Goal: Information Seeking & Learning: Check status

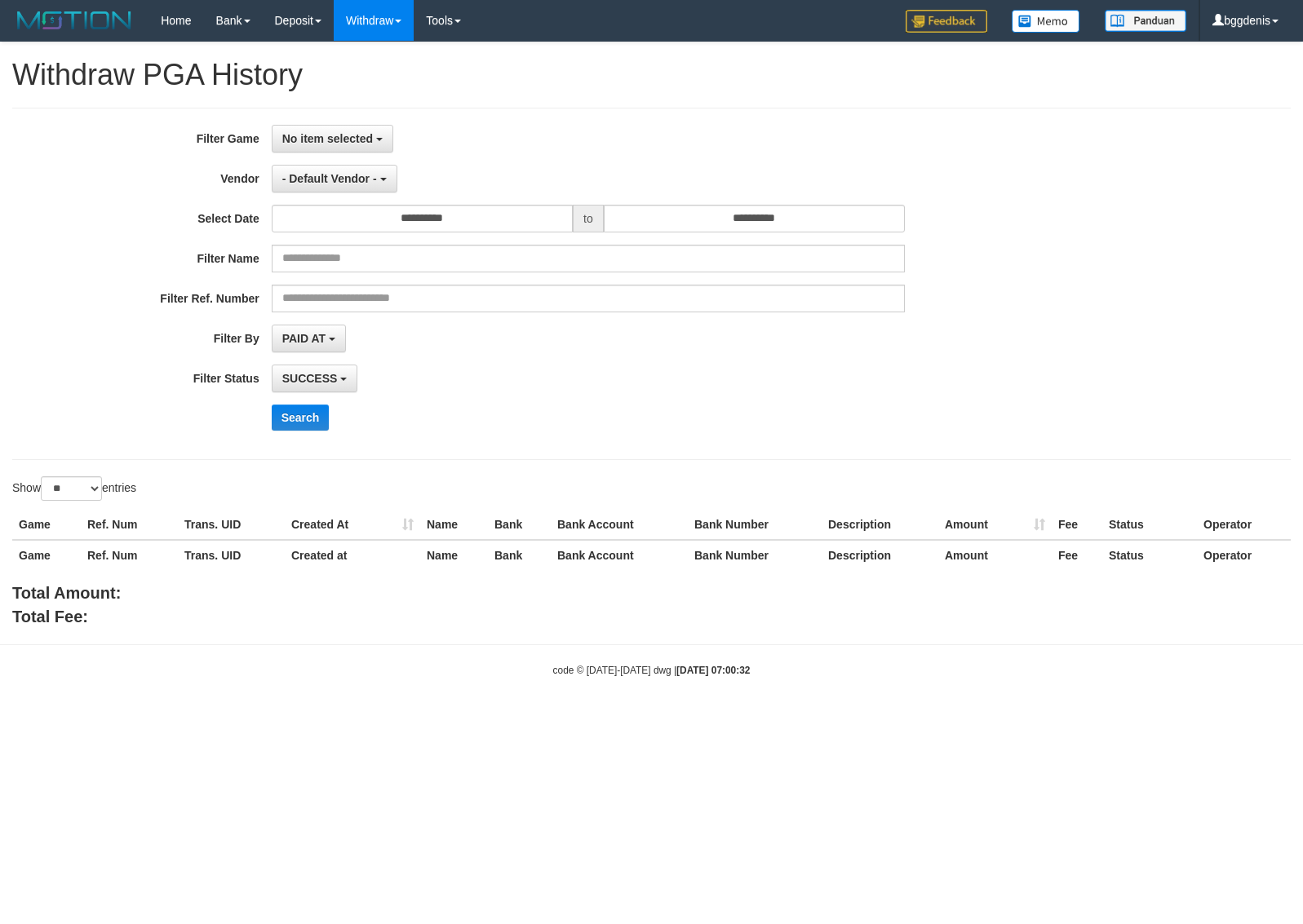
select select
select select "**"
select select
select select "**"
select select
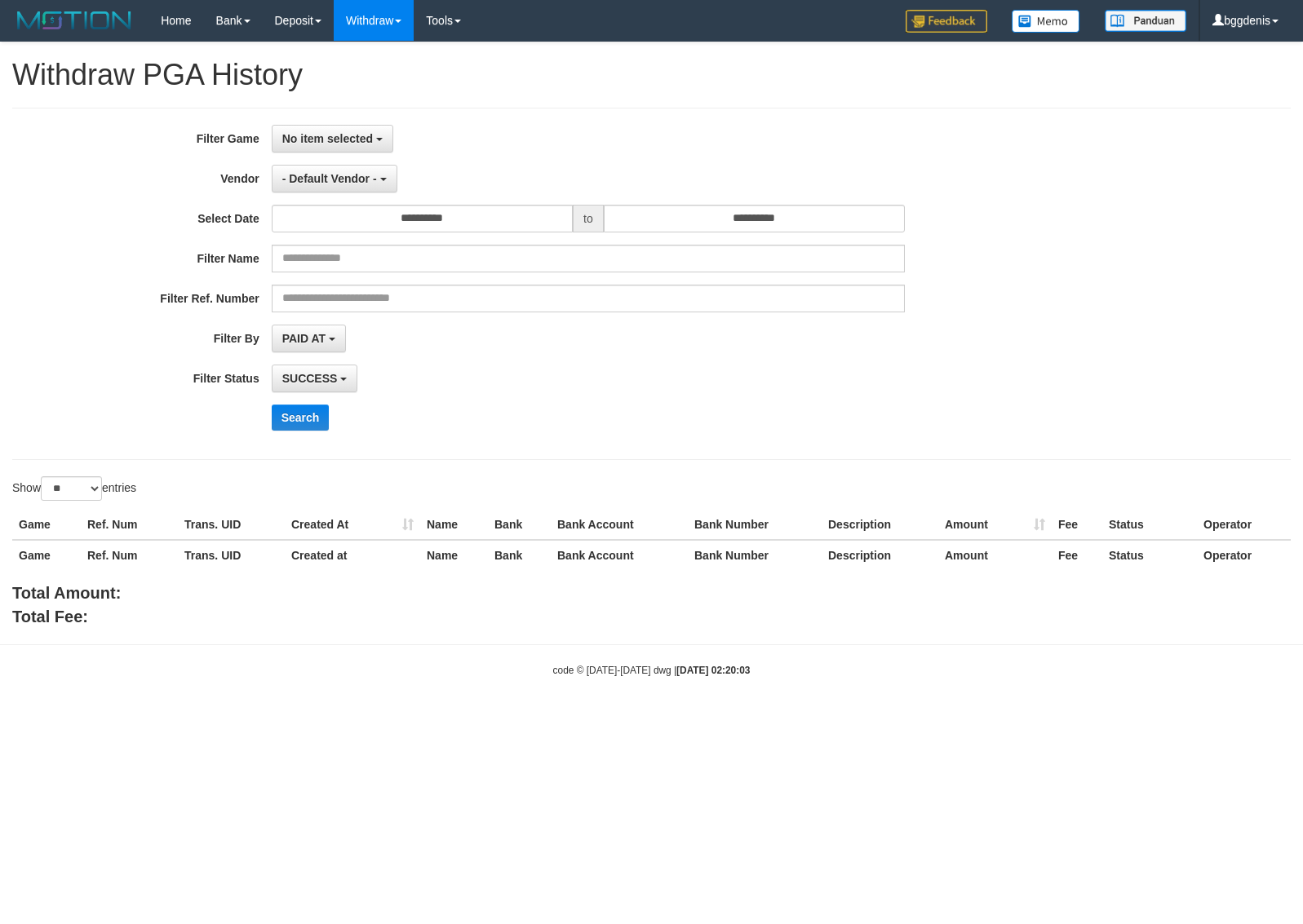
select select "**"
click at [315, 132] on link "PGA History" at bounding box center [328, 136] width 129 height 21
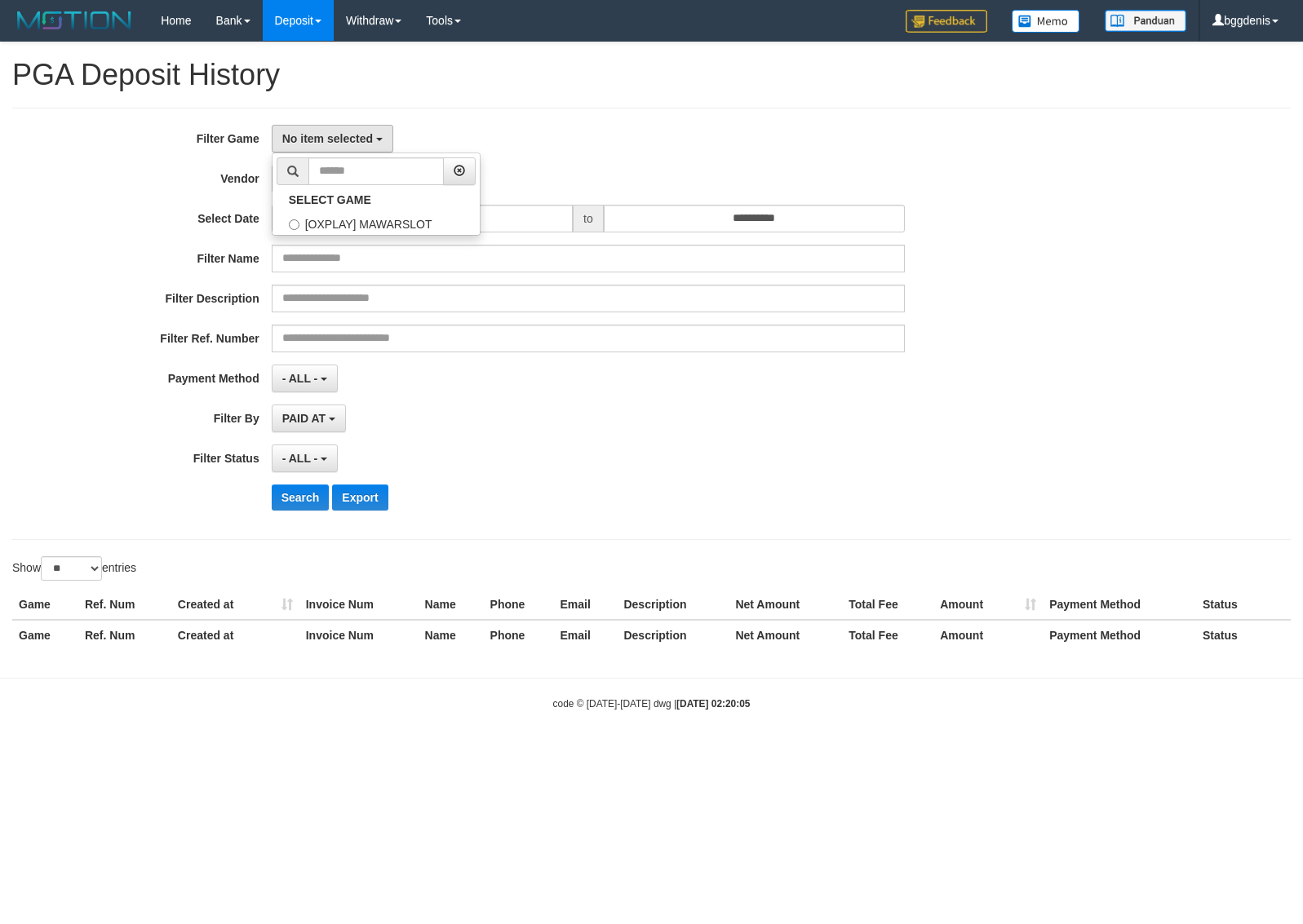
select select
select select "**"
click at [309, 220] on label "[OXPLAY] MAWARSLOT" at bounding box center [376, 223] width 207 height 25
select select "****"
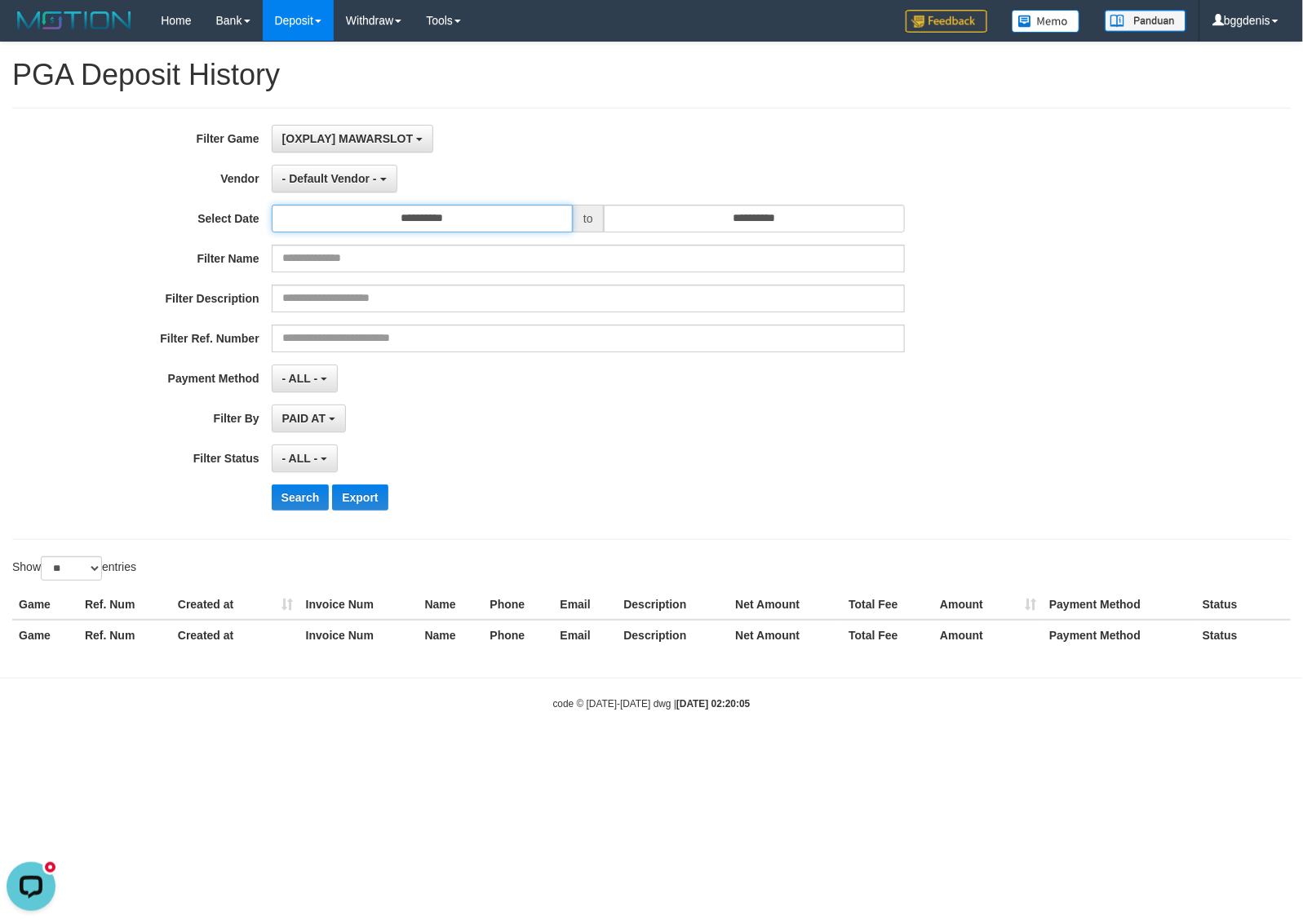
click at [394, 229] on input "**********" at bounding box center [422, 218] width 301 height 28
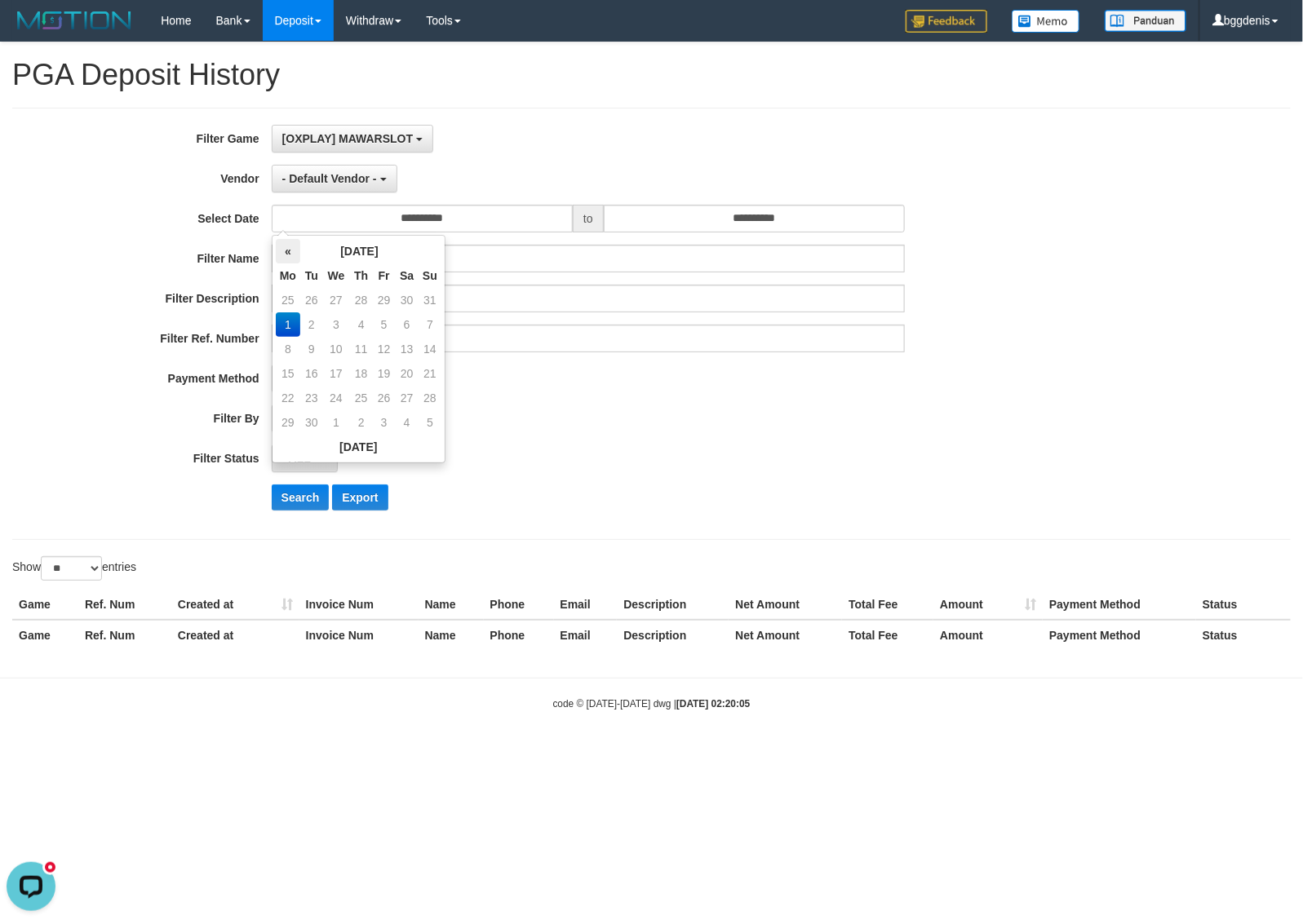
click at [287, 254] on th "«" at bounding box center [288, 251] width 25 height 25
click at [430, 394] on td "31" at bounding box center [430, 398] width 23 height 25
type input "**********"
click at [680, 222] on input "**********" at bounding box center [754, 218] width 301 height 28
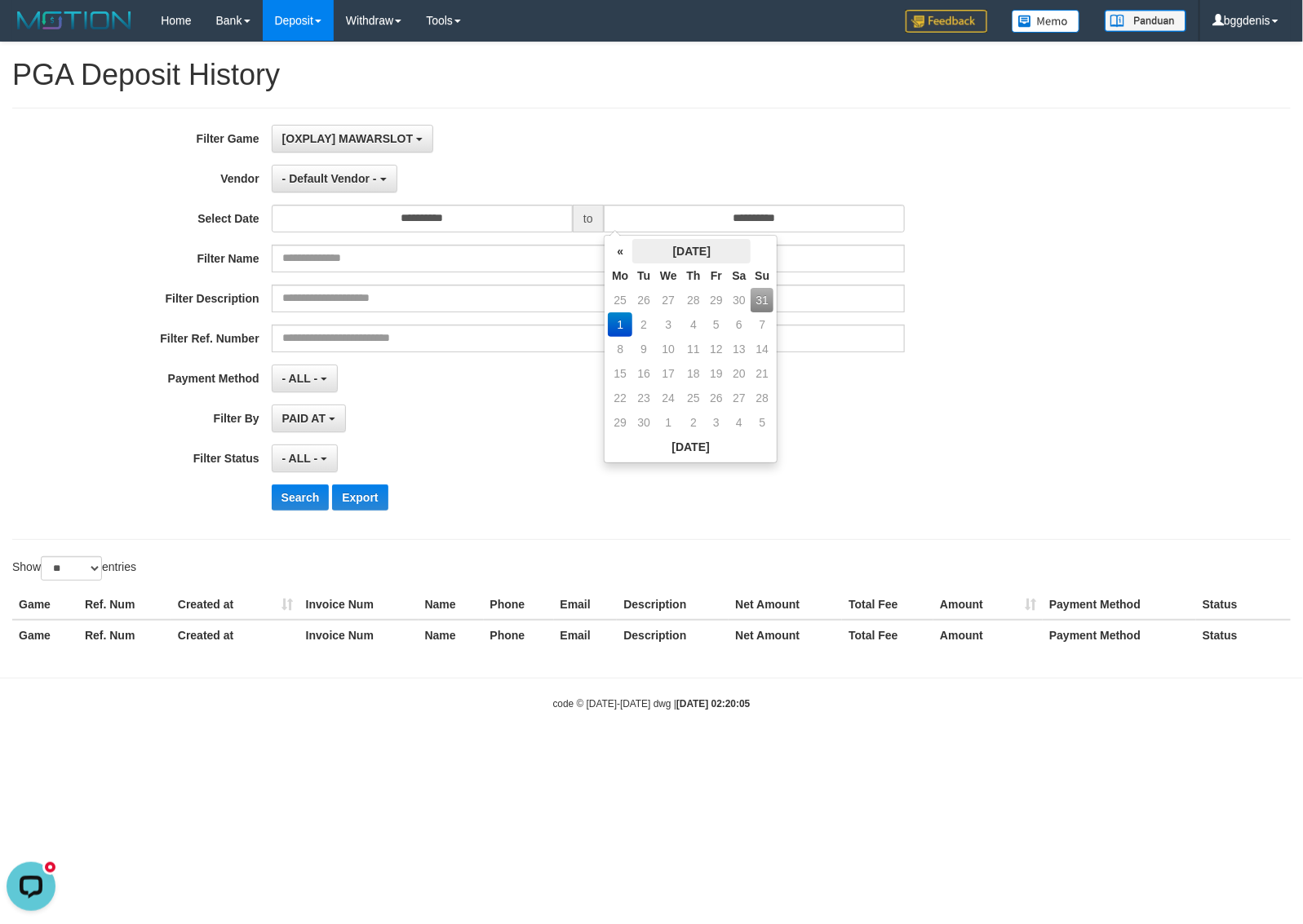
click at [635, 253] on th "September 2025" at bounding box center [691, 251] width 119 height 25
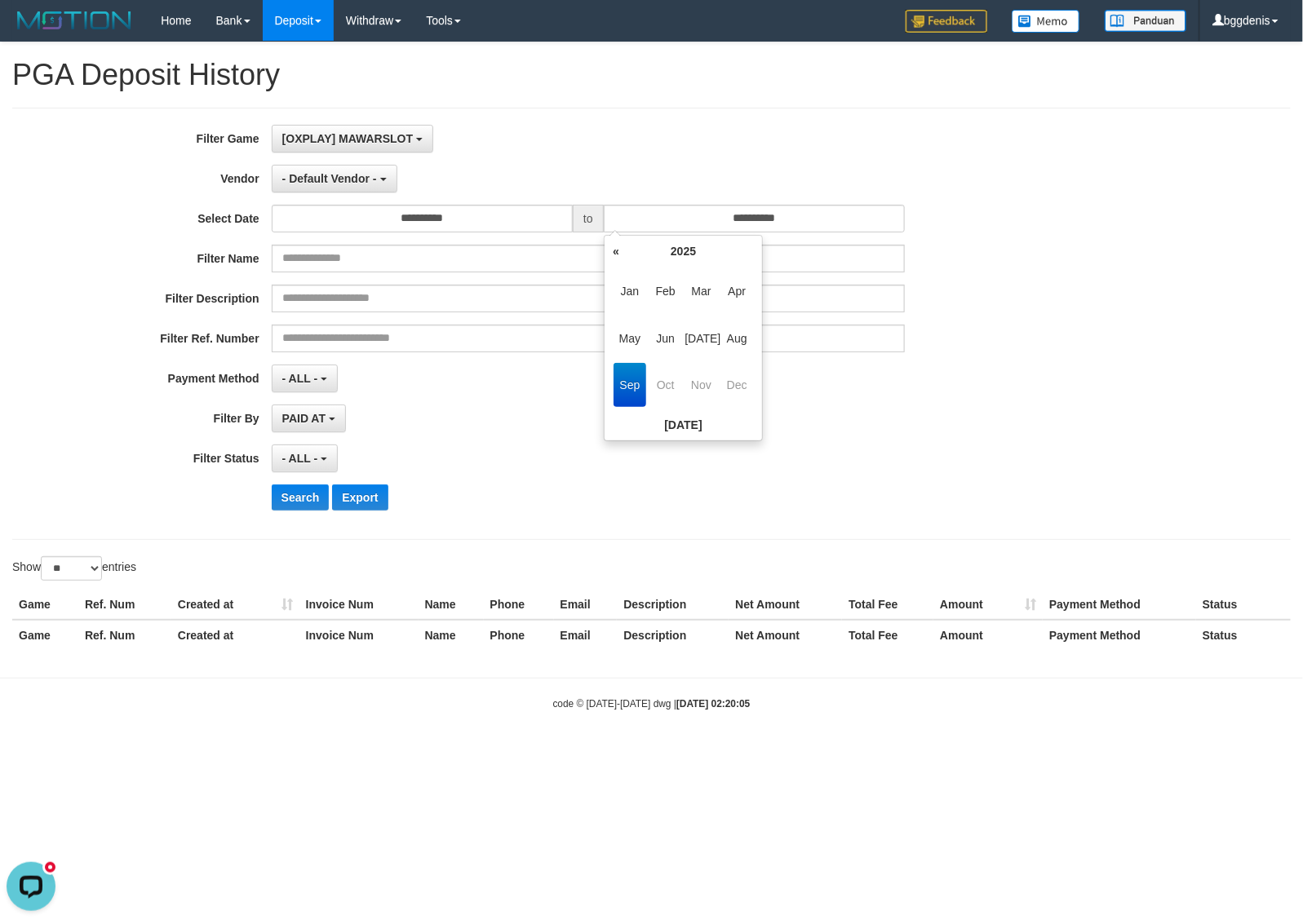
click at [934, 186] on div "**********" at bounding box center [543, 178] width 1086 height 28
click at [760, 221] on input "**********" at bounding box center [754, 218] width 301 height 28
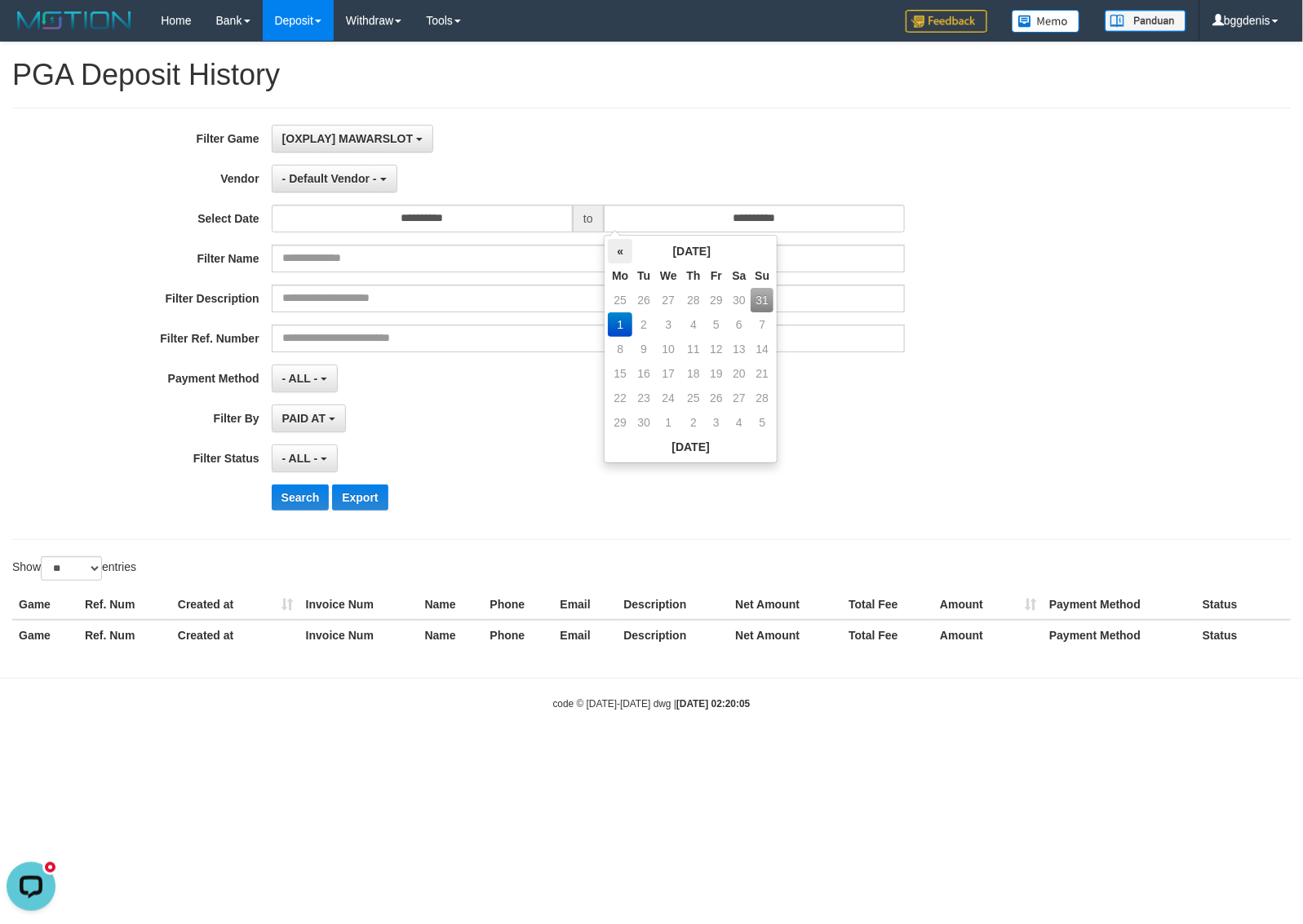
click at [618, 248] on th "«" at bounding box center [620, 251] width 25 height 25
click at [763, 397] on td "31" at bounding box center [762, 398] width 23 height 25
type input "**********"
click at [857, 424] on div "PAID AT PAID AT CREATED AT" at bounding box center [588, 418] width 633 height 28
click at [360, 184] on span "- Default Vendor -" at bounding box center [329, 179] width 95 height 13
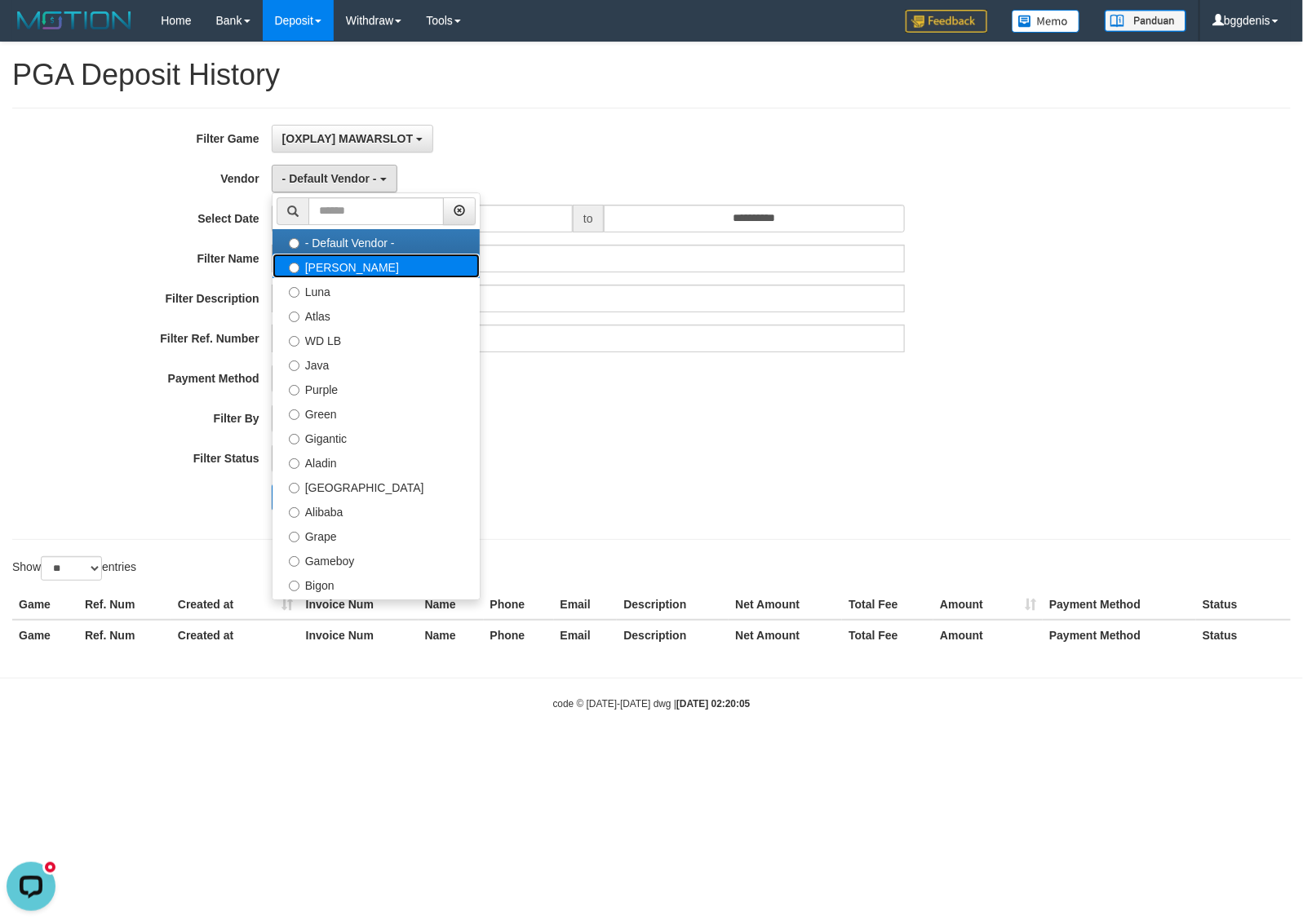
click at [331, 267] on label "Lucy" at bounding box center [376, 266] width 207 height 25
select select "**********"
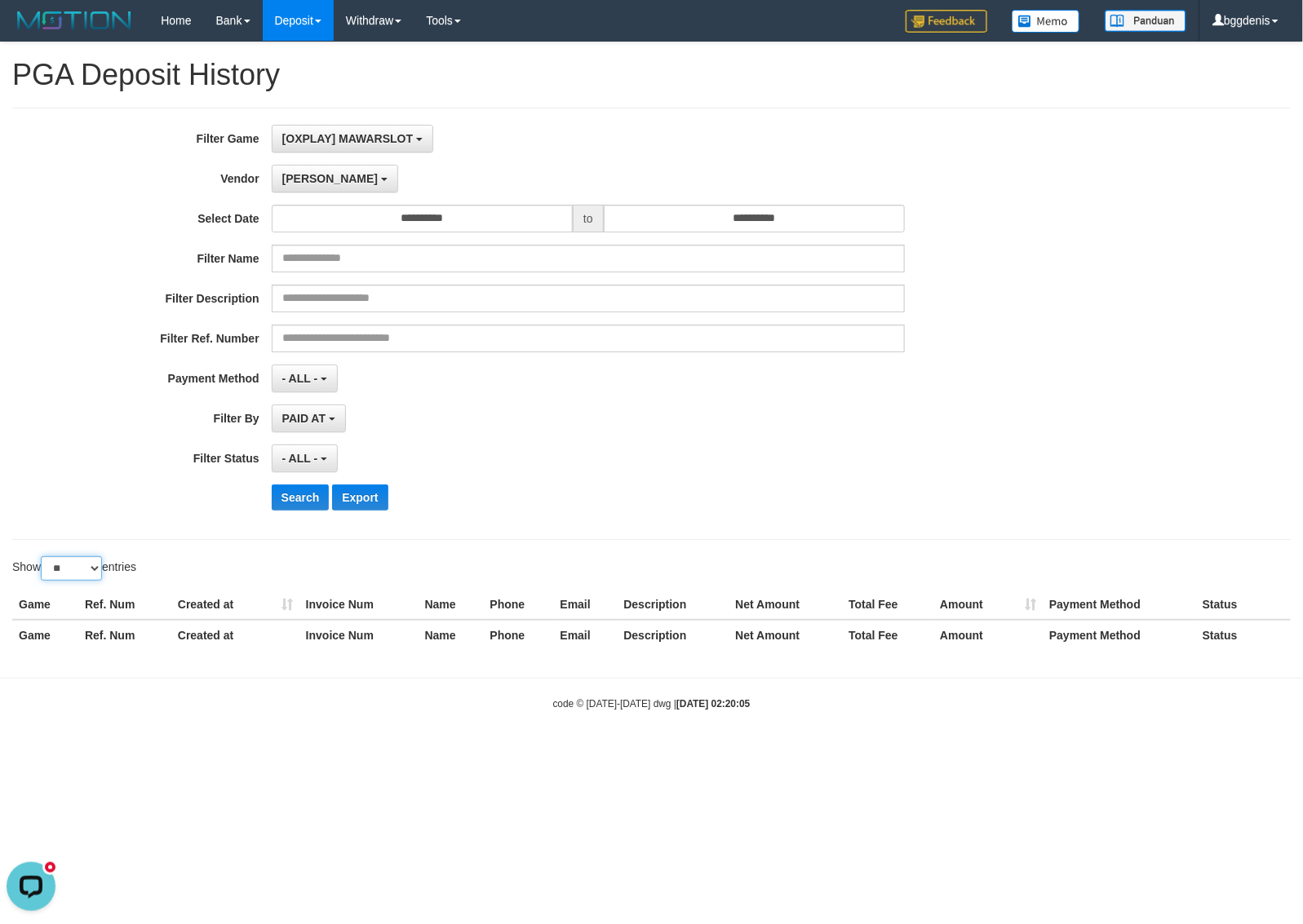
click at [86, 561] on select "** ** ** ***" at bounding box center [72, 569] width 61 height 25
select select "***"
click at [43, 559] on select "** ** ** ***" at bounding box center [72, 569] width 61 height 25
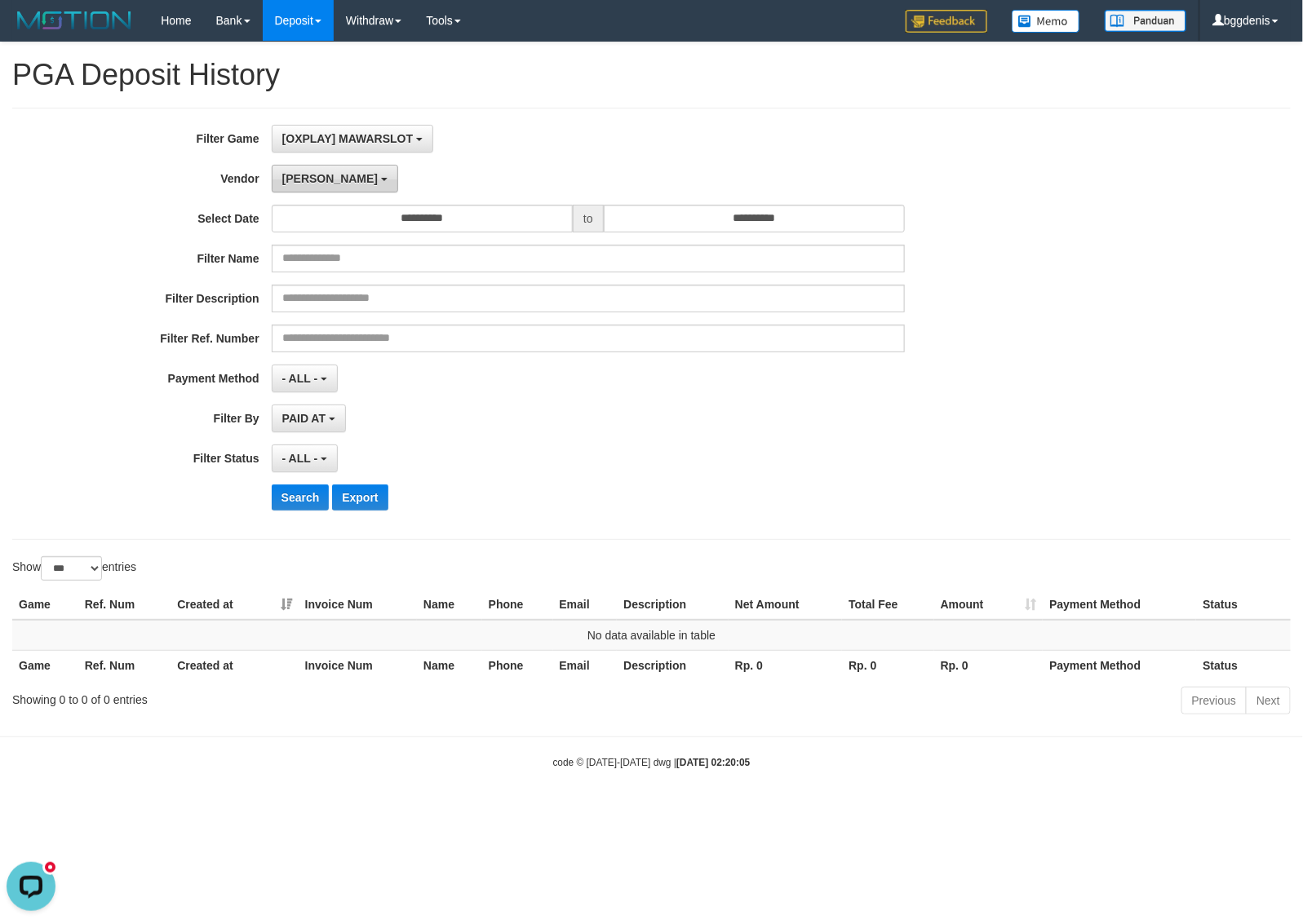
click at [295, 181] on span "Lucy" at bounding box center [330, 179] width 96 height 13
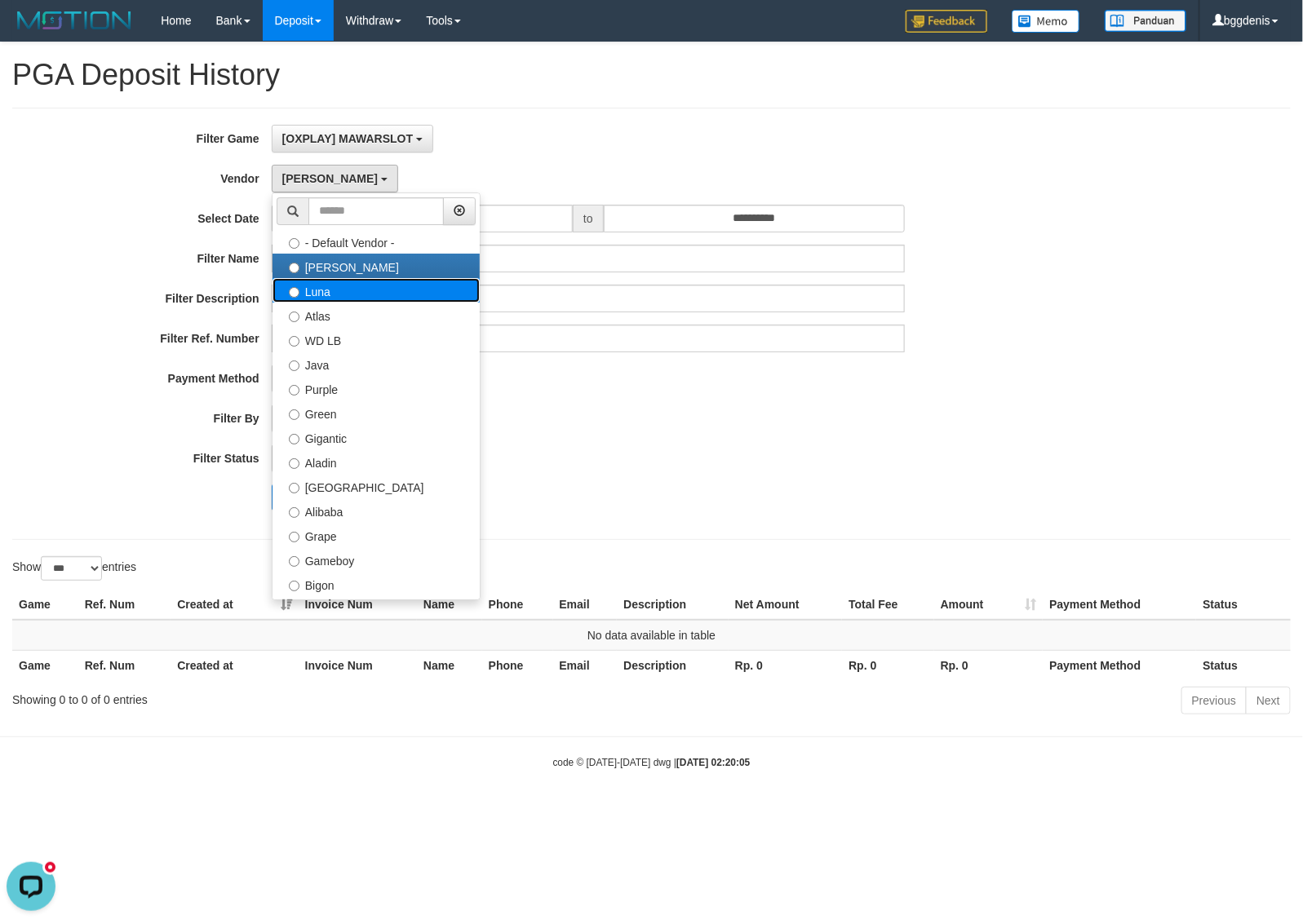
click at [341, 302] on label "Luna" at bounding box center [376, 290] width 207 height 25
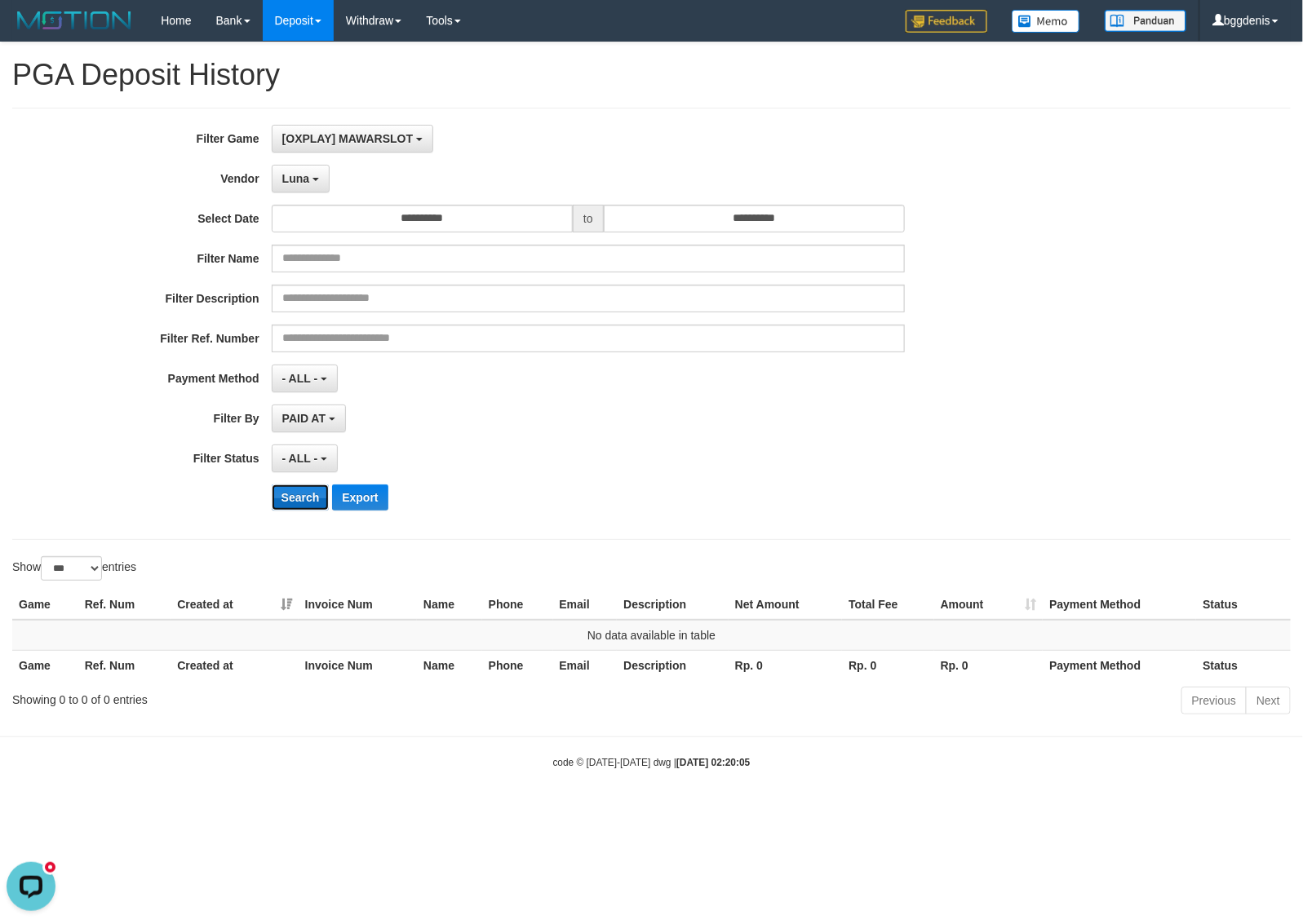
drag, startPoint x: 299, startPoint y: 503, endPoint x: 300, endPoint y: 489, distance: 14.0
click at [299, 499] on button "Search" at bounding box center [300, 497] width 58 height 26
click at [278, 172] on button "Luna" at bounding box center [300, 178] width 58 height 28
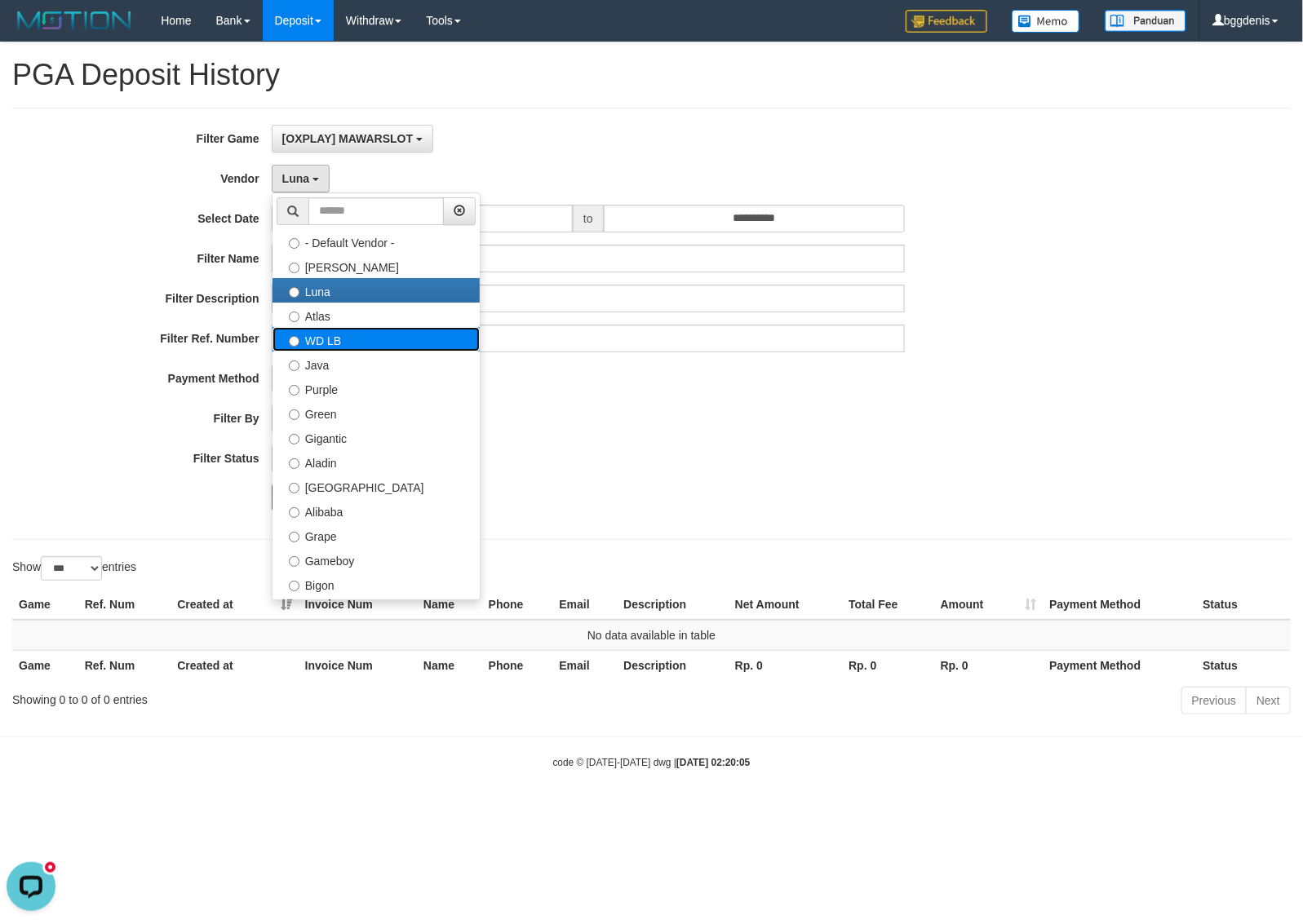
click at [292, 333] on label "WD LB" at bounding box center [376, 339] width 207 height 25
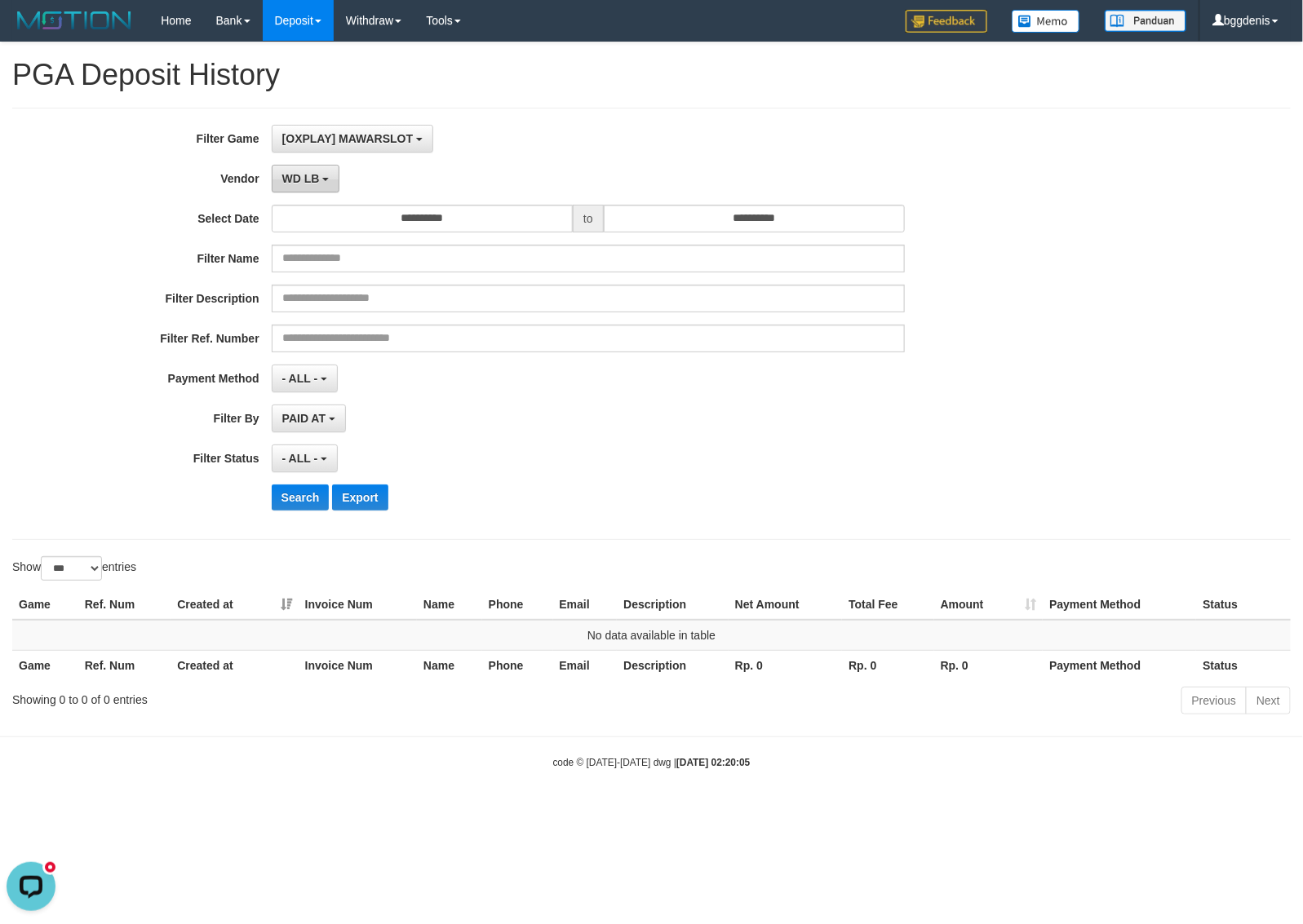
click at [299, 174] on span "WD LB" at bounding box center [300, 179] width 37 height 13
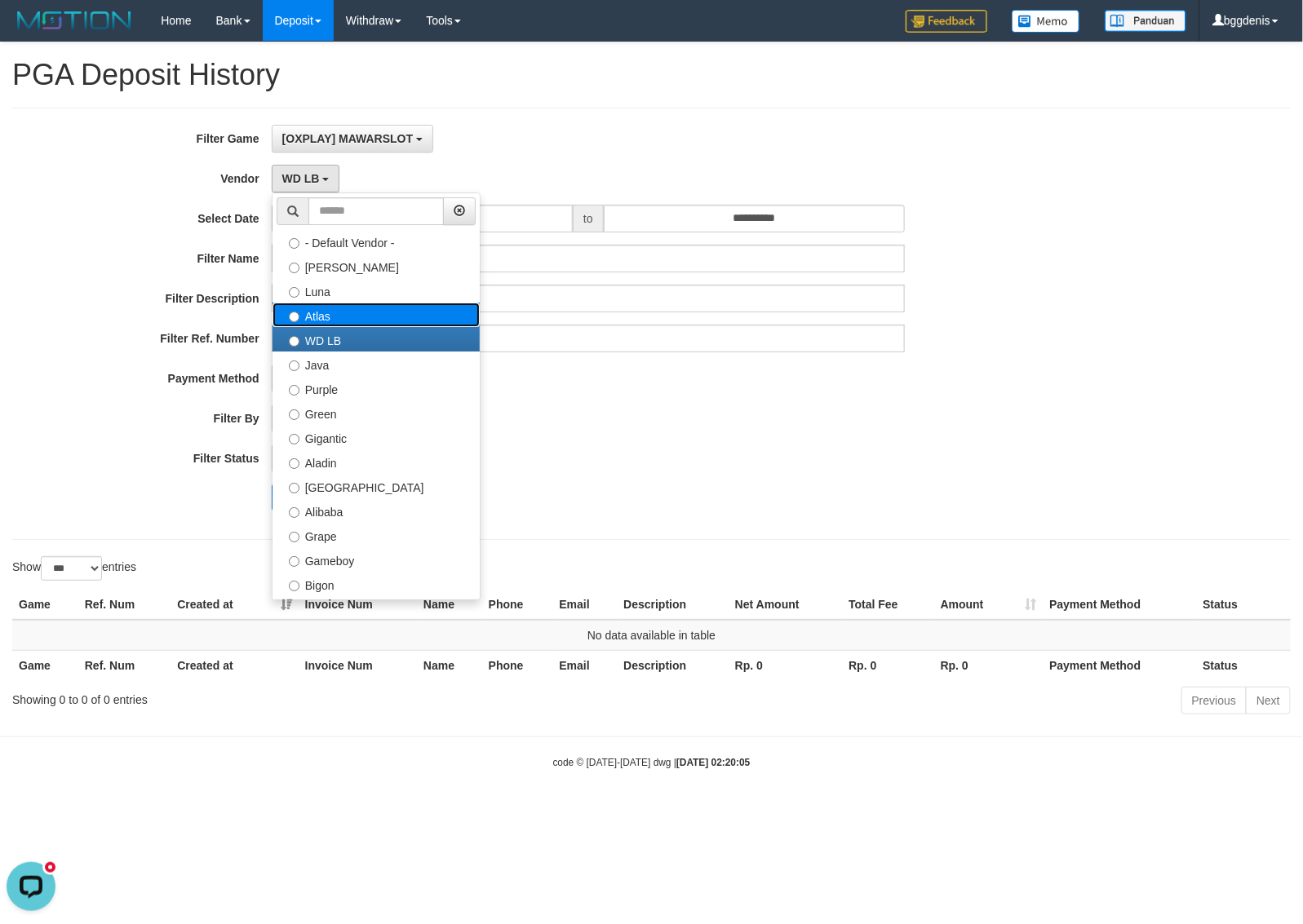
click at [315, 311] on label "Atlas" at bounding box center [376, 315] width 207 height 25
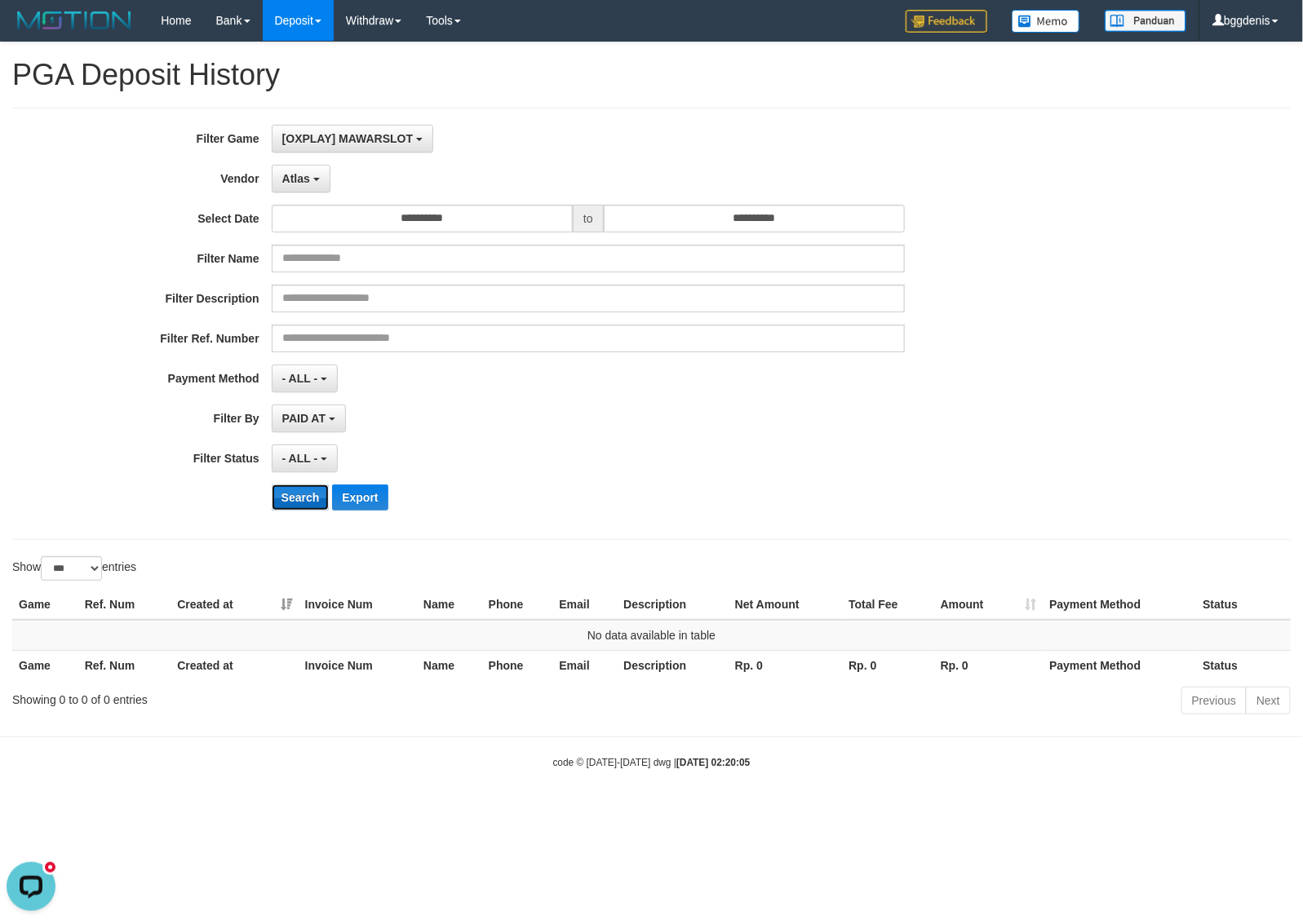
click at [299, 496] on button "Search" at bounding box center [300, 497] width 58 height 26
click at [300, 198] on div "**********" at bounding box center [543, 324] width 1086 height 398
click at [311, 185] on button "Atlas" at bounding box center [300, 178] width 58 height 28
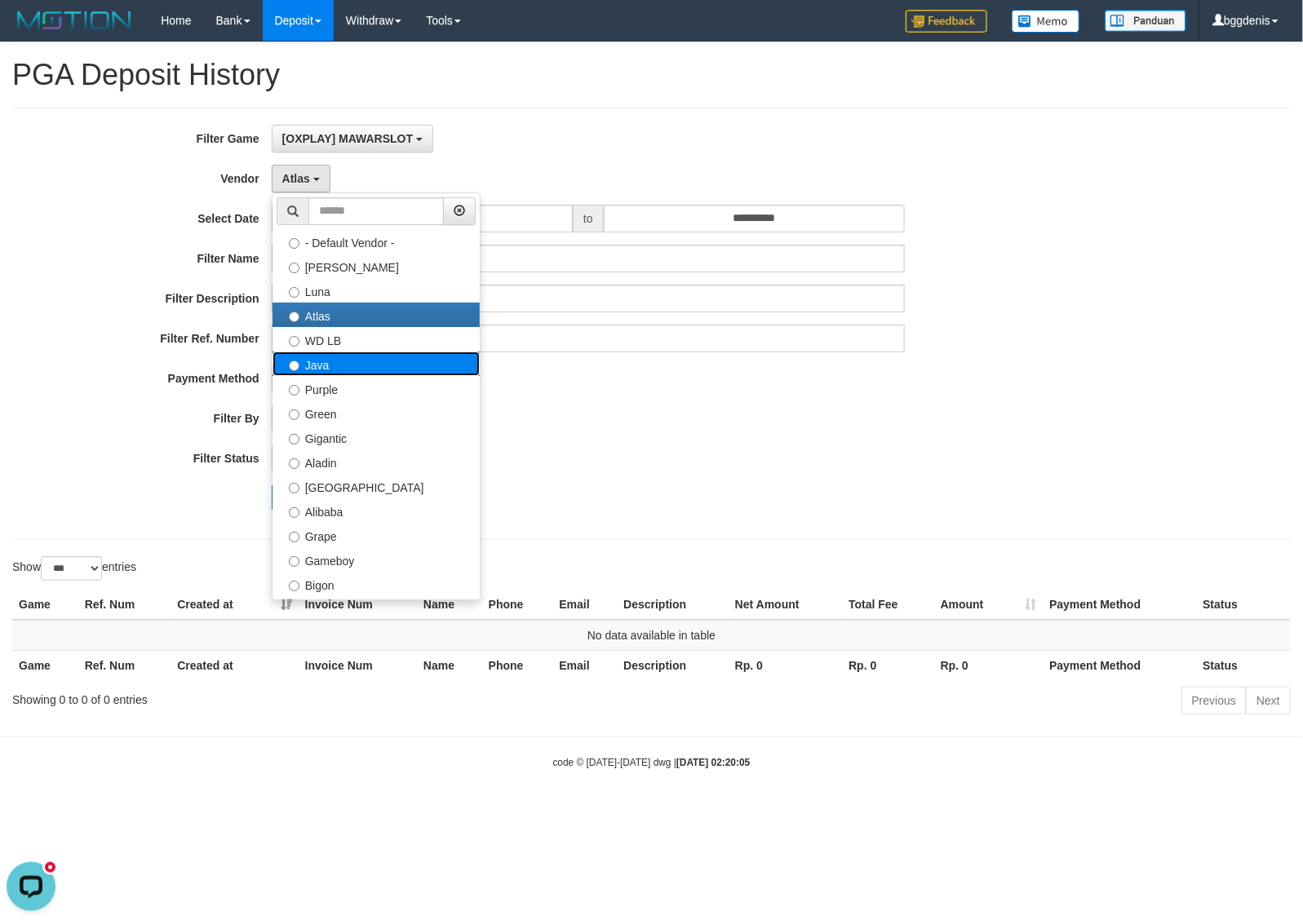
click at [359, 369] on label "Java" at bounding box center [376, 364] width 207 height 25
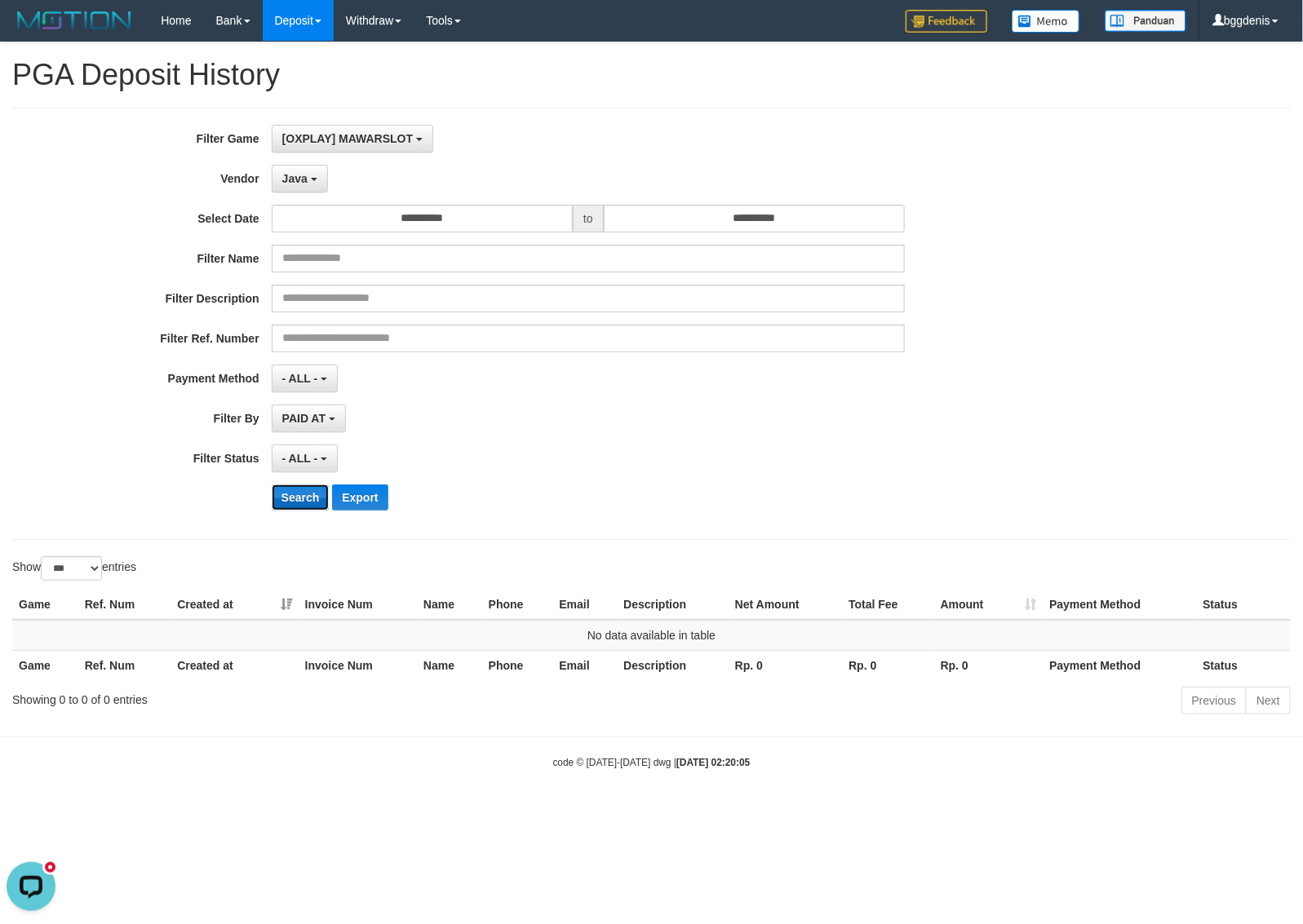
click at [287, 495] on button "Search" at bounding box center [300, 497] width 58 height 26
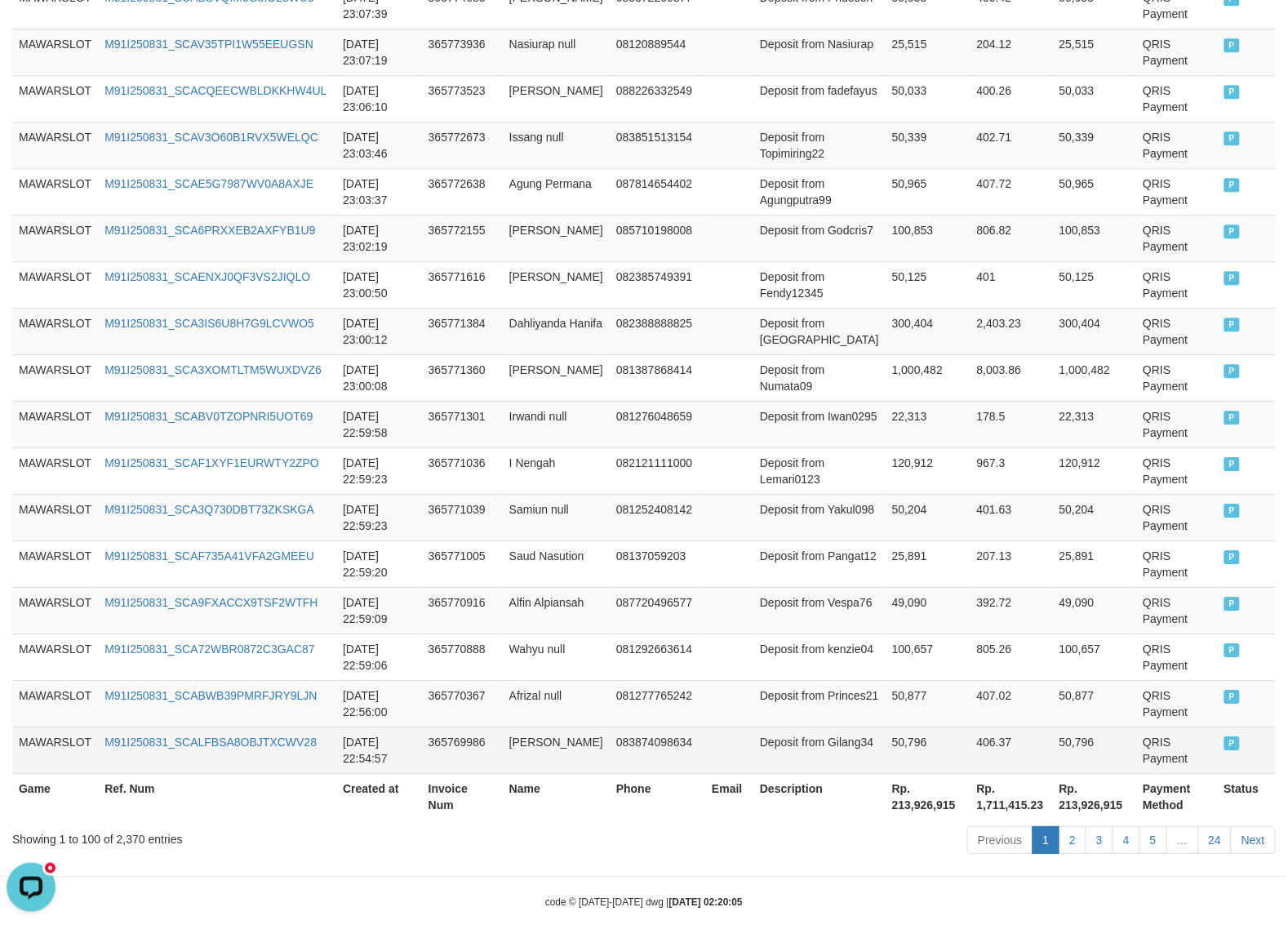
scroll to position [4562, 0]
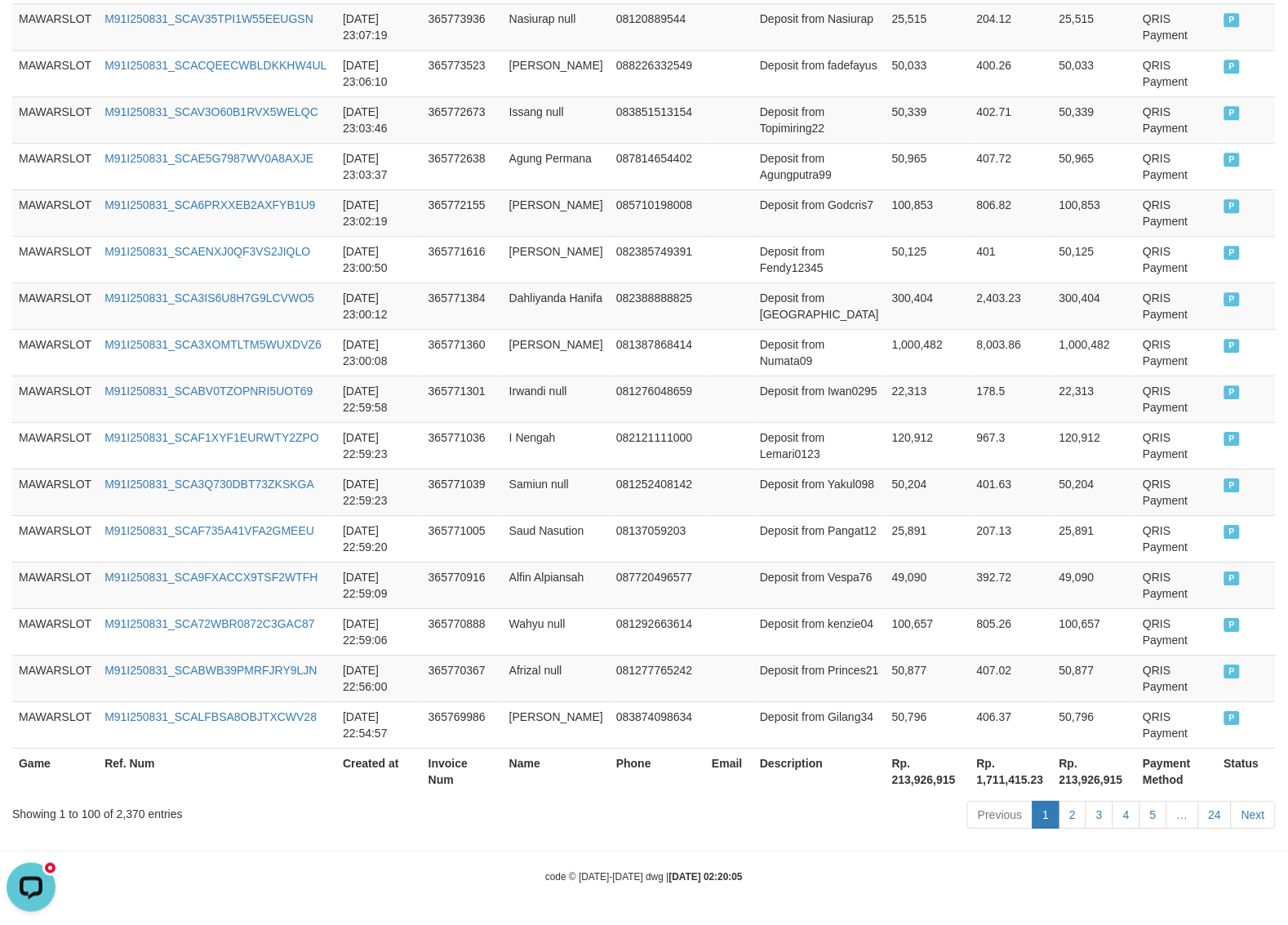
click at [142, 823] on div "Showing 1 to 100 of 2,370 entries Previous 1 2 3 4 5 … 24 Next" at bounding box center [644, 816] width 1288 height 35
copy div "2,370"
click at [944, 770] on th "Rp. 213,926,915" at bounding box center [928, 771] width 85 height 47
click at [908, 788] on th "Rp. 213,926,915" at bounding box center [928, 771] width 85 height 47
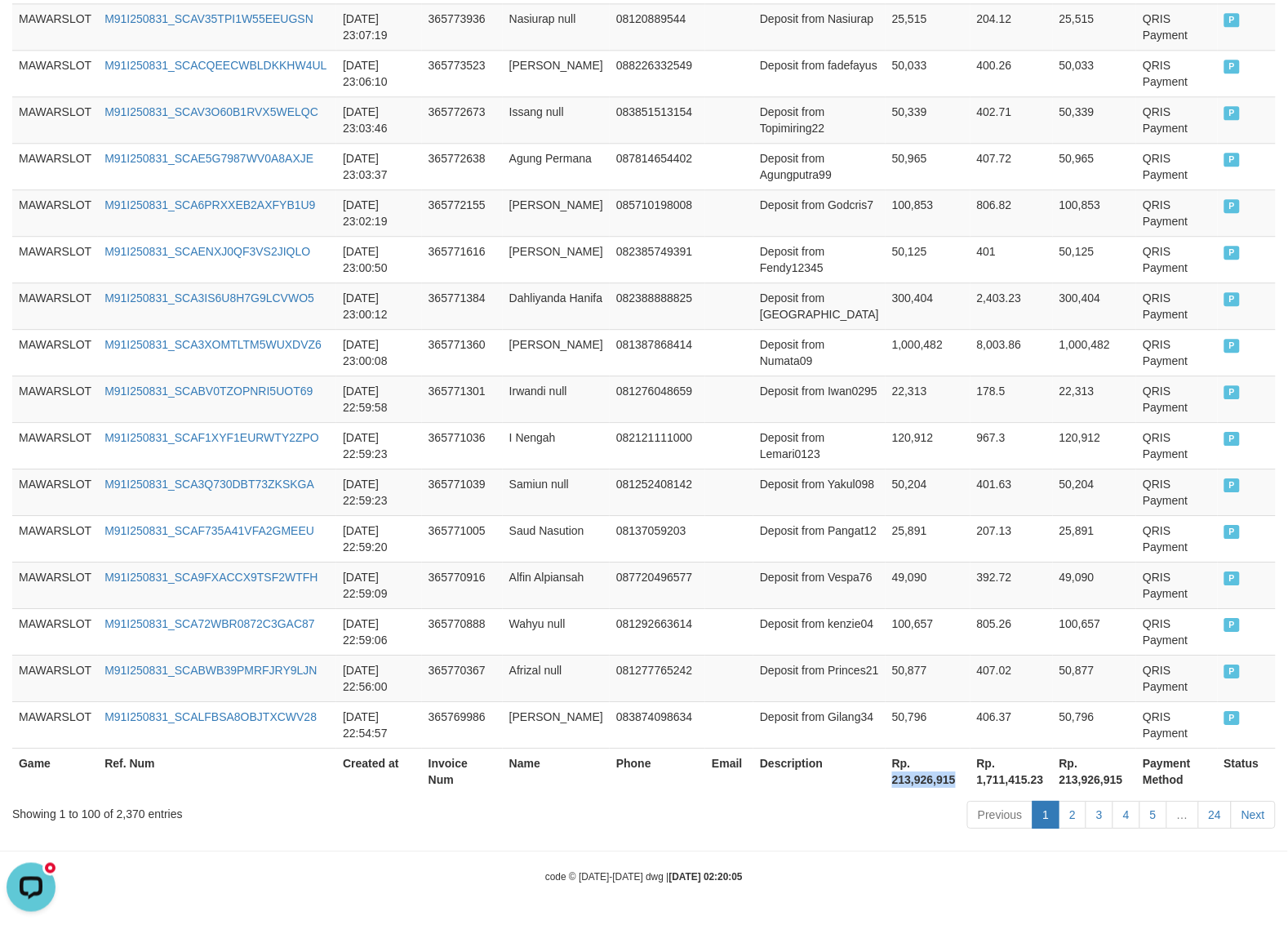
click at [908, 788] on th "Rp. 213,926,915" at bounding box center [928, 771] width 85 height 47
copy th "213,926,915"
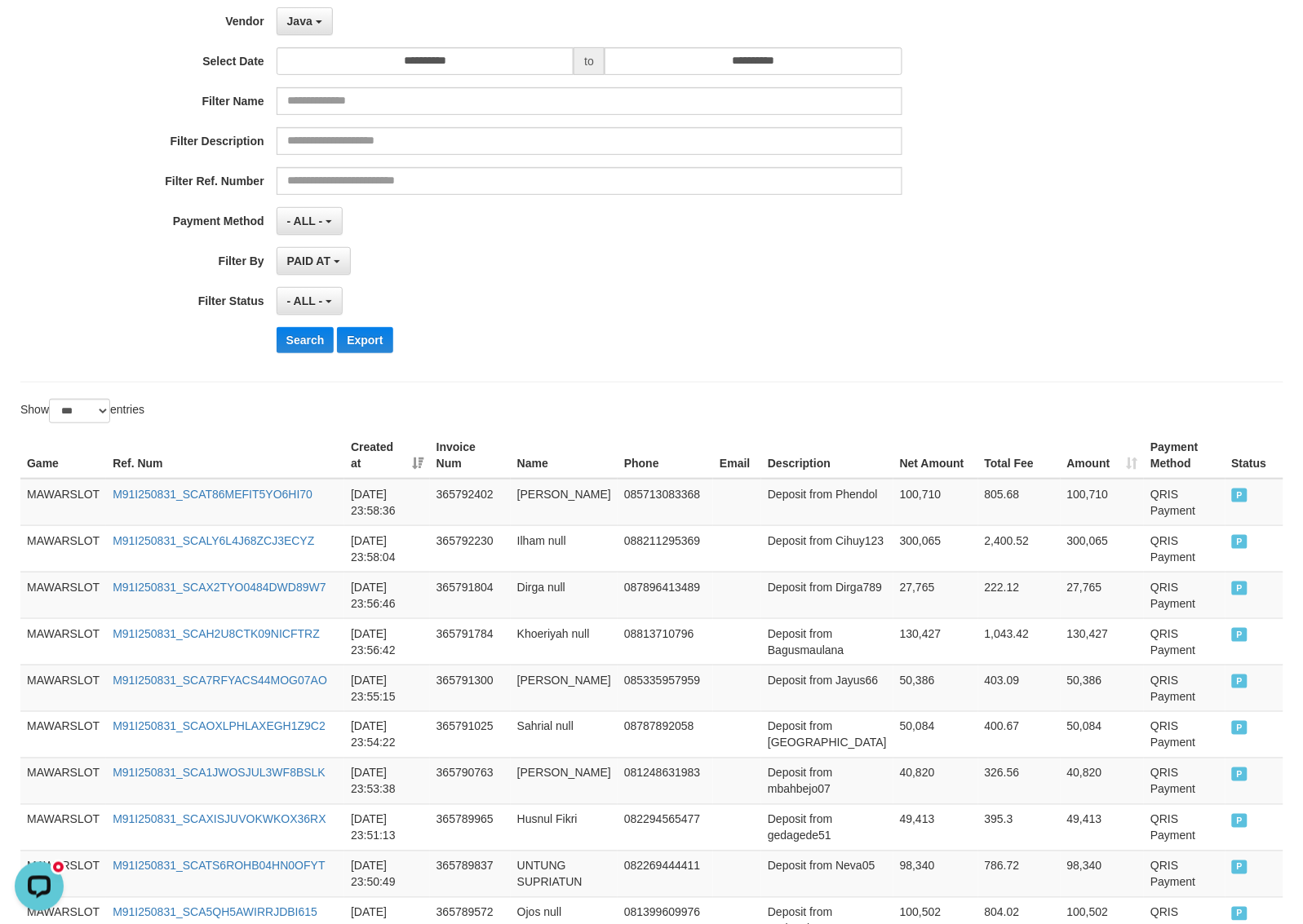
scroll to position [0, 0]
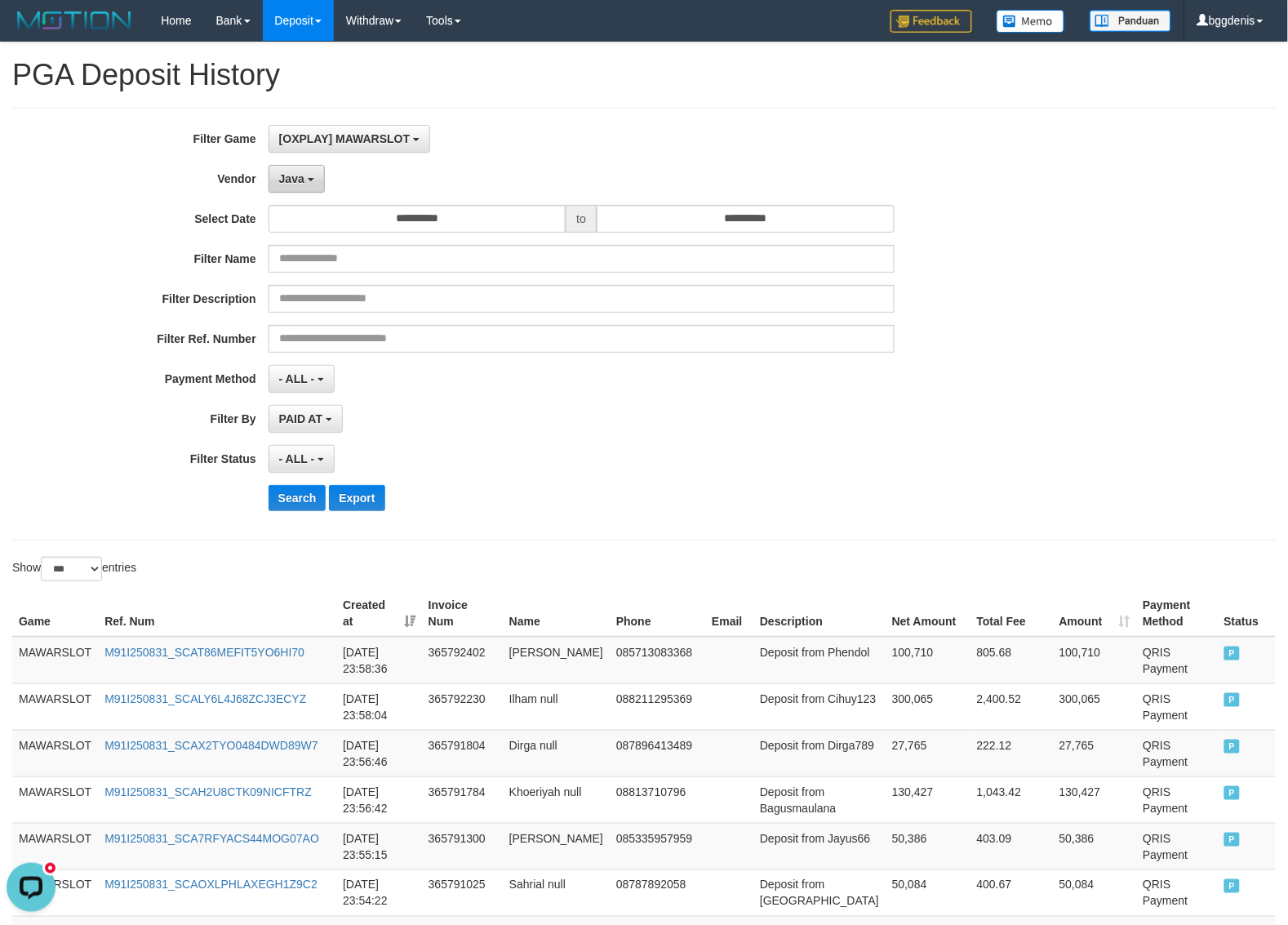
click at [271, 173] on button "Java" at bounding box center [296, 178] width 56 height 28
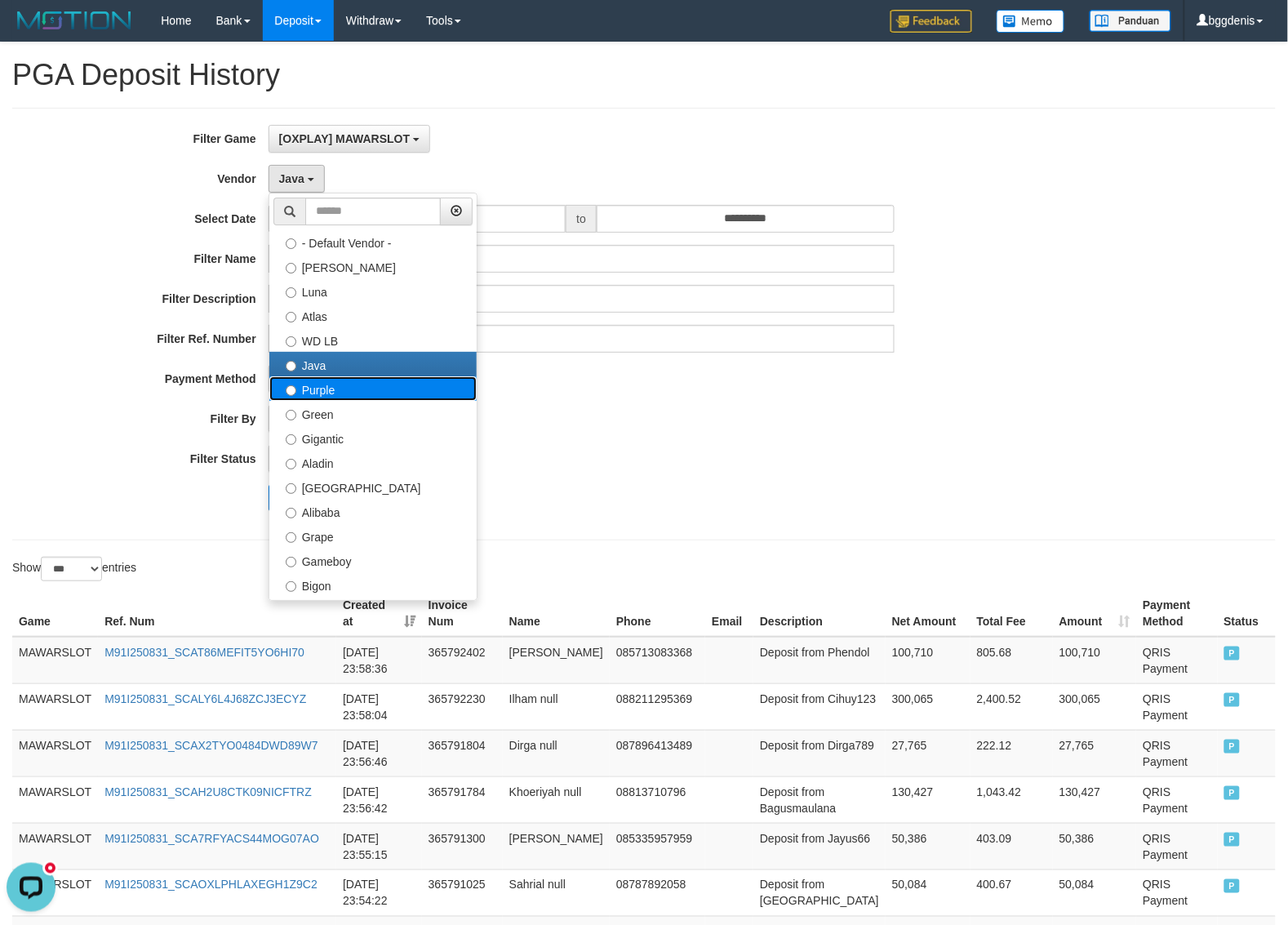
click at [332, 390] on label "Purple" at bounding box center [373, 388] width 207 height 25
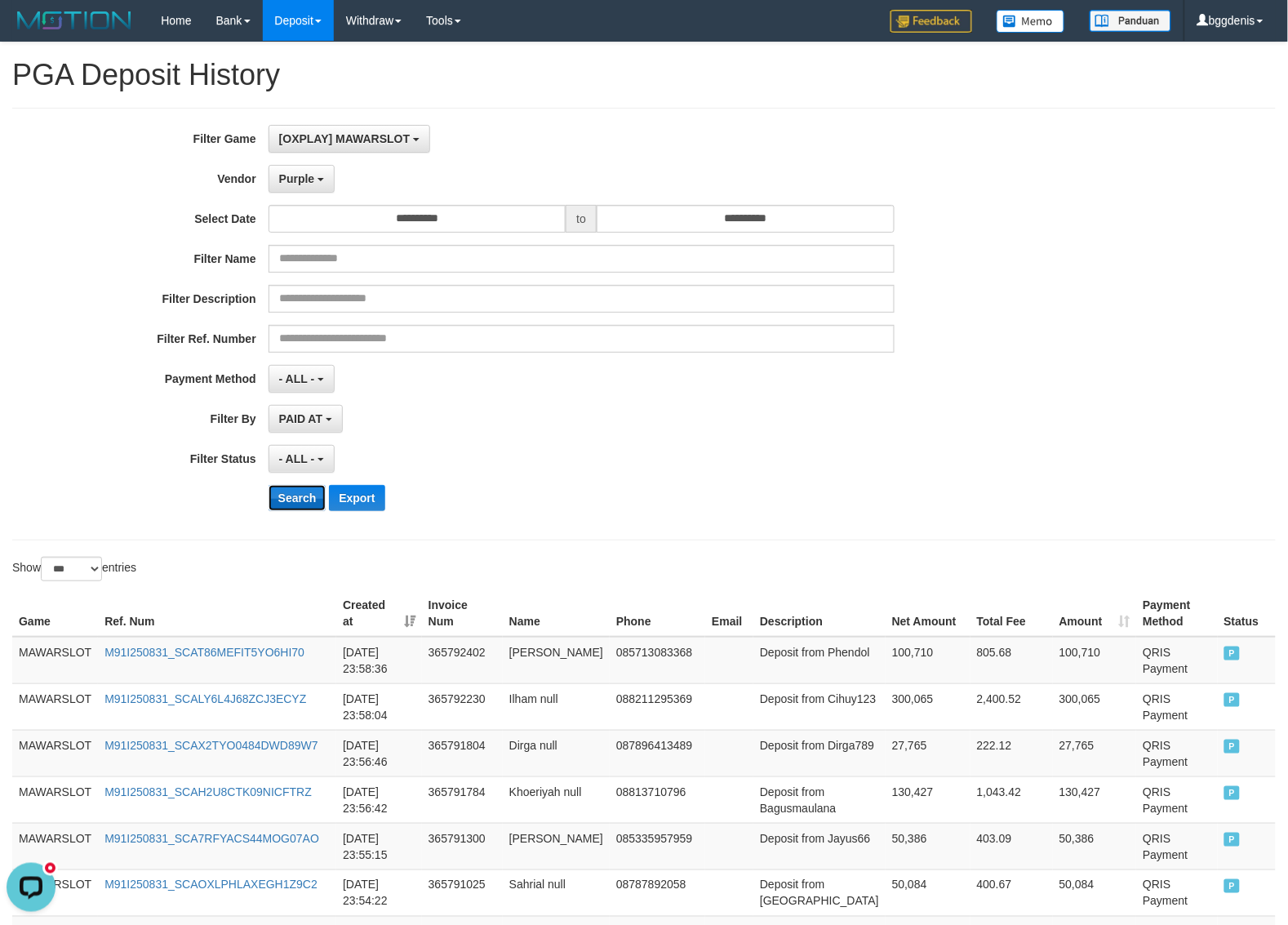
click at [306, 498] on button "Search" at bounding box center [297, 497] width 58 height 26
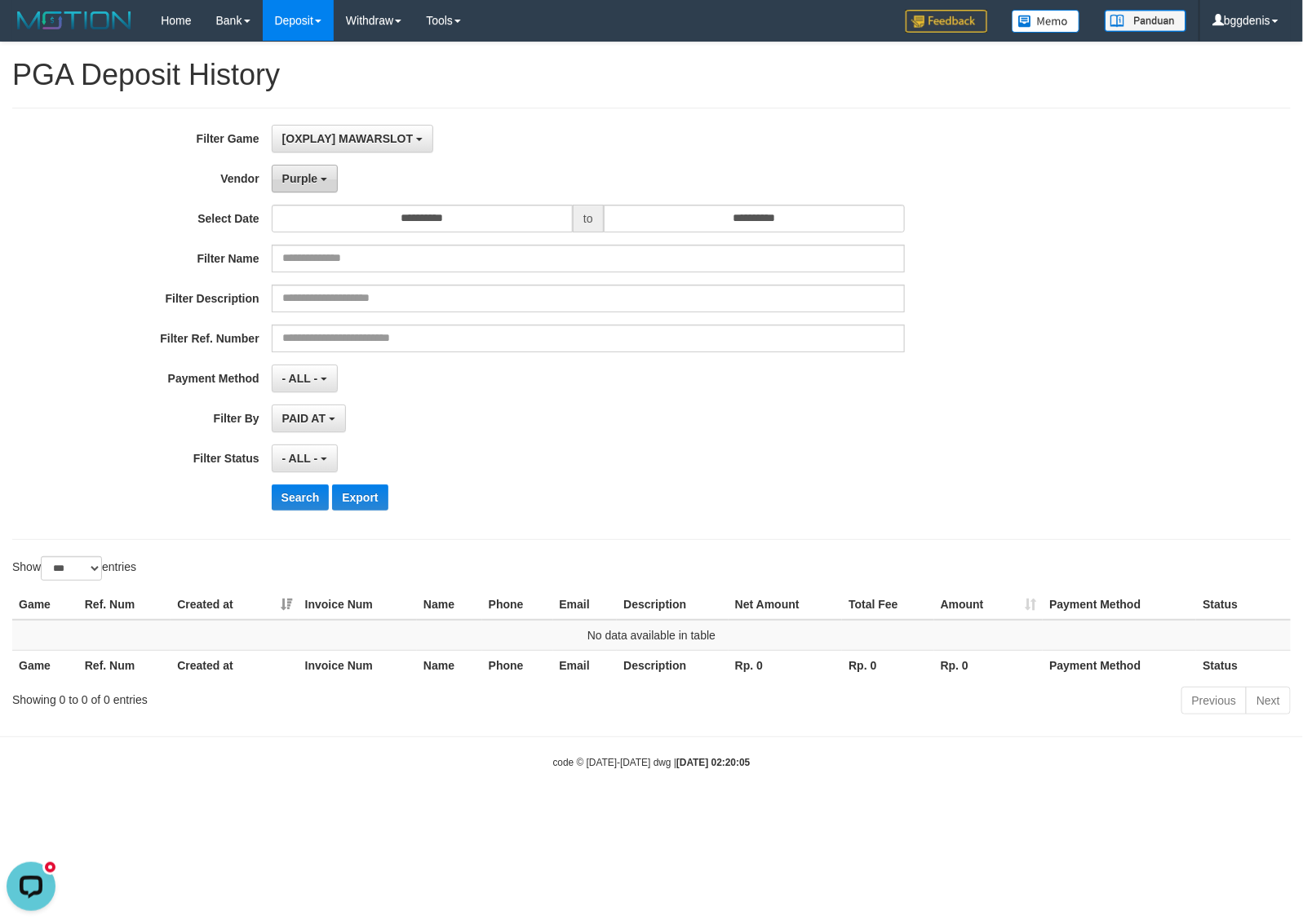
click at [315, 192] on button "Purple" at bounding box center [304, 178] width 66 height 28
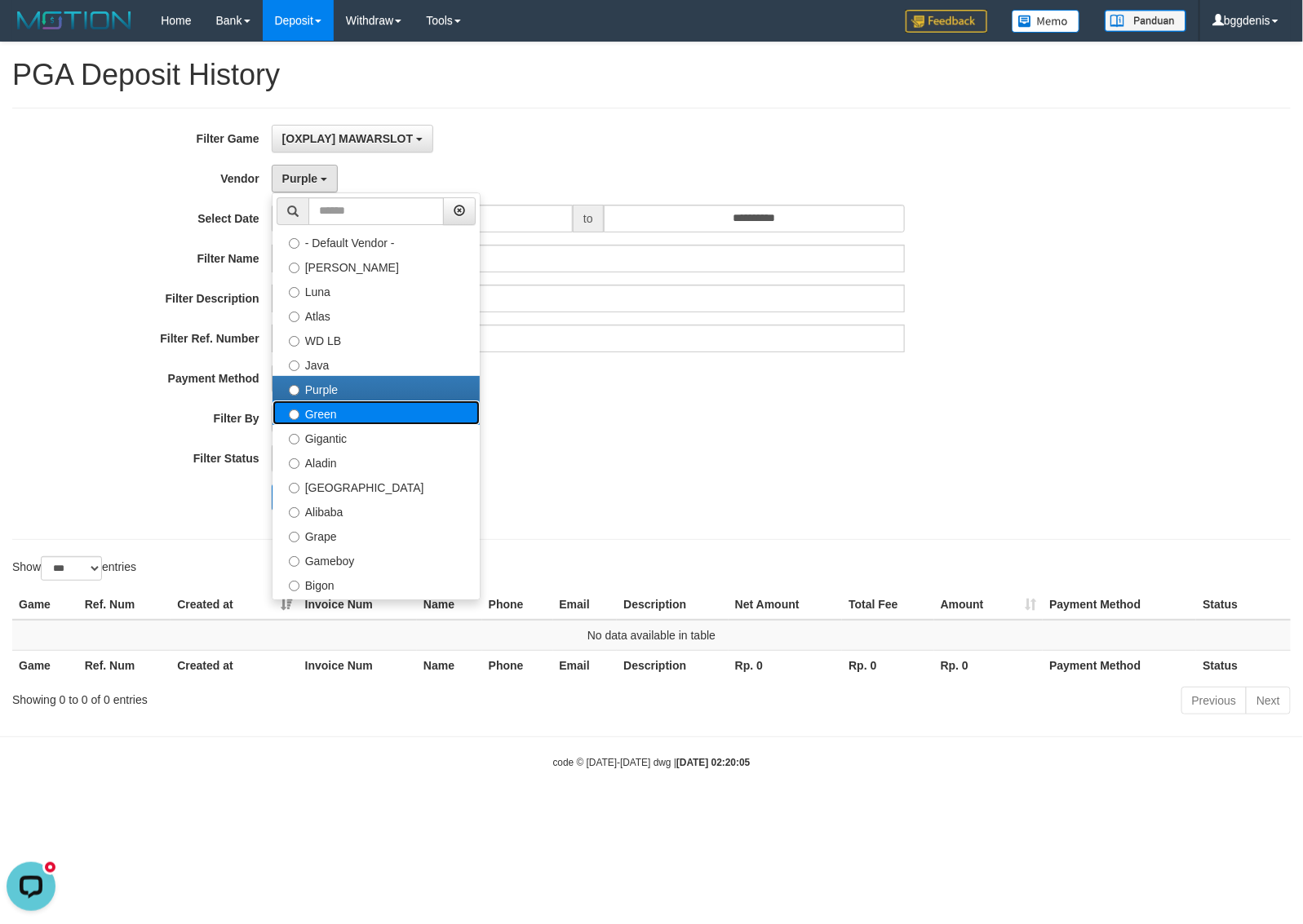
click at [322, 415] on label "Green" at bounding box center [376, 413] width 207 height 25
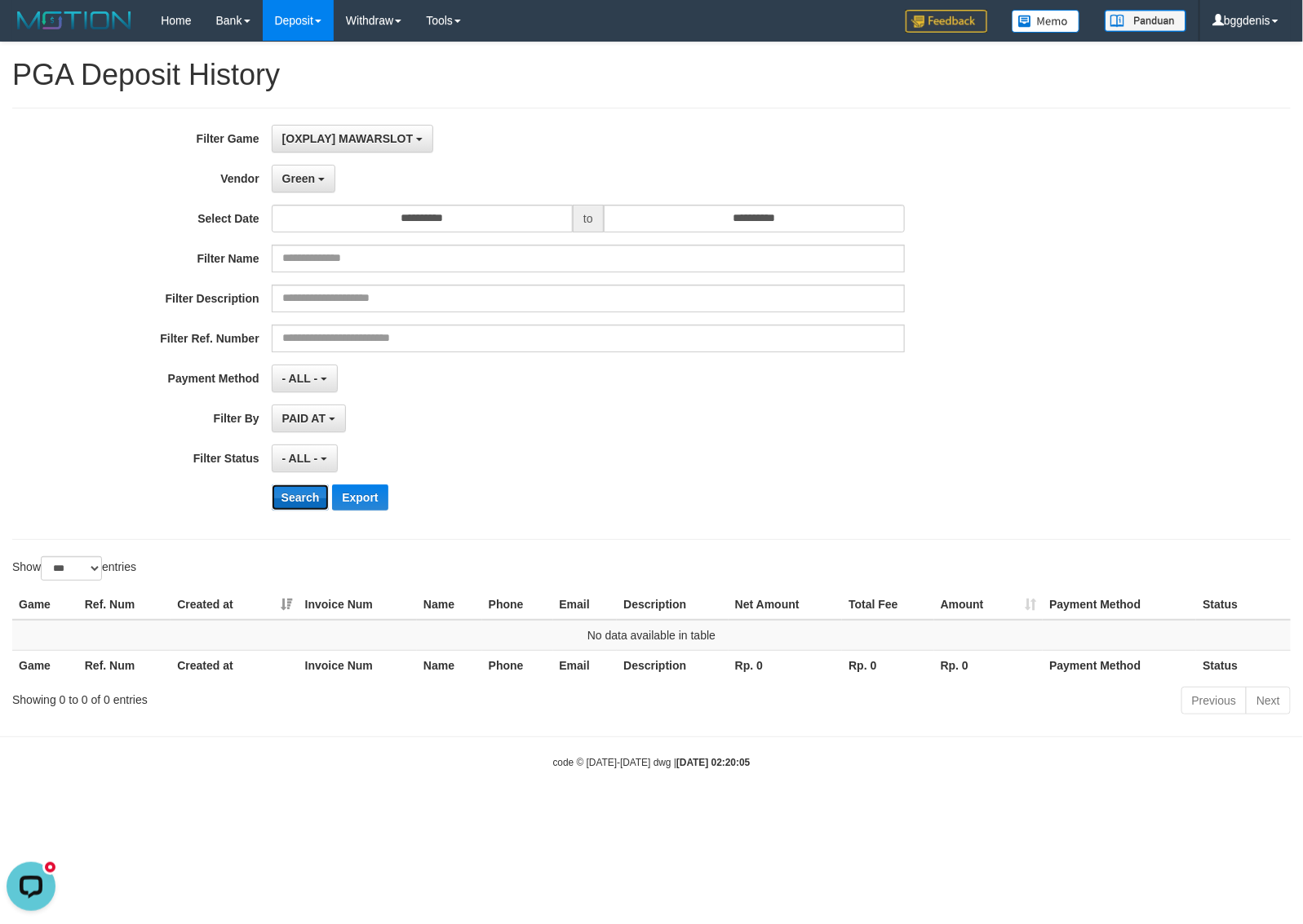
click at [300, 496] on button "Search" at bounding box center [300, 497] width 58 height 26
click at [303, 188] on button "Green" at bounding box center [303, 178] width 64 height 28
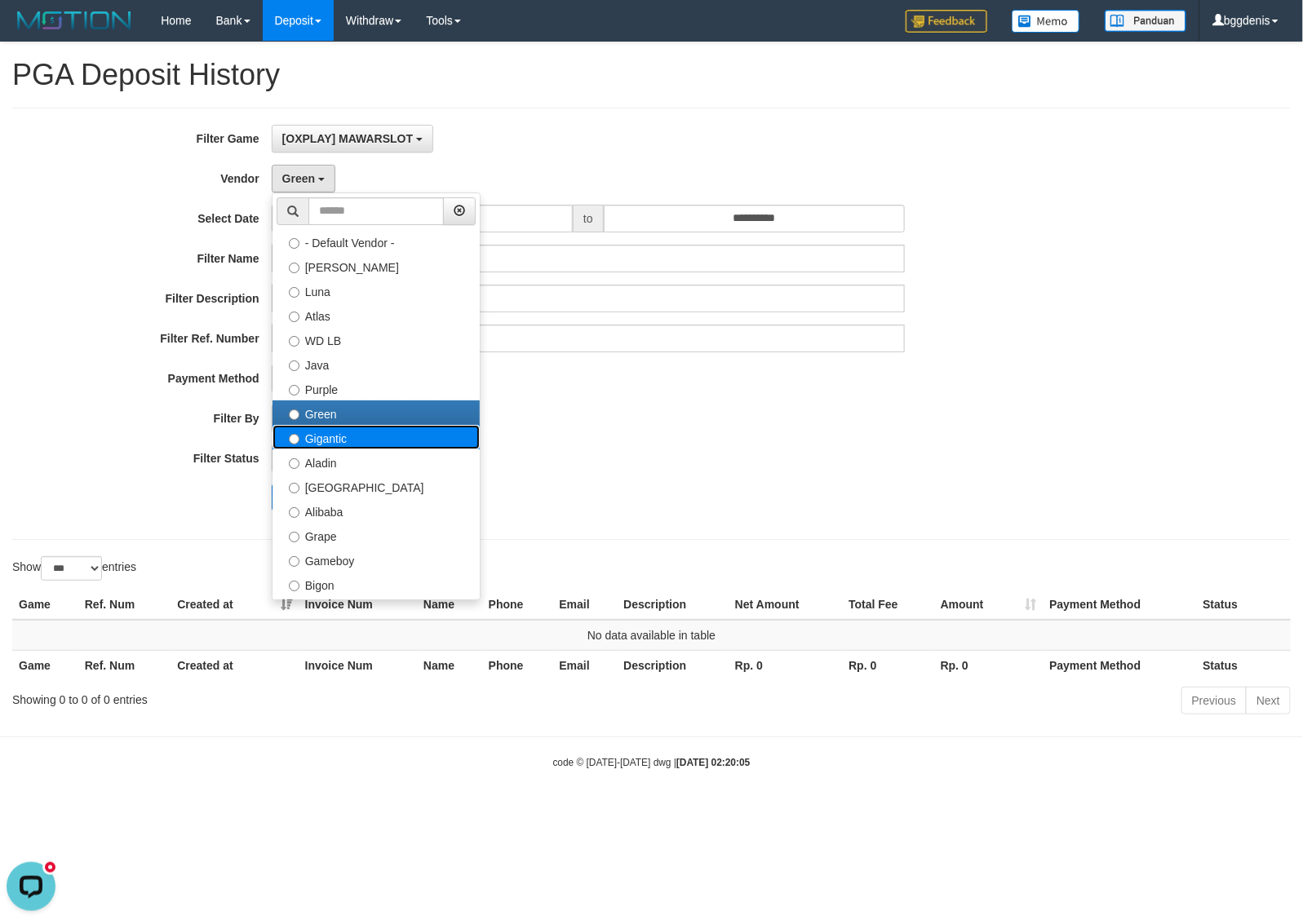
click at [349, 437] on label "Gigantic" at bounding box center [376, 438] width 207 height 25
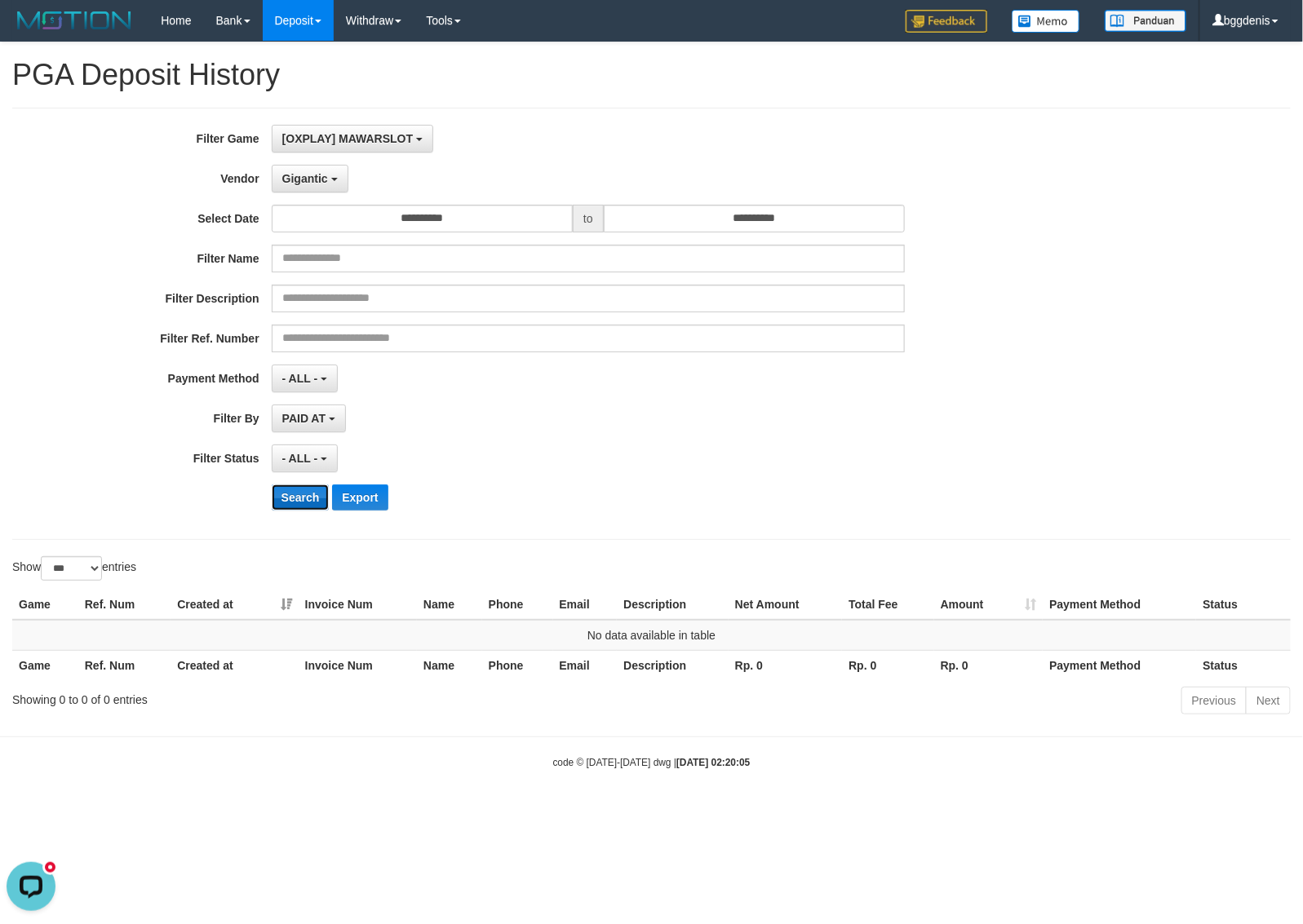
click at [302, 499] on button "Search" at bounding box center [300, 497] width 58 height 26
click at [308, 181] on span "Gigantic" at bounding box center [305, 179] width 46 height 13
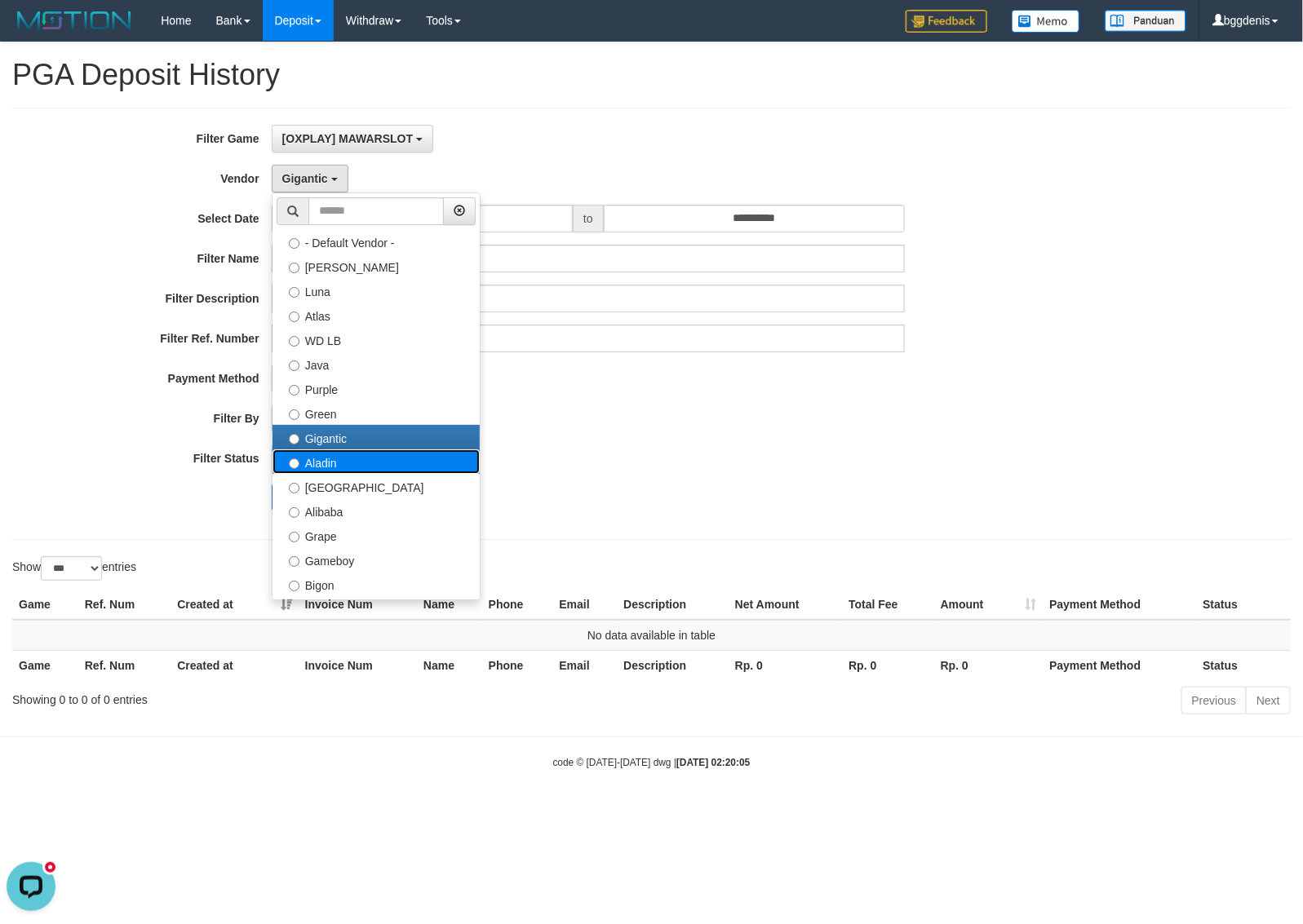
click at [311, 473] on label "Aladin" at bounding box center [376, 462] width 207 height 25
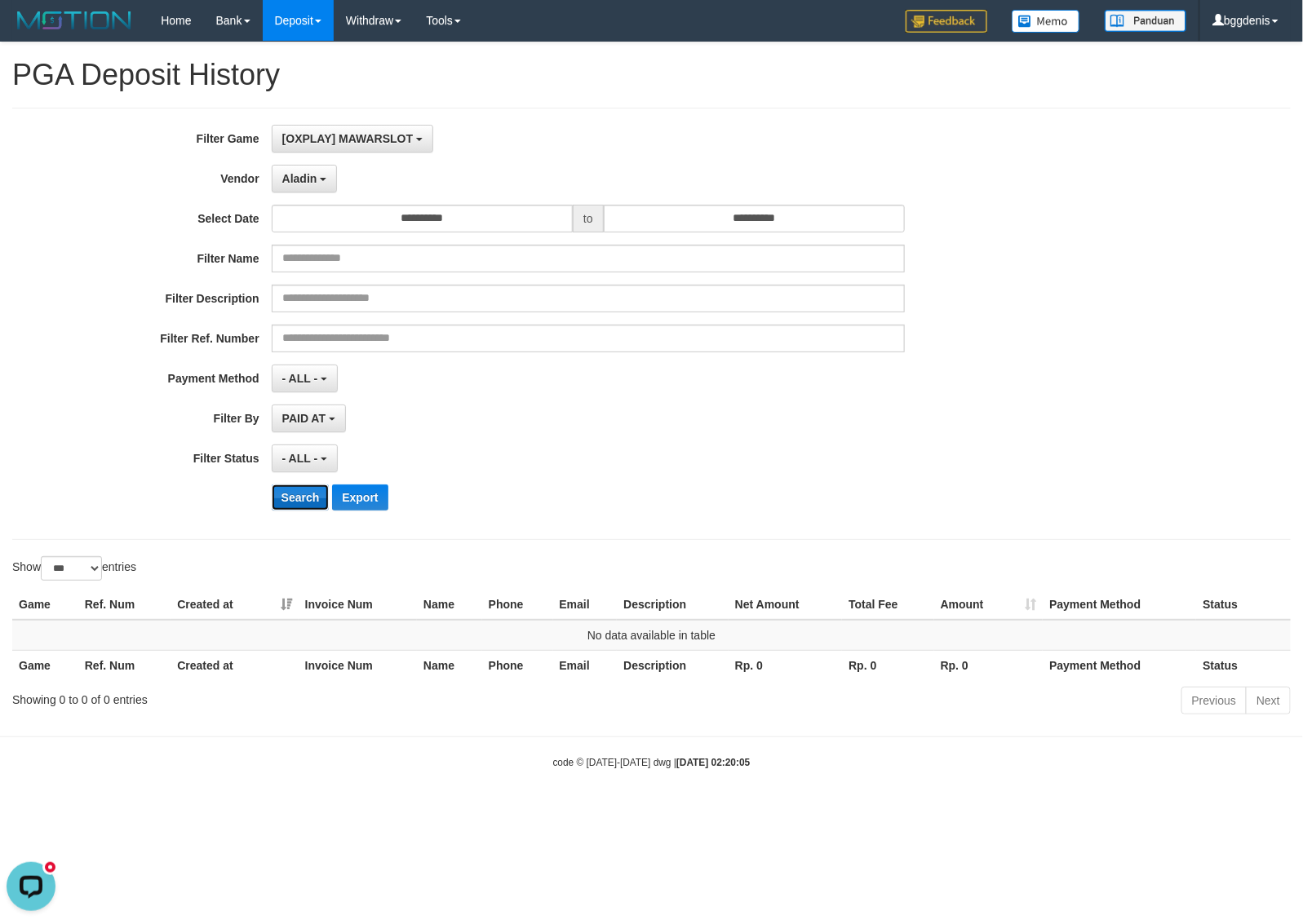
click at [303, 505] on button "Search" at bounding box center [300, 497] width 58 height 26
click at [312, 178] on span "Aladin" at bounding box center [299, 179] width 35 height 13
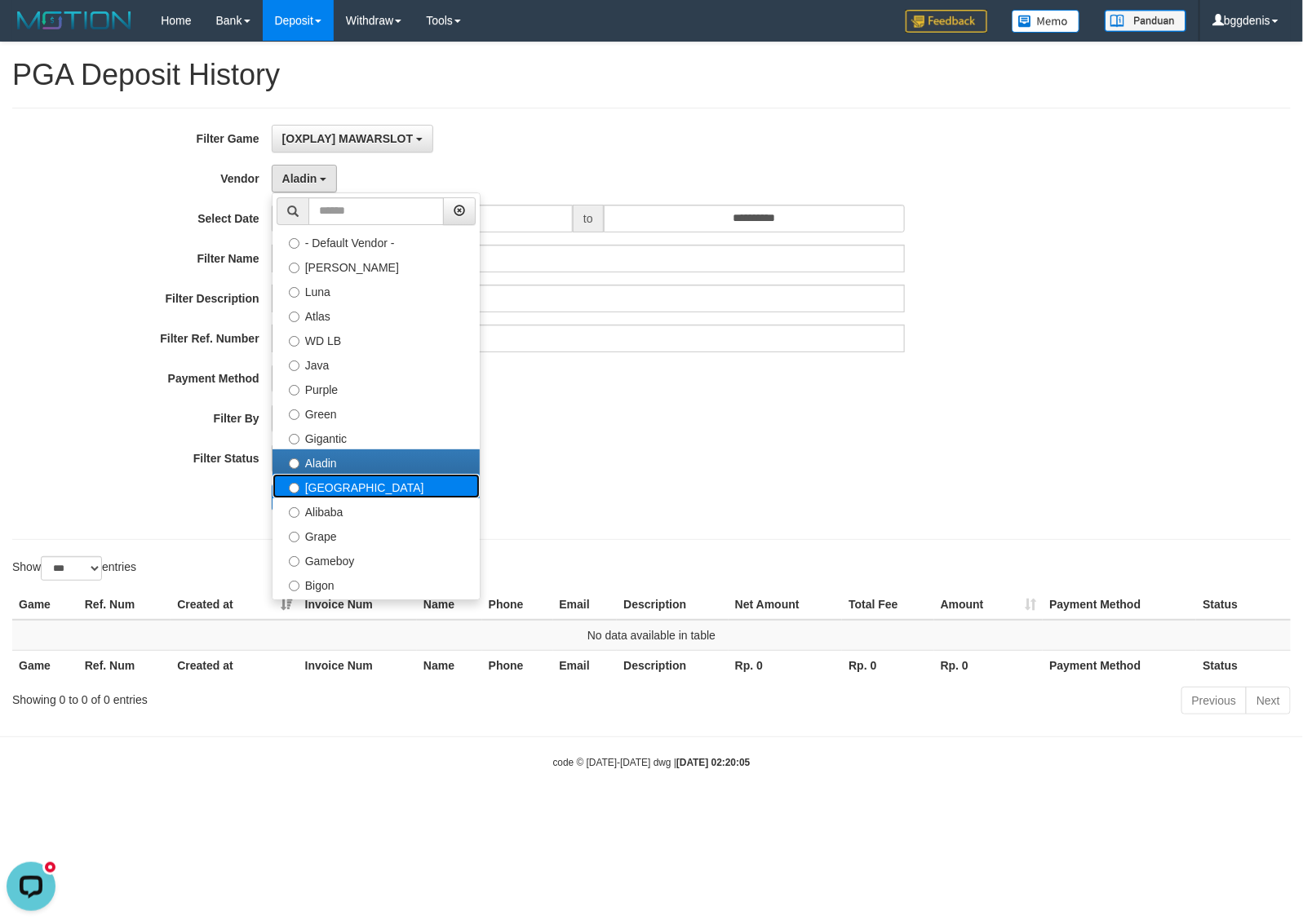
click at [370, 494] on label "Dubai" at bounding box center [376, 486] width 207 height 25
select select "**********"
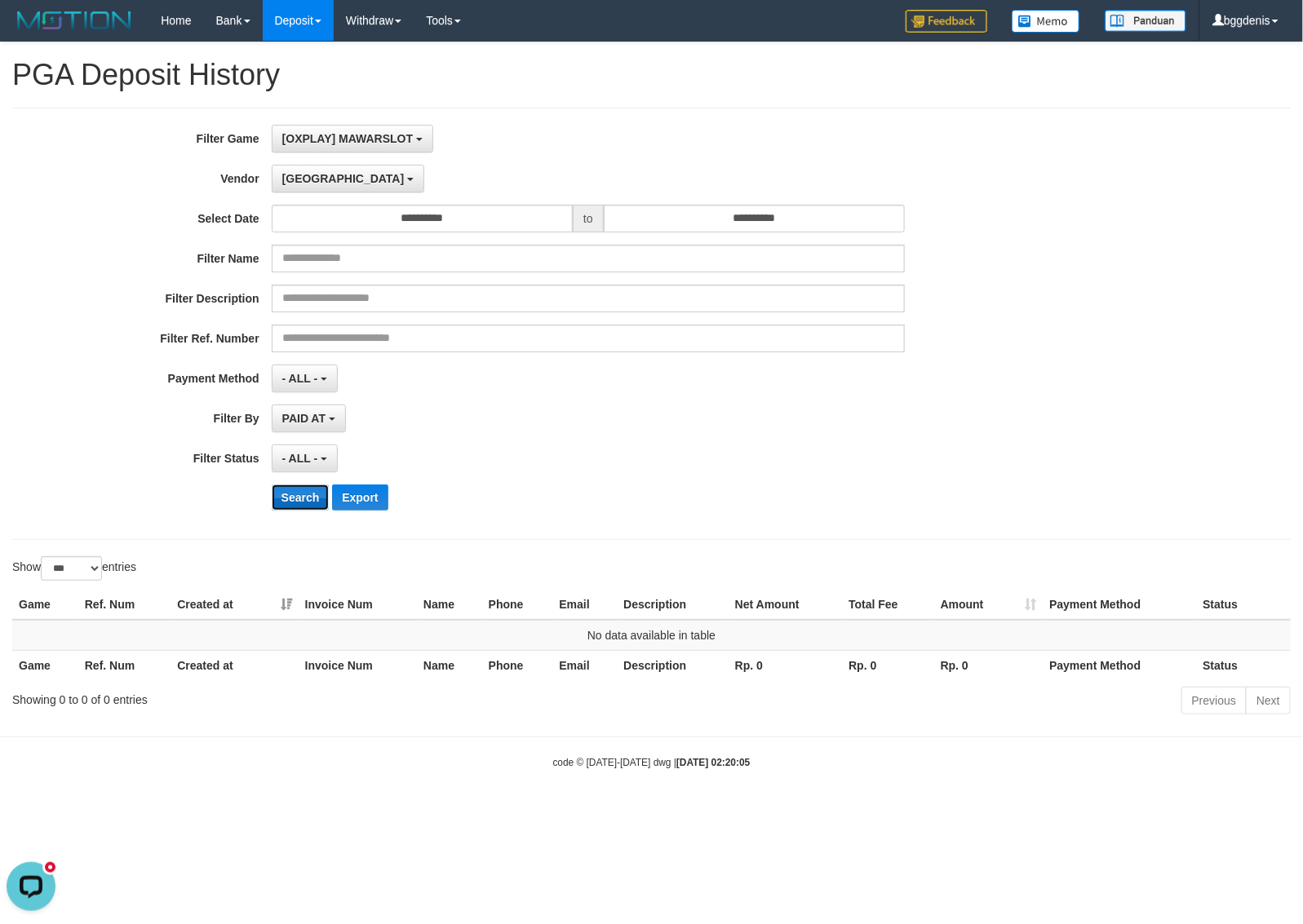
click at [315, 499] on button "Search" at bounding box center [300, 497] width 58 height 26
click at [297, 172] on button "Dubai" at bounding box center [348, 178] width 153 height 28
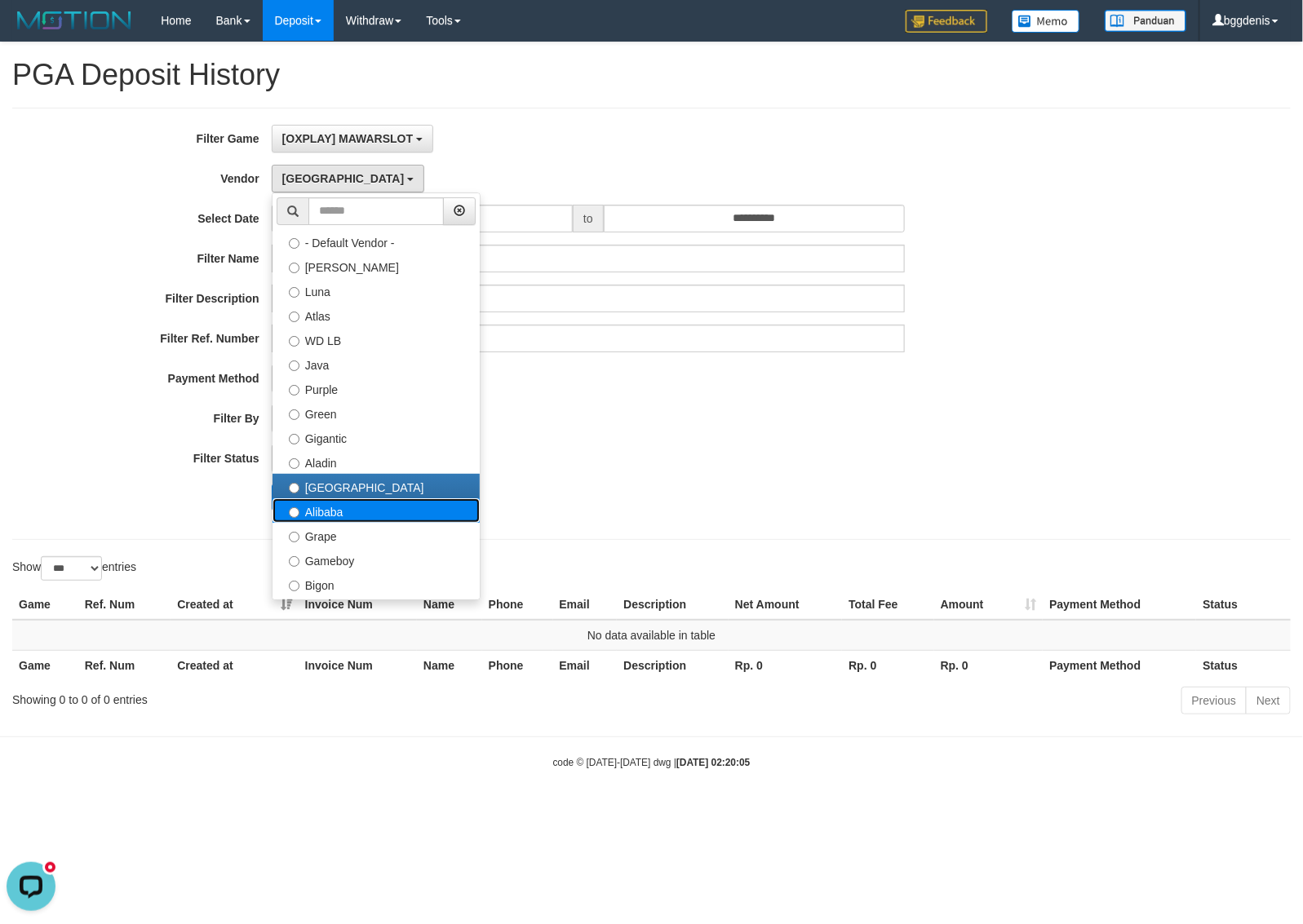
click at [337, 518] on label "Alibaba" at bounding box center [376, 510] width 207 height 25
select select "**********"
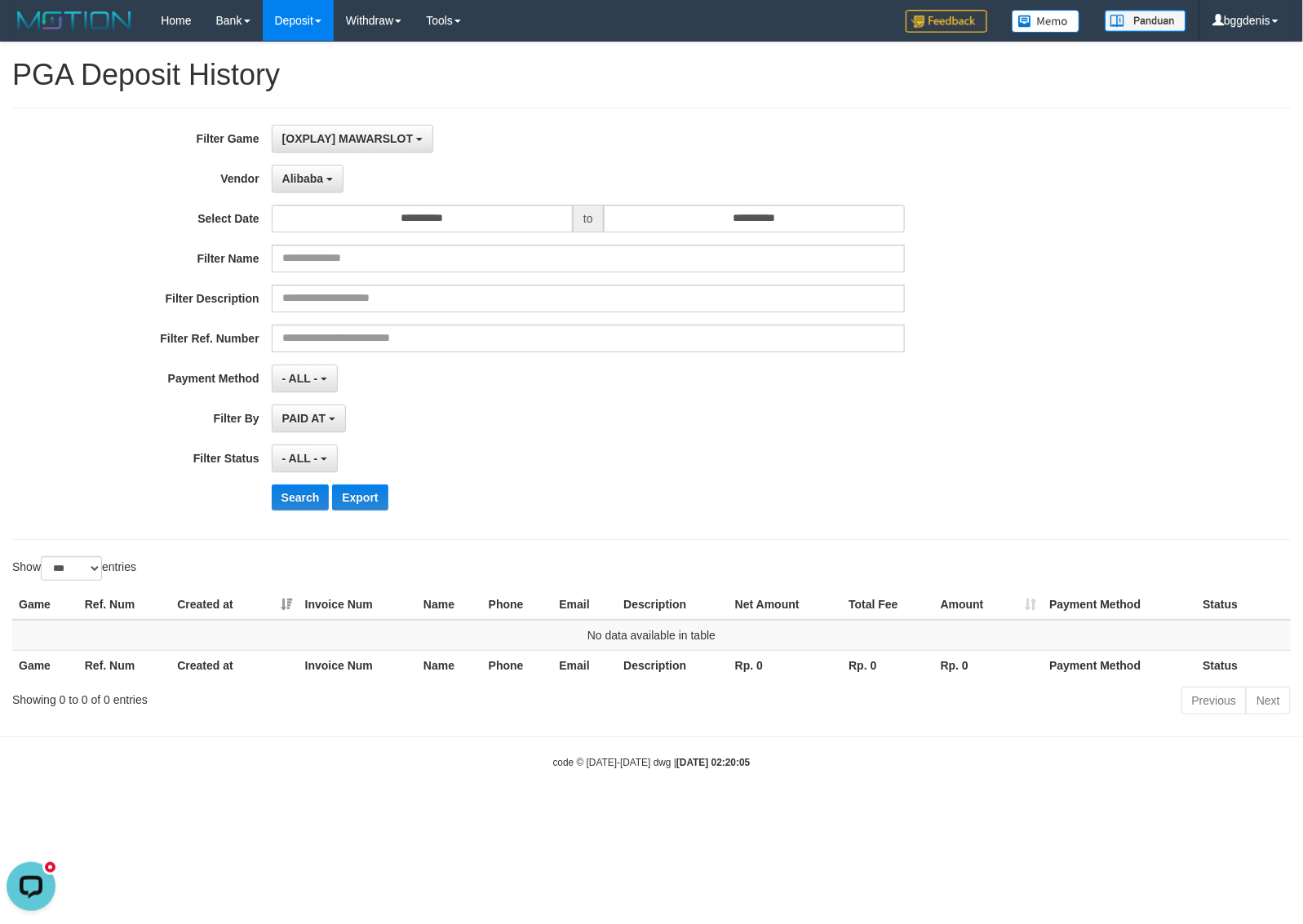
click at [307, 515] on div "**********" at bounding box center [543, 324] width 1086 height 398
click at [304, 505] on button "Search" at bounding box center [300, 497] width 58 height 26
click at [327, 176] on button "Alibaba" at bounding box center [307, 178] width 72 height 28
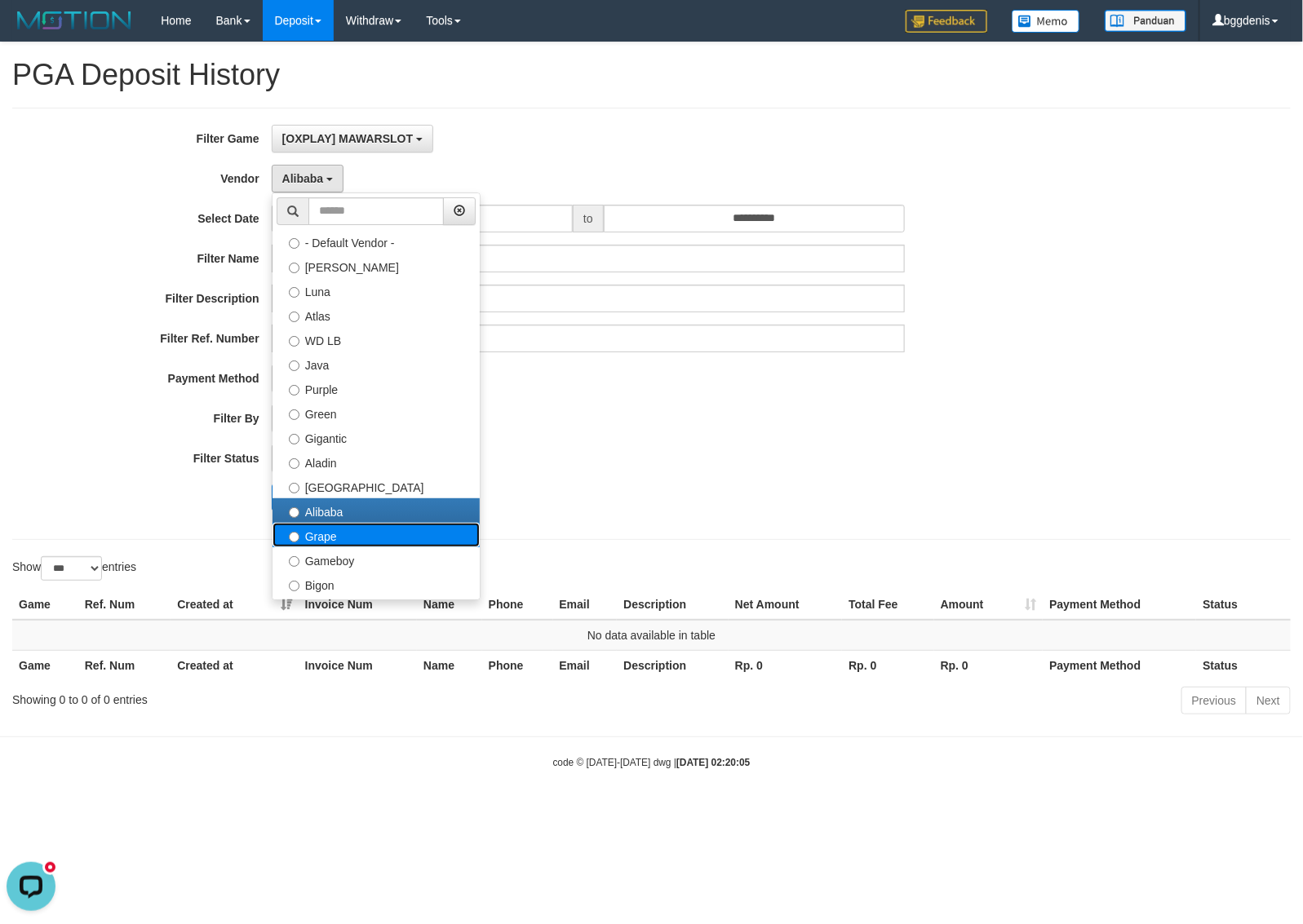
click at [324, 544] on label "Grape" at bounding box center [376, 535] width 207 height 25
select select "**********"
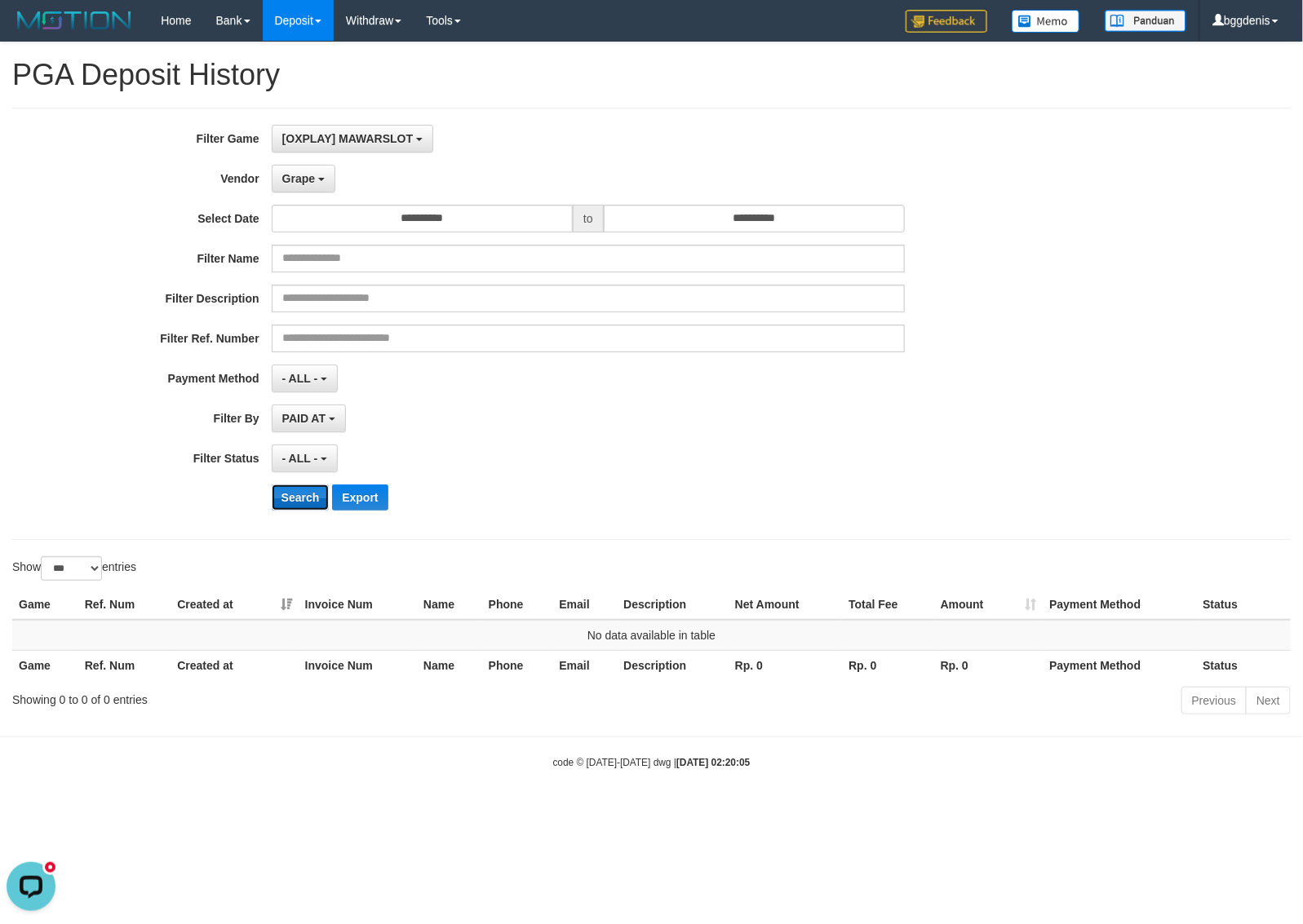
click at [320, 498] on button "Search" at bounding box center [300, 497] width 58 height 26
click at [303, 184] on span "Grape" at bounding box center [298, 179] width 33 height 13
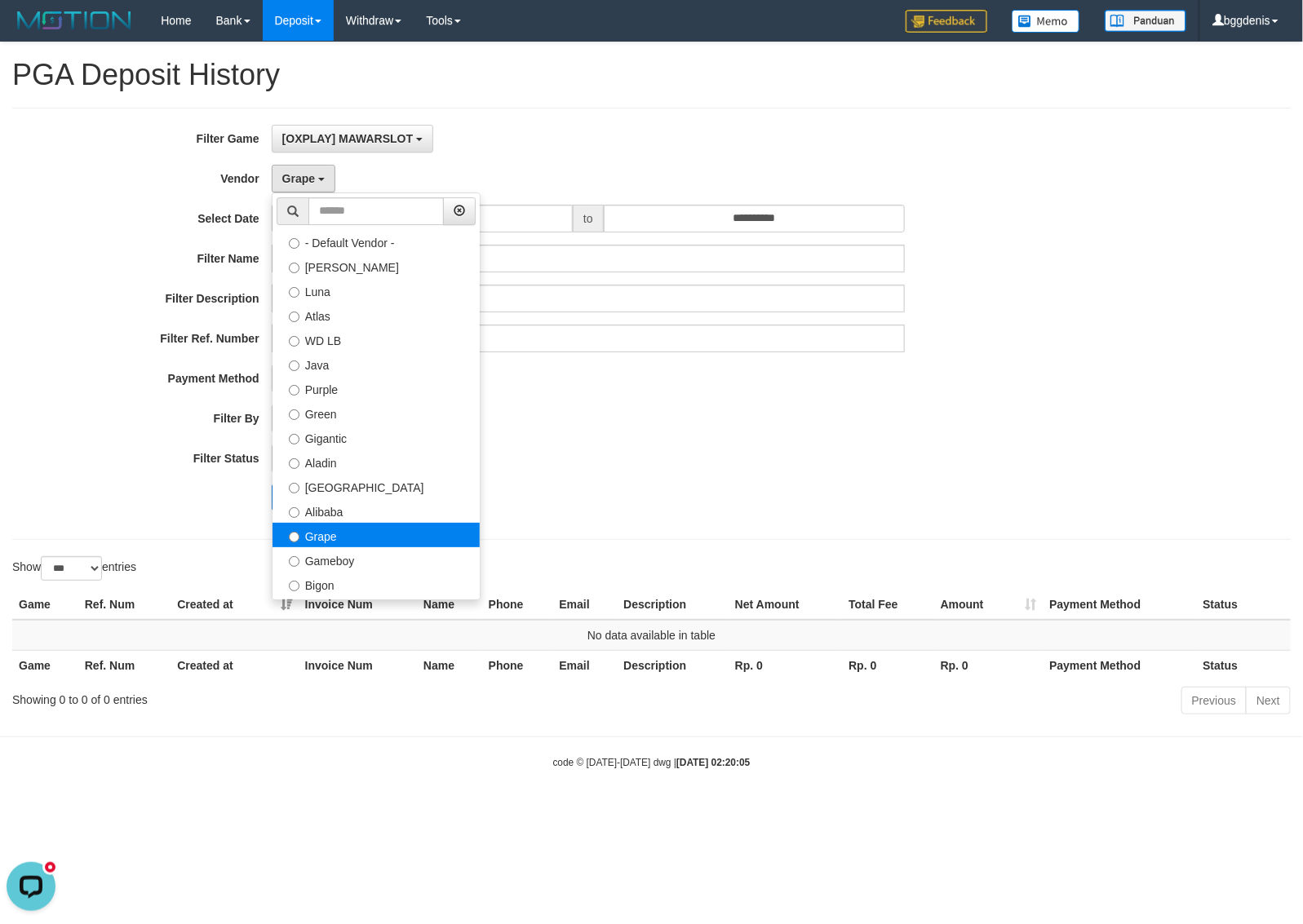
click at [348, 545] on label "Grape" at bounding box center [376, 535] width 207 height 25
click at [340, 561] on label "Gameboy" at bounding box center [376, 560] width 207 height 25
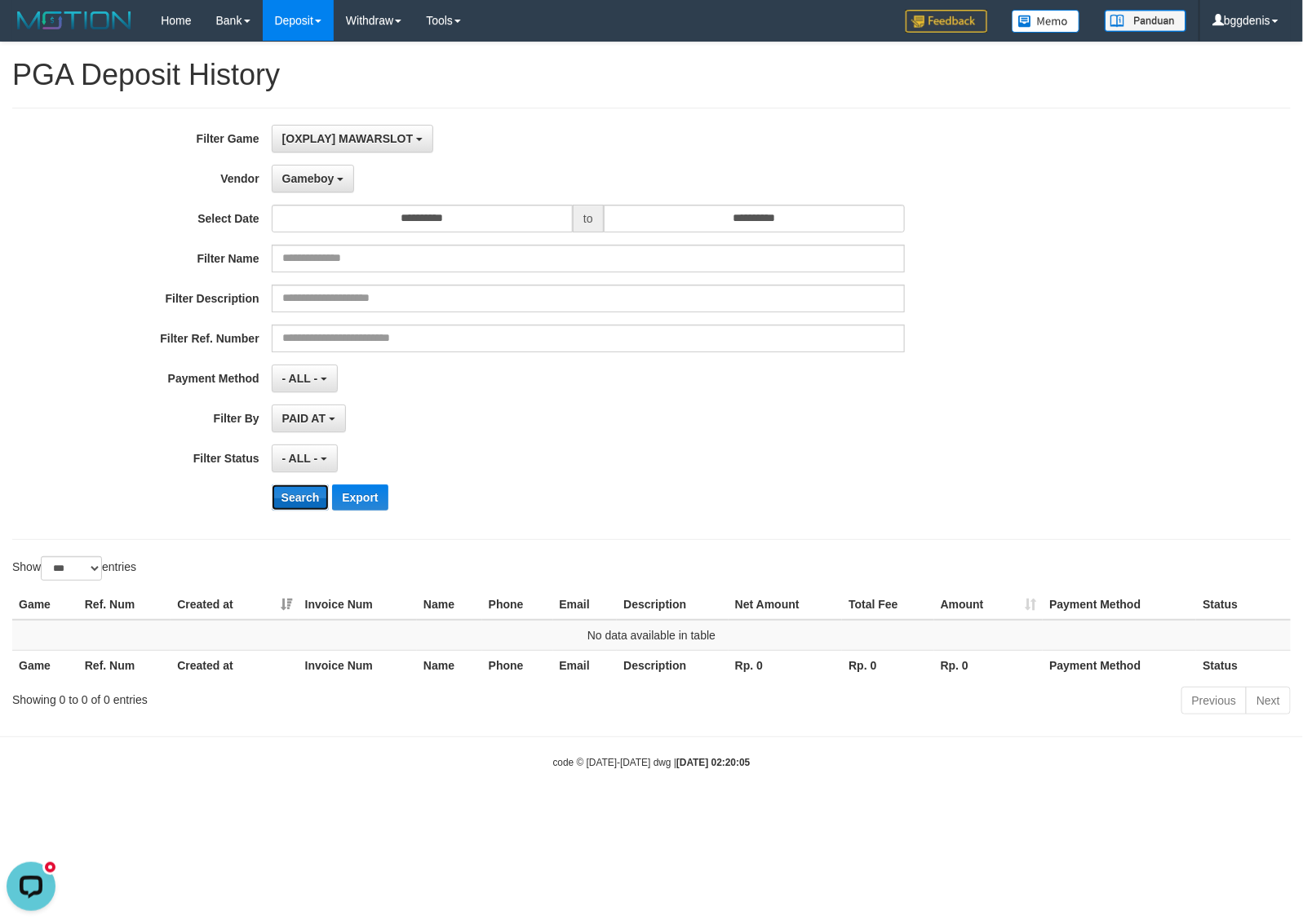
click at [302, 507] on button "Search" at bounding box center [300, 497] width 58 height 26
click at [327, 167] on button "Gameboy" at bounding box center [313, 178] width 83 height 28
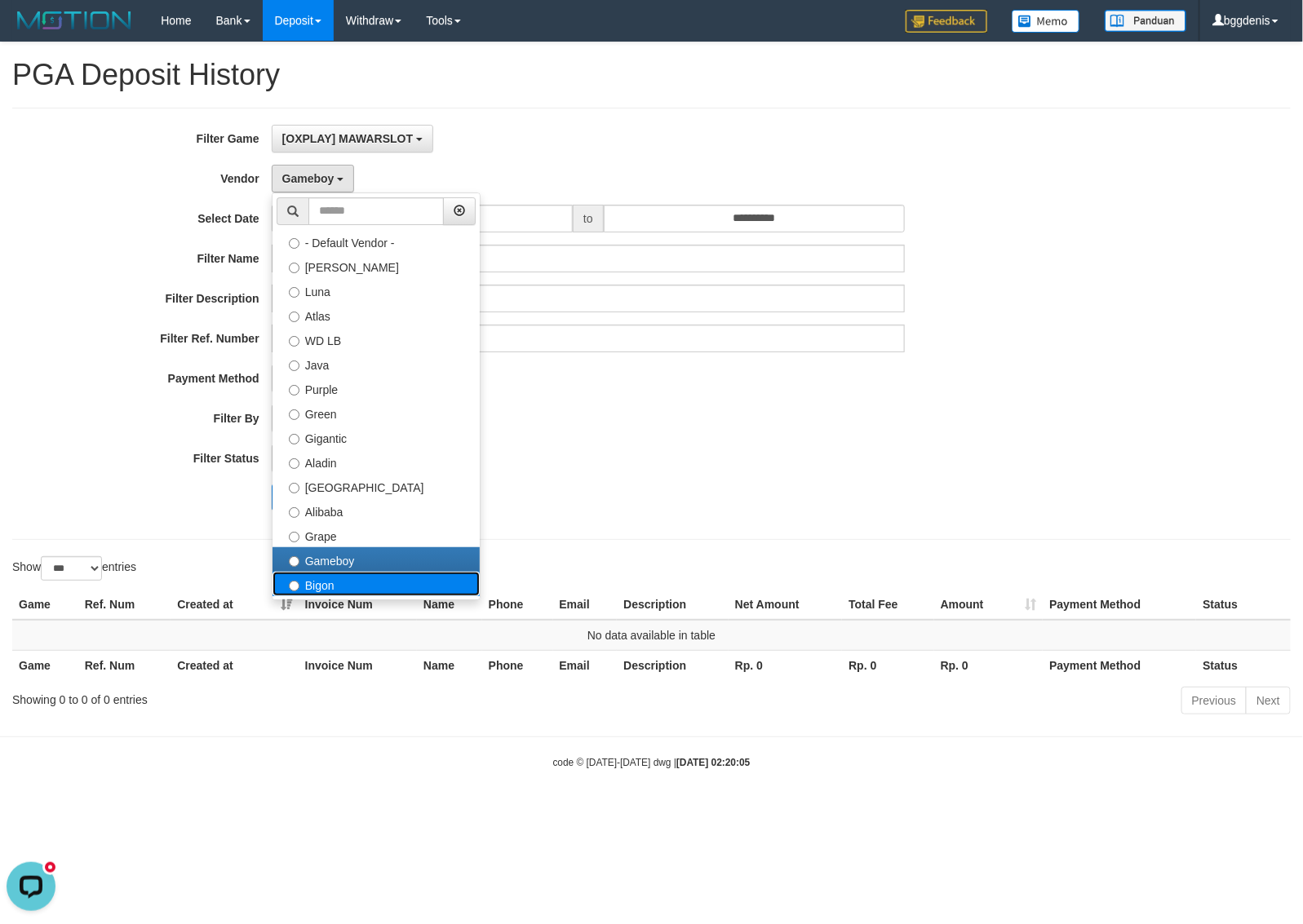
click at [326, 587] on label "Bigon" at bounding box center [376, 584] width 207 height 25
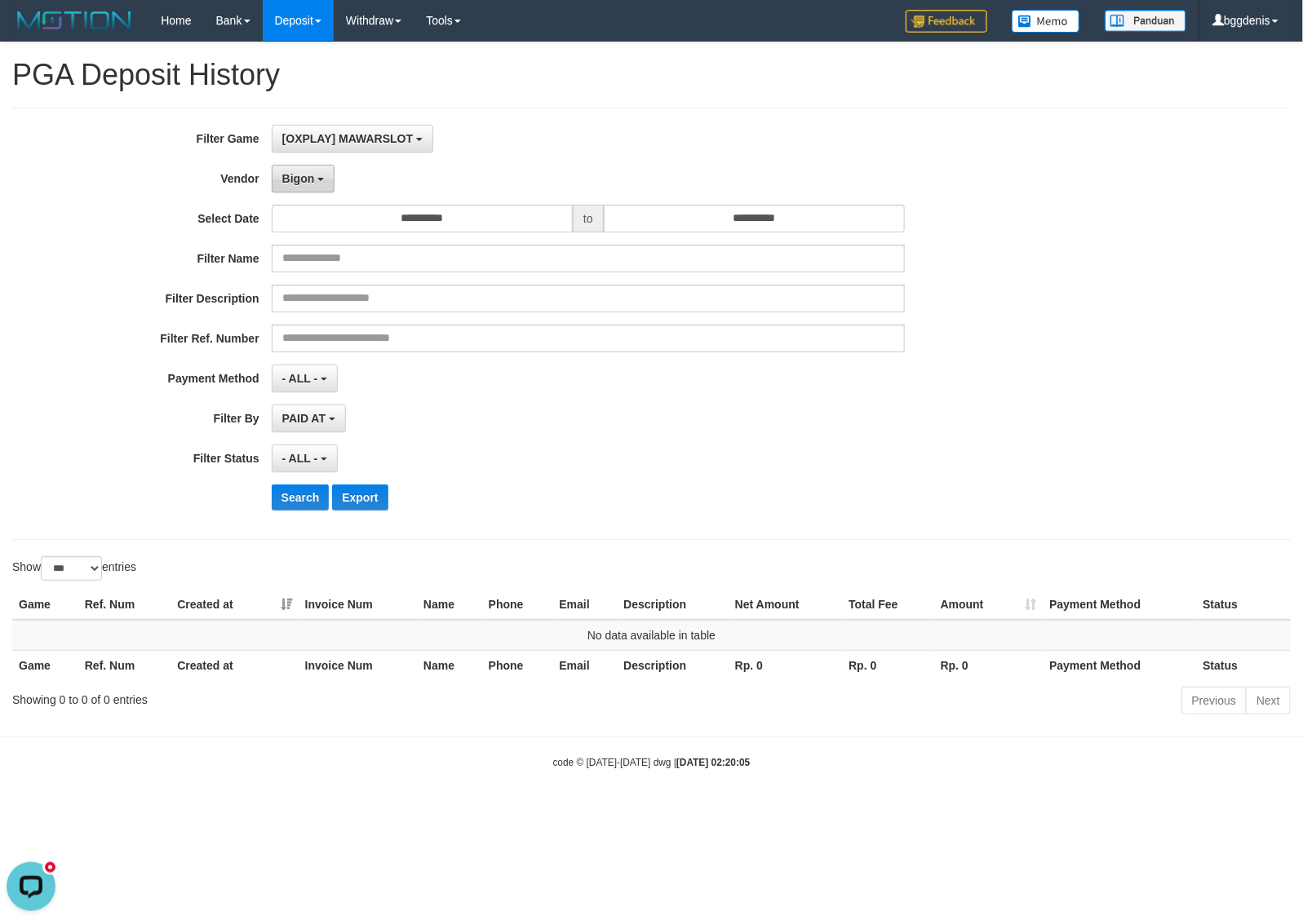
click at [288, 186] on button "Bigon" at bounding box center [303, 178] width 64 height 28
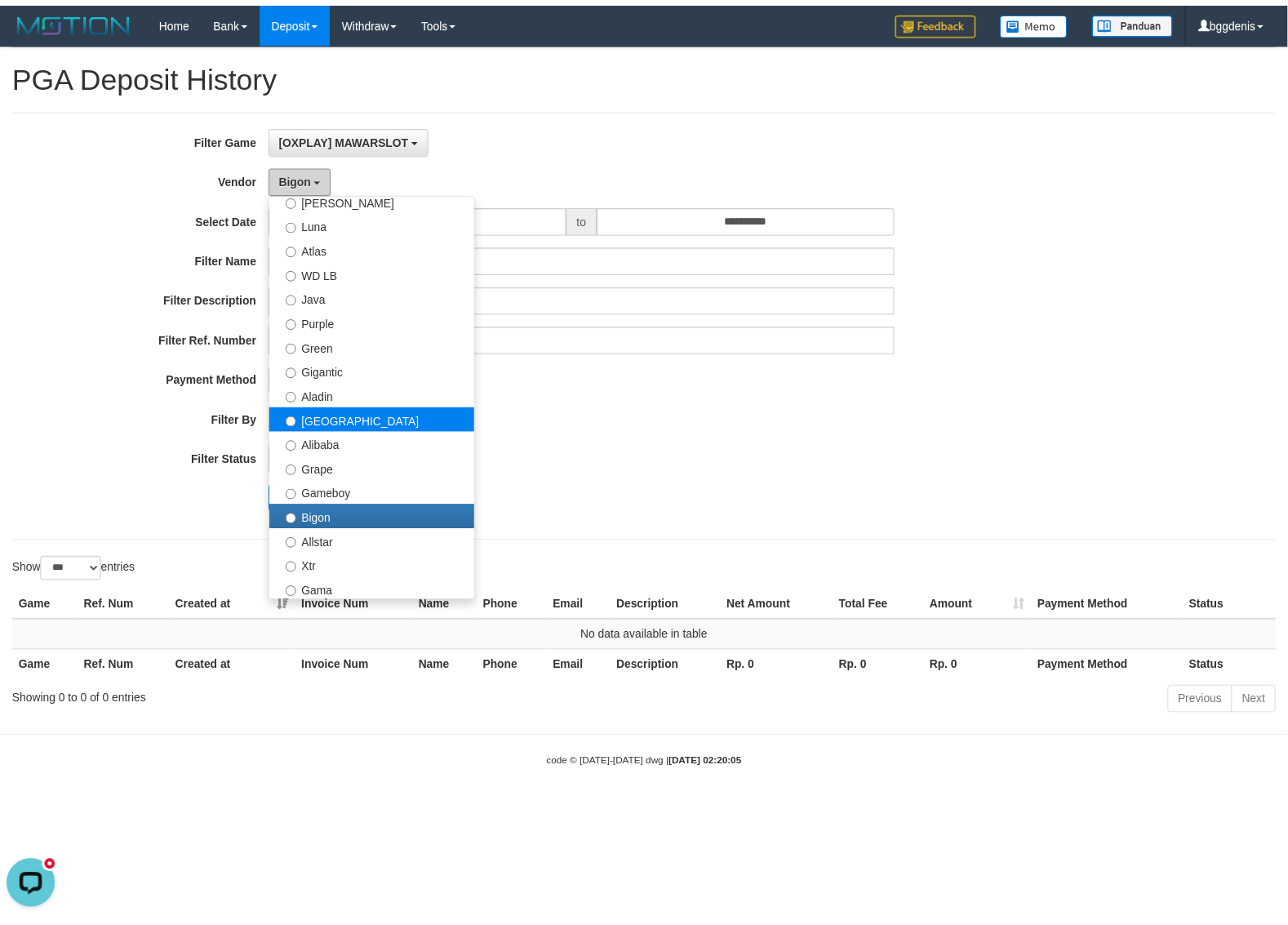
scroll to position [102, 0]
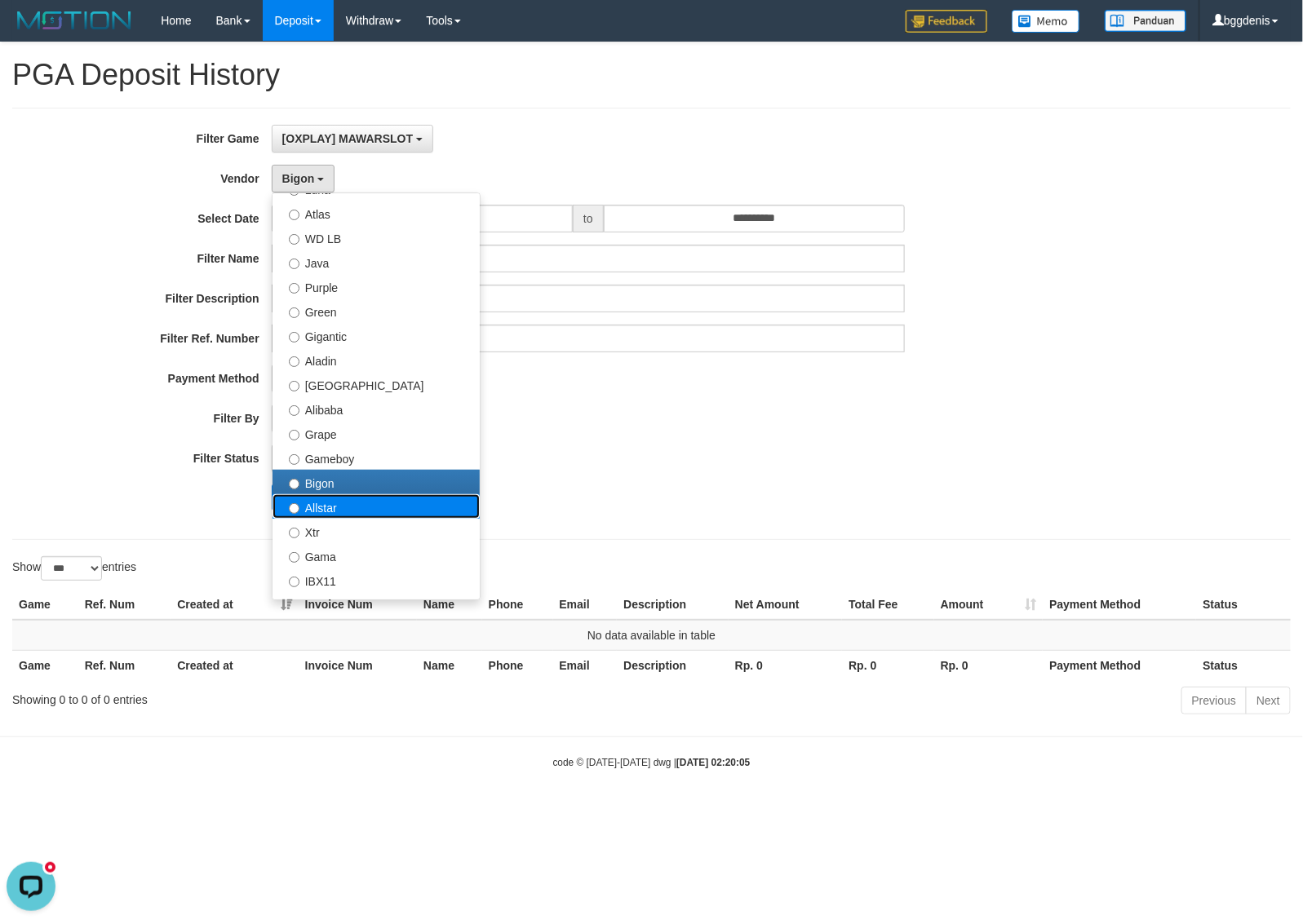
click at [328, 500] on label "Allstar" at bounding box center [376, 506] width 207 height 25
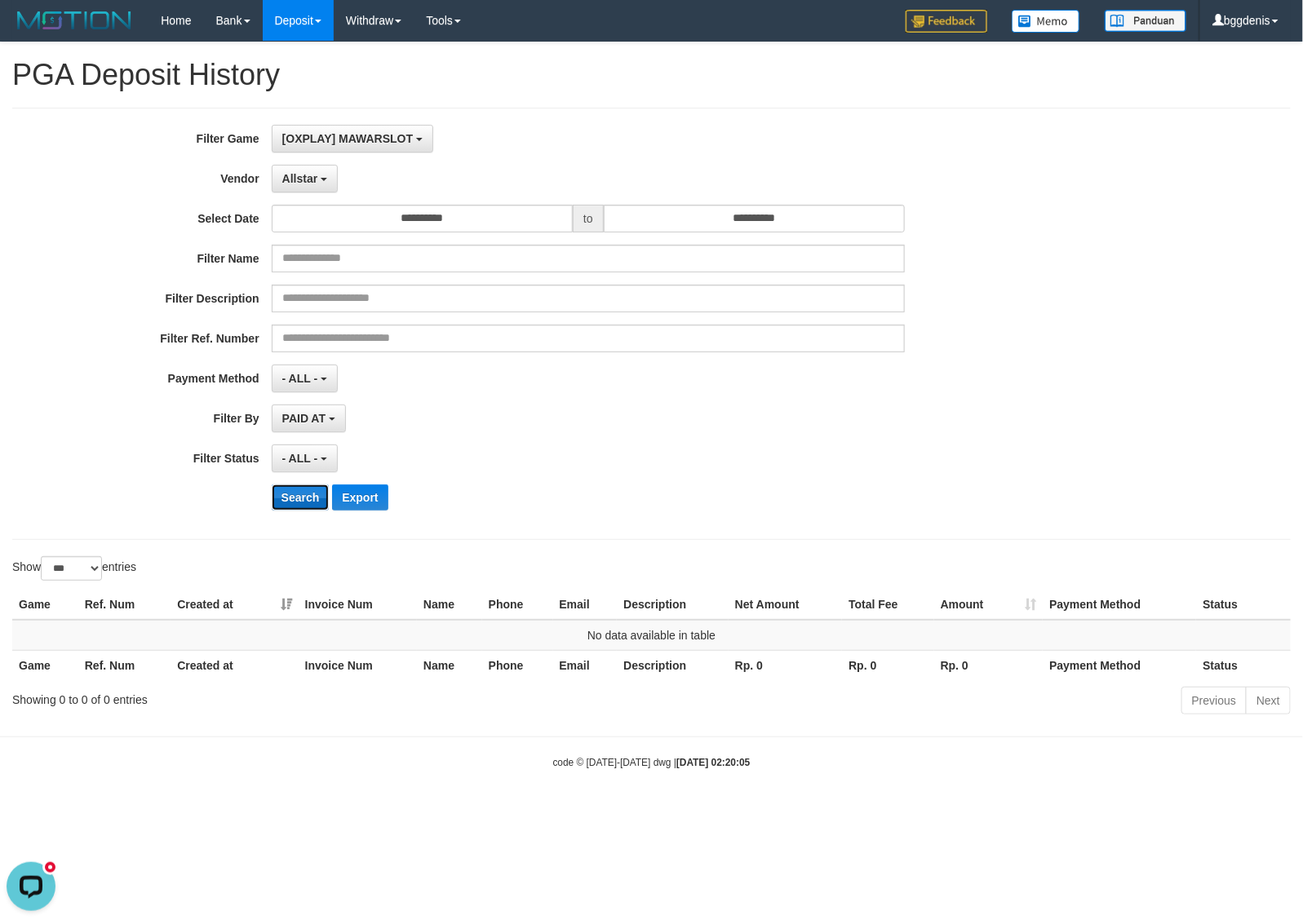
click at [298, 509] on button "Search" at bounding box center [300, 497] width 58 height 26
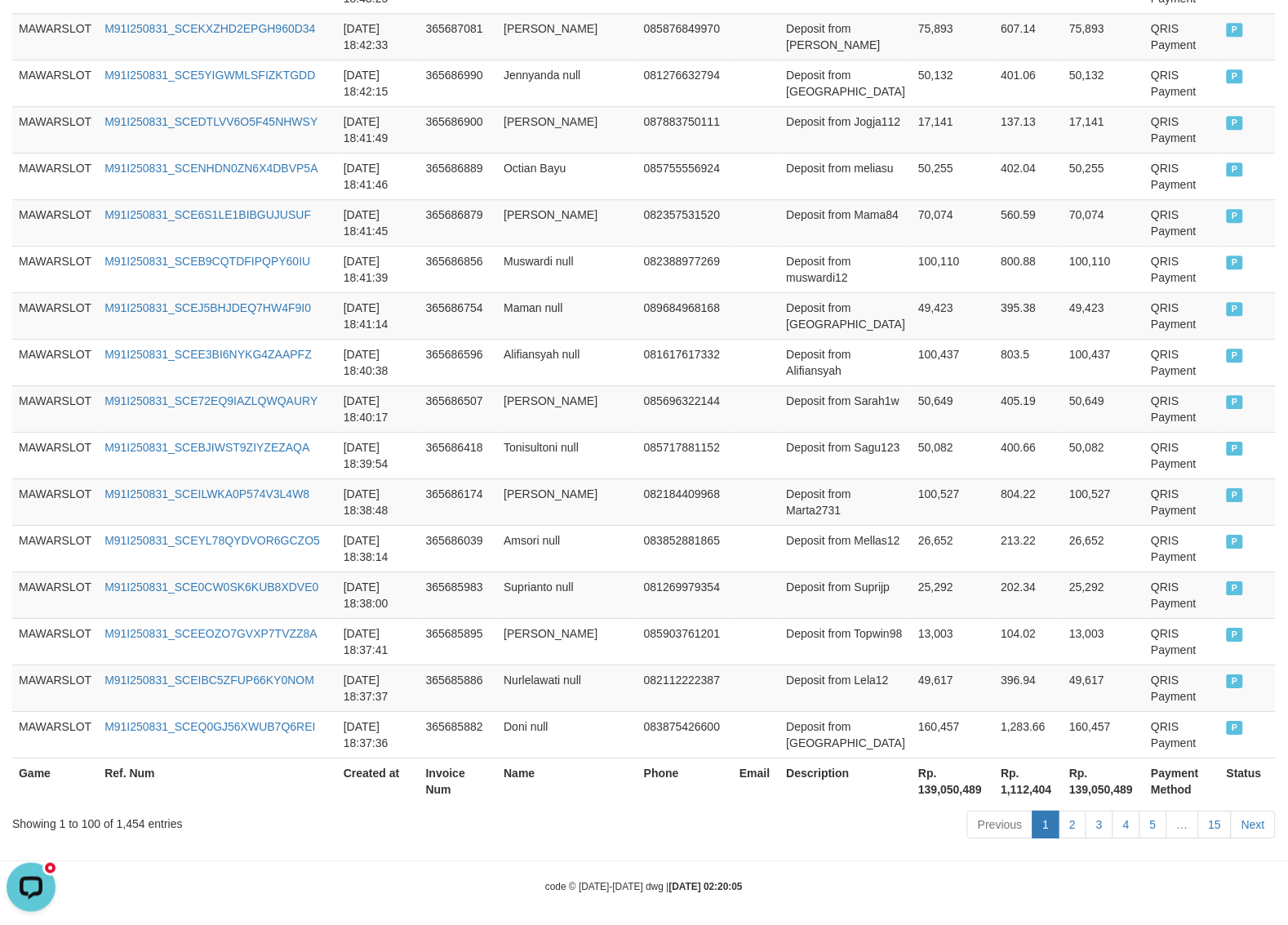
scroll to position [4562, 0]
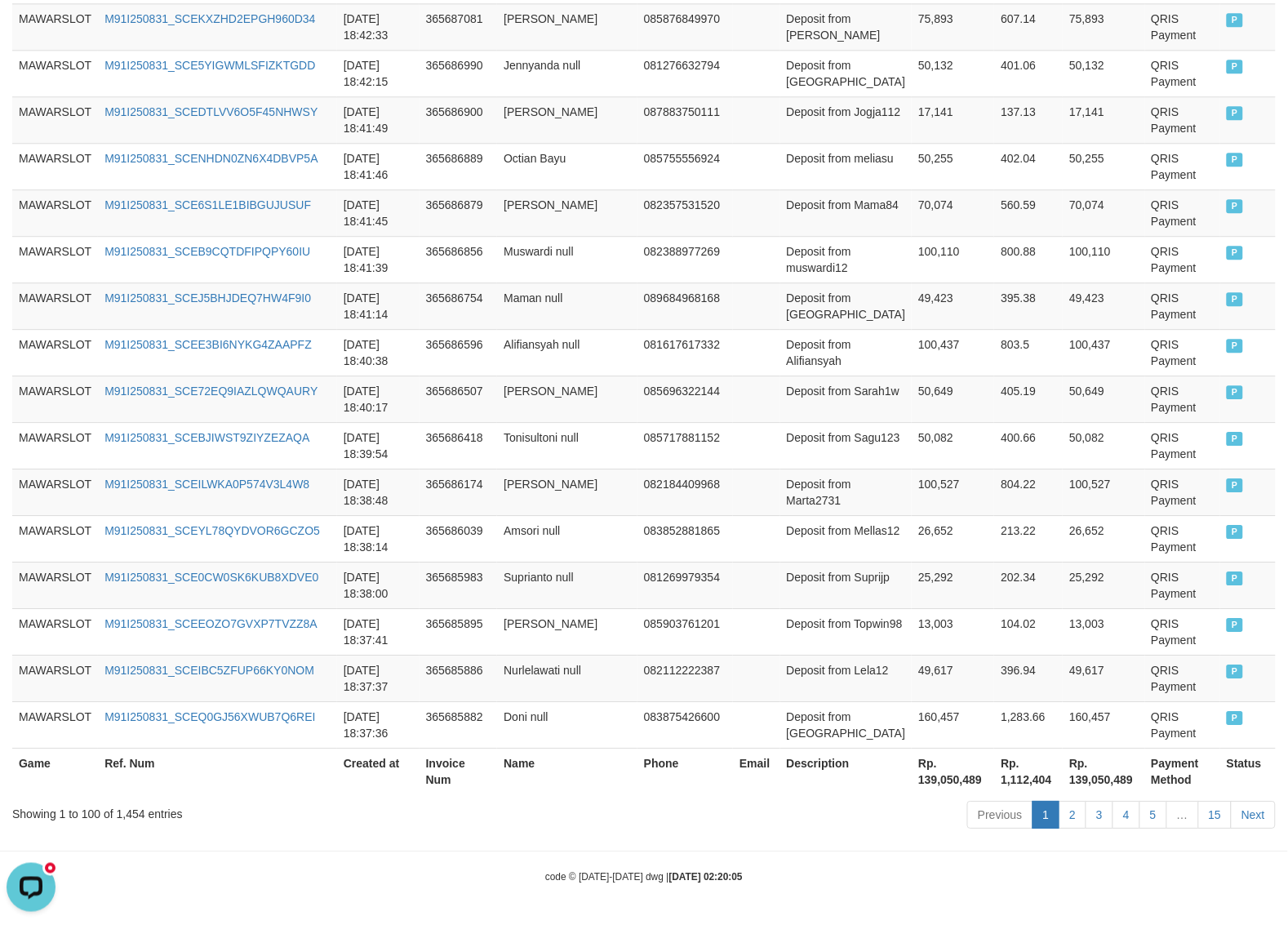
click at [125, 810] on div "Showing 1 to 100 of 1,454 entries" at bounding box center [269, 810] width 513 height 23
copy div "1,454"
click at [911, 784] on th "Rp. 139,050,489" at bounding box center [952, 771] width 82 height 47
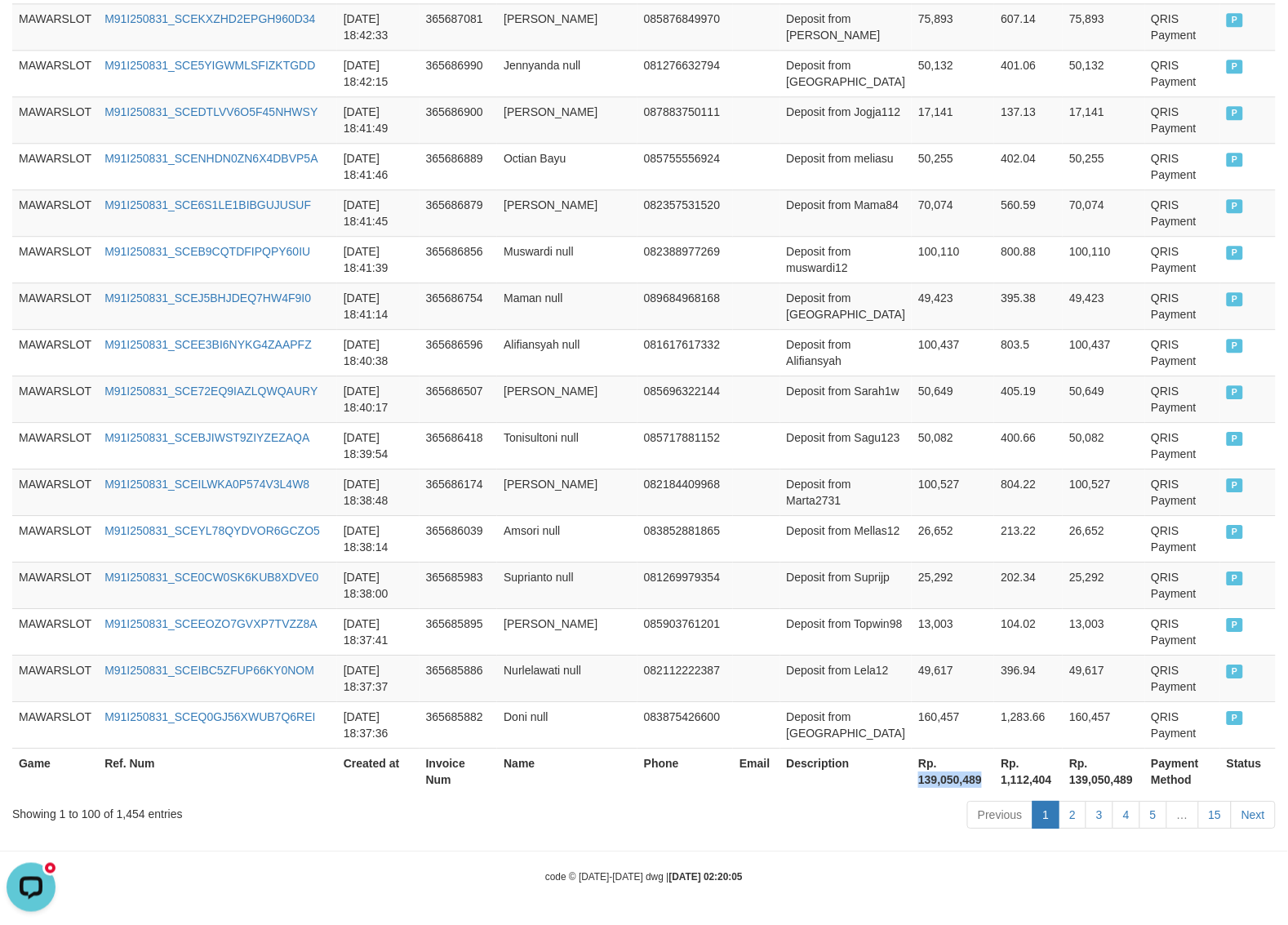
copy th "139,050,489"
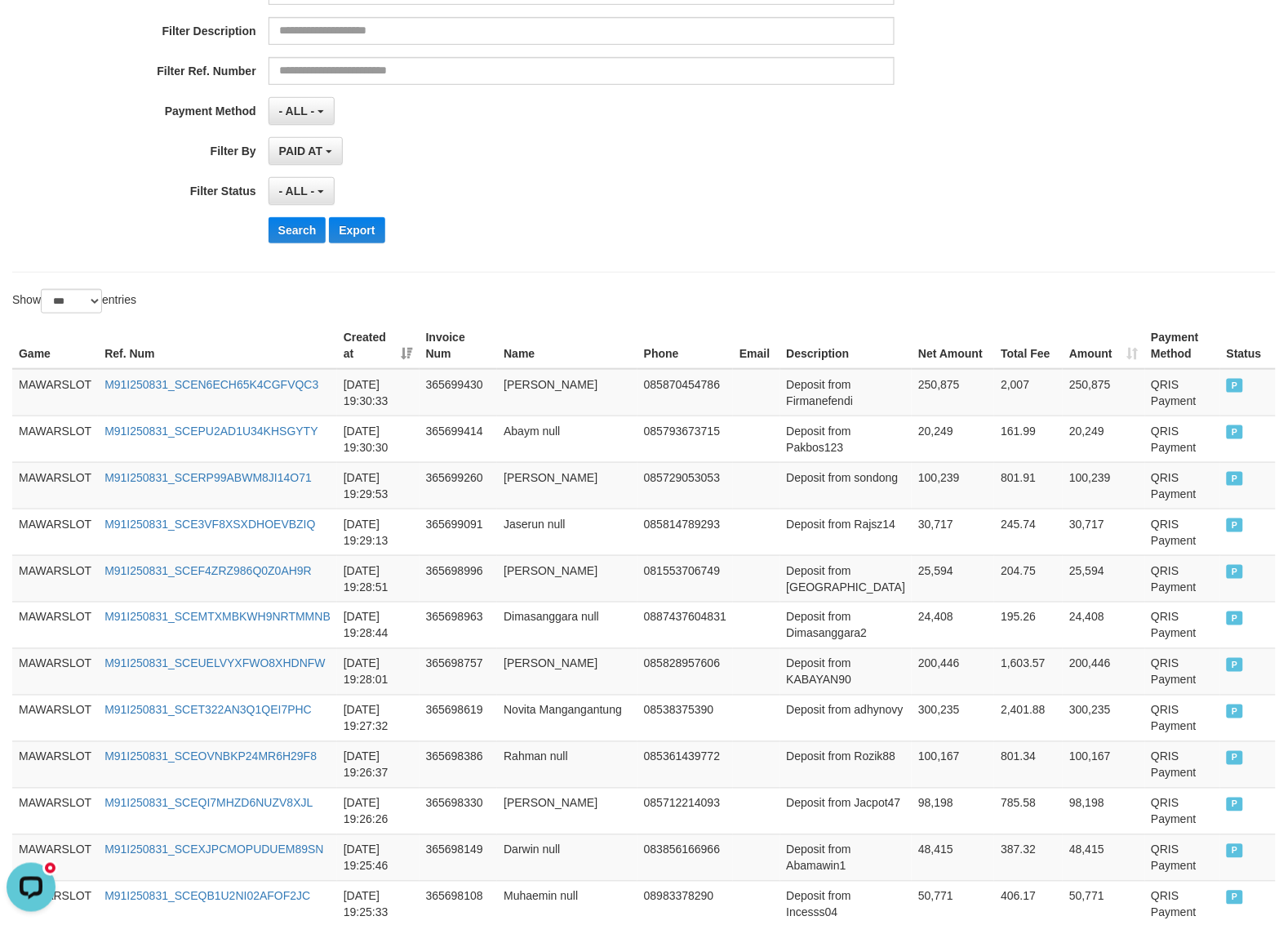
scroll to position [174, 0]
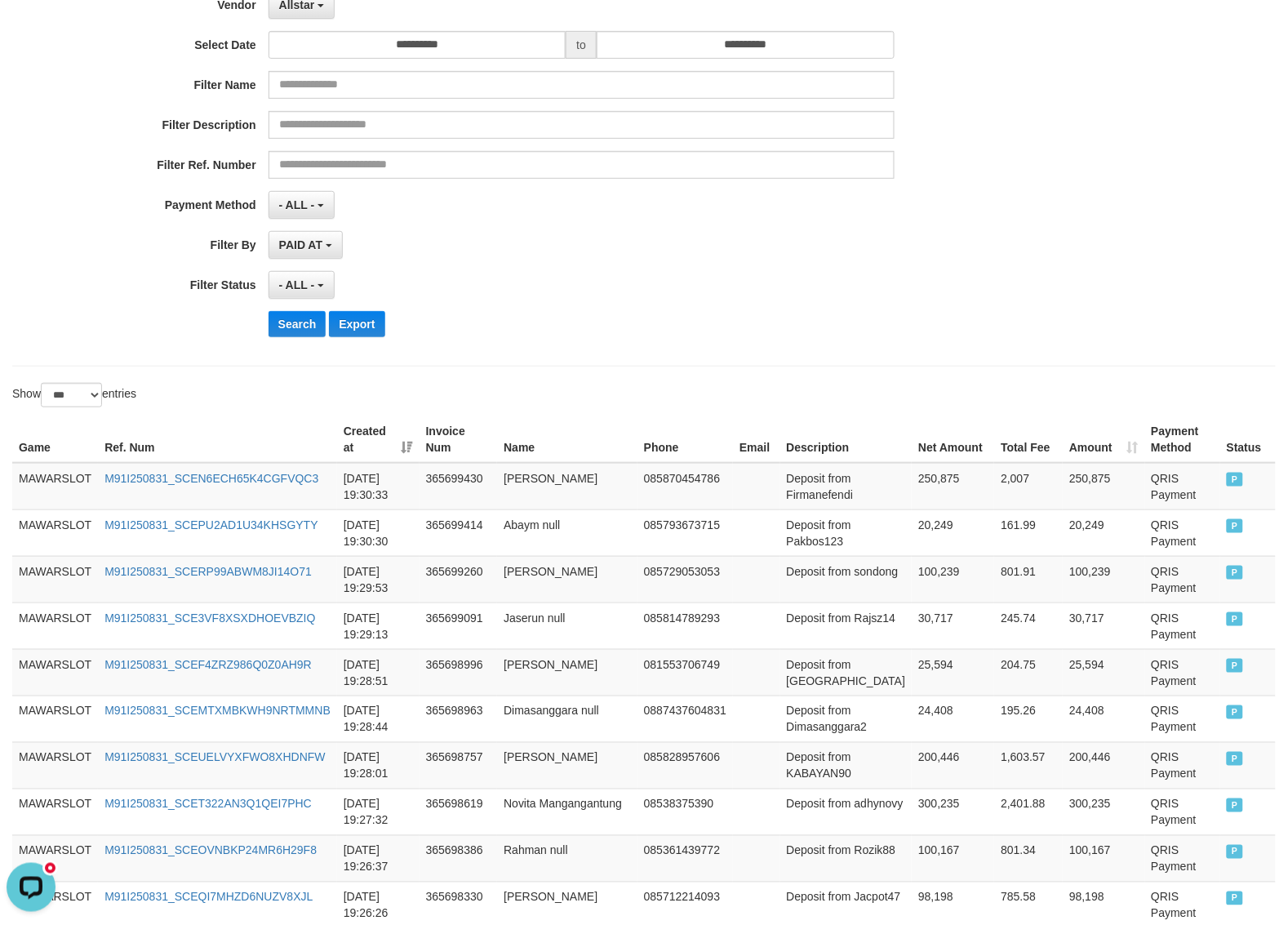
click at [312, 20] on div "**********" at bounding box center [536, 150] width 1073 height 398
click at [310, 9] on span "Allstar" at bounding box center [297, 5] width 36 height 13
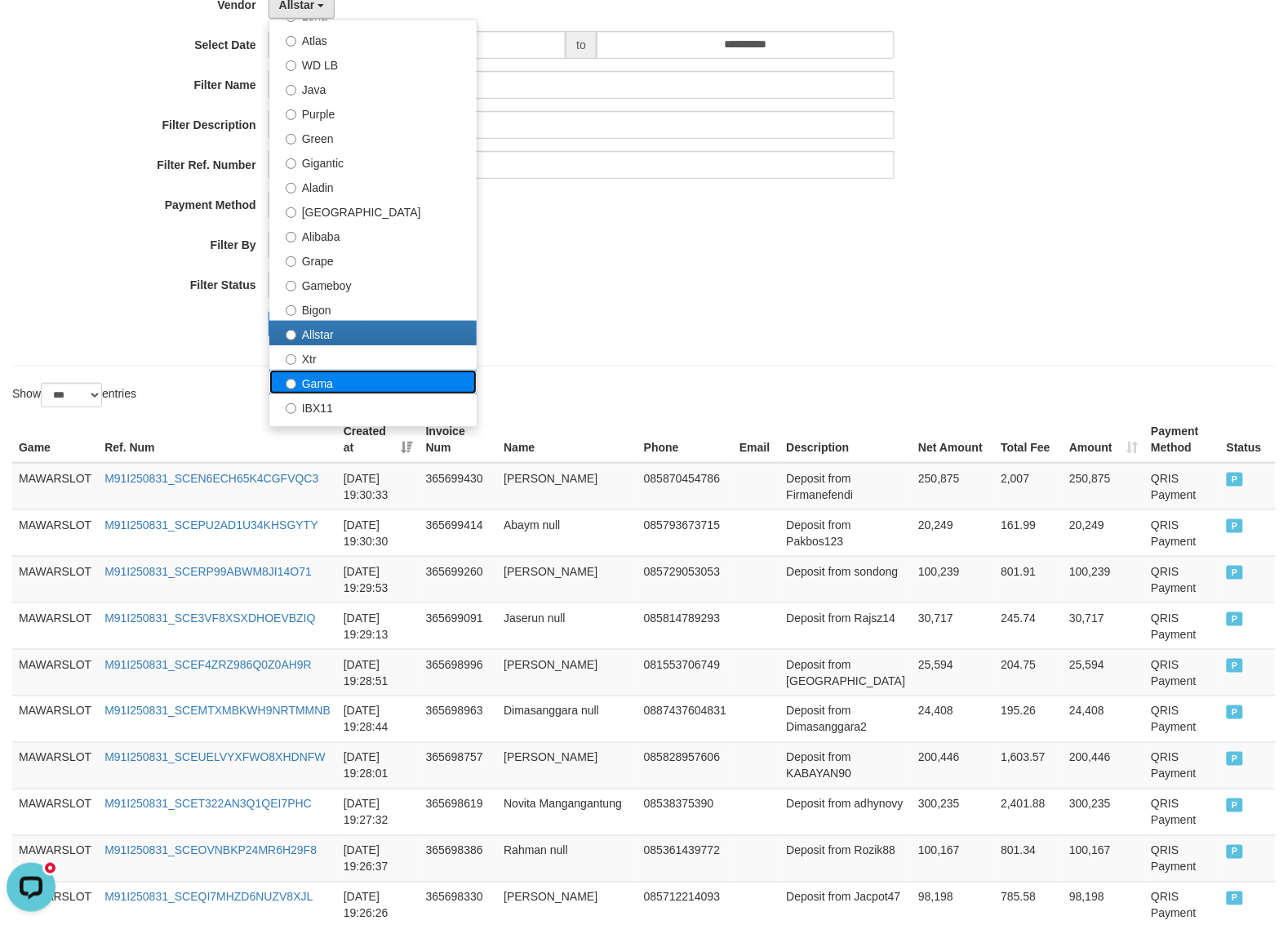
click at [322, 370] on label "Gama" at bounding box center [373, 383] width 207 height 25
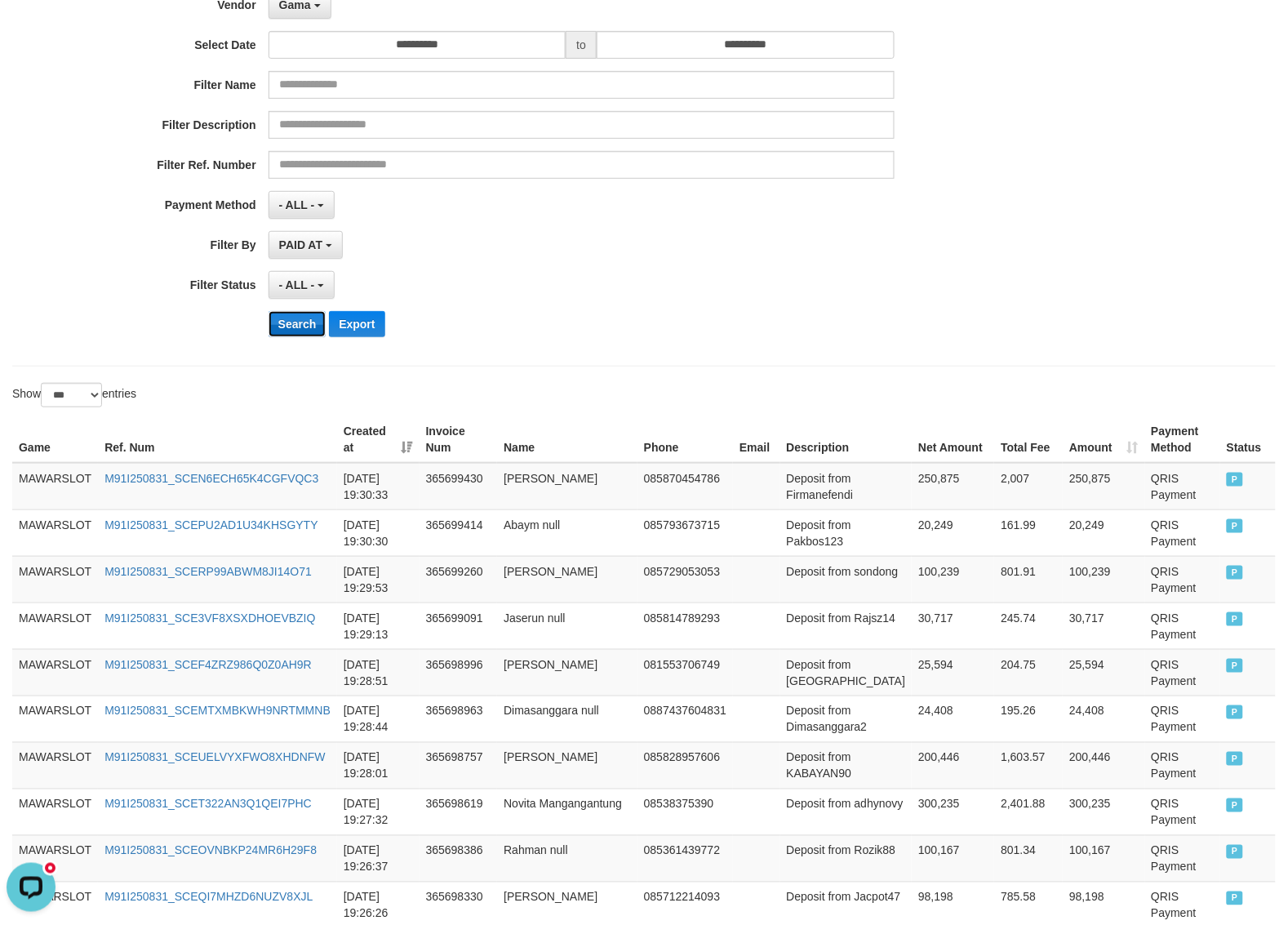
click at [303, 317] on button "Search" at bounding box center [297, 323] width 58 height 26
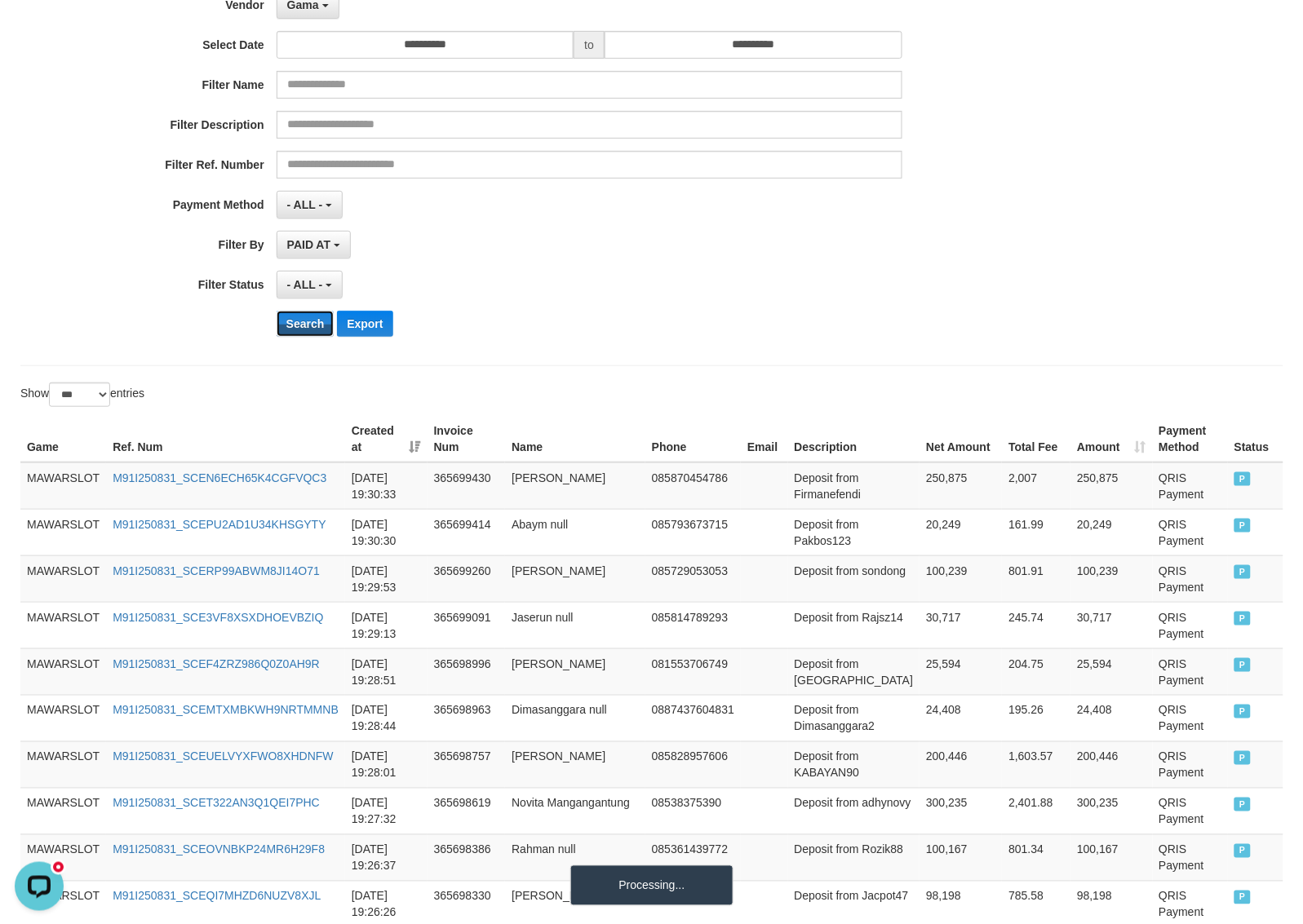
scroll to position [0, 0]
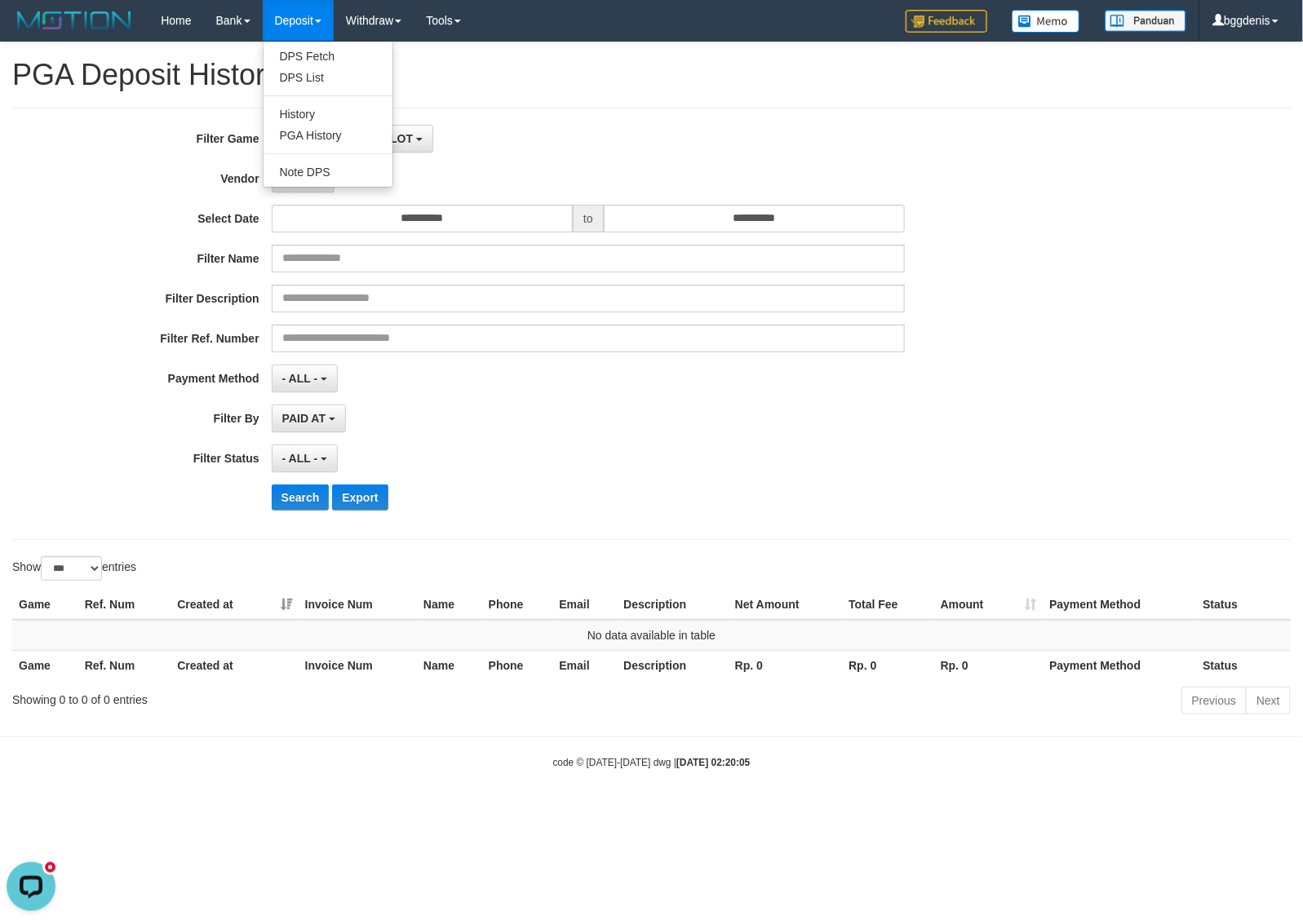
click at [303, 13] on link "Deposit" at bounding box center [298, 20] width 71 height 41
click at [293, 180] on span "Gama" at bounding box center [297, 179] width 32 height 13
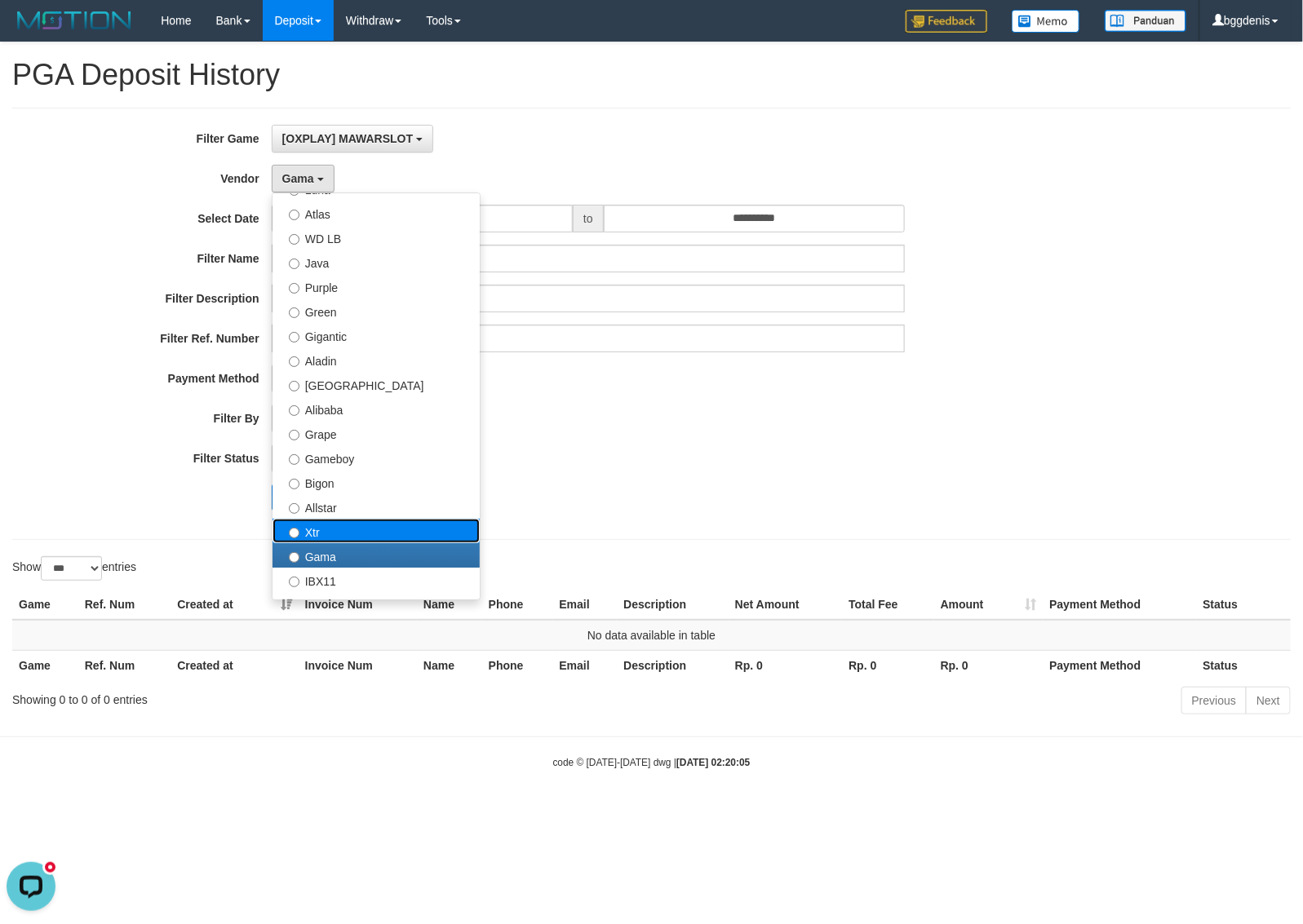
click at [324, 527] on label "Xtr" at bounding box center [376, 531] width 207 height 25
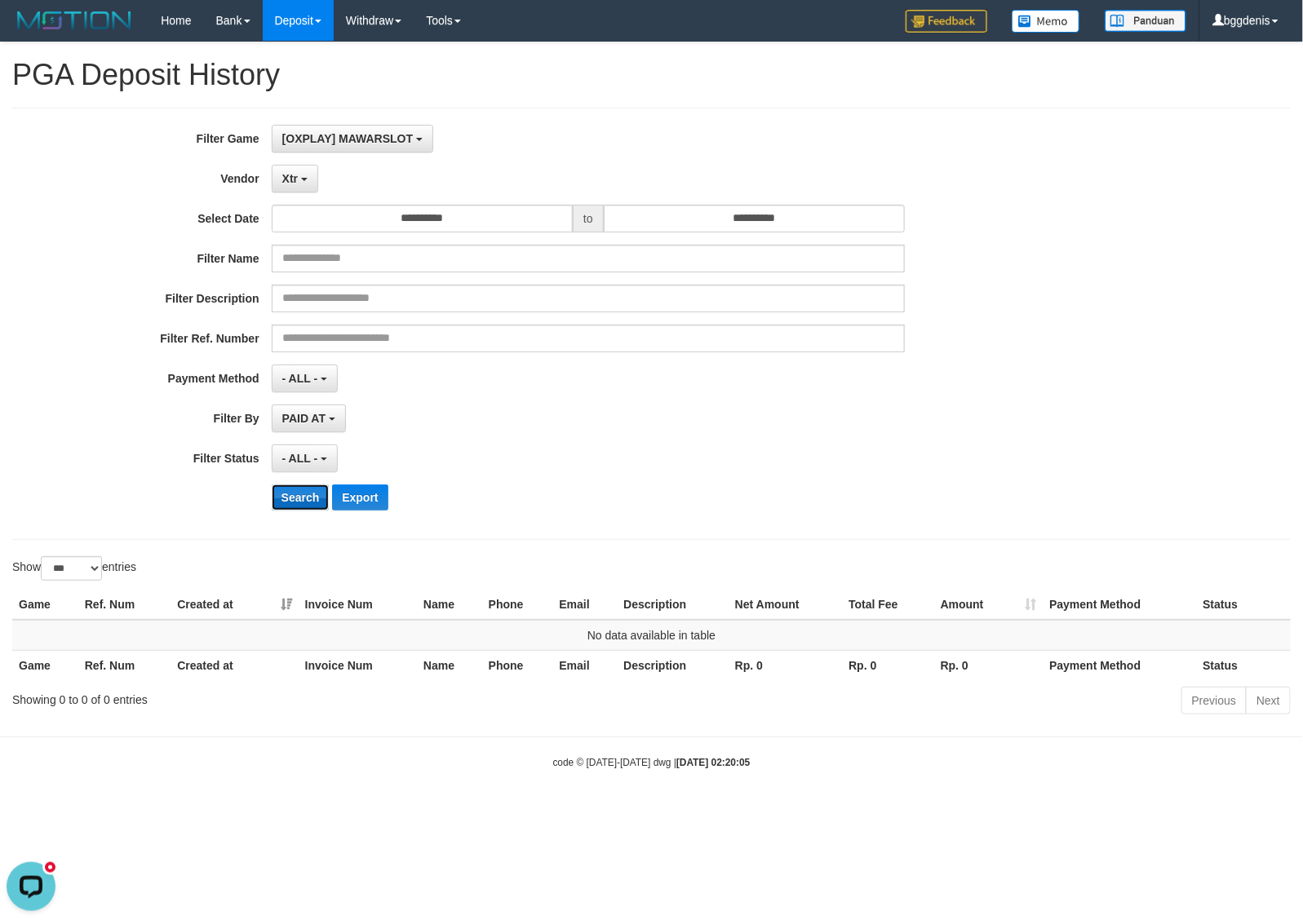
click at [293, 486] on button "Search" at bounding box center [300, 497] width 58 height 26
drag, startPoint x: 288, startPoint y: 181, endPoint x: 265, endPoint y: 271, distance: 92.9
click at [290, 181] on span "Xtr" at bounding box center [290, 179] width 15 height 13
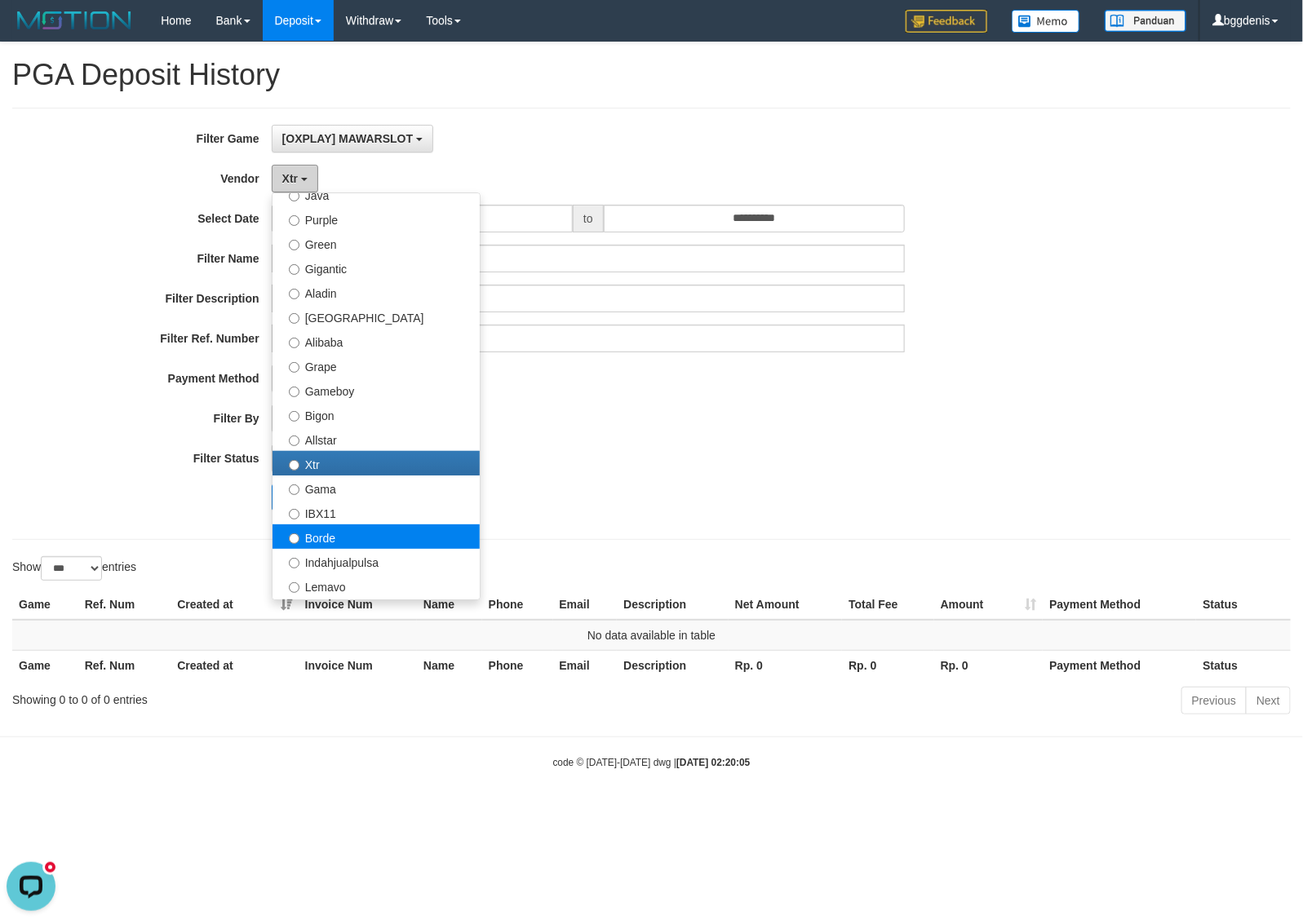
scroll to position [204, 0]
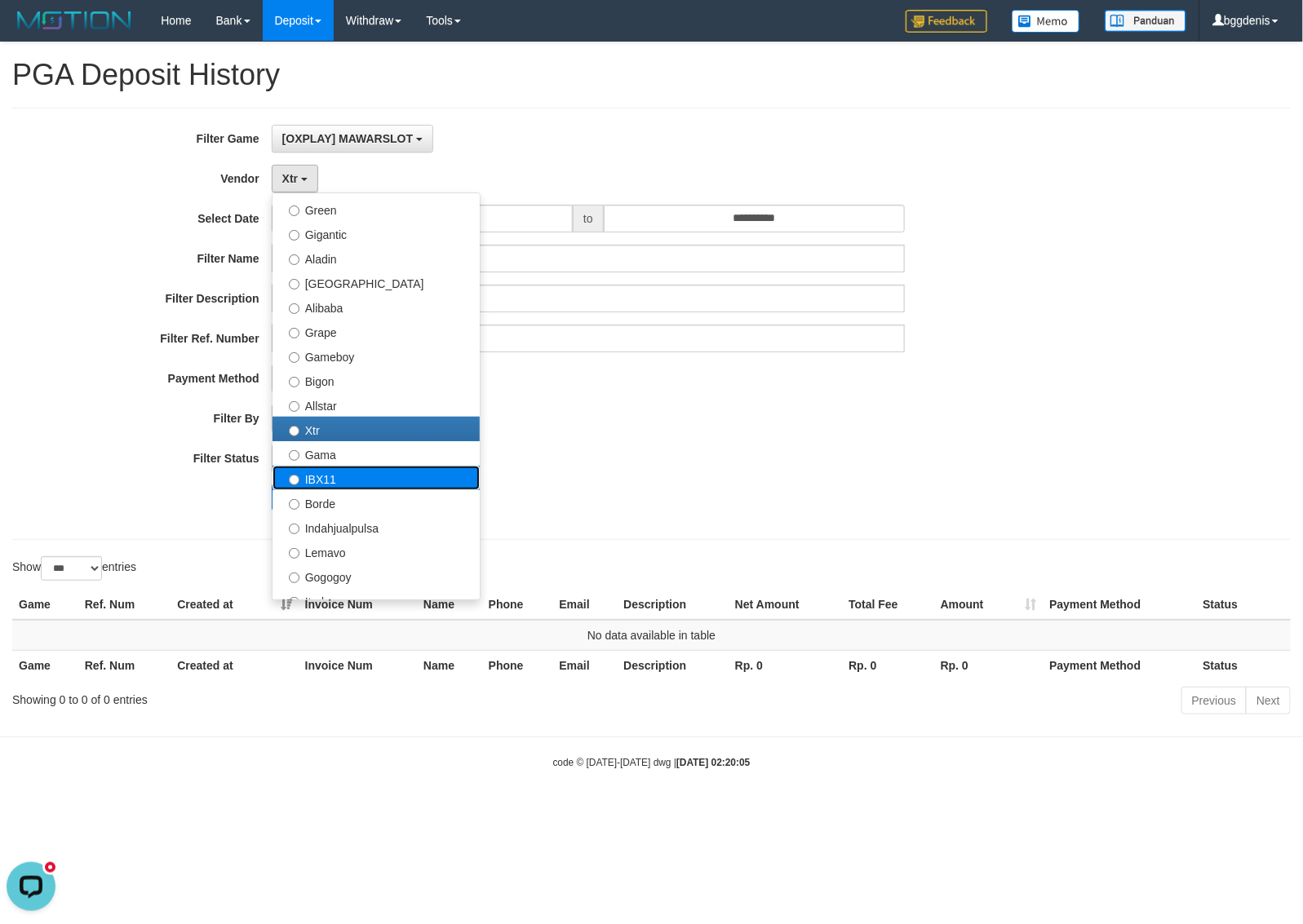
click at [342, 486] on label "IBX11" at bounding box center [376, 478] width 207 height 25
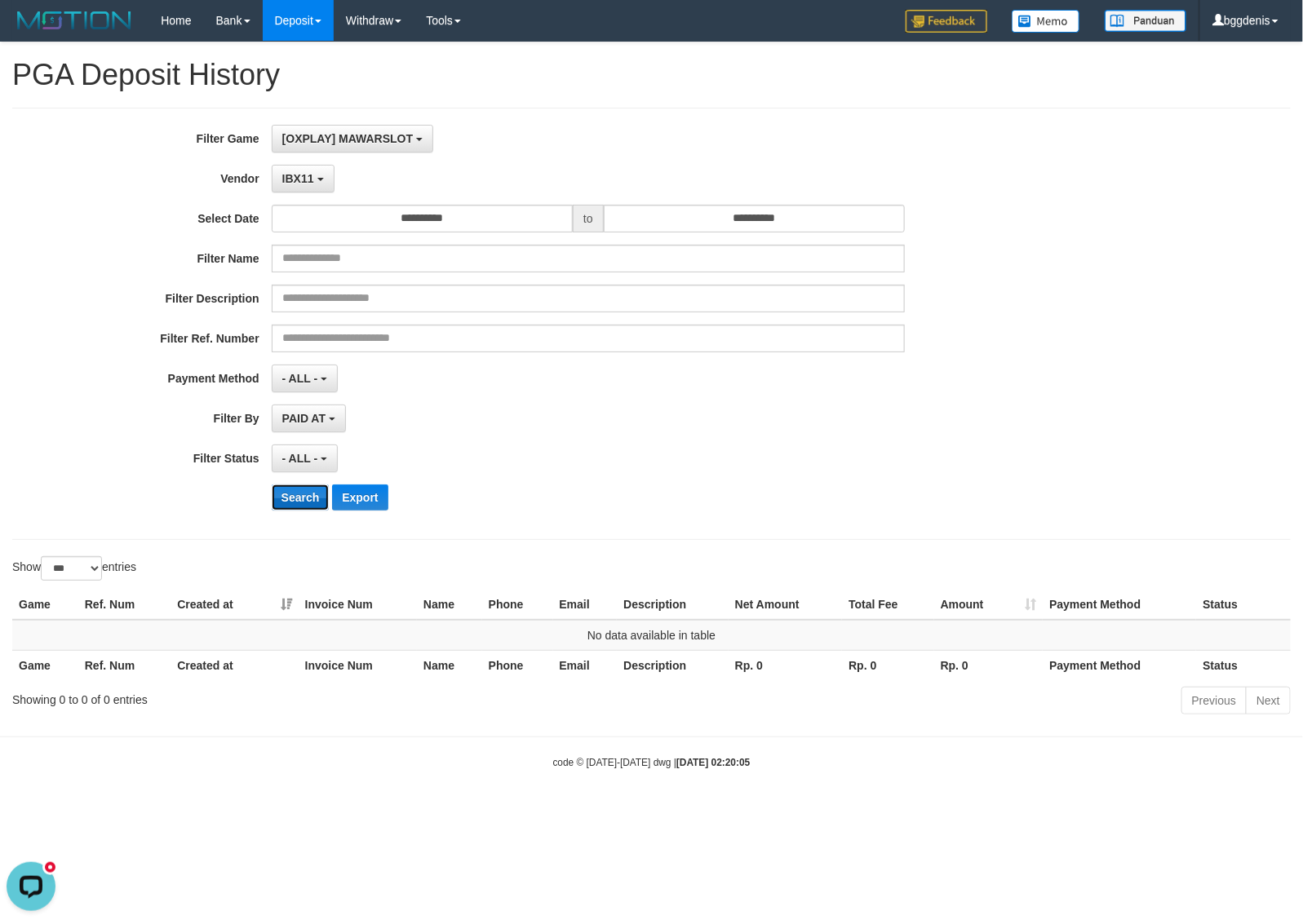
click at [319, 503] on button "Search" at bounding box center [300, 497] width 58 height 26
click at [295, 172] on button "IBX11" at bounding box center [303, 178] width 63 height 28
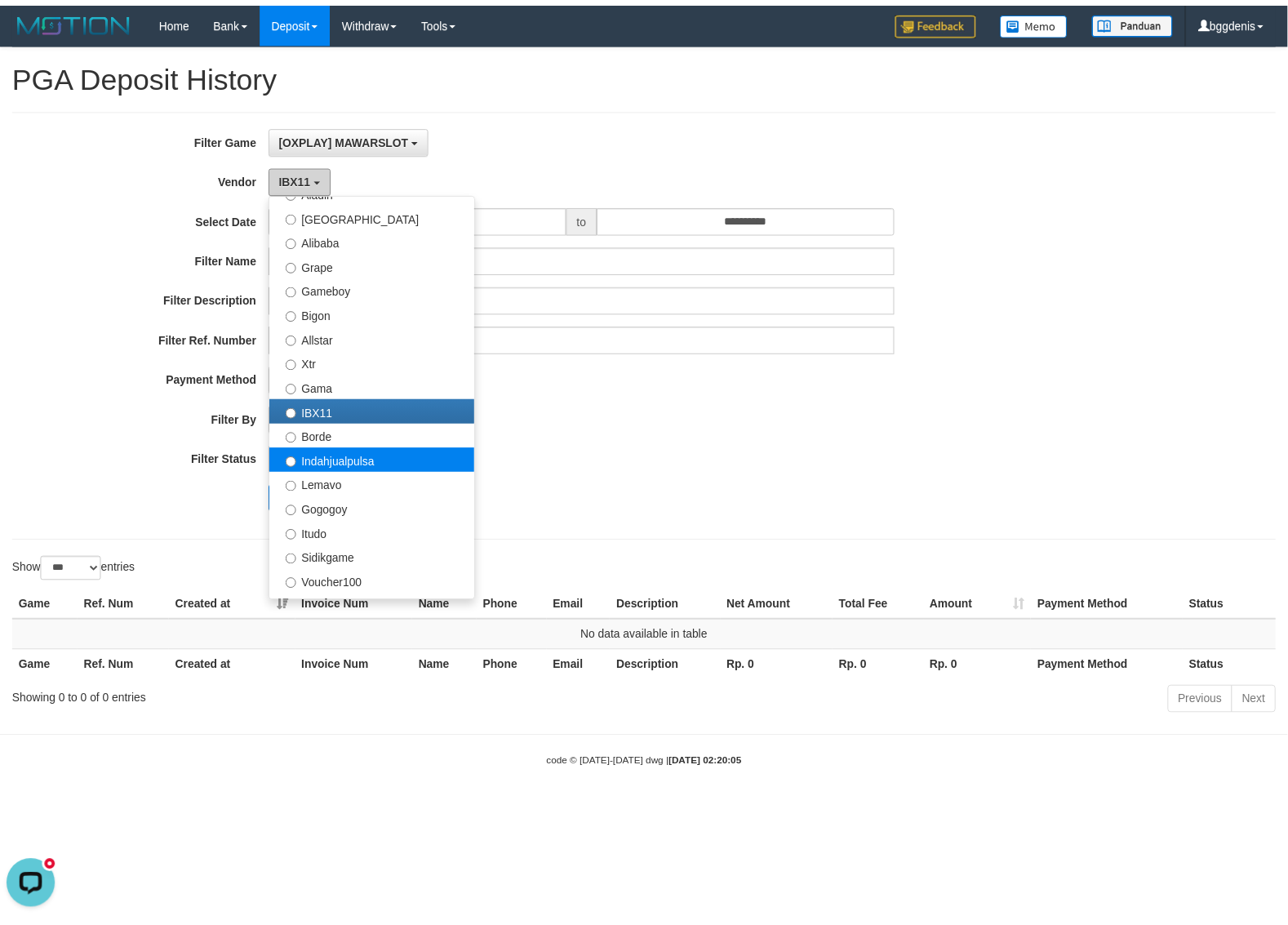
scroll to position [306, 0]
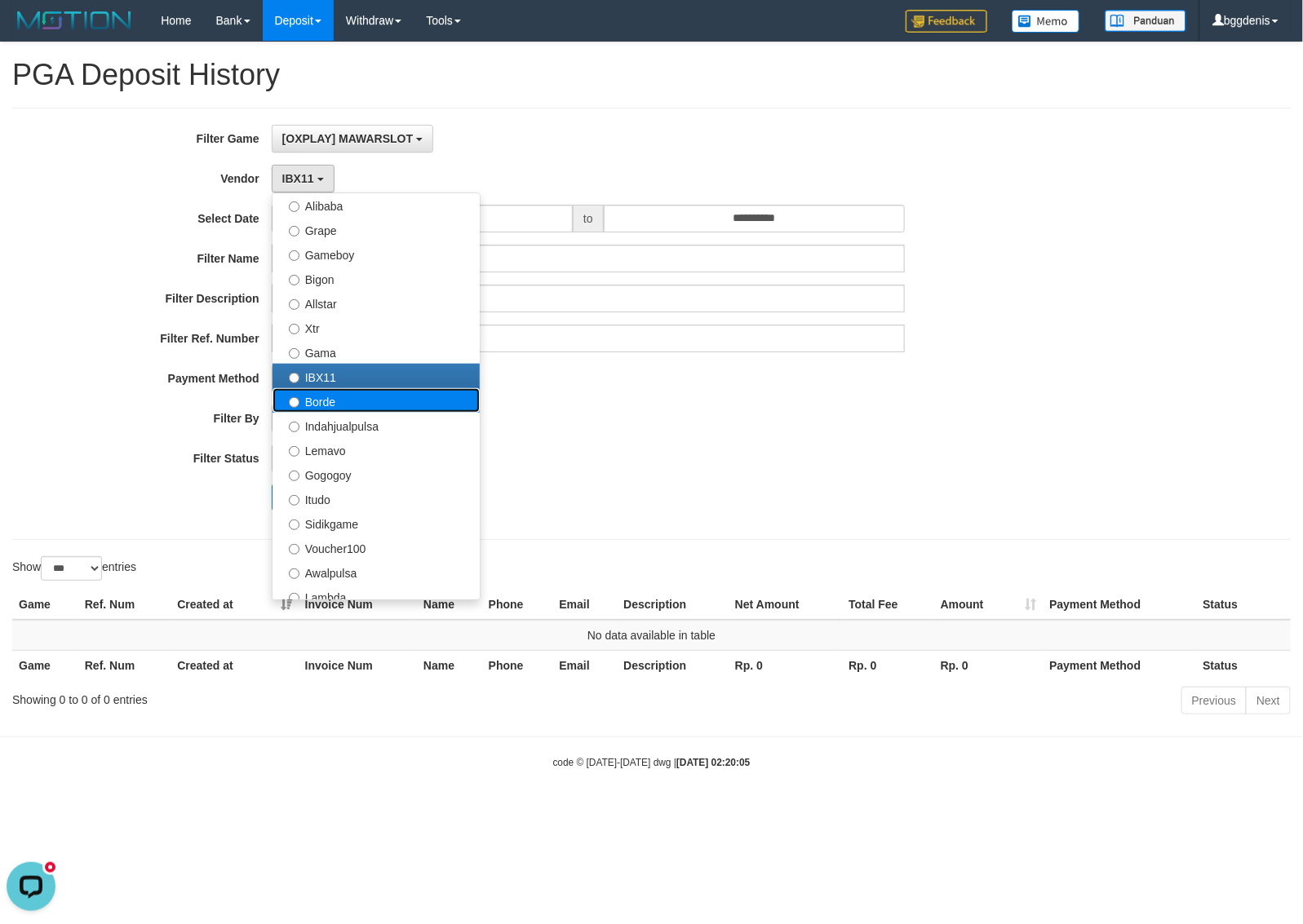
click at [348, 413] on label "Borde" at bounding box center [376, 400] width 207 height 25
select select "**********"
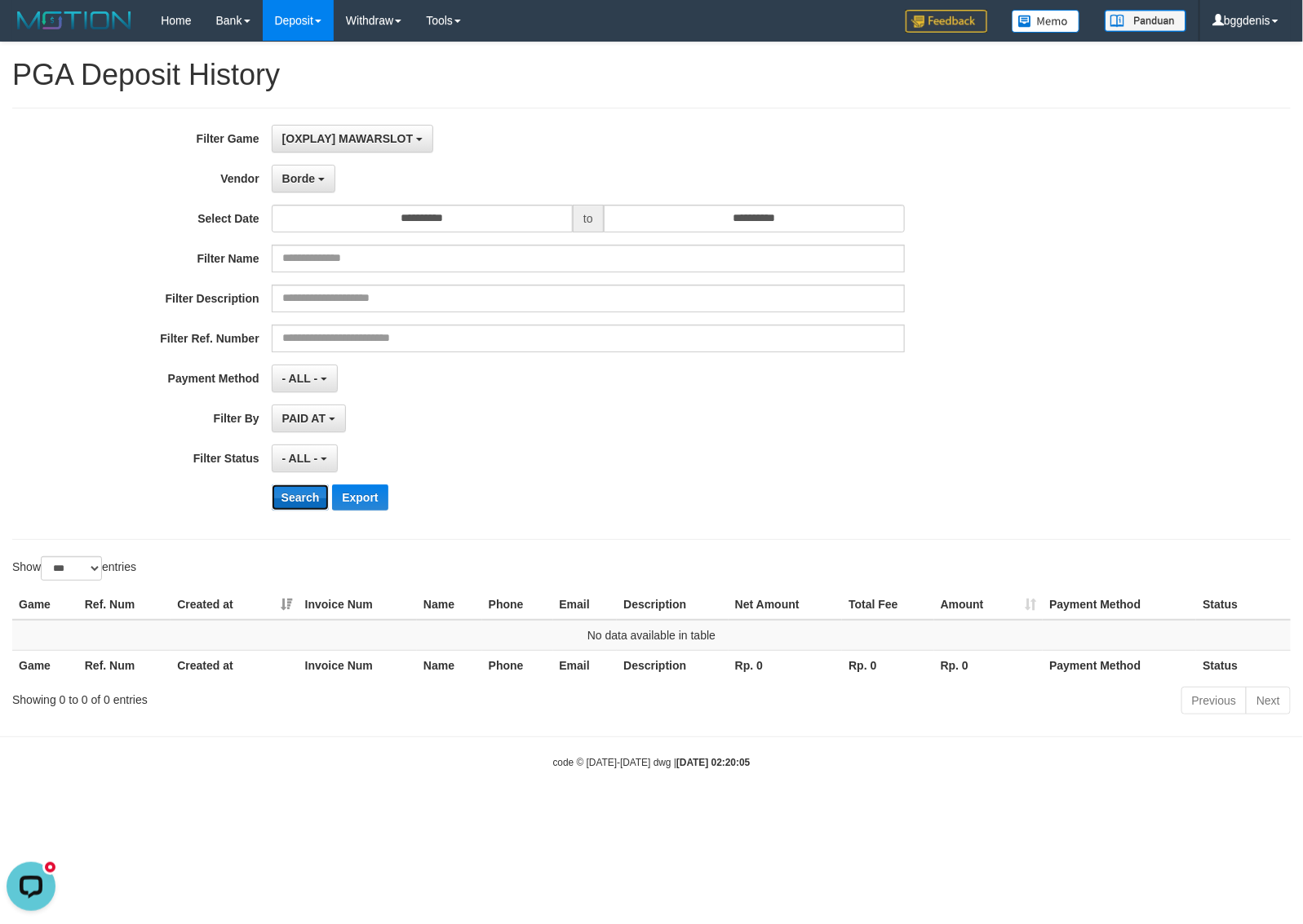
click at [304, 499] on button "Search" at bounding box center [300, 497] width 58 height 26
click at [304, 183] on span "Borde" at bounding box center [298, 179] width 33 height 13
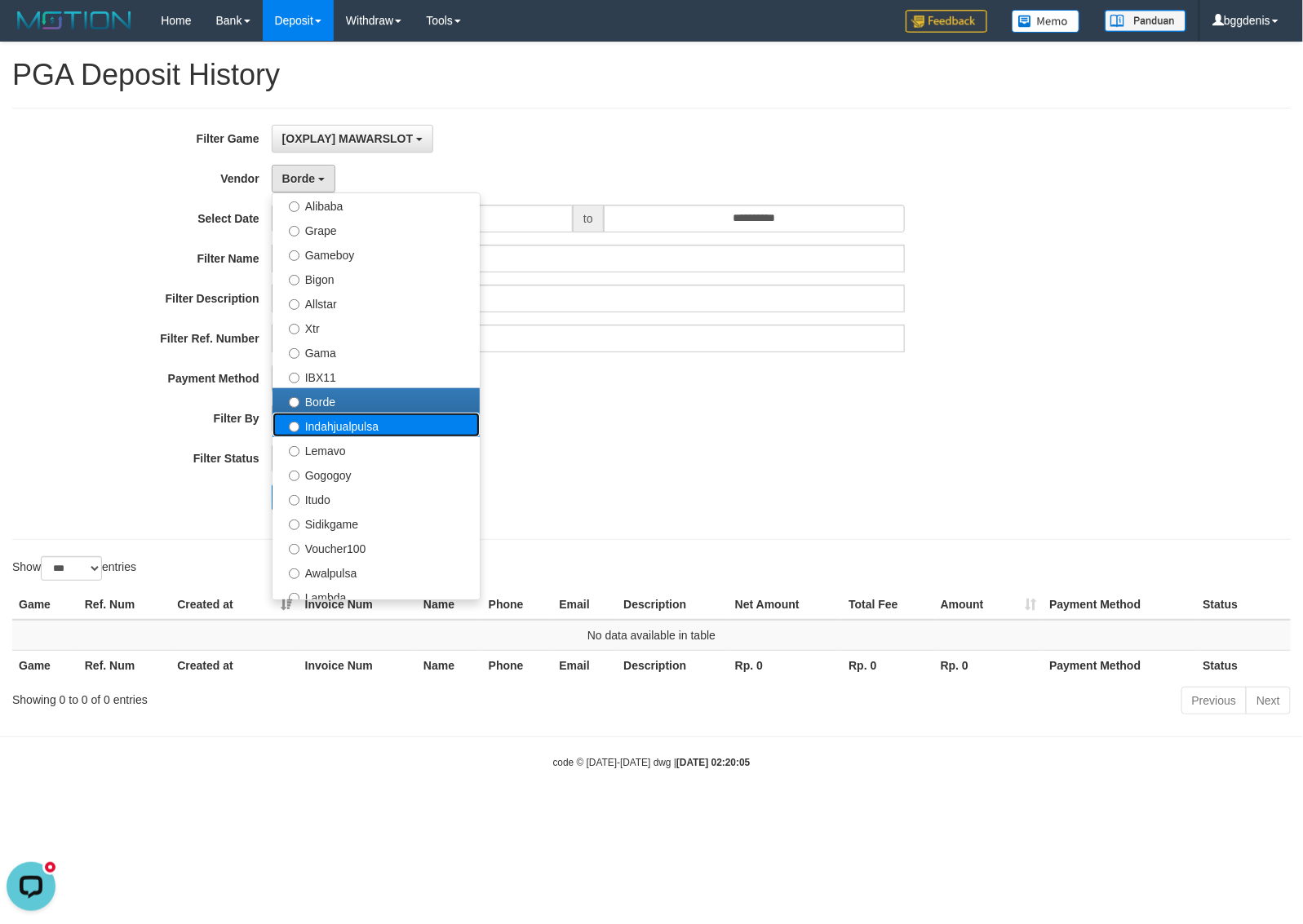
click at [328, 434] on label "Indahjualpulsa" at bounding box center [376, 425] width 207 height 25
select select "**********"
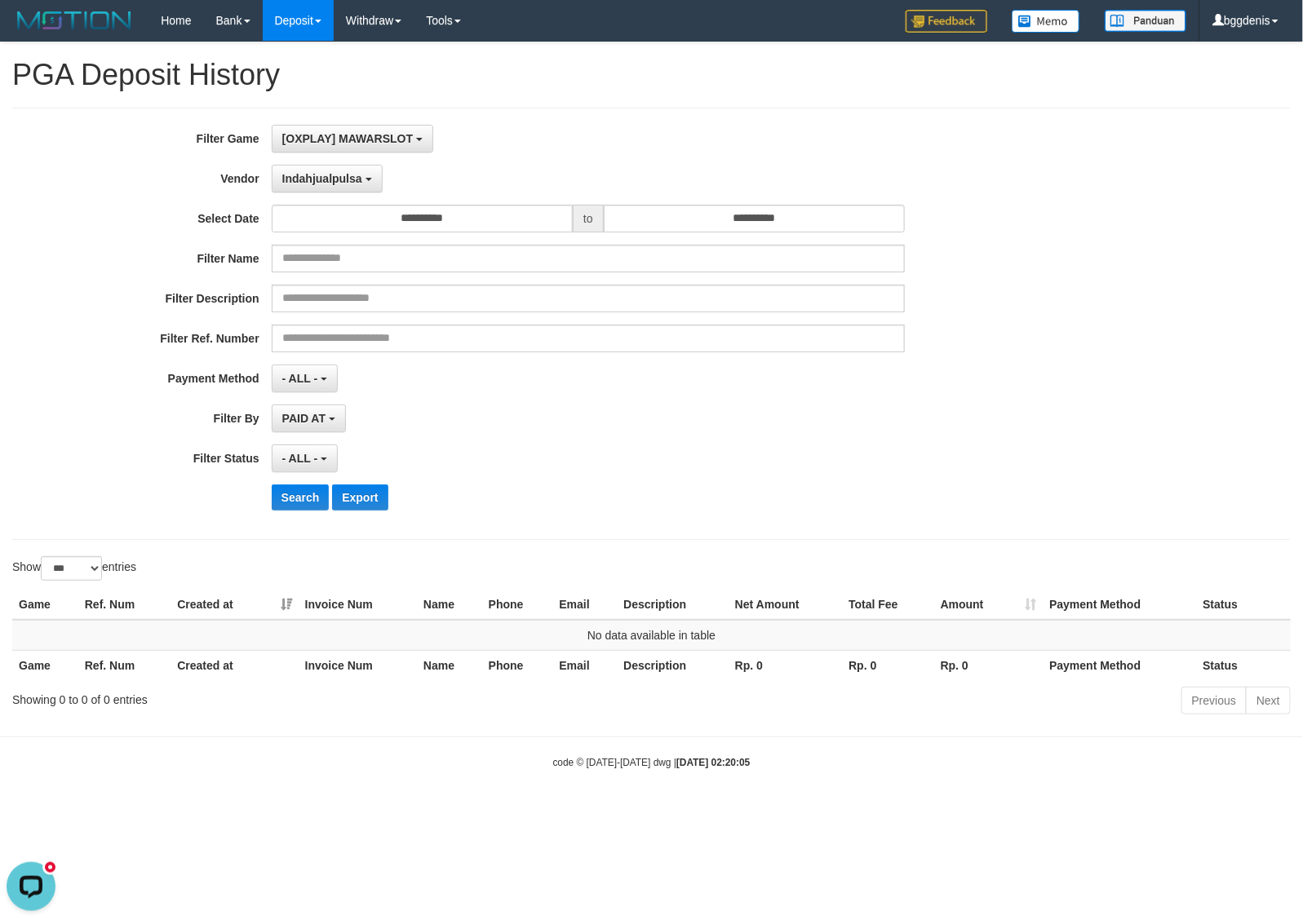
click at [297, 514] on div "**********" at bounding box center [543, 324] width 1086 height 398
click at [295, 498] on button "Search" at bounding box center [300, 497] width 58 height 26
click at [320, 178] on span "Indahjualpulsa" at bounding box center [322, 179] width 80 height 13
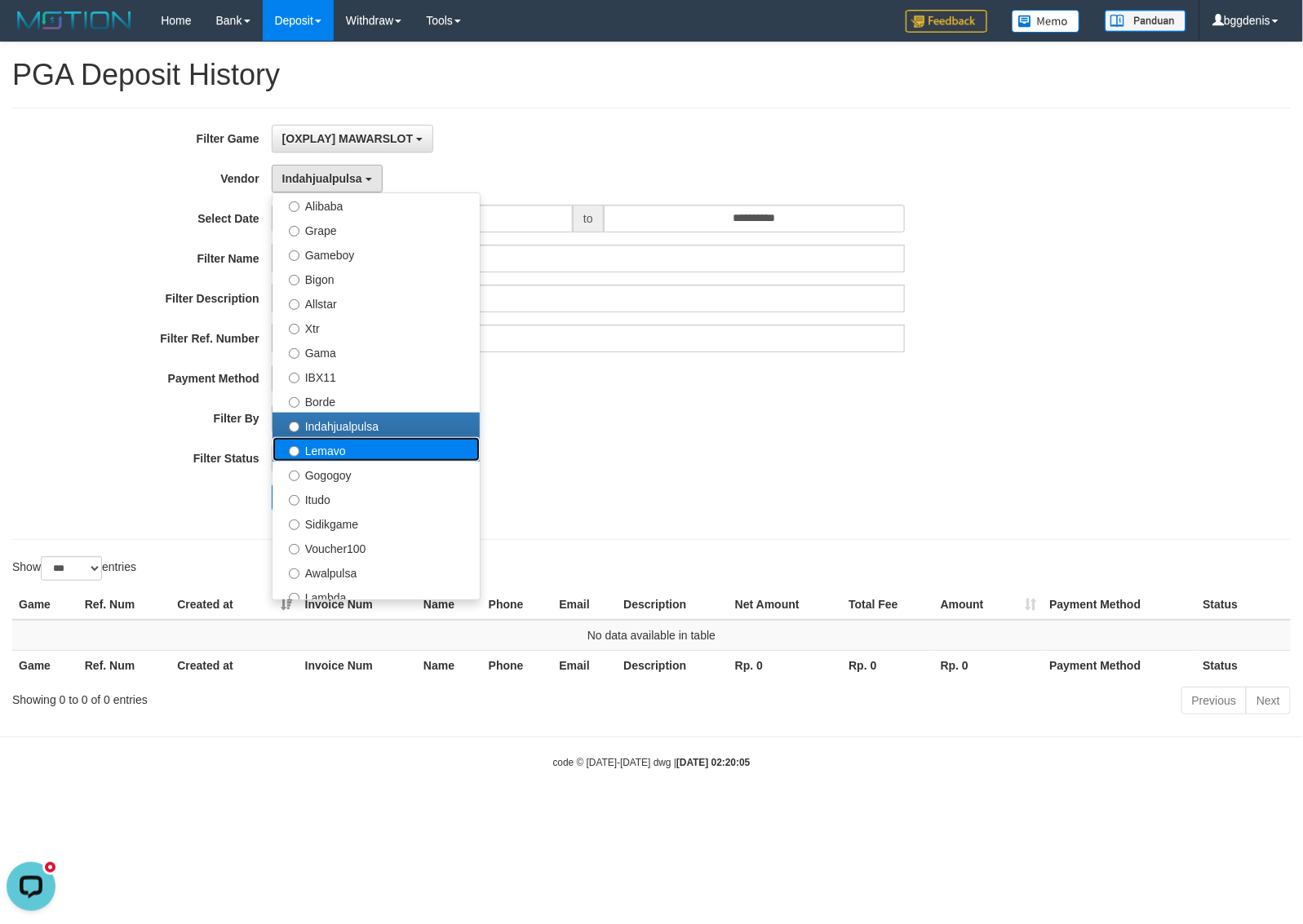
click at [333, 455] on label "Lemavo" at bounding box center [376, 449] width 207 height 25
select select "**********"
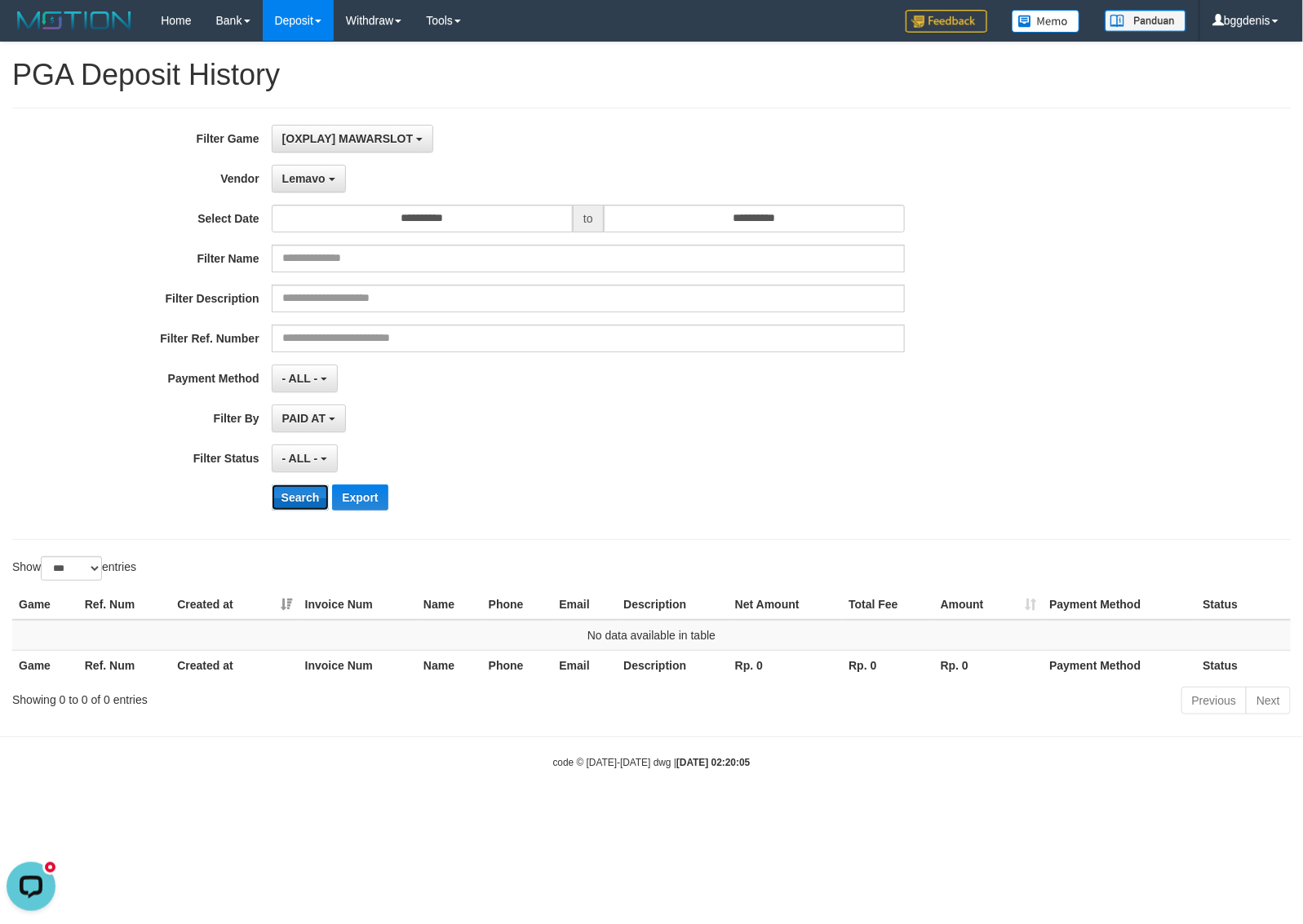
click at [311, 504] on button "Search" at bounding box center [300, 497] width 58 height 26
click at [300, 186] on button "Lemavo" at bounding box center [309, 178] width 75 height 28
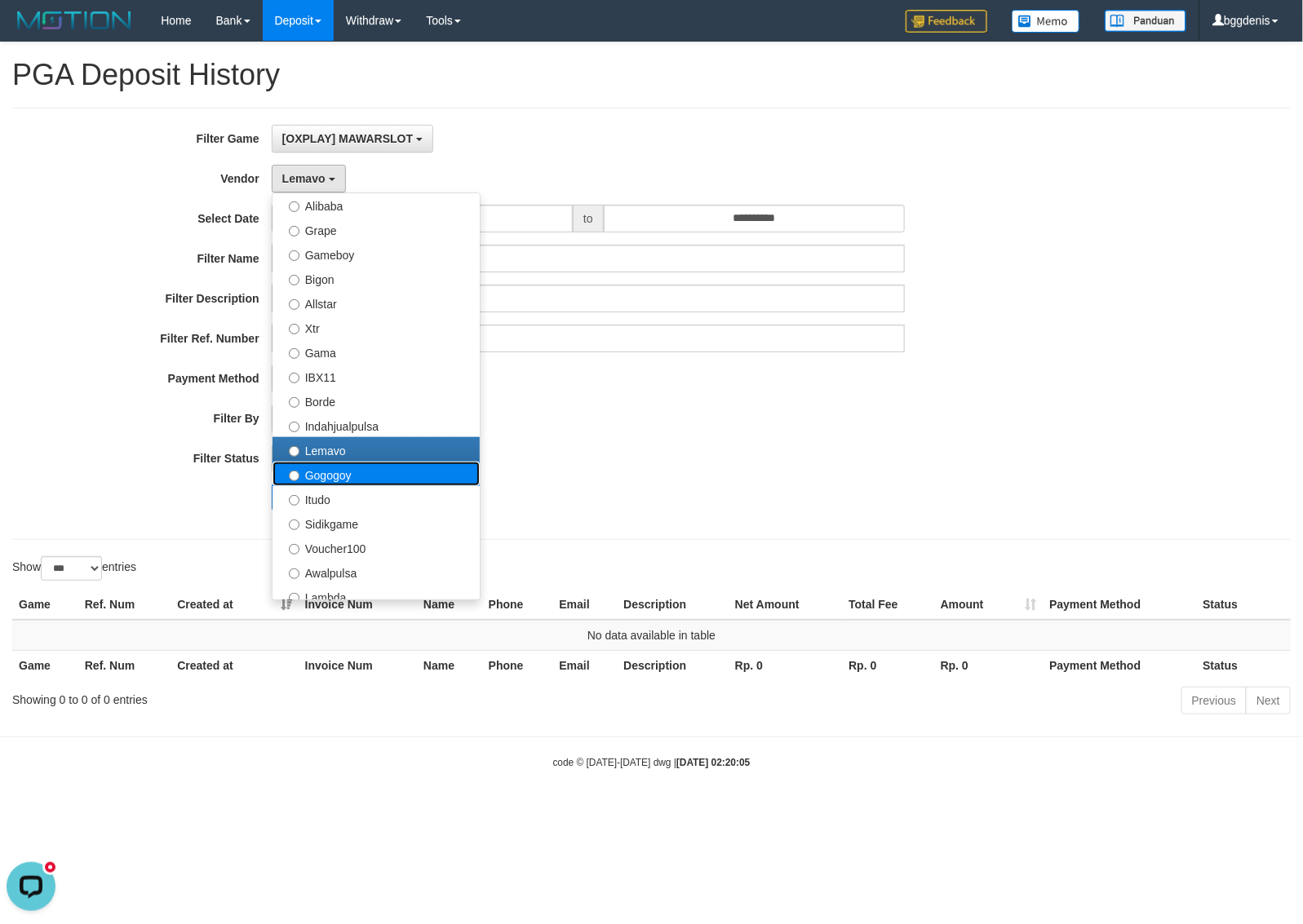
click at [332, 479] on label "Gogogoy" at bounding box center [376, 474] width 207 height 25
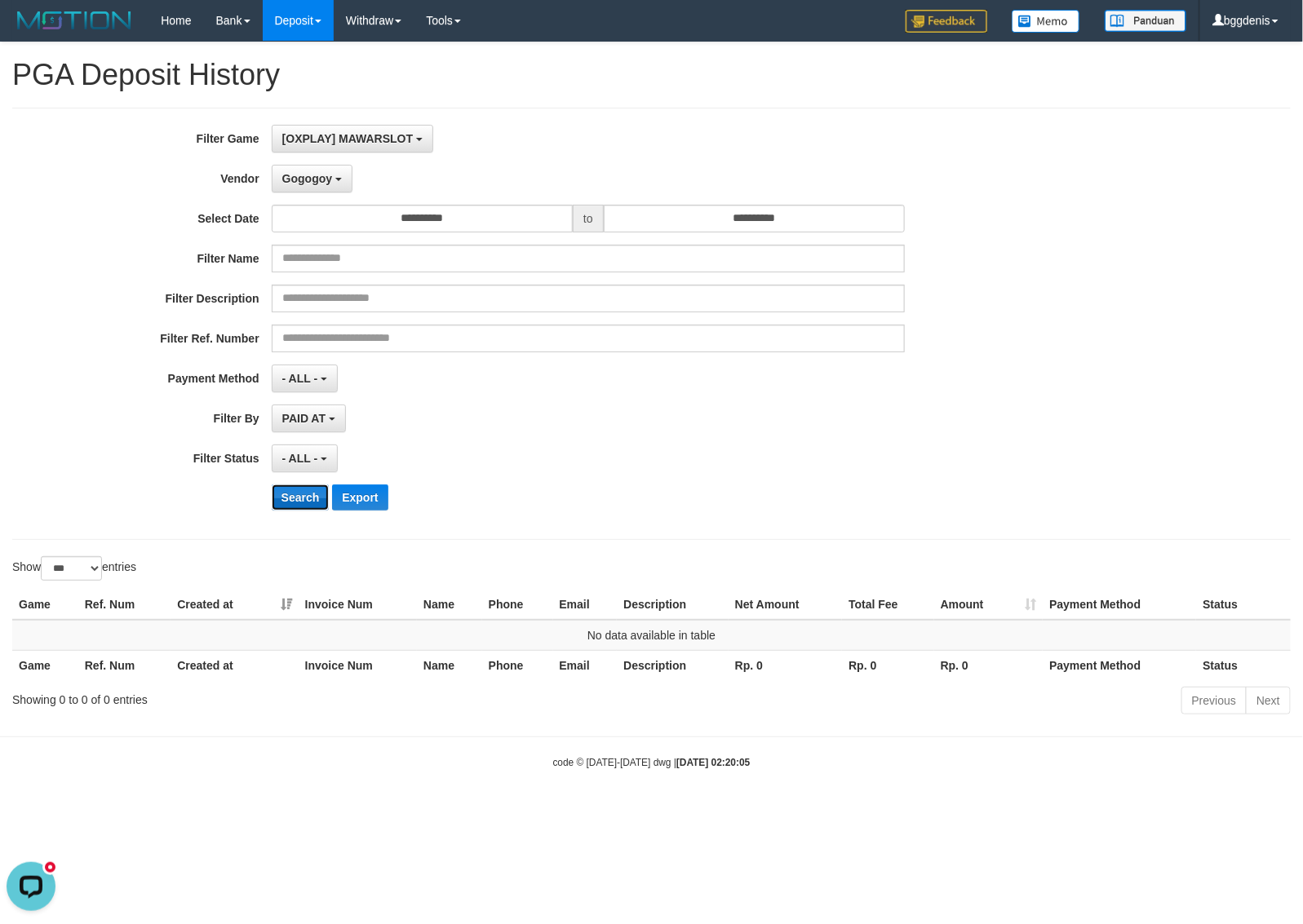
click at [291, 498] on button "Search" at bounding box center [300, 497] width 58 height 26
click at [318, 198] on div "**********" at bounding box center [543, 324] width 1086 height 398
click at [322, 180] on span "Gogogoy" at bounding box center [307, 179] width 50 height 13
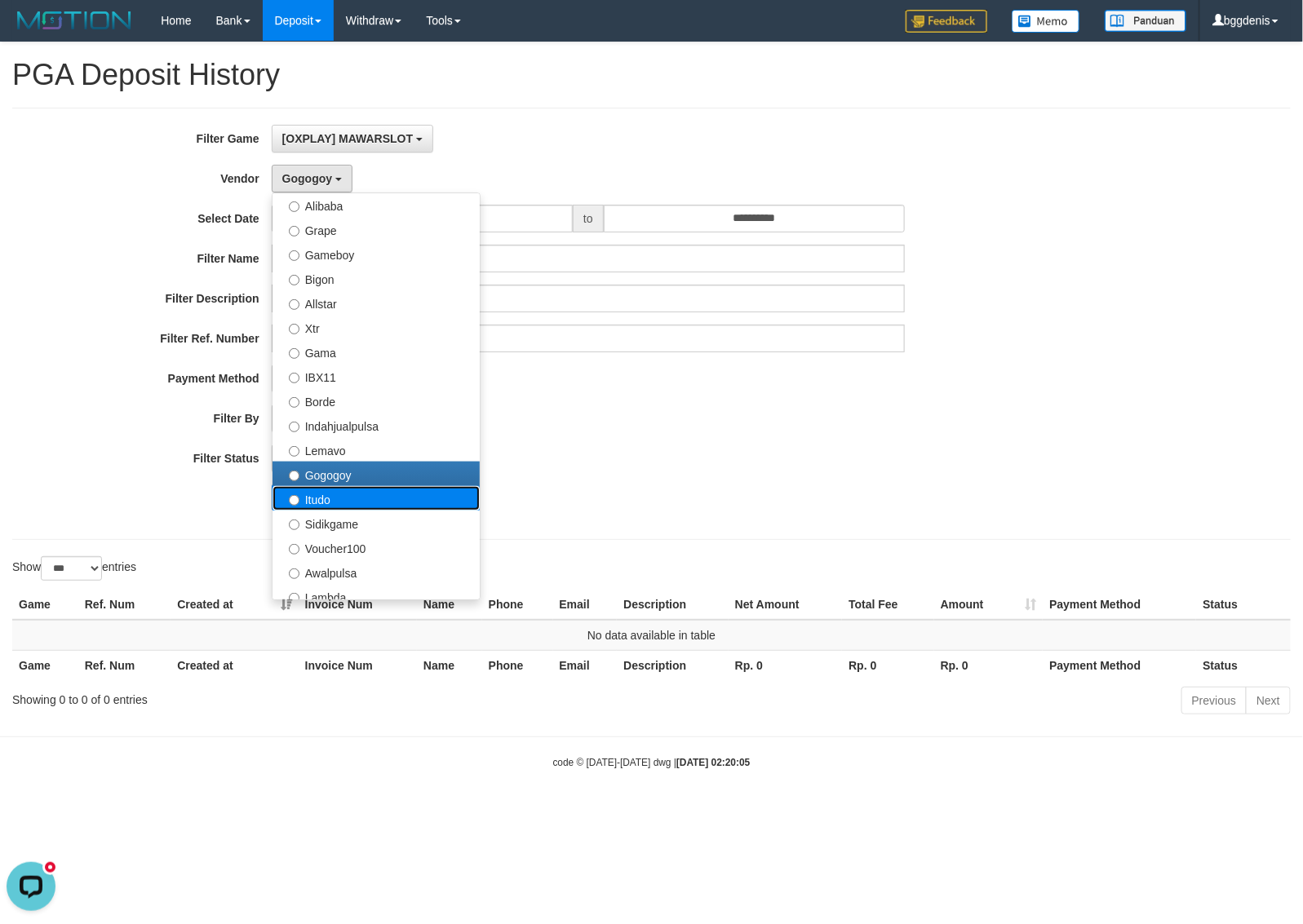
click at [357, 494] on label "Itudo" at bounding box center [376, 499] width 207 height 25
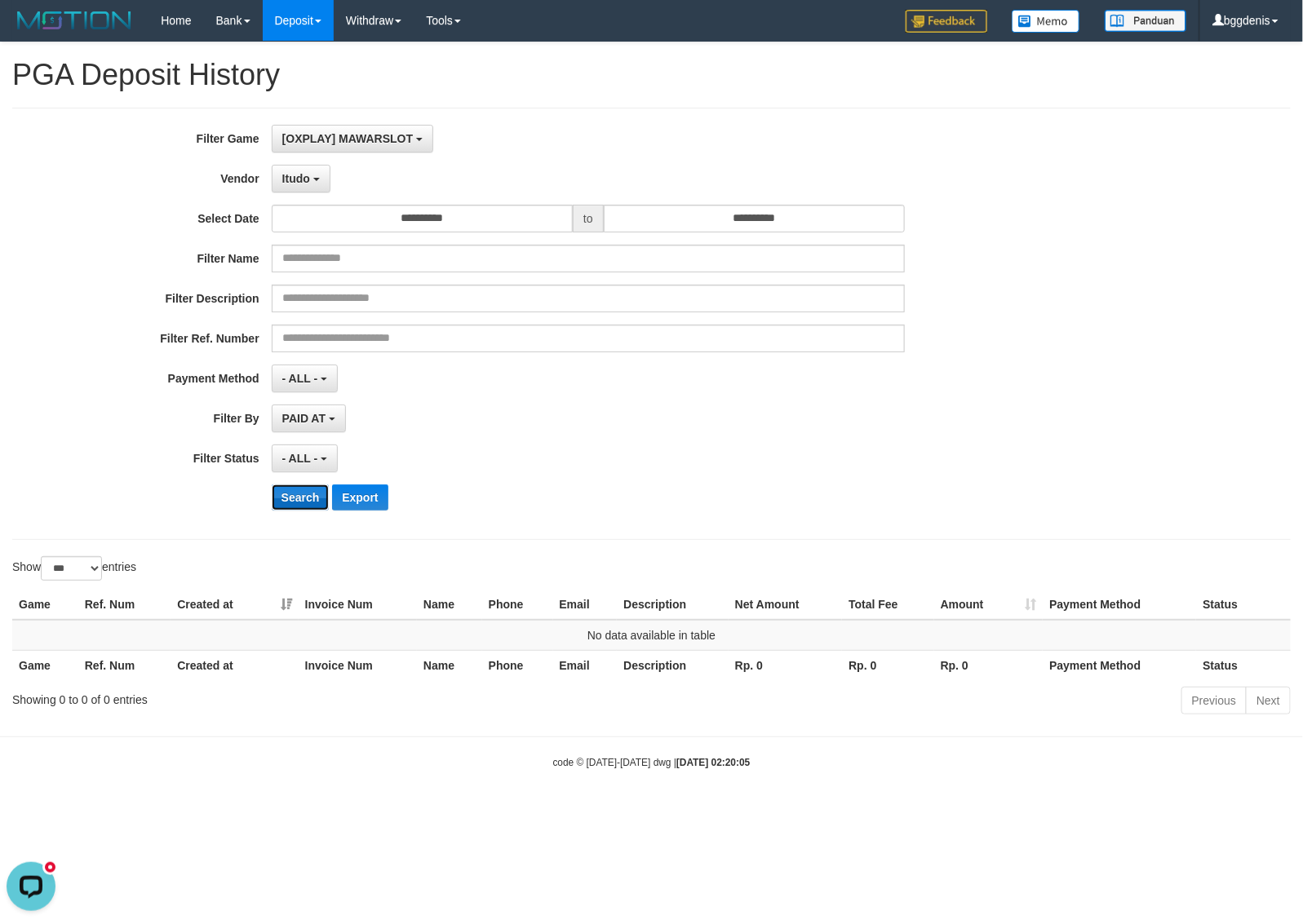
click at [298, 494] on button "Search" at bounding box center [300, 497] width 58 height 26
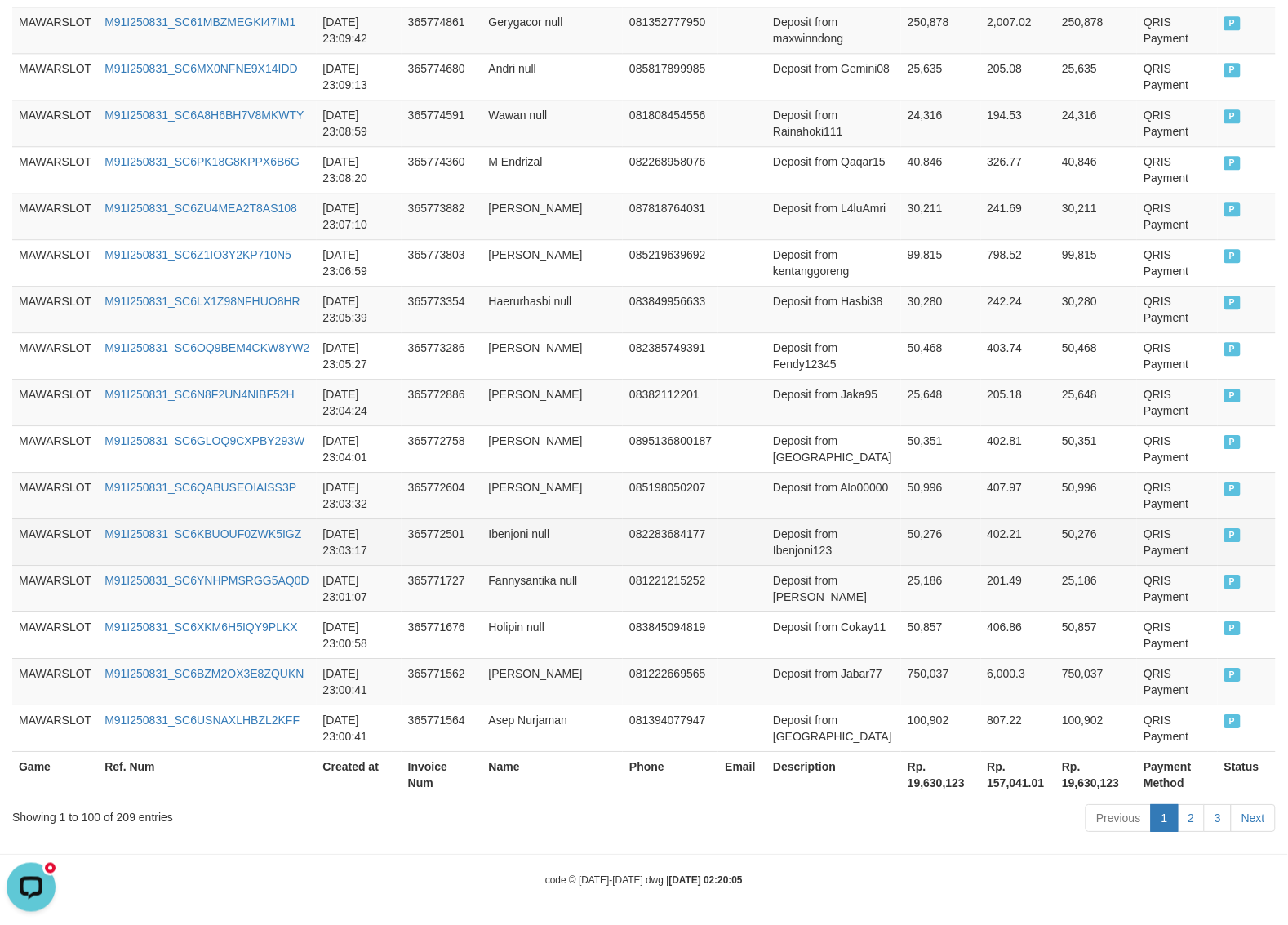
scroll to position [4562, 0]
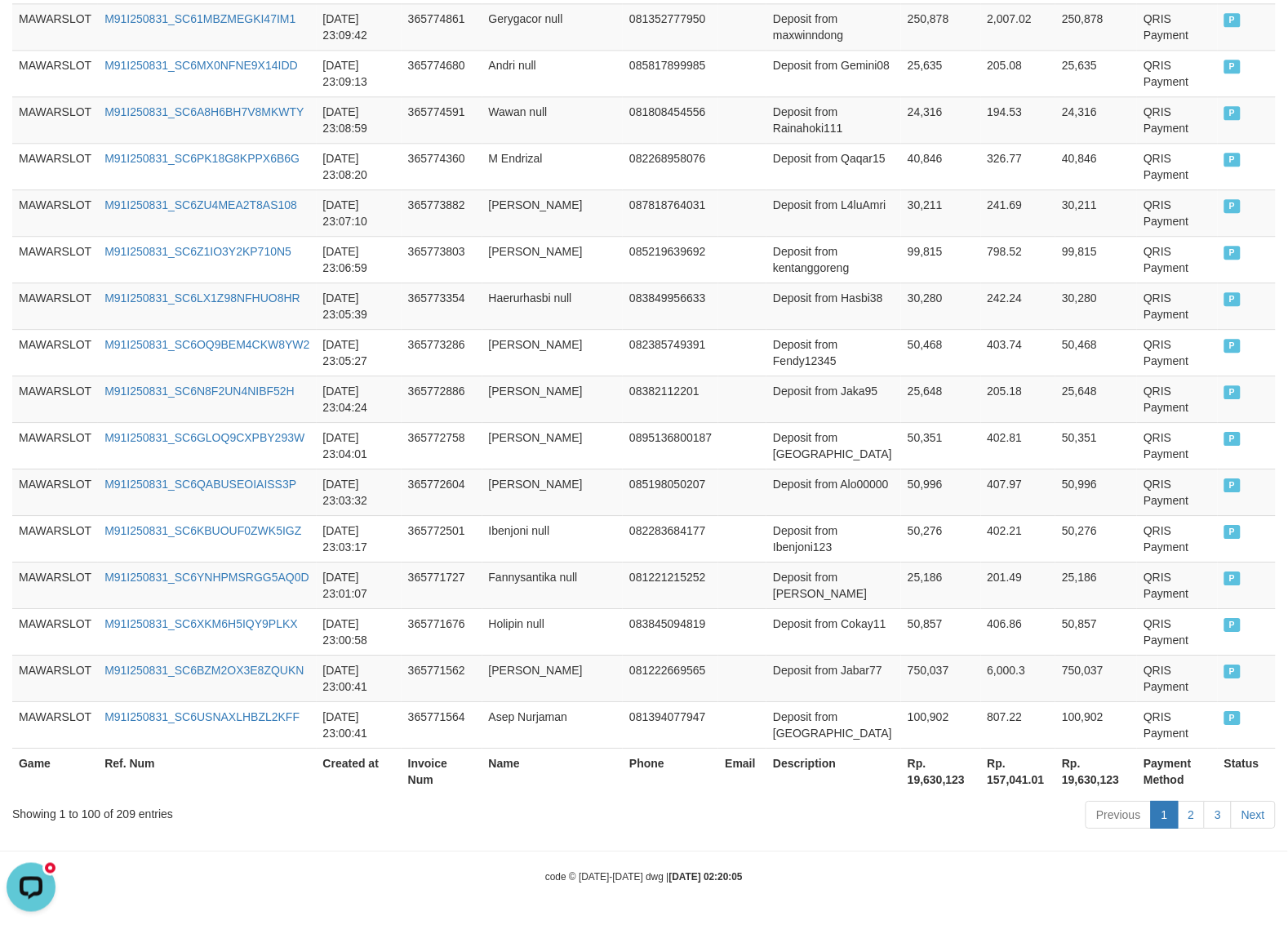
click at [131, 819] on div "Showing 1 to 100 of 209 entries" at bounding box center [269, 810] width 513 height 23
copy div "209"
click at [906, 782] on th "Rp. 19,630,123" at bounding box center [940, 771] width 79 height 47
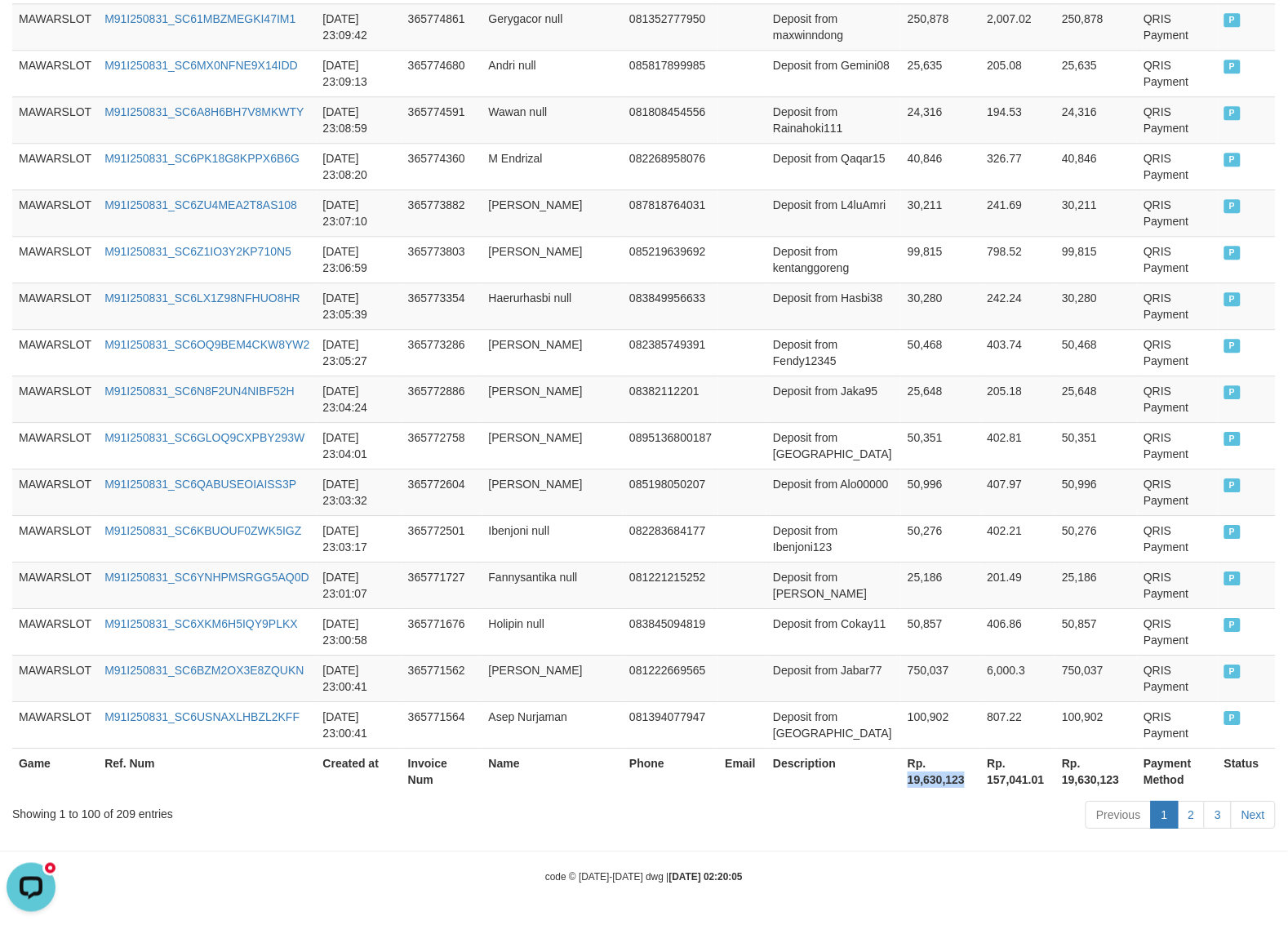
copy th "19,630,123"
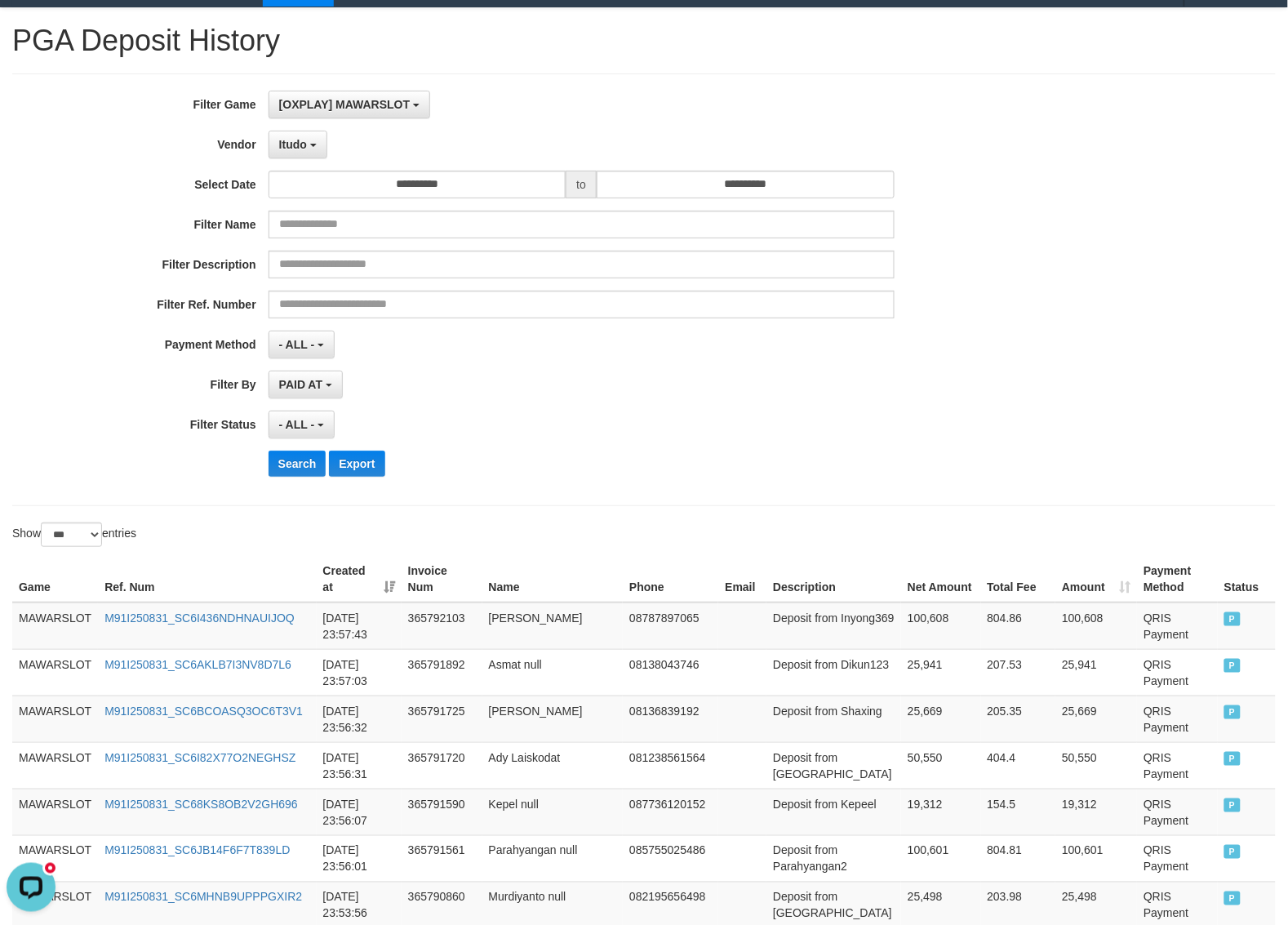
scroll to position [0, 0]
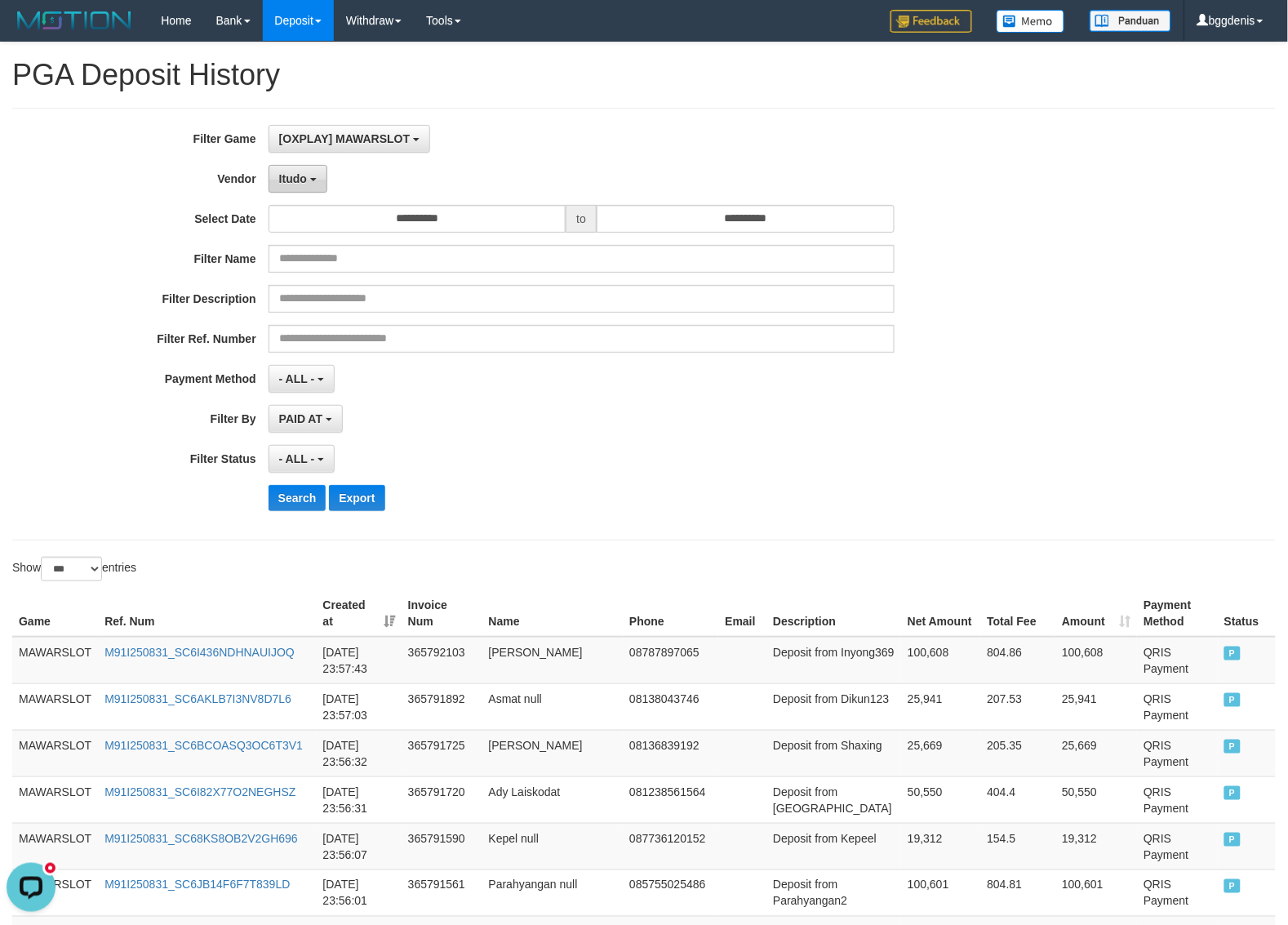
click at [282, 178] on span "Itudo" at bounding box center [293, 179] width 28 height 13
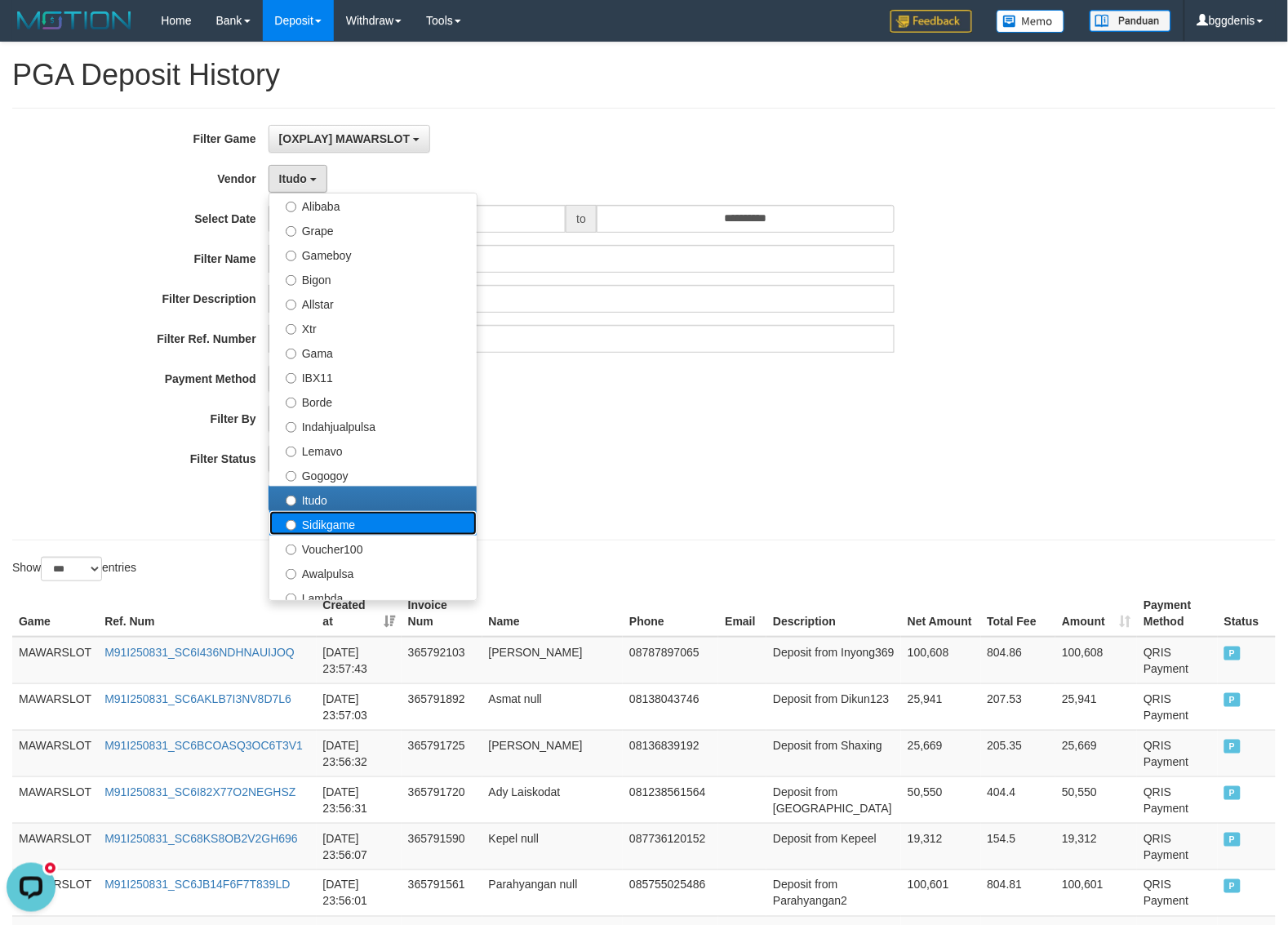
click at [341, 522] on label "Sidikgame" at bounding box center [373, 523] width 207 height 25
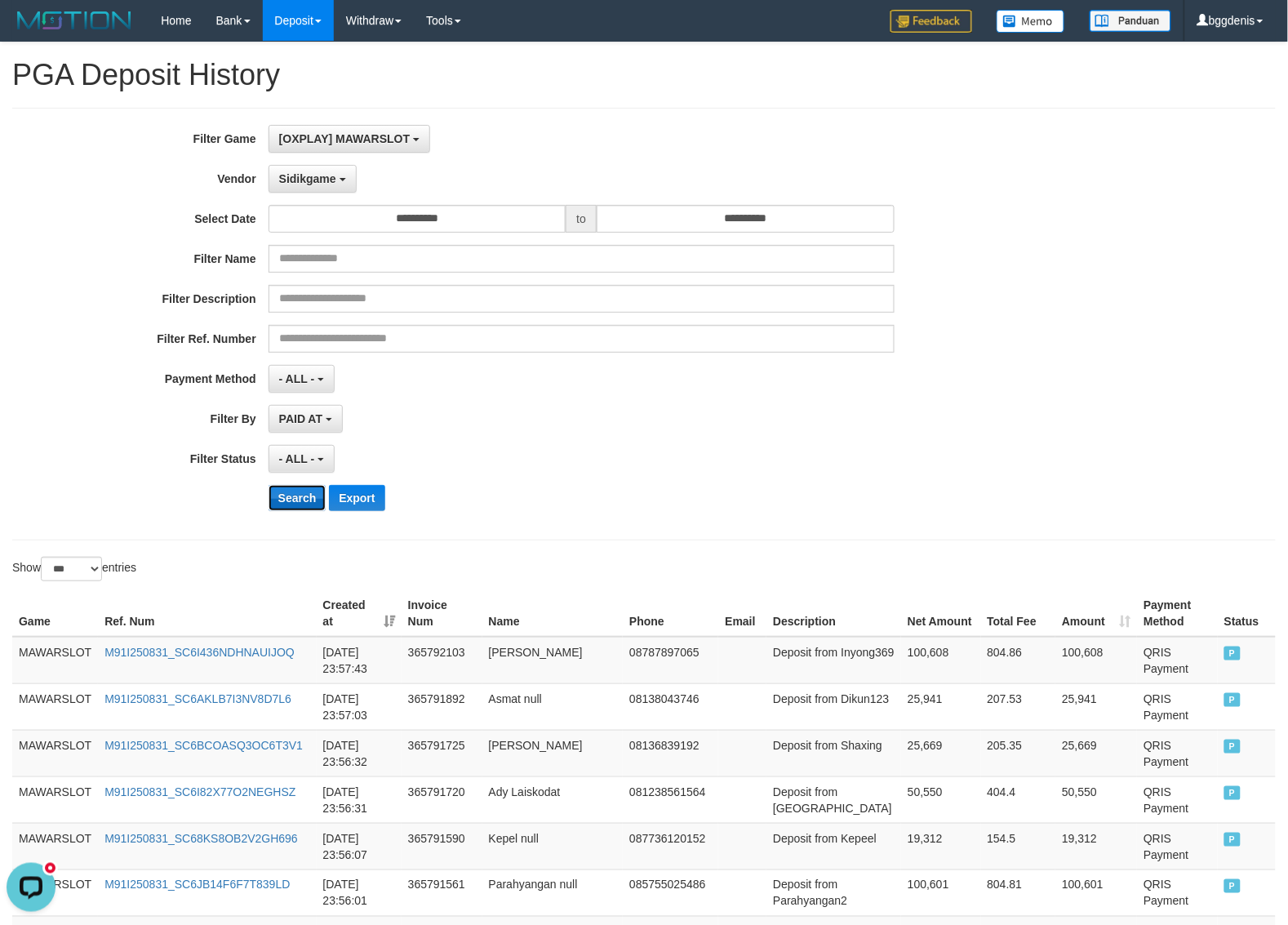
click at [304, 499] on button "Search" at bounding box center [297, 497] width 58 height 26
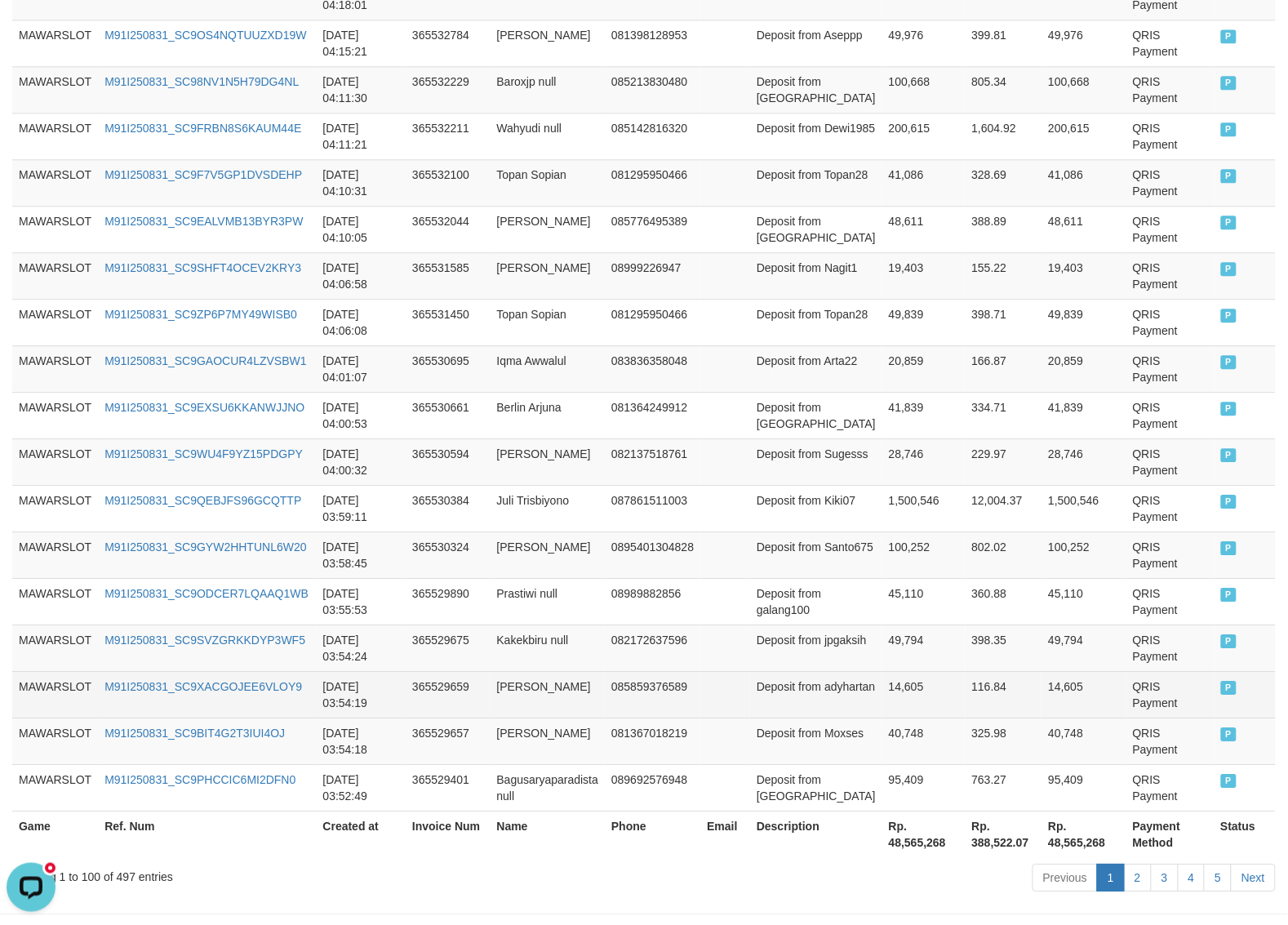
scroll to position [4562, 0]
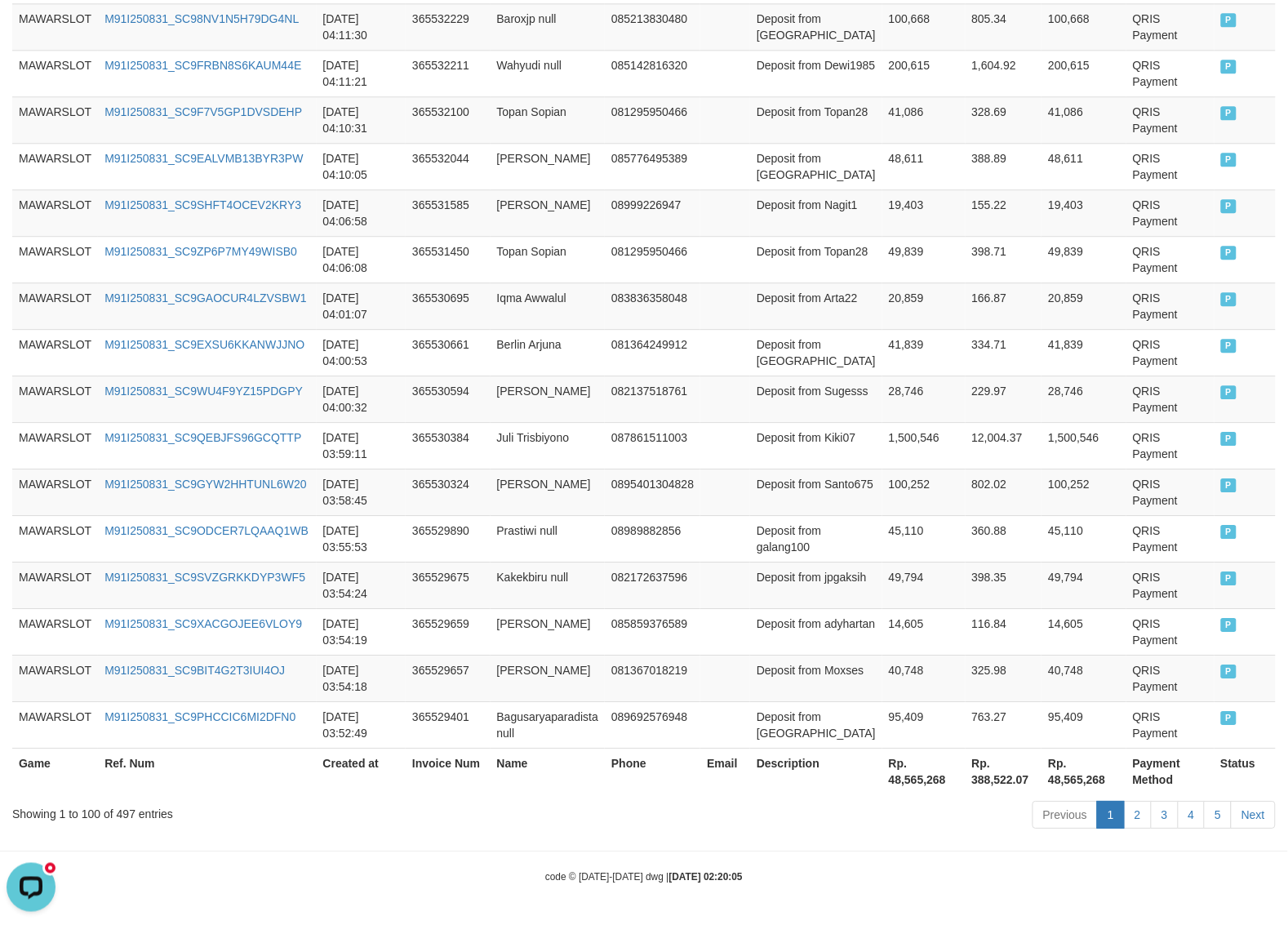
click at [127, 822] on div "Showing 1 to 100 of 497 entries Previous 1 2 3 4 5 Next" at bounding box center [644, 816] width 1288 height 35
copy div "497"
click at [916, 780] on th "Rp. 48,565,268" at bounding box center [924, 771] width 83 height 47
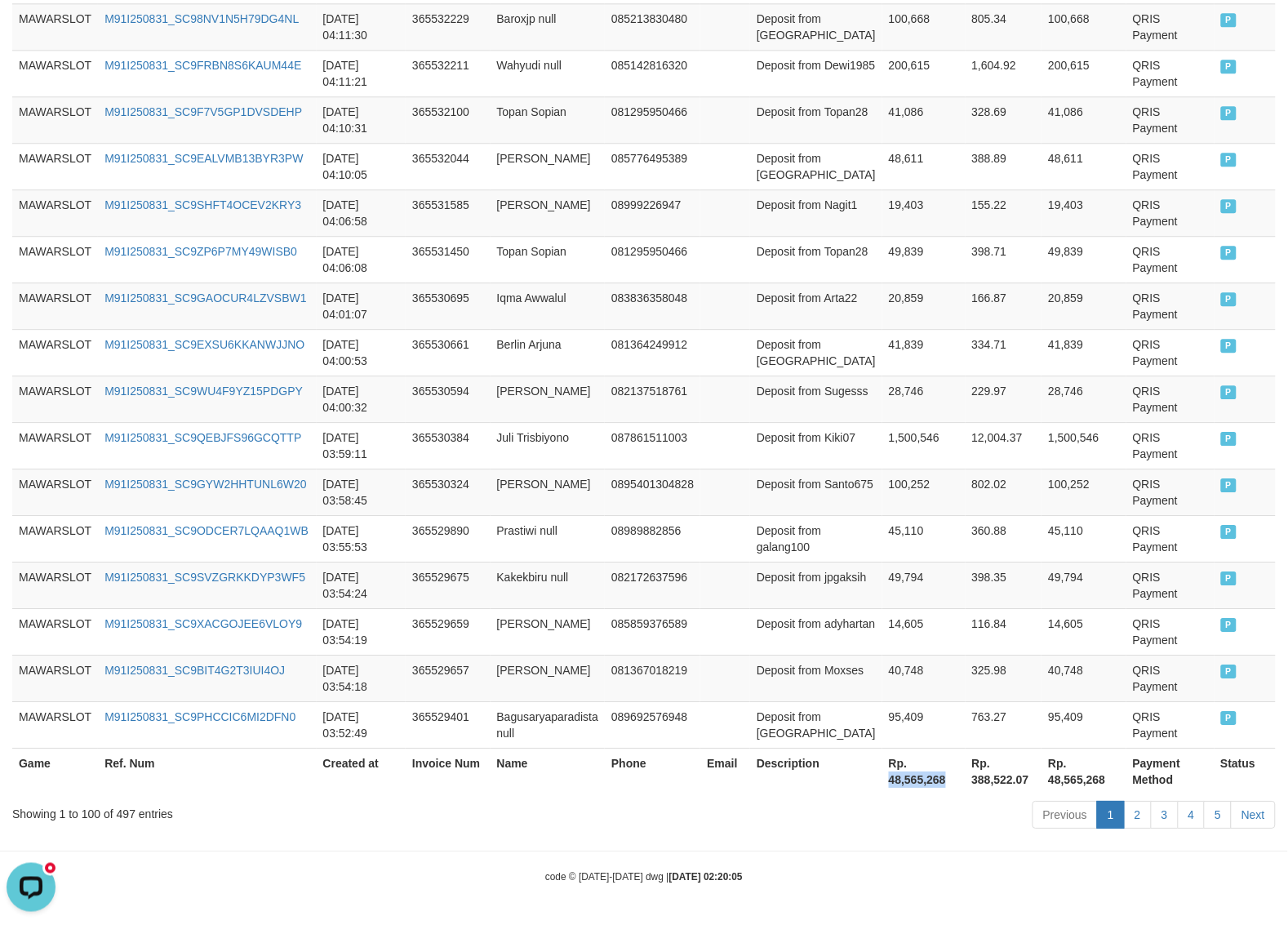
copy th "48,565,268"
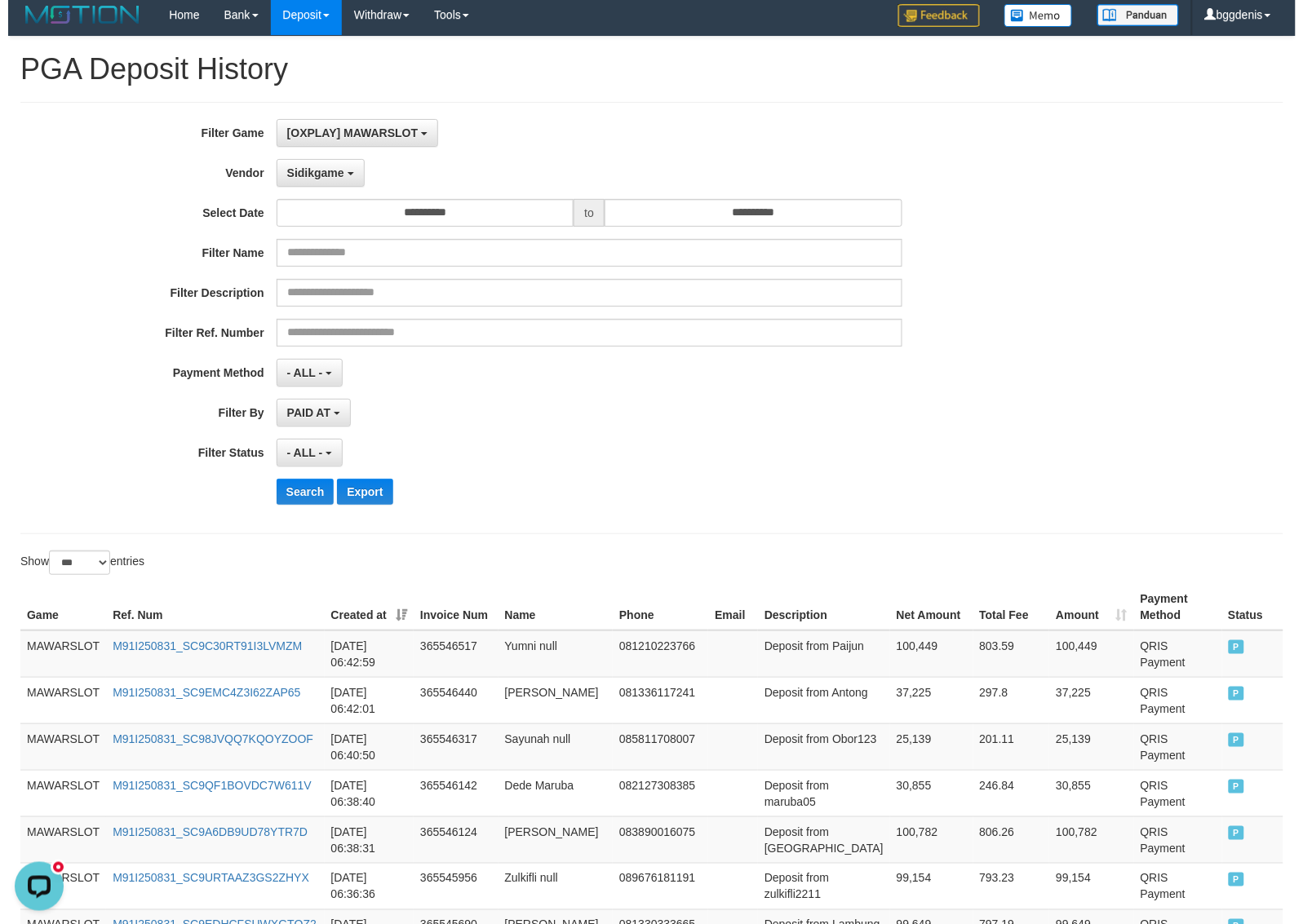
scroll to position [0, 0]
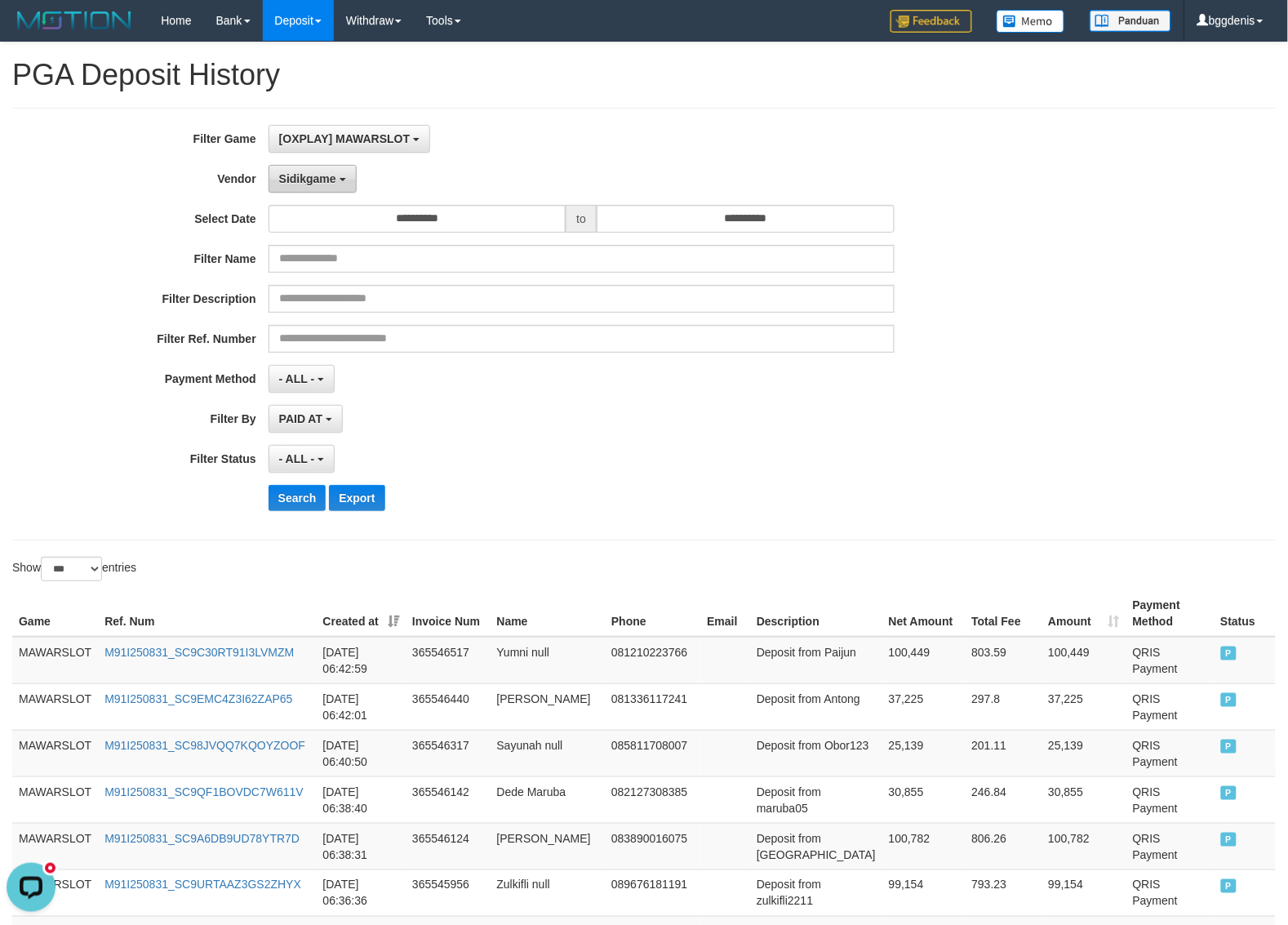
click at [317, 192] on button "Sidikgame" at bounding box center [313, 178] width 88 height 28
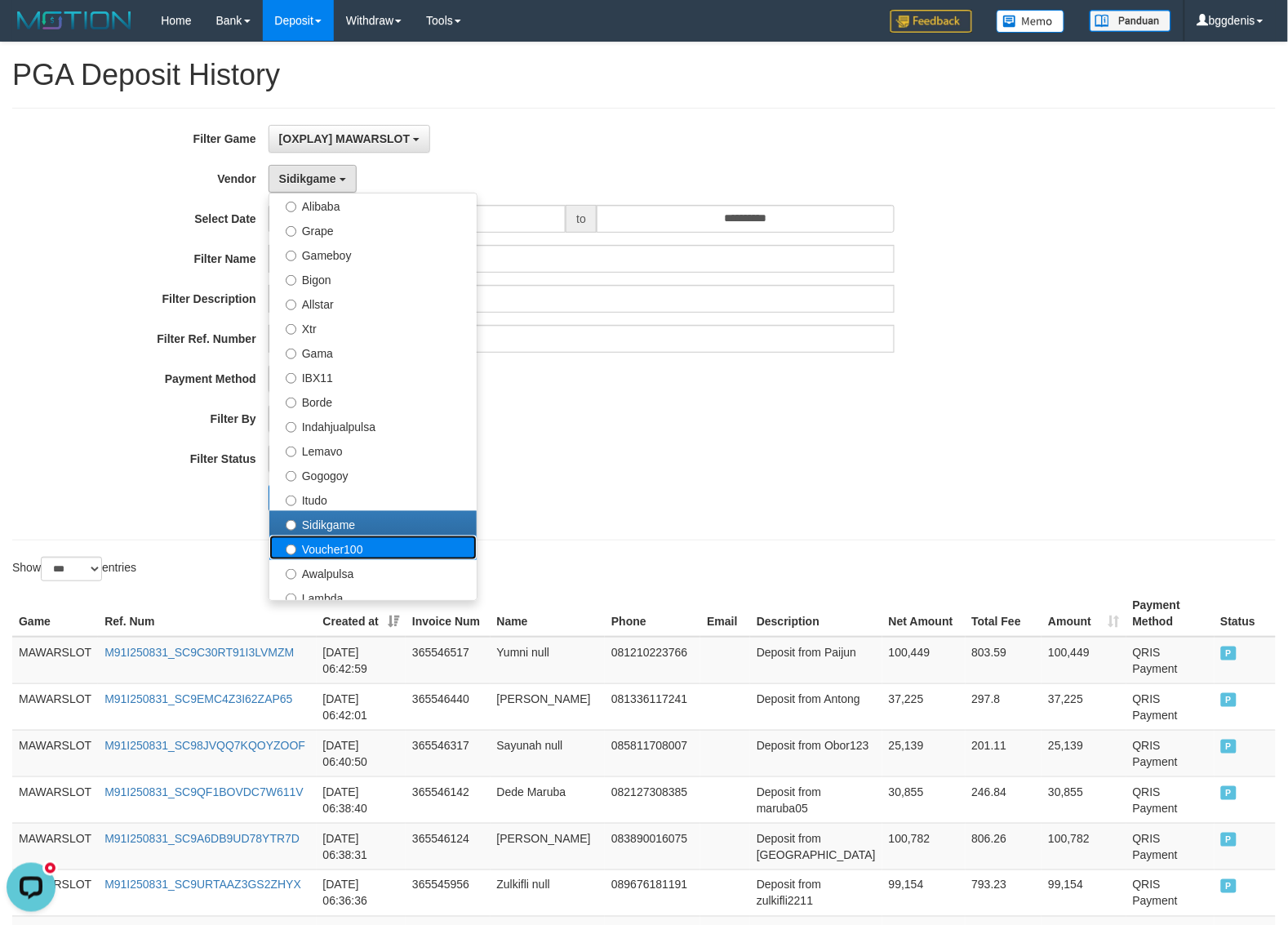
click at [329, 560] on label "Voucher100" at bounding box center [373, 548] width 207 height 25
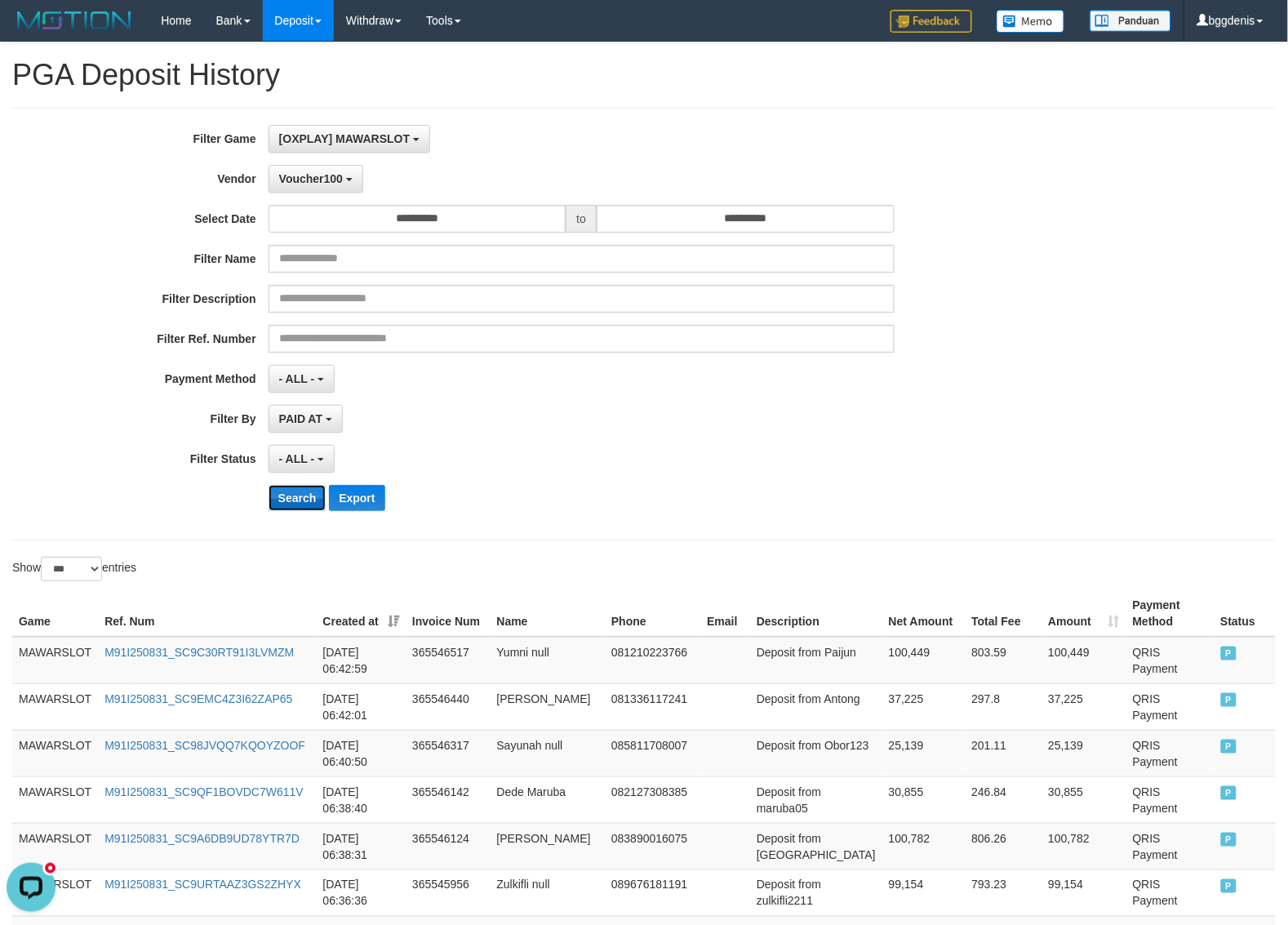
click at [287, 498] on button "Search" at bounding box center [297, 497] width 58 height 26
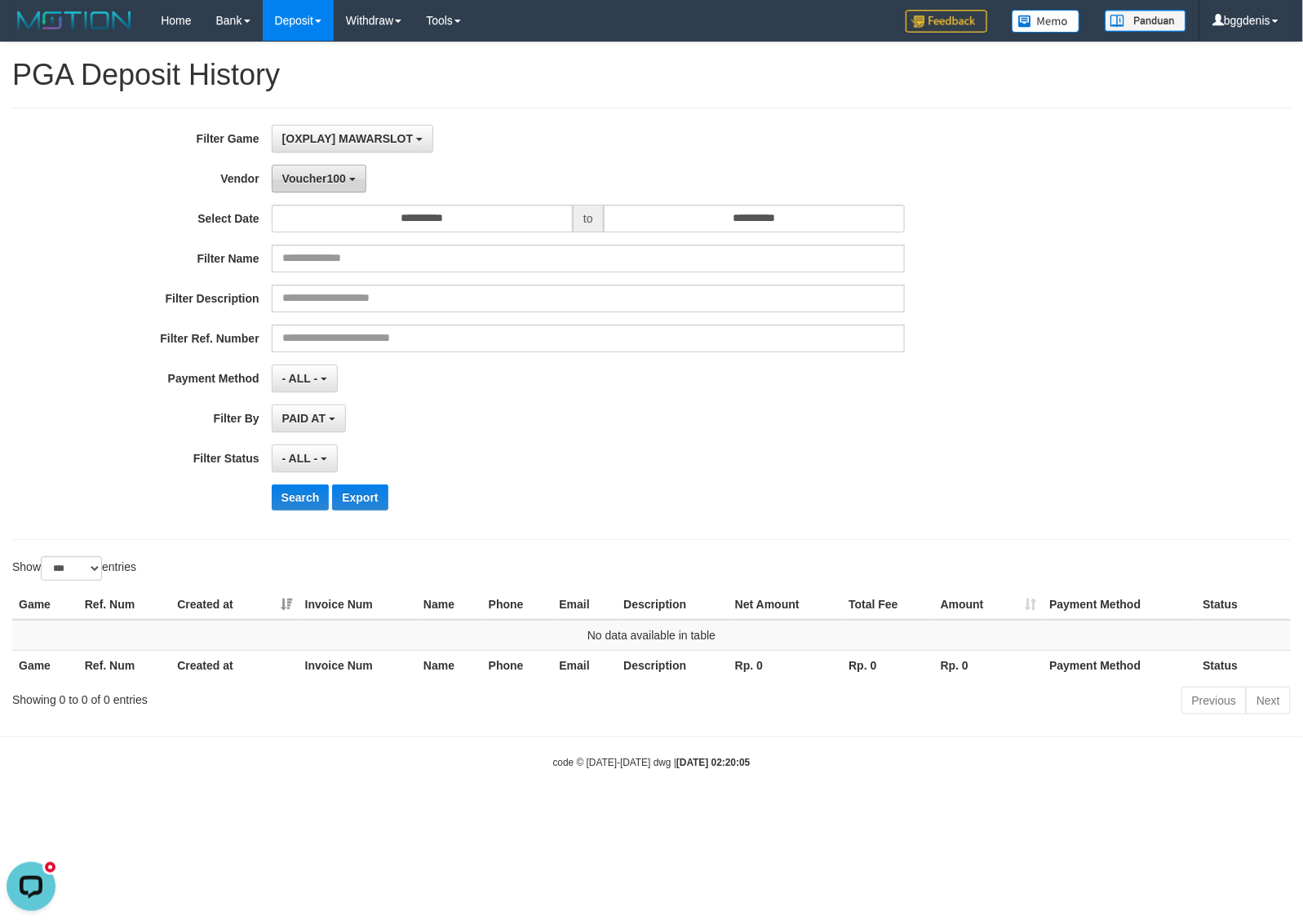
click at [320, 176] on span "Voucher100" at bounding box center [314, 179] width 64 height 13
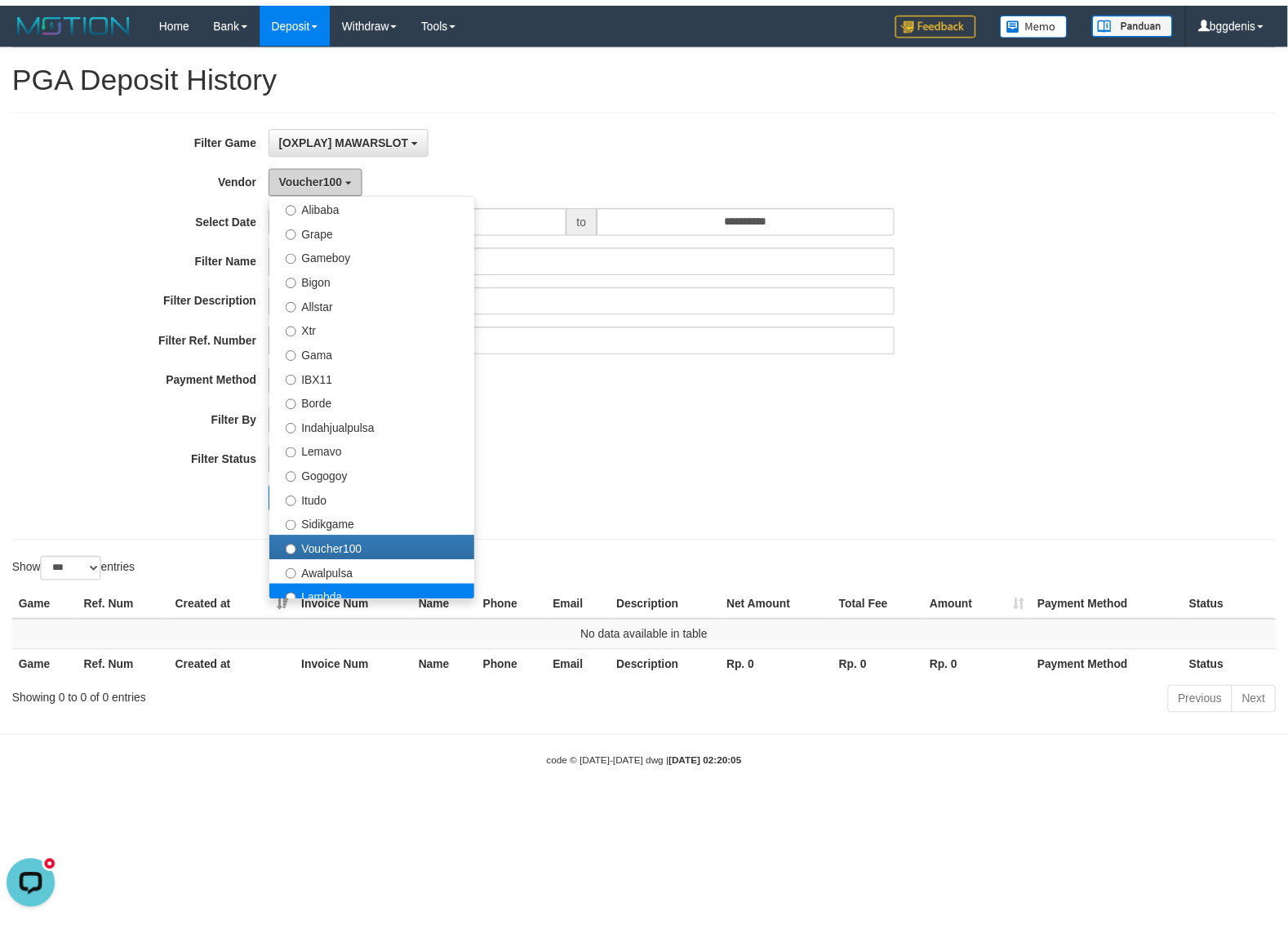
scroll to position [510, 0]
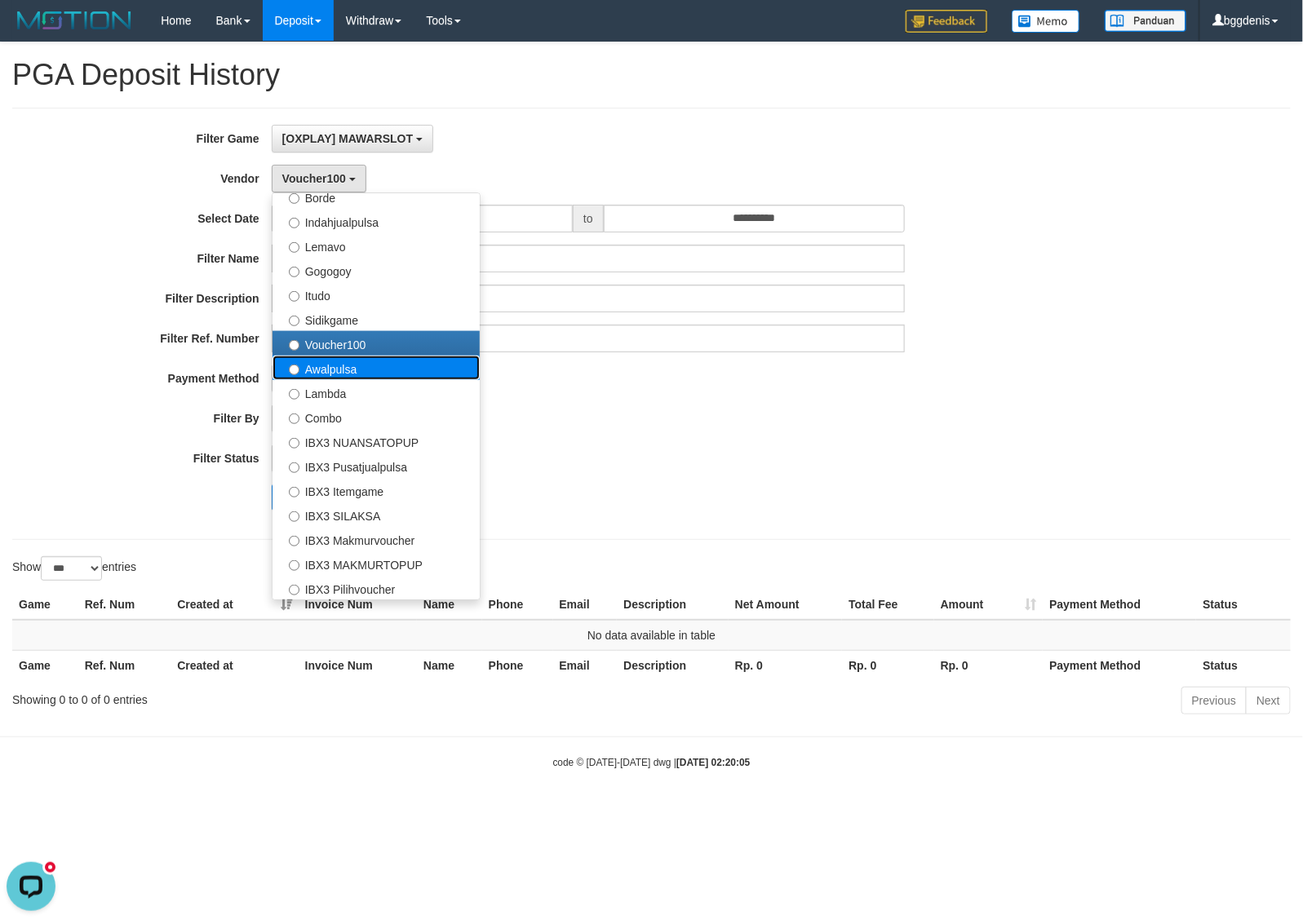
click at [332, 372] on label "Awalpulsa" at bounding box center [376, 368] width 207 height 25
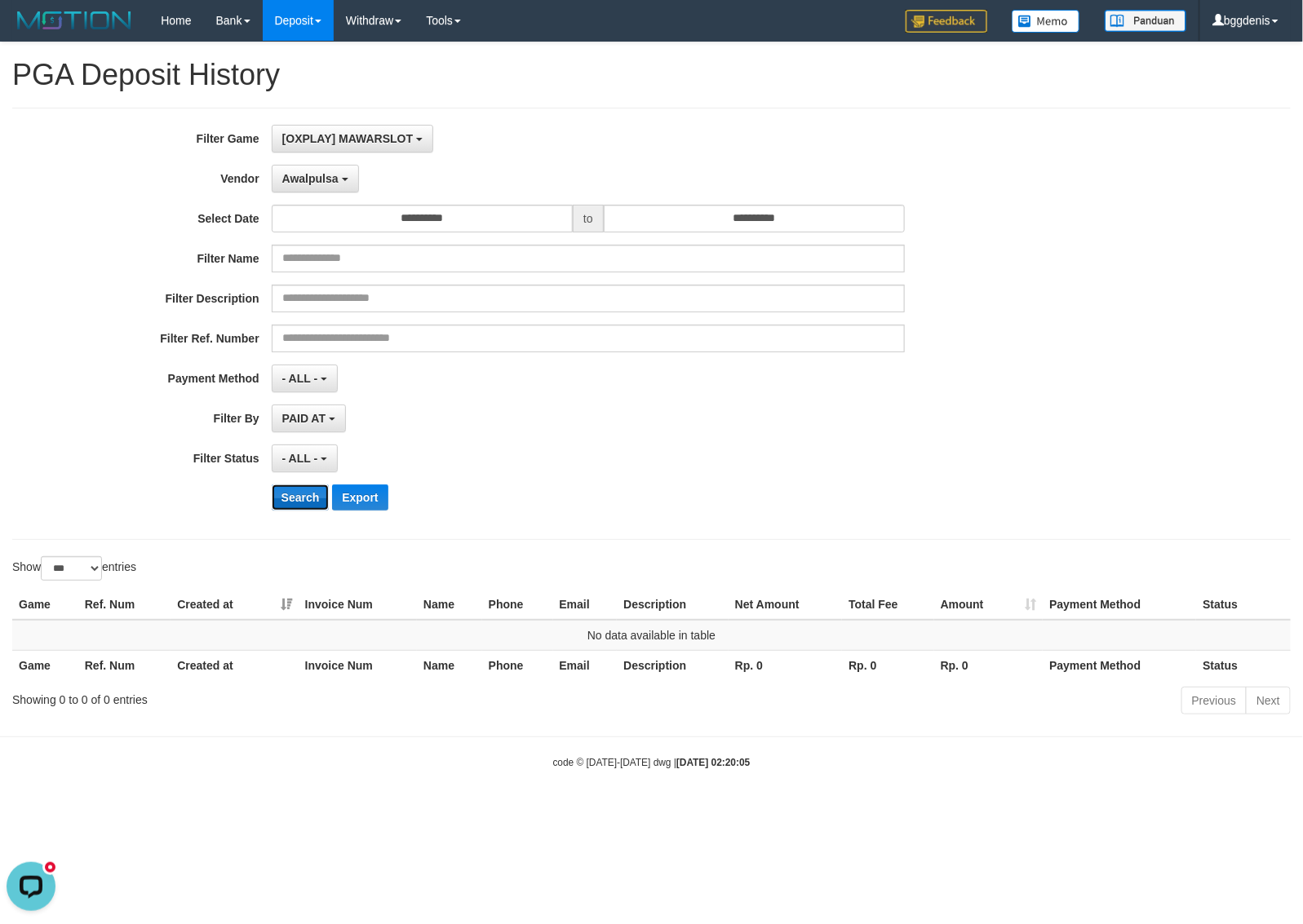
click at [293, 493] on button "Search" at bounding box center [300, 497] width 58 height 26
click at [320, 175] on span "Awalpulsa" at bounding box center [310, 179] width 56 height 13
click at [287, 498] on button "Search" at bounding box center [300, 497] width 58 height 26
click at [318, 174] on span "Lambda" at bounding box center [304, 179] width 44 height 13
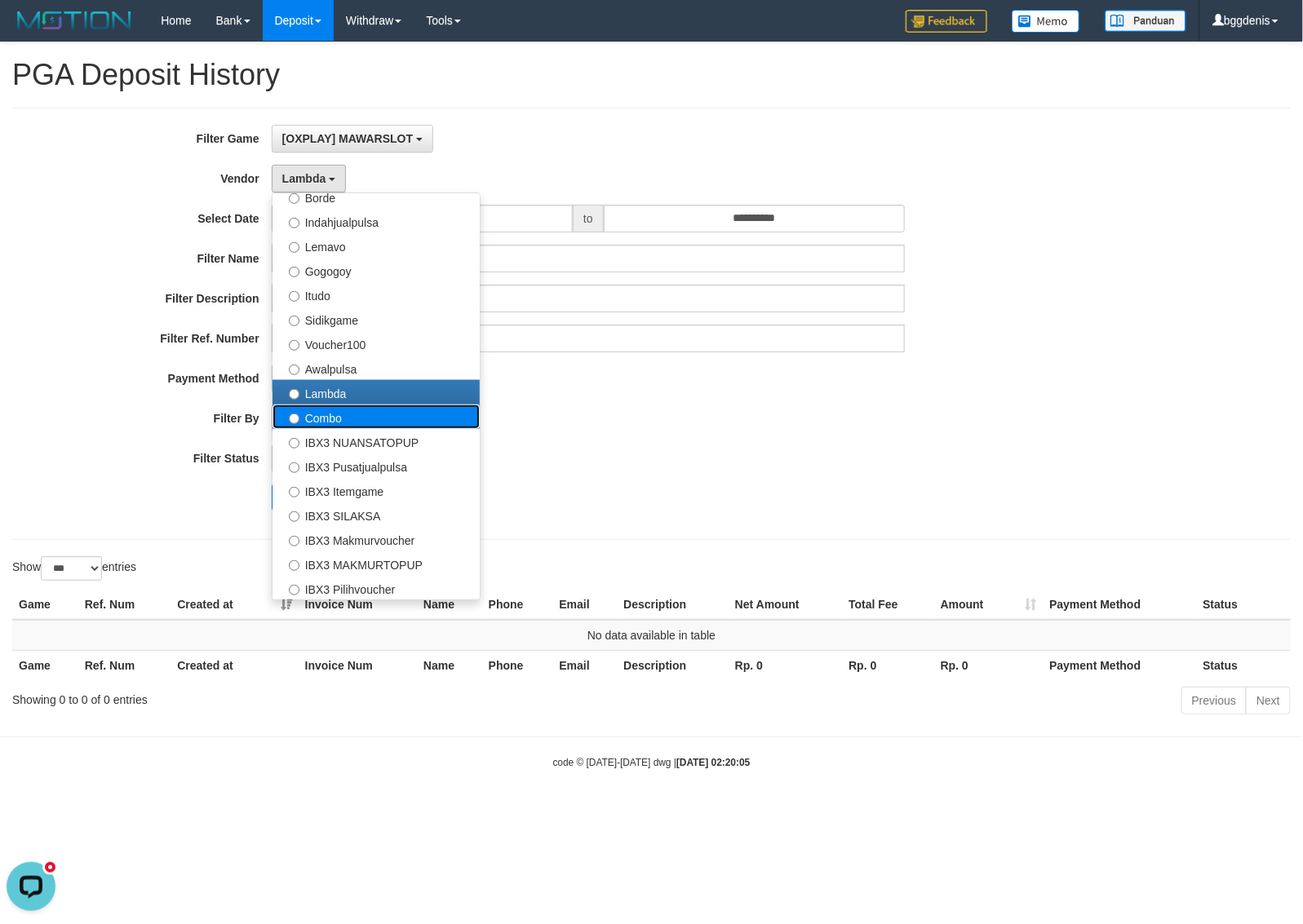
click at [306, 409] on label "Combo" at bounding box center [376, 417] width 207 height 25
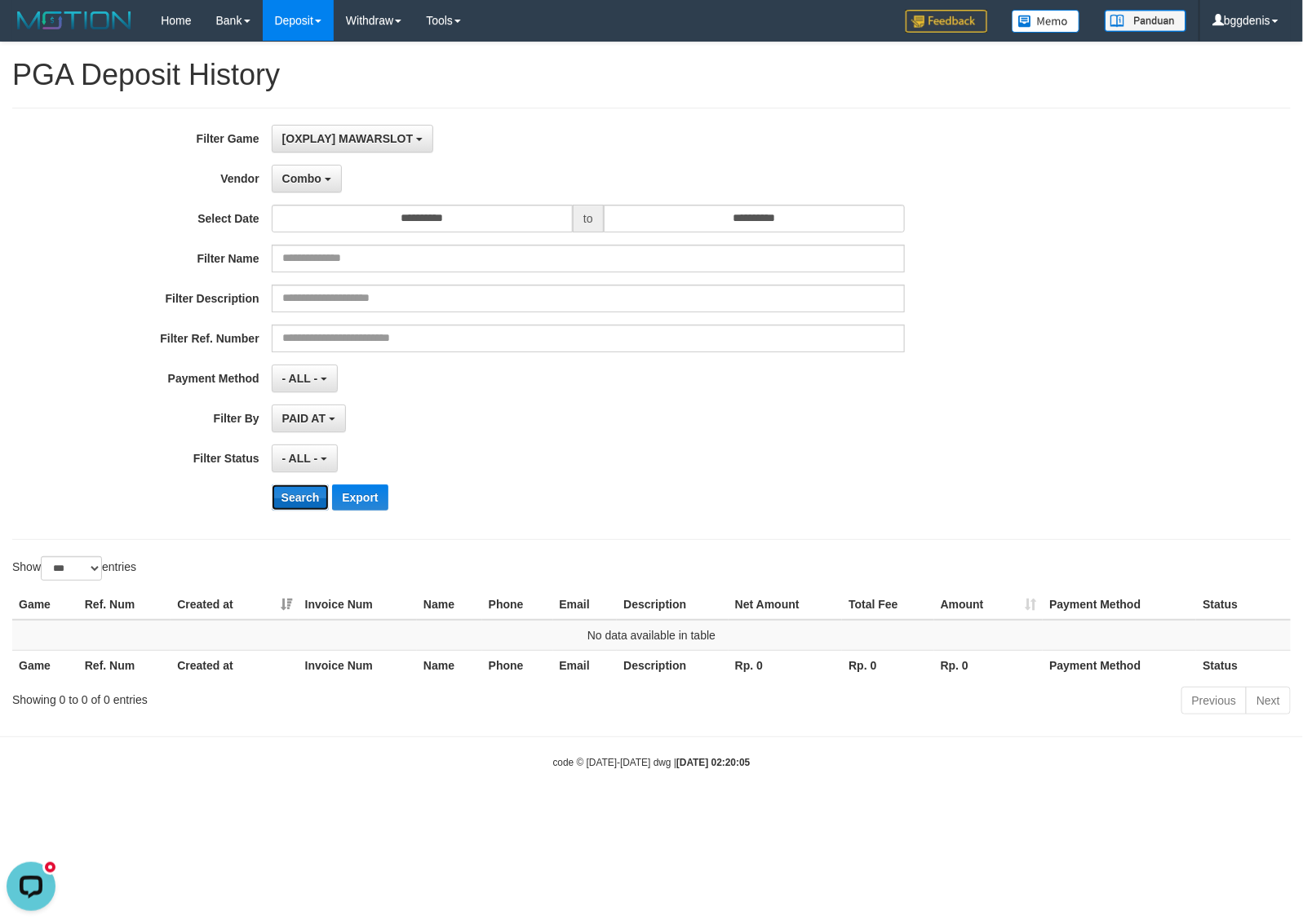
click at [286, 505] on button "Search" at bounding box center [300, 497] width 58 height 26
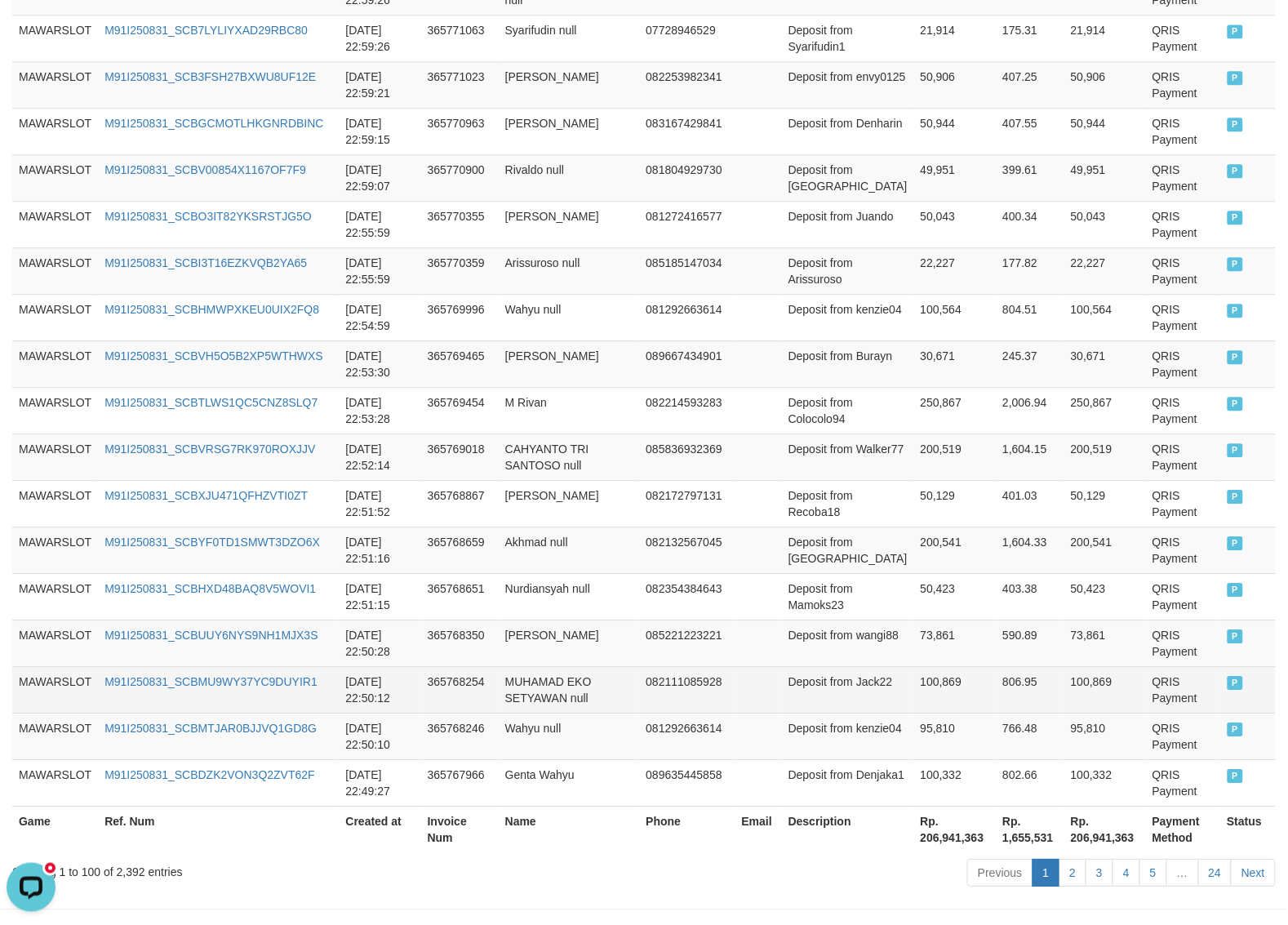
scroll to position [4562, 0]
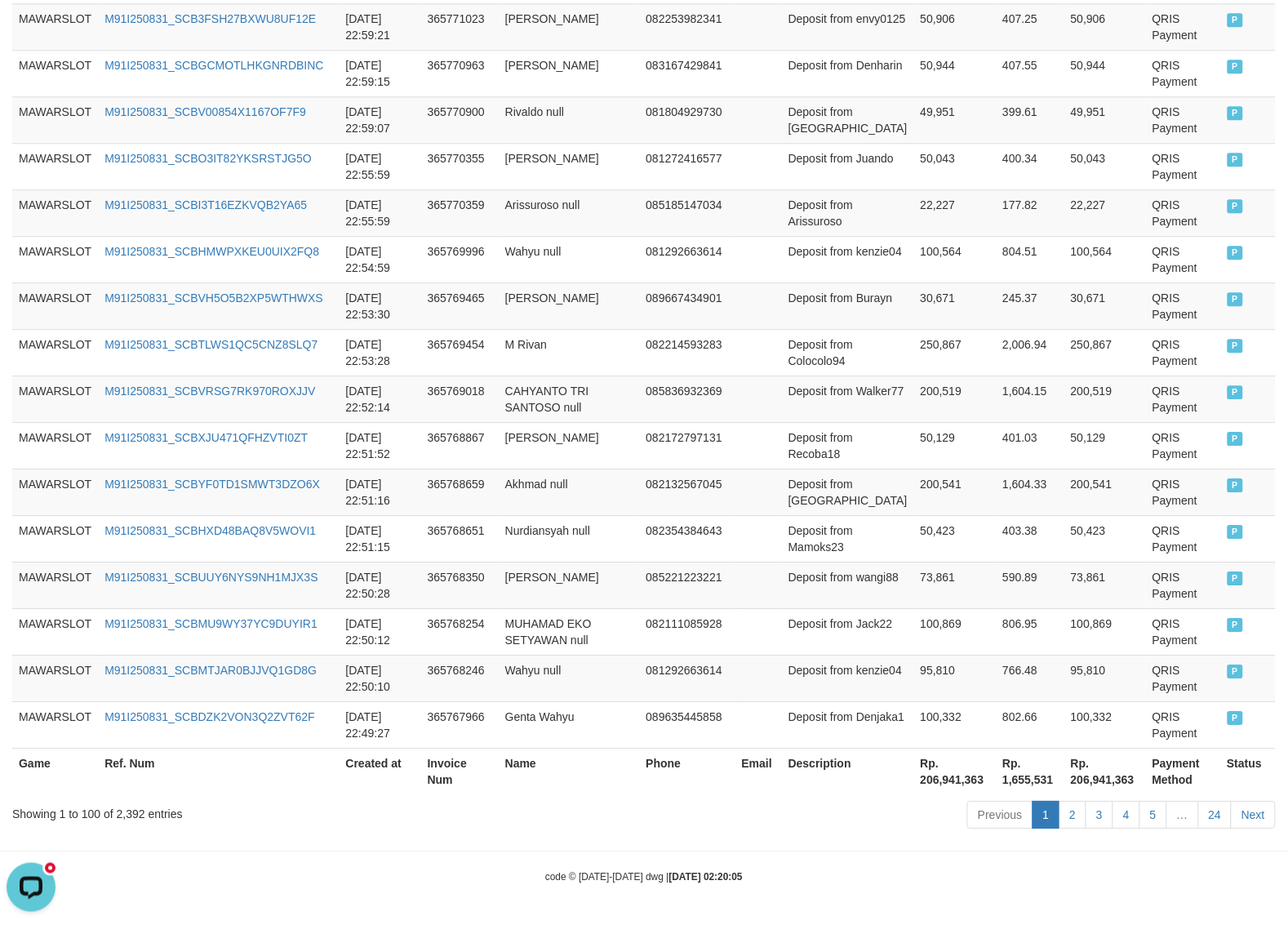
click at [120, 826] on div "Showing 1 to 100 of 2,392 entries Previous 1 2 3 4 5 … 24 Next" at bounding box center [644, 816] width 1288 height 35
copy div "2,392"
click at [914, 783] on th "Rp. 206,941,363" at bounding box center [955, 771] width 82 height 47
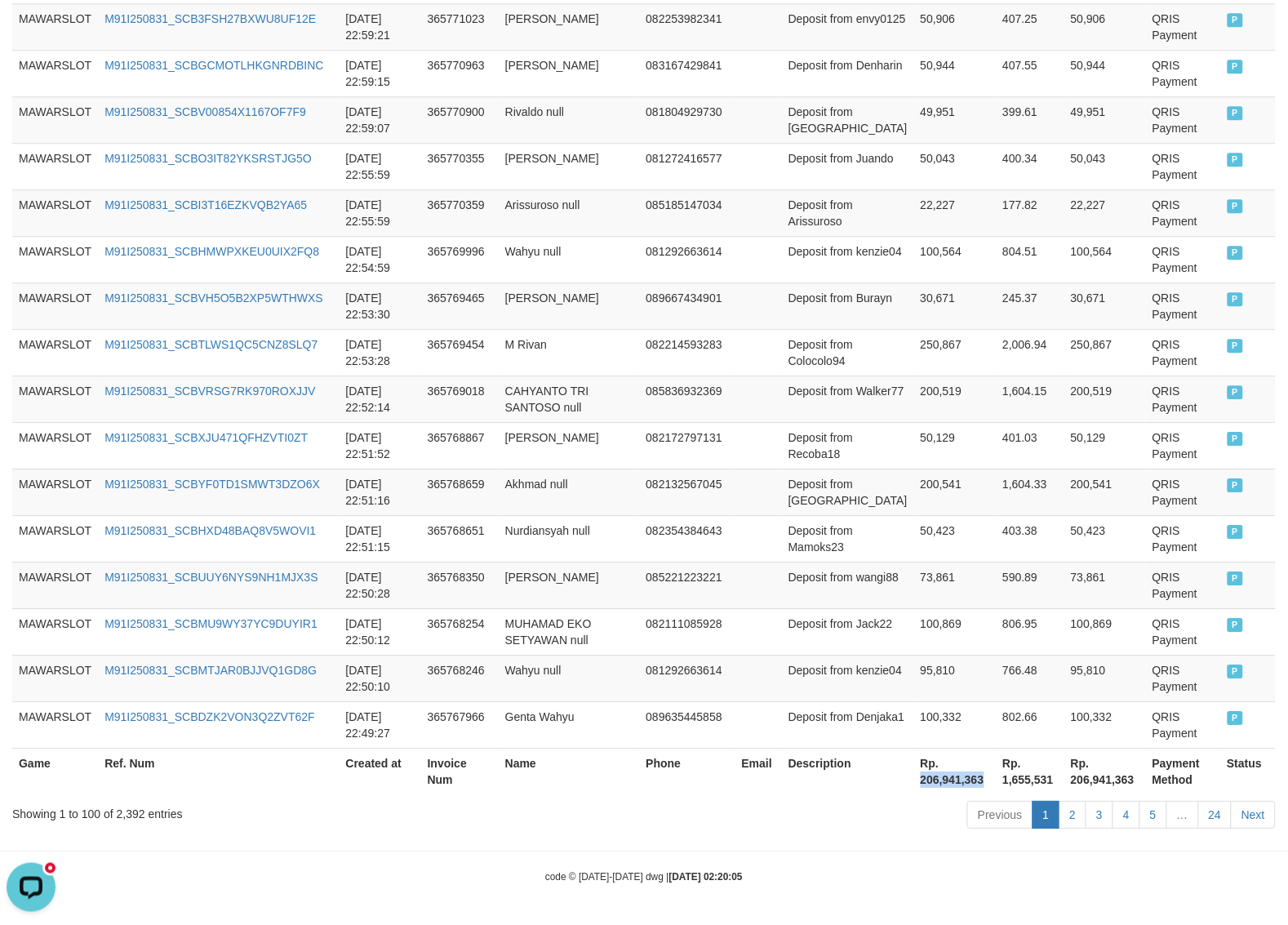
copy th "206,941,363"
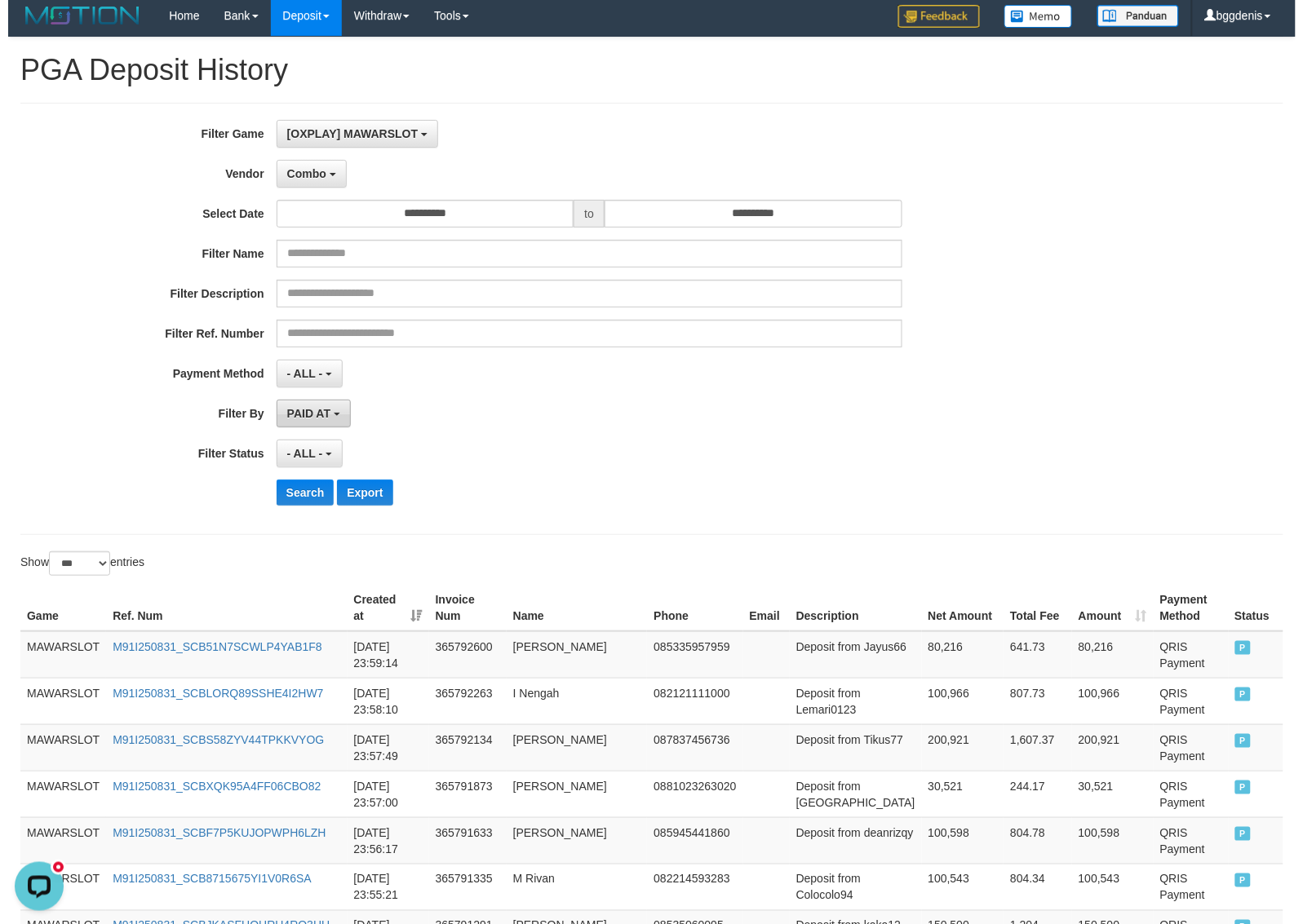
scroll to position [0, 0]
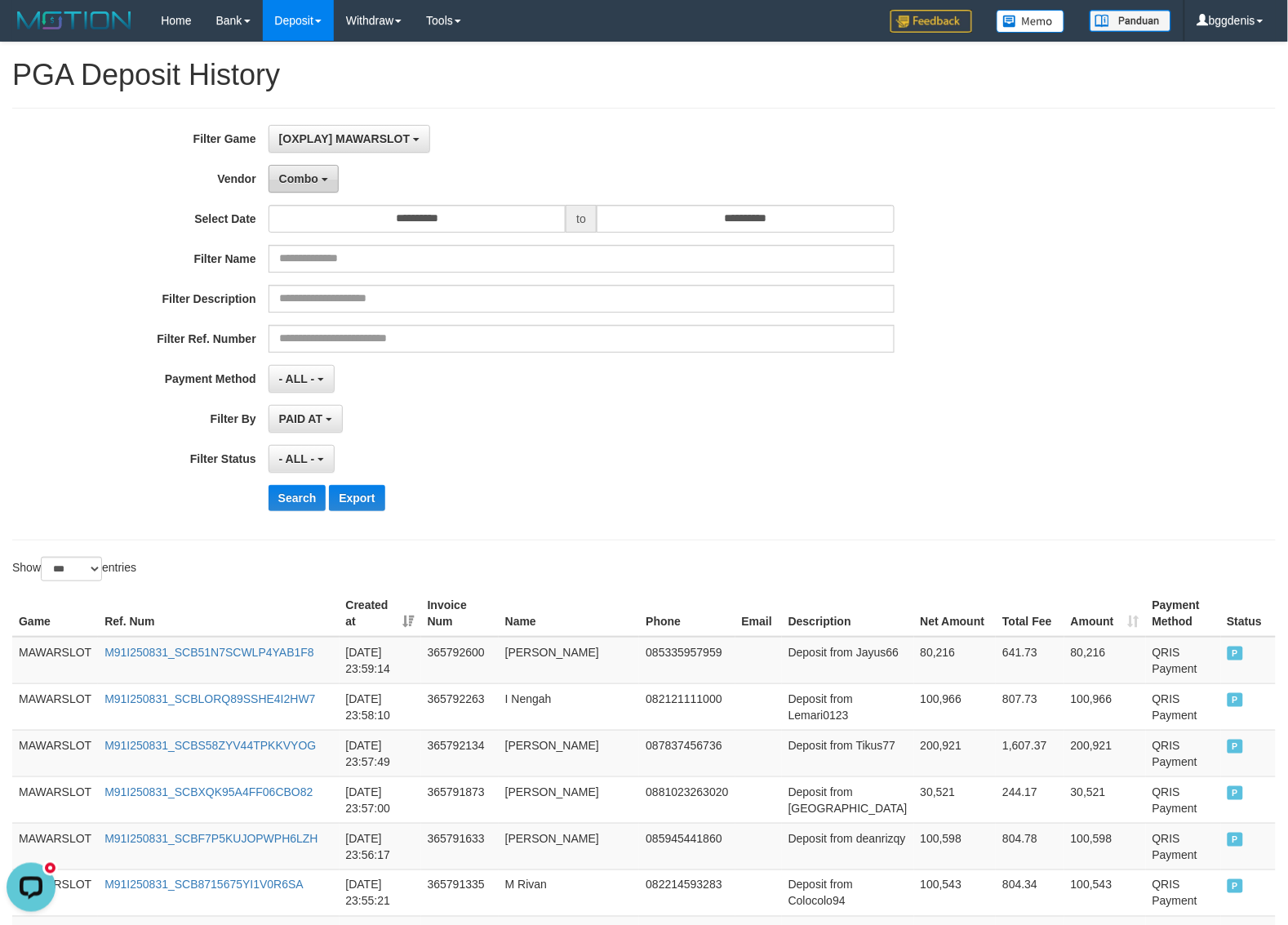
click at [304, 189] on button "Combo" at bounding box center [303, 178] width 70 height 28
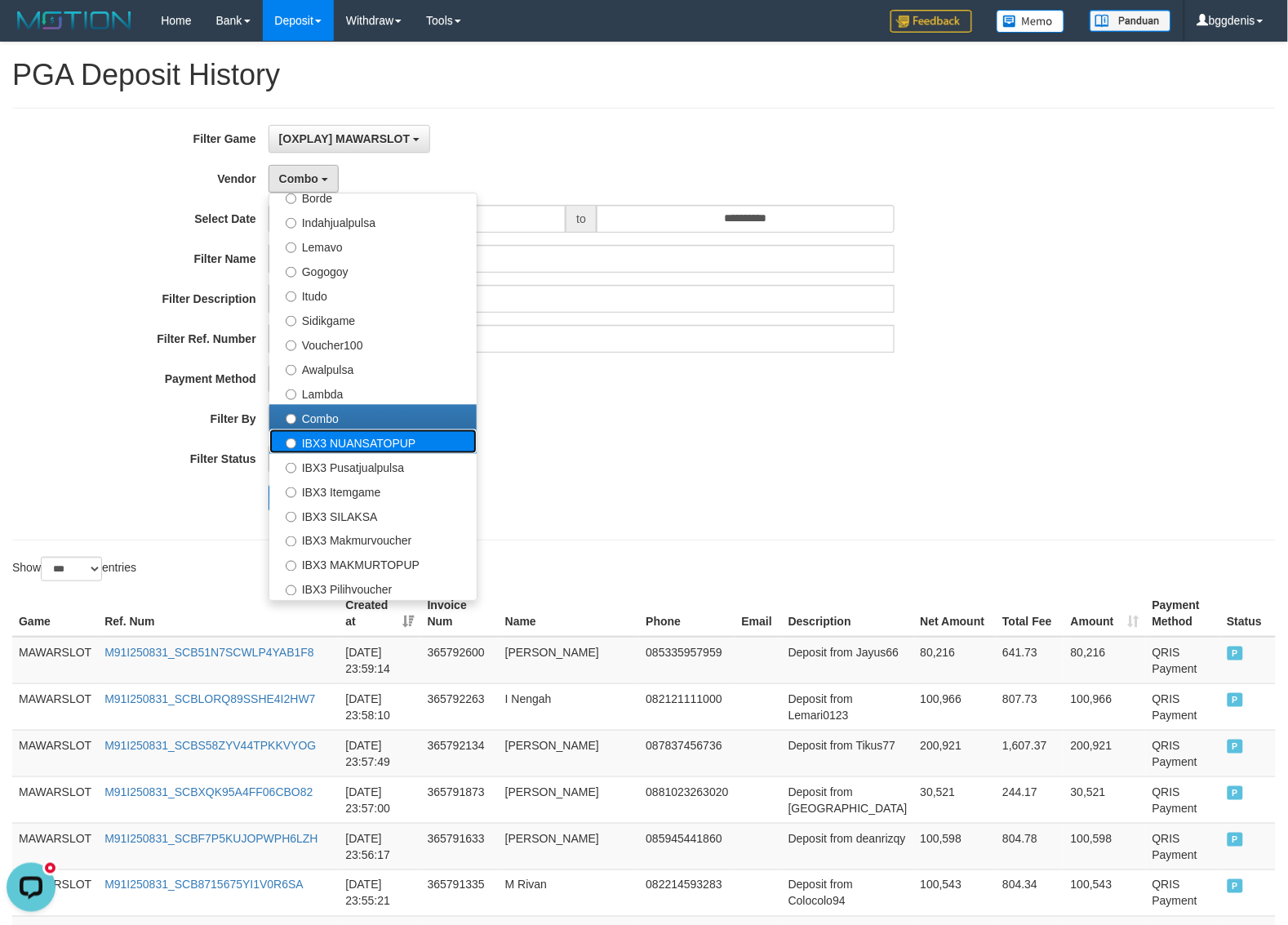
click at [364, 438] on label "IBX3 NUANSATOPUP" at bounding box center [373, 442] width 207 height 25
select select "**********"
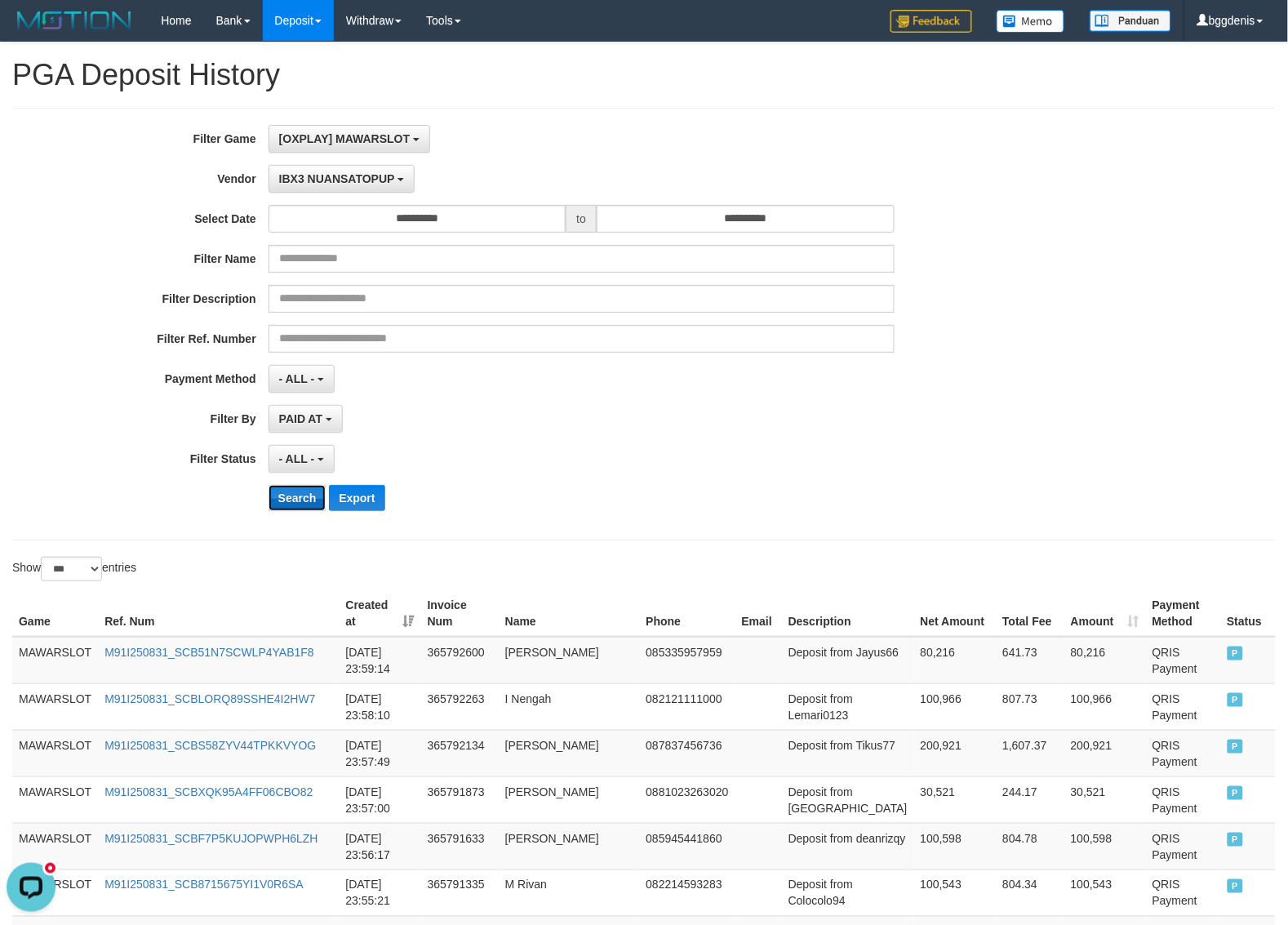
click at [284, 503] on button "Search" at bounding box center [297, 497] width 58 height 26
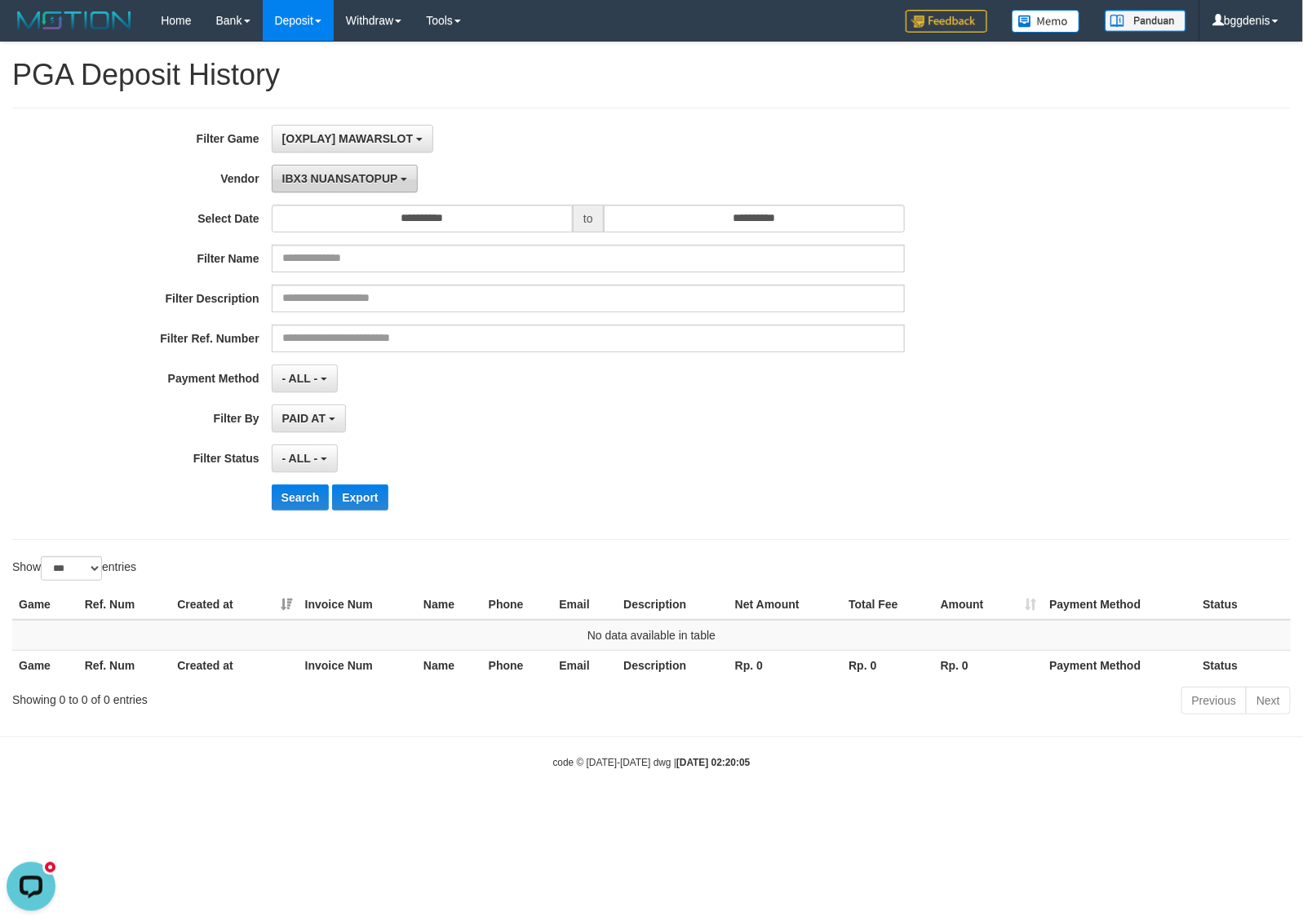
click at [344, 172] on button "IBX3 NUANSATOPUP" at bounding box center [344, 178] width 146 height 28
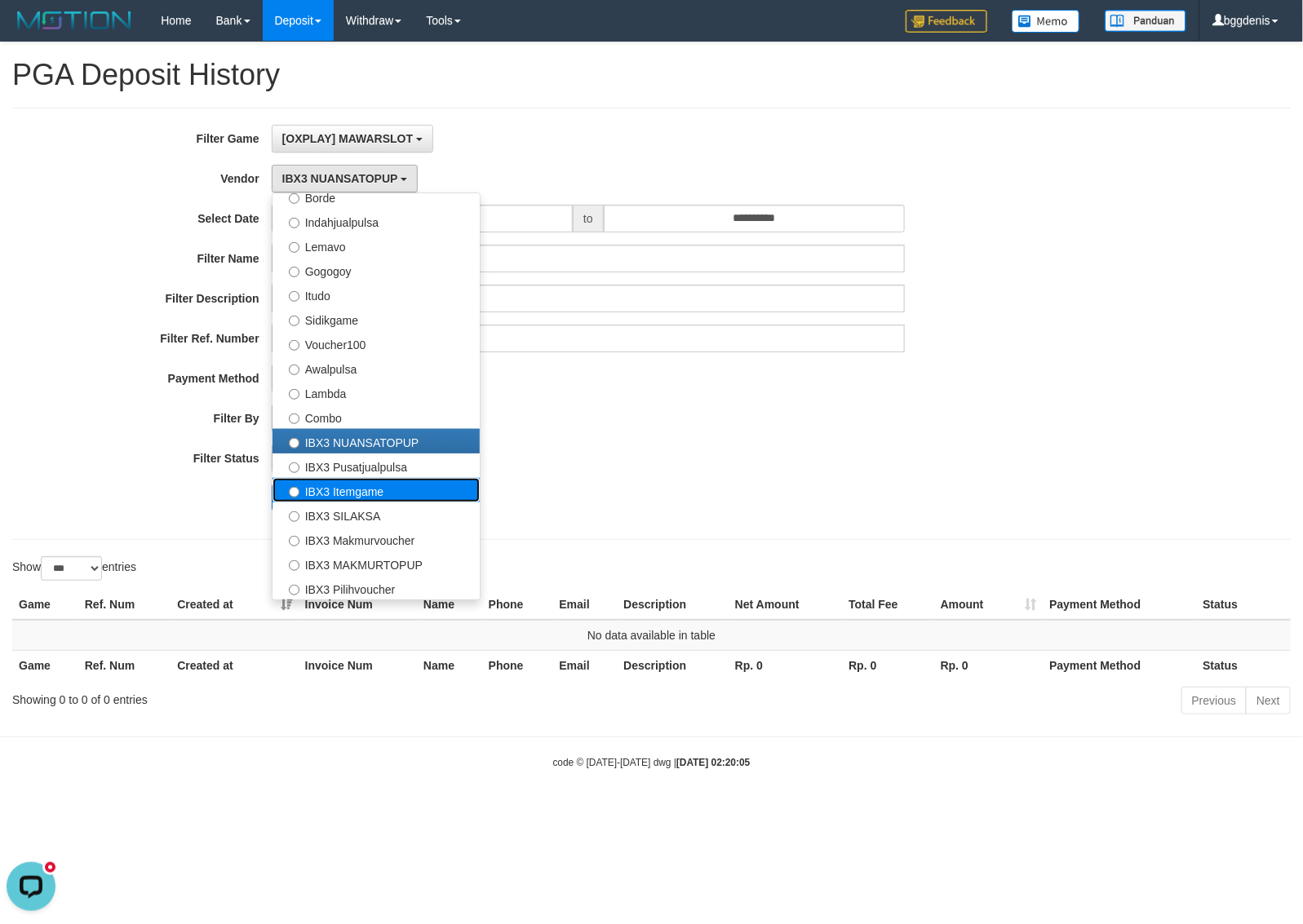
click at [356, 479] on label "IBX3 Itemgame" at bounding box center [376, 490] width 207 height 25
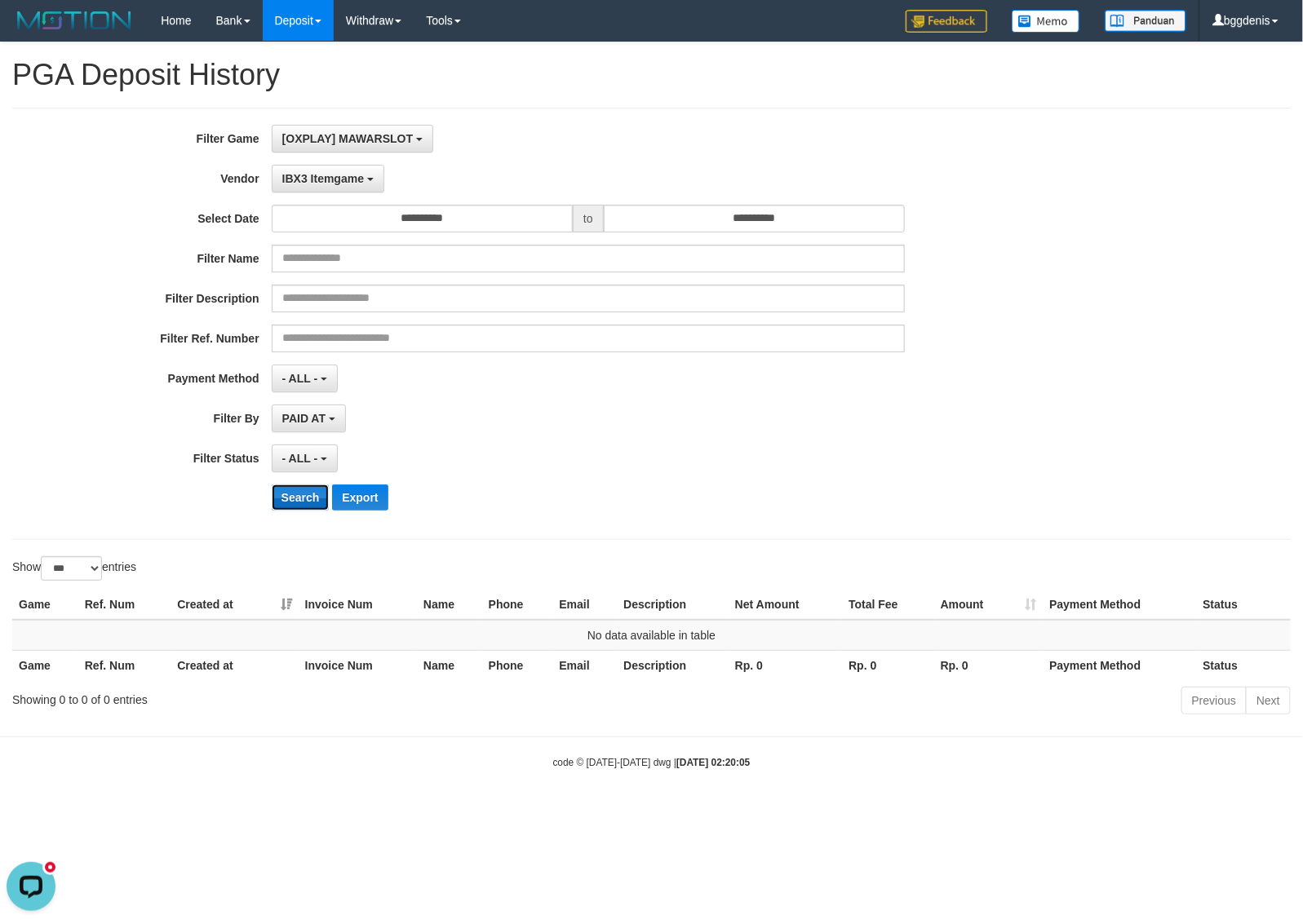
click at [312, 503] on button "Search" at bounding box center [300, 497] width 58 height 26
click at [364, 185] on button "IBX3 Itemgame" at bounding box center [328, 178] width 113 height 28
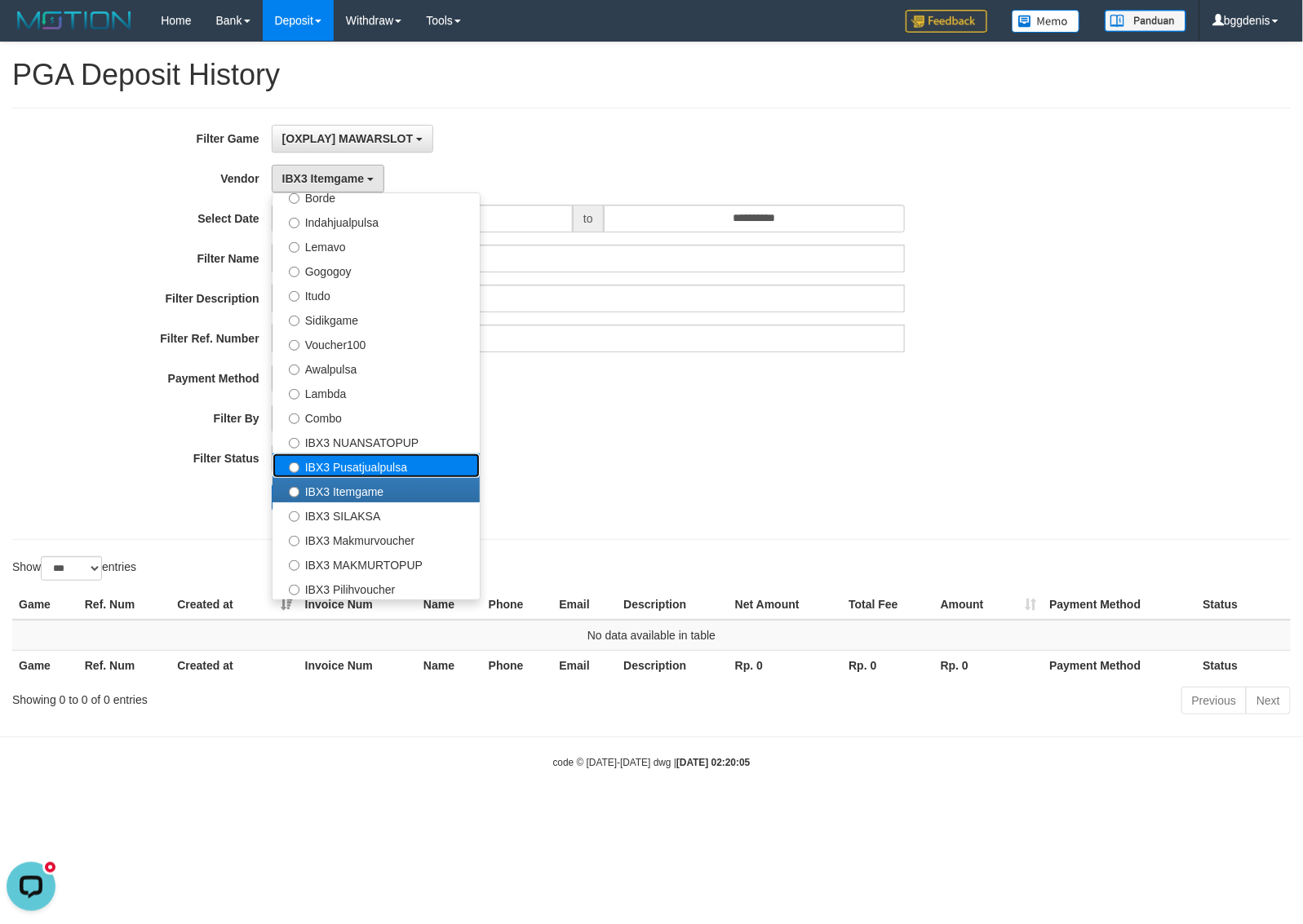
click at [300, 474] on label "IBX3 Pusatjualpulsa" at bounding box center [376, 466] width 207 height 25
select select "**********"
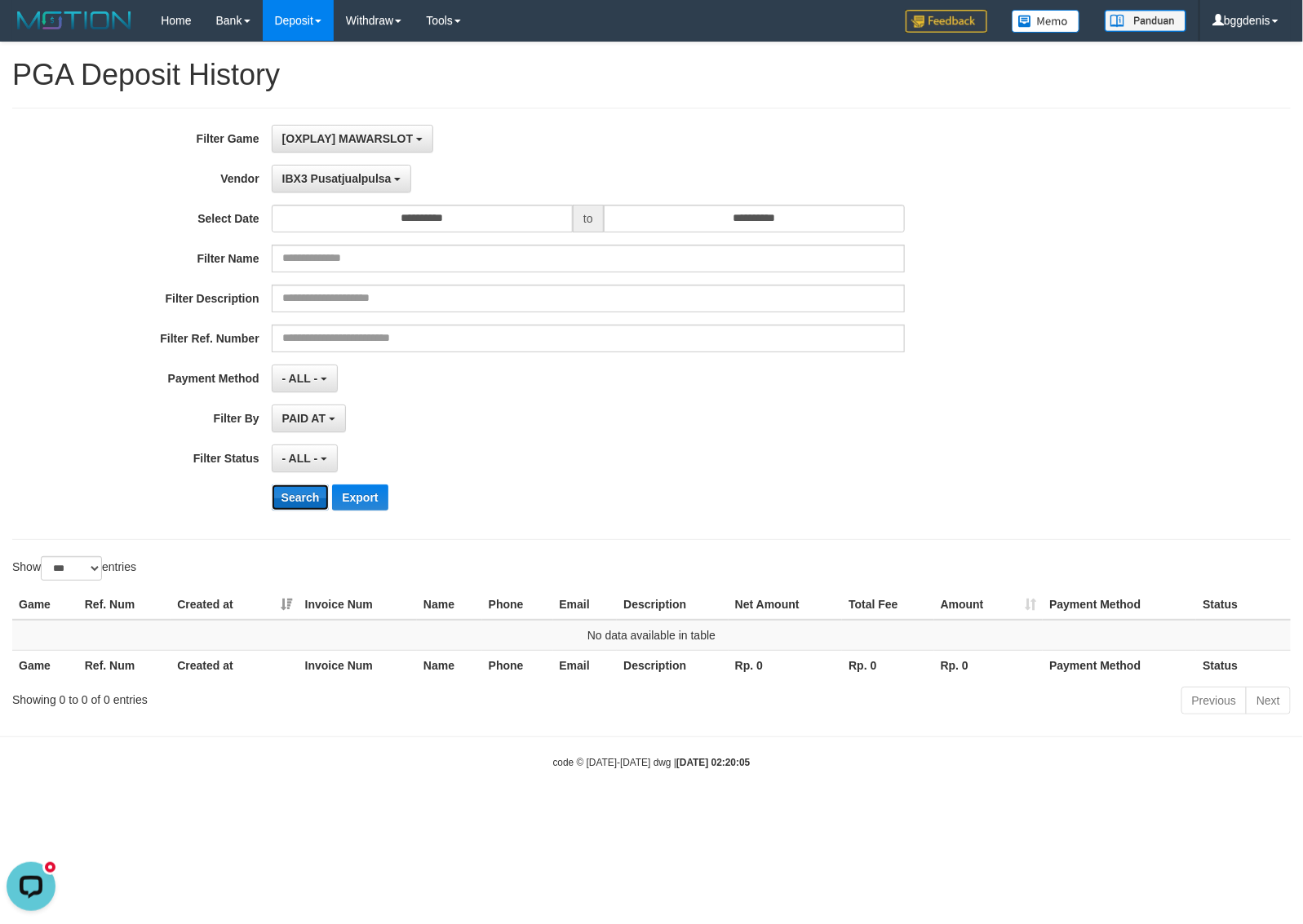
click at [283, 504] on button "Search" at bounding box center [300, 497] width 58 height 26
click at [320, 192] on button "IBX3 Pusatjualpulsa" at bounding box center [341, 178] width 141 height 28
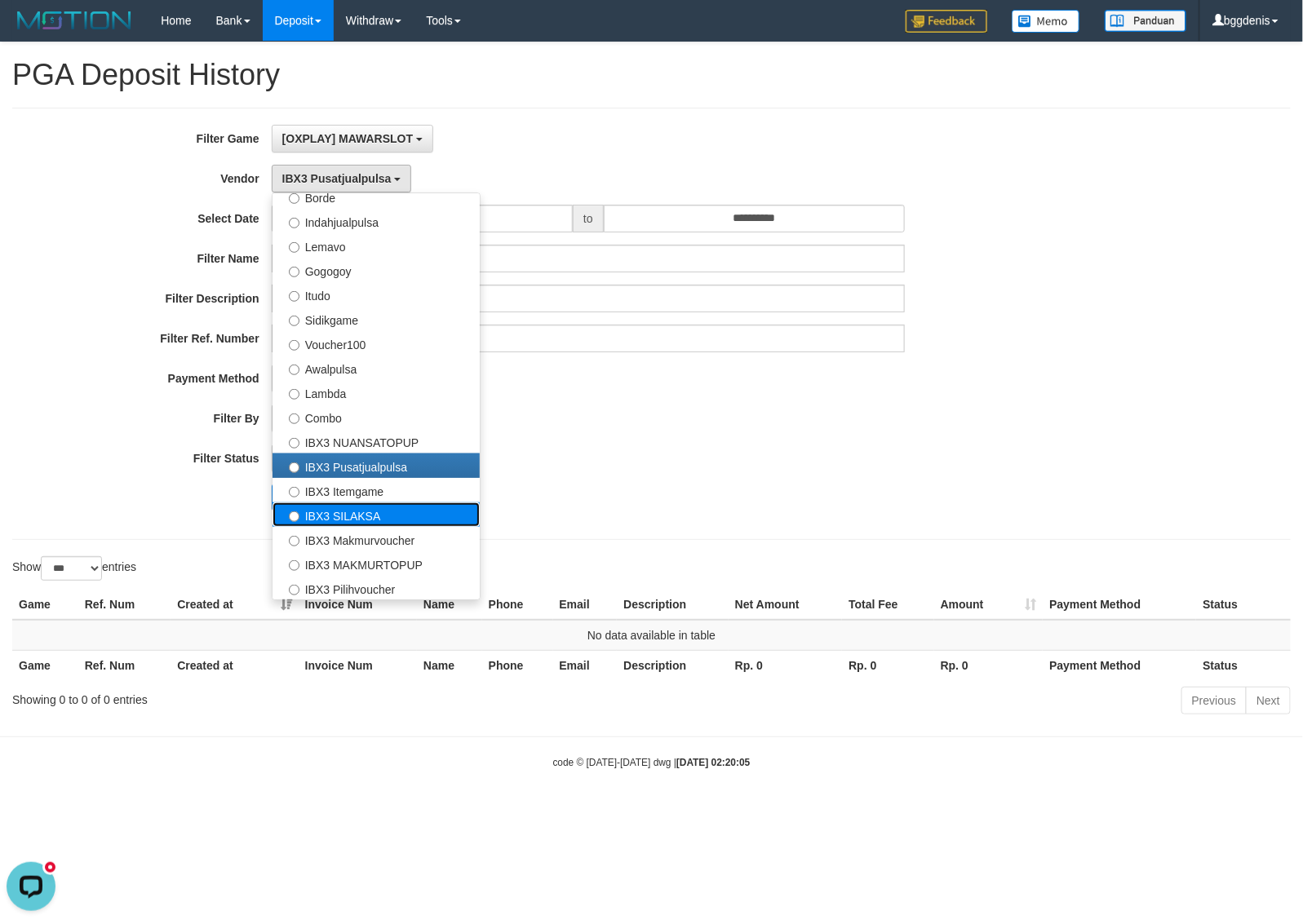
click at [332, 518] on label "IBX3 SILAKSA" at bounding box center [376, 515] width 207 height 25
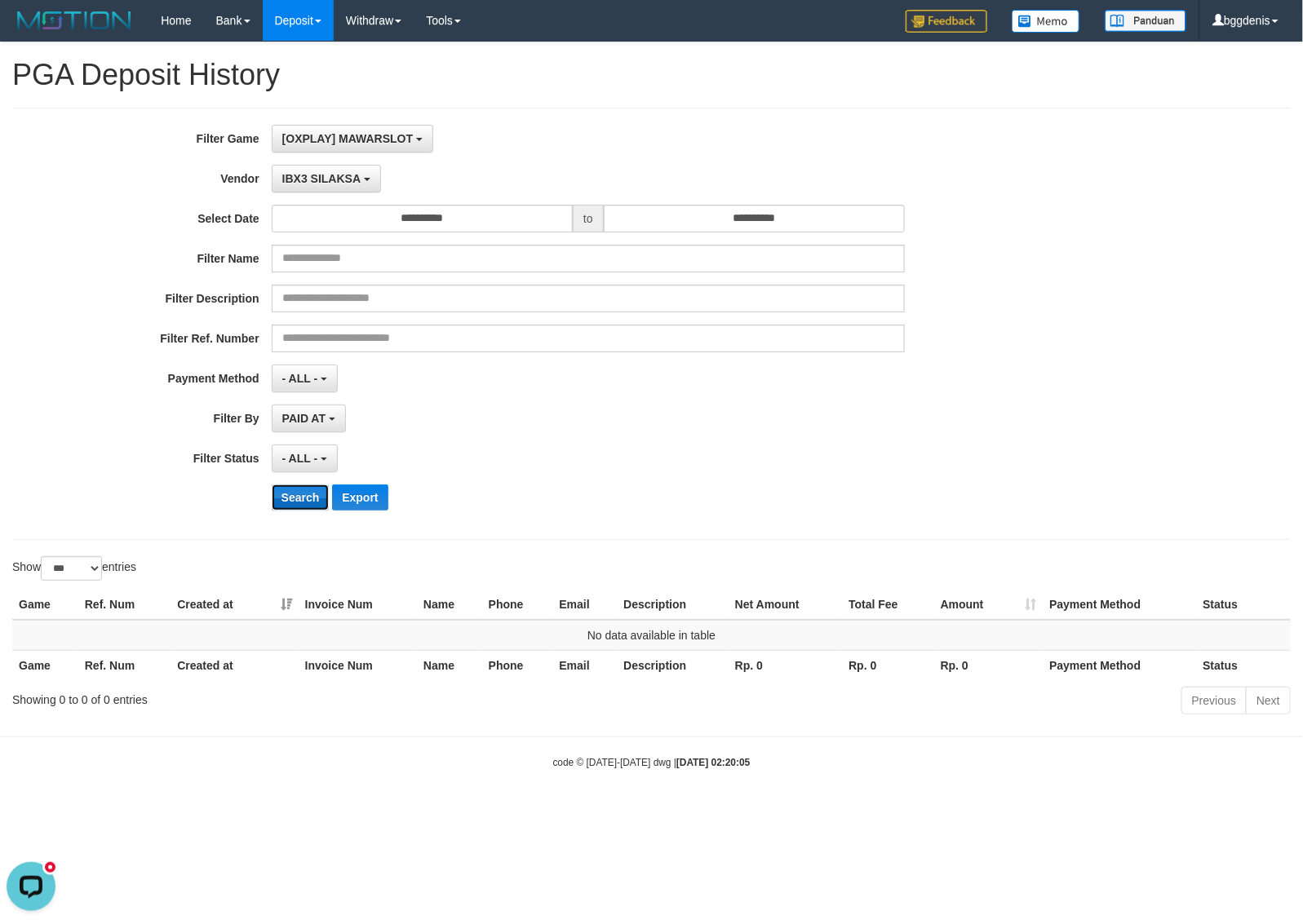
click at [299, 500] on button "Search" at bounding box center [300, 497] width 58 height 26
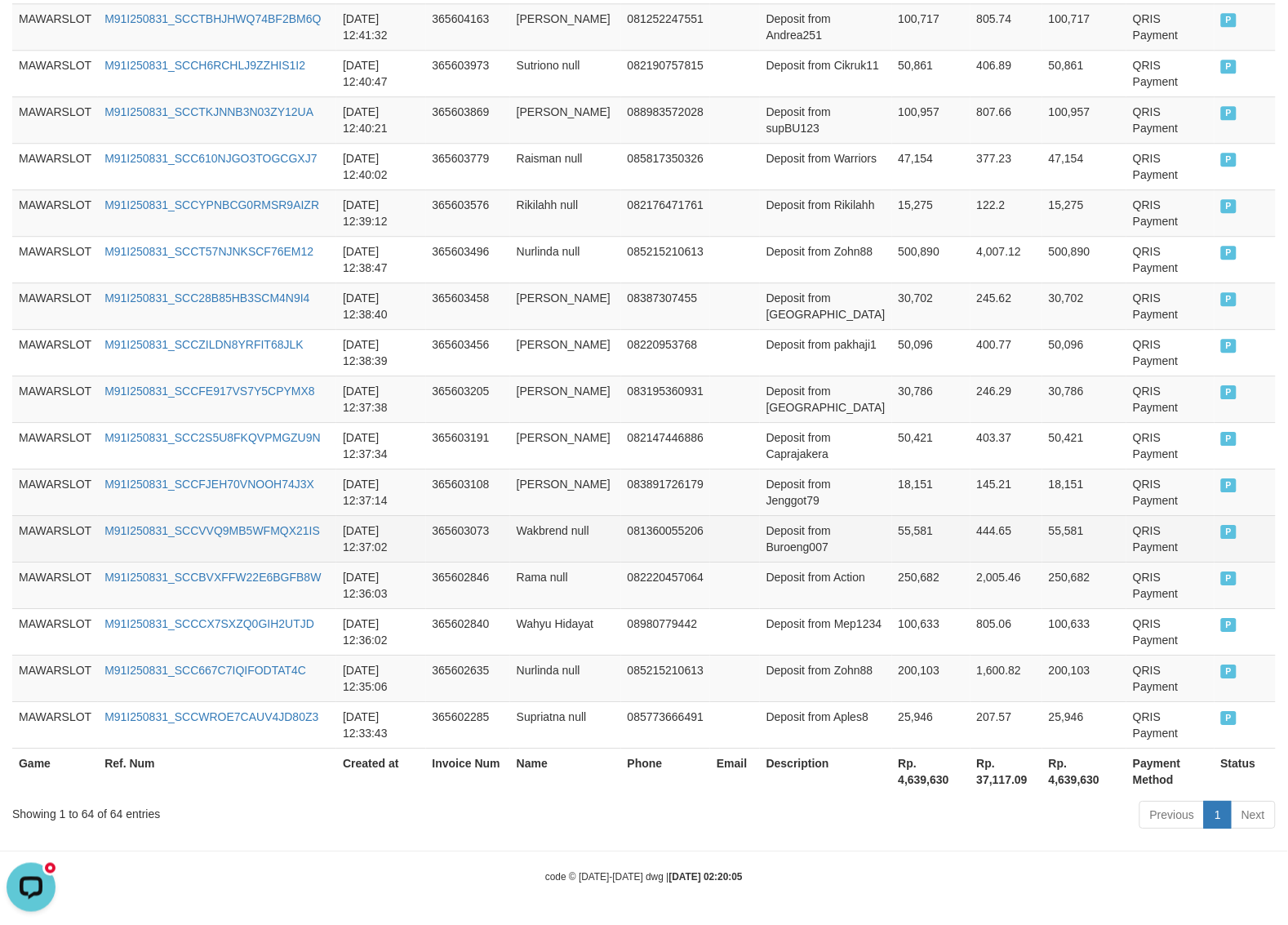
scroll to position [2880, 0]
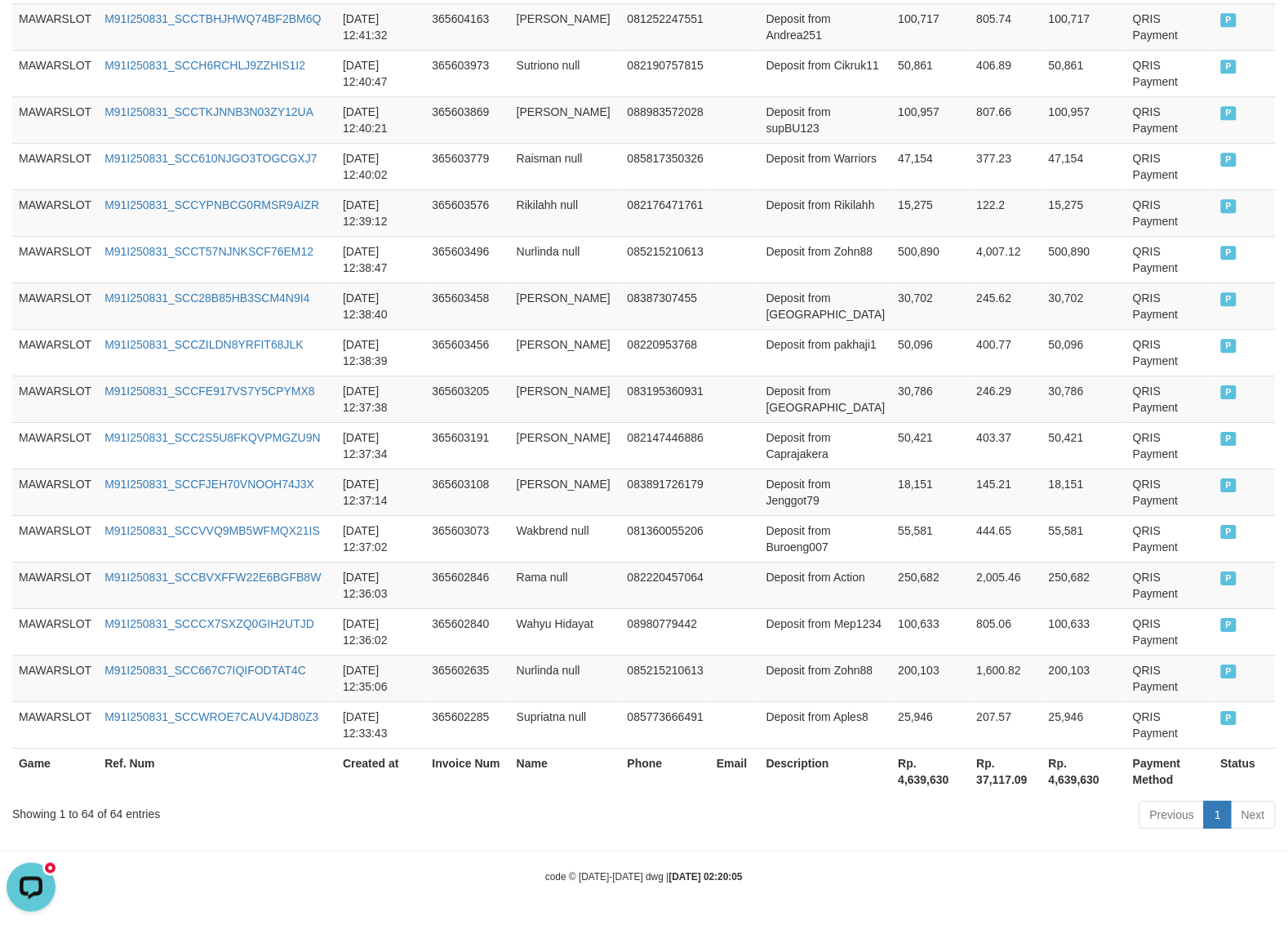
click at [111, 818] on div "Showing 1 to 64 of 64 entries" at bounding box center [269, 810] width 513 height 23
click at [112, 818] on div "Showing 1 to 64 of 64 entries" at bounding box center [269, 810] width 513 height 23
click at [903, 784] on th "Rp. 4,639,630" at bounding box center [931, 771] width 78 height 47
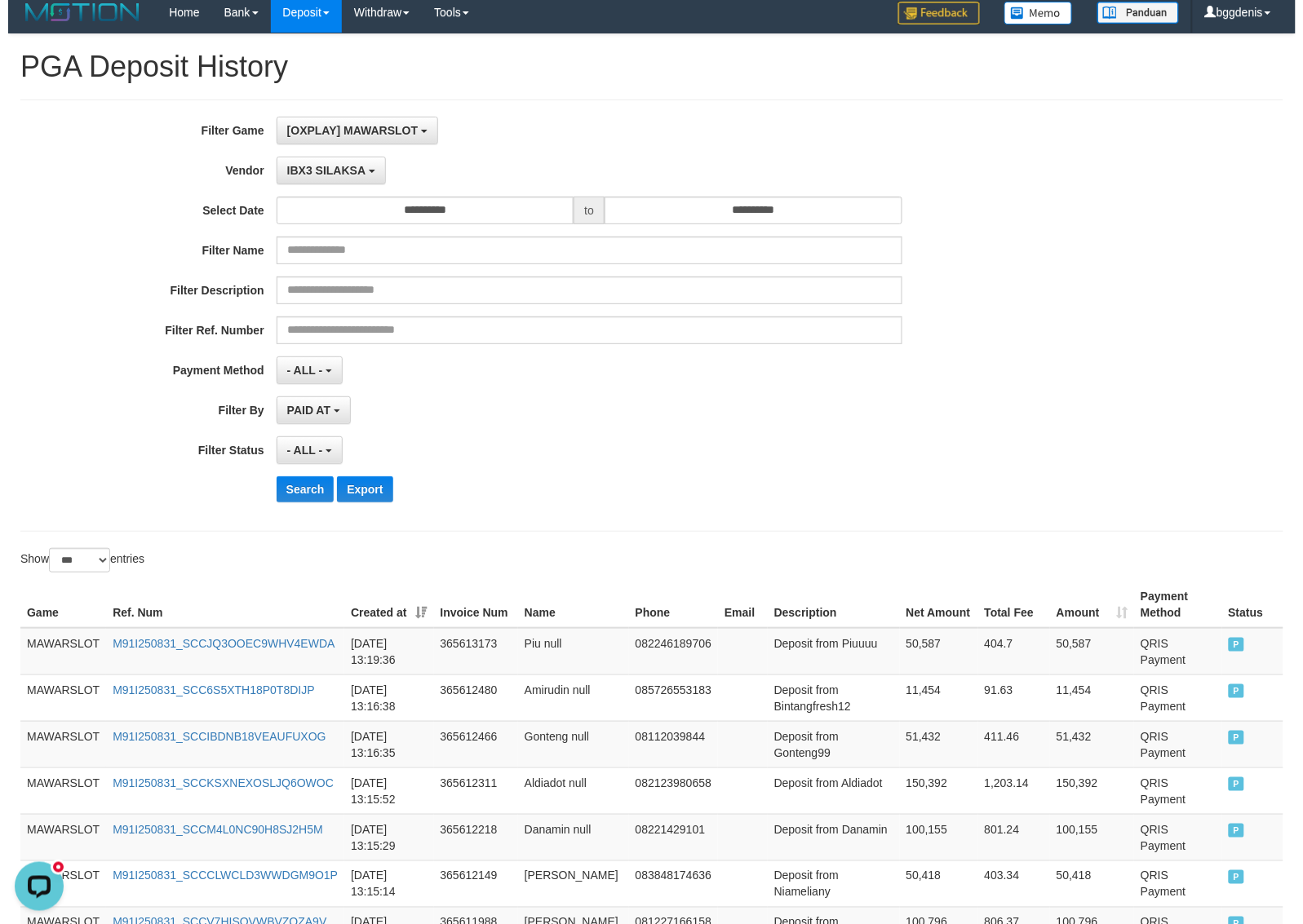
scroll to position [0, 0]
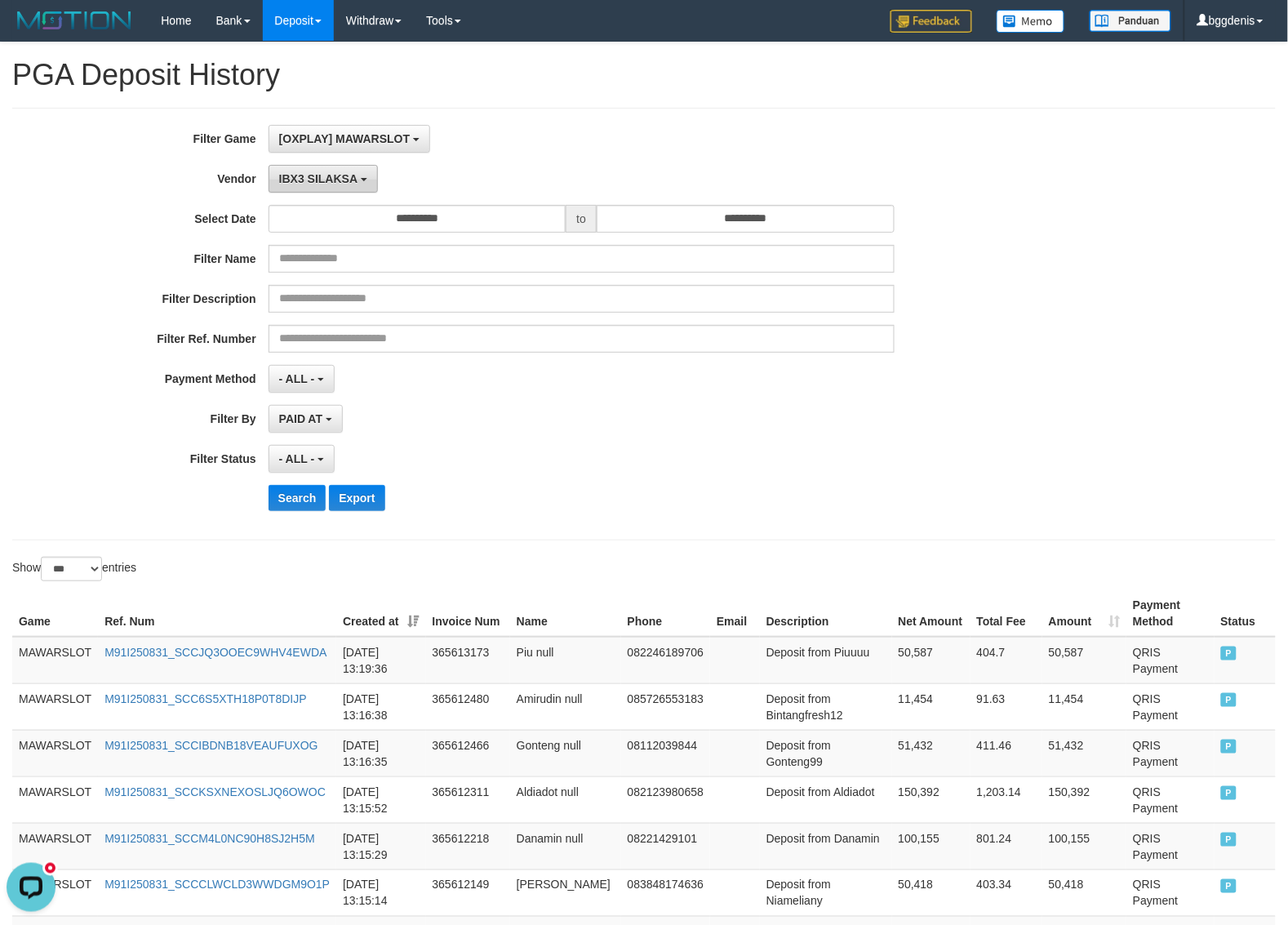
drag, startPoint x: 325, startPoint y: 176, endPoint x: 322, endPoint y: 186, distance: 10.4
click at [325, 176] on span "IBX3 SILAKSA" at bounding box center [318, 179] width 78 height 13
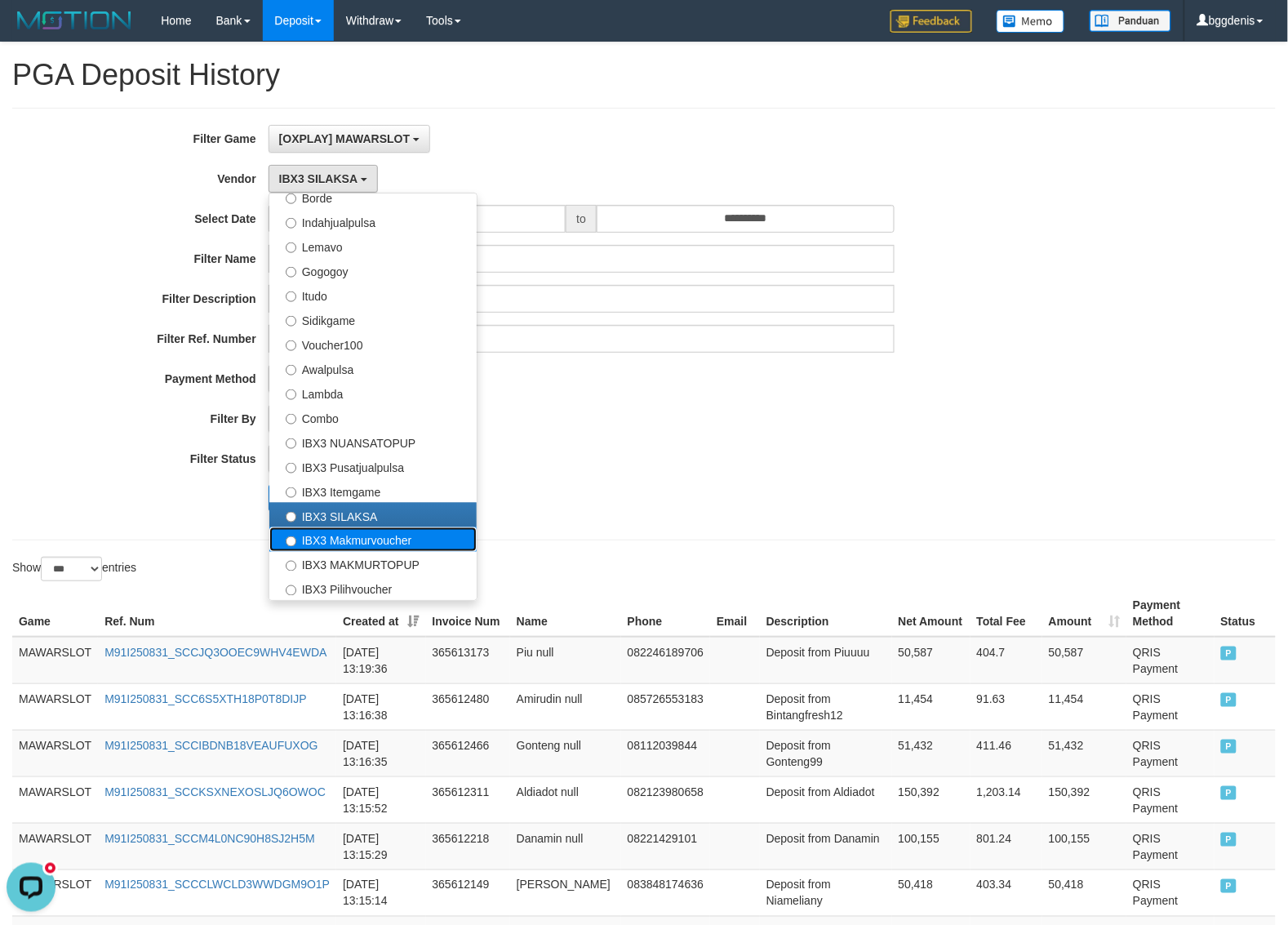
click at [351, 548] on label "IBX3 Makmurvoucher" at bounding box center [373, 540] width 207 height 25
select select "**********"
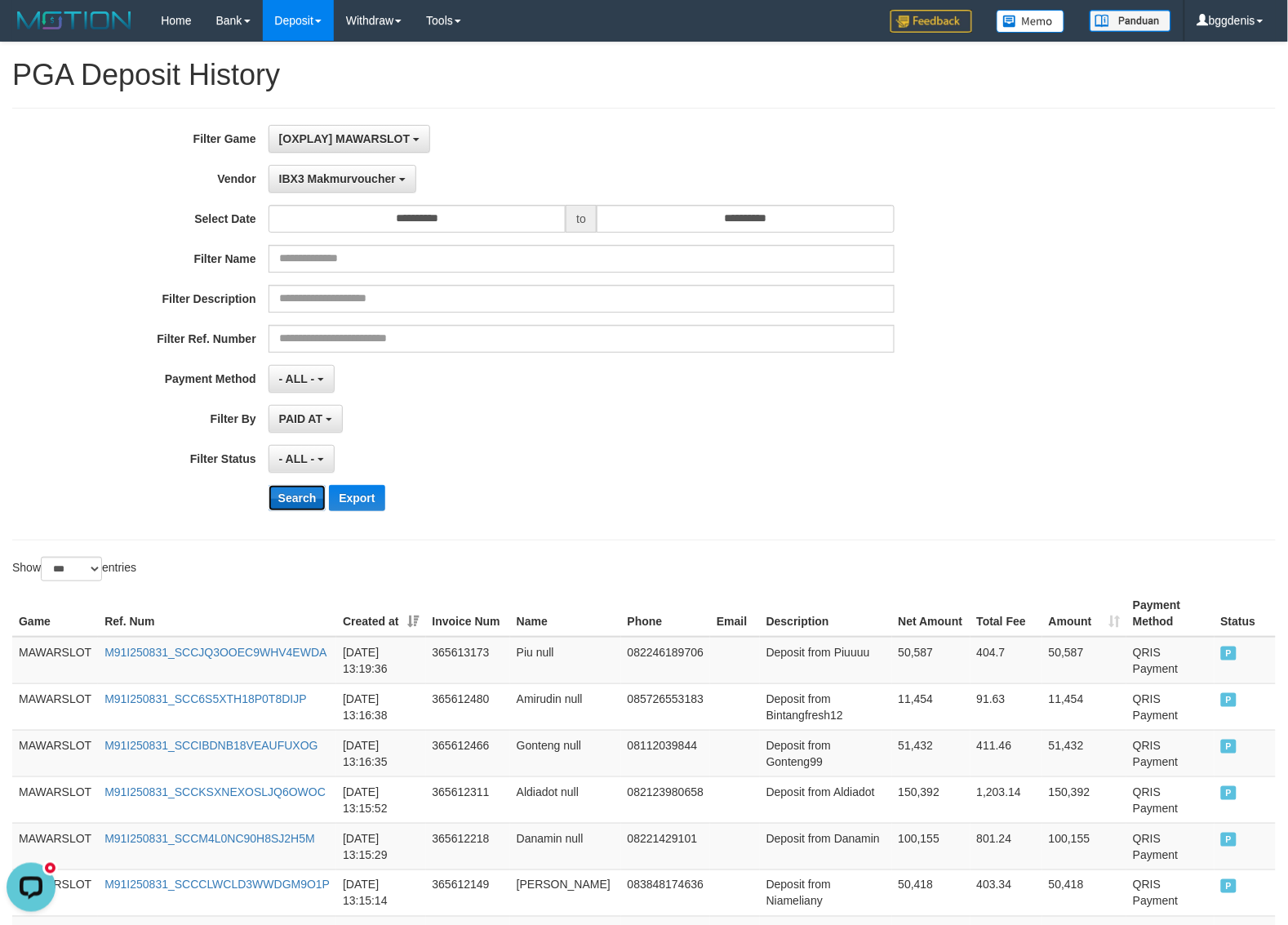
click at [292, 499] on button "Search" at bounding box center [297, 497] width 58 height 26
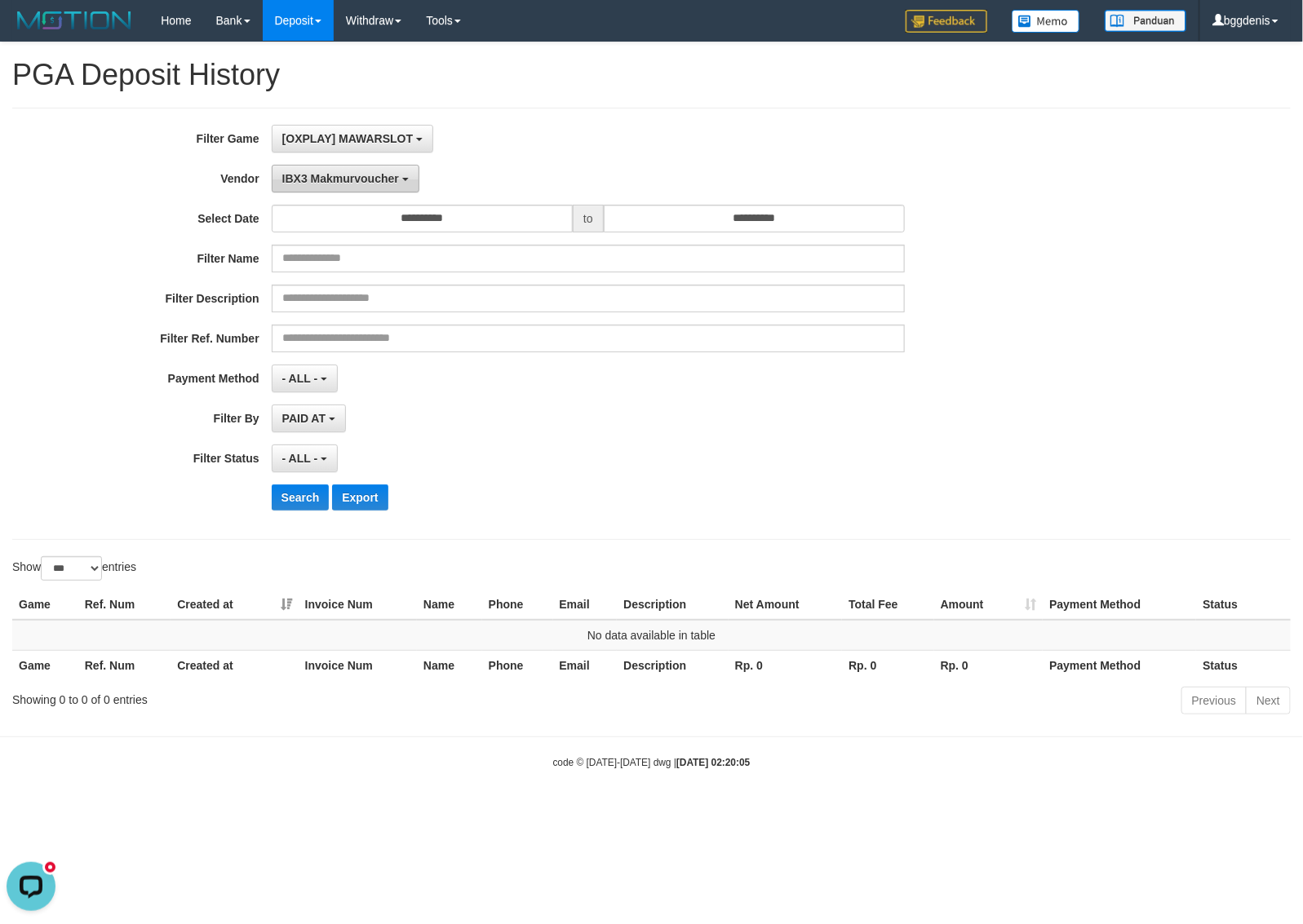
click at [363, 181] on span "IBX3 Makmurvoucher" at bounding box center [340, 179] width 117 height 13
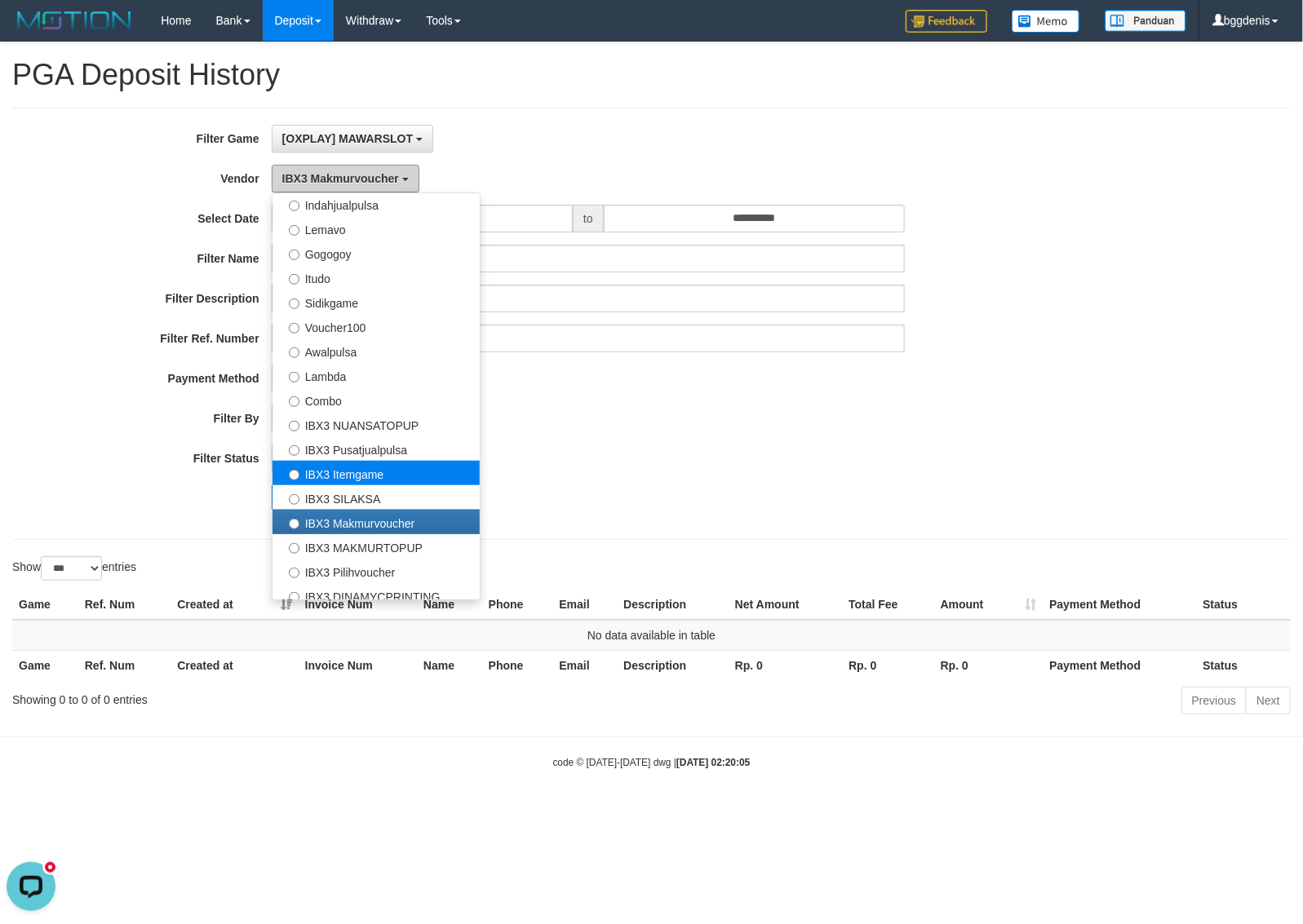
scroll to position [535, 0]
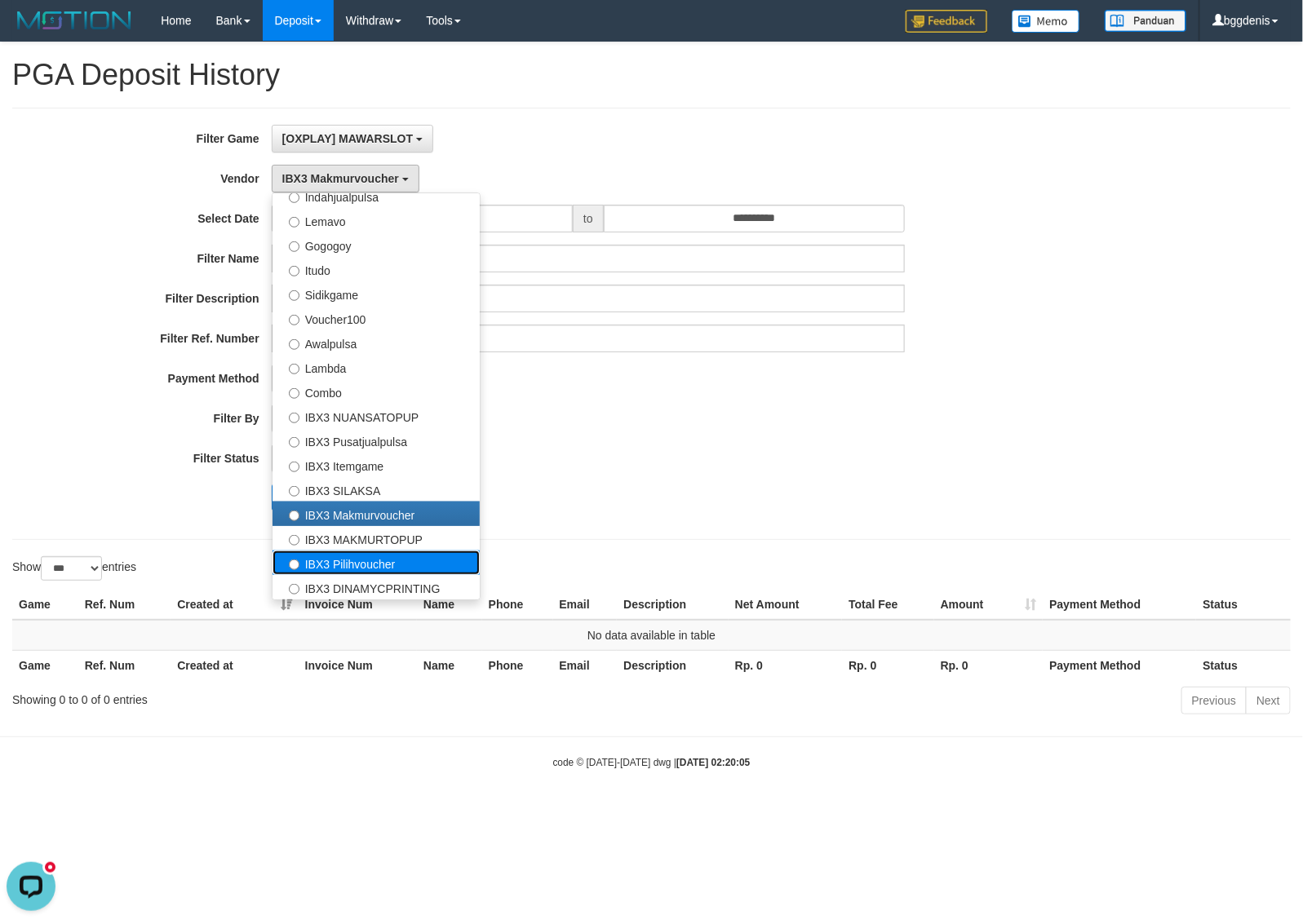
click at [360, 552] on label "IBX3 Pilihvoucher" at bounding box center [376, 563] width 207 height 25
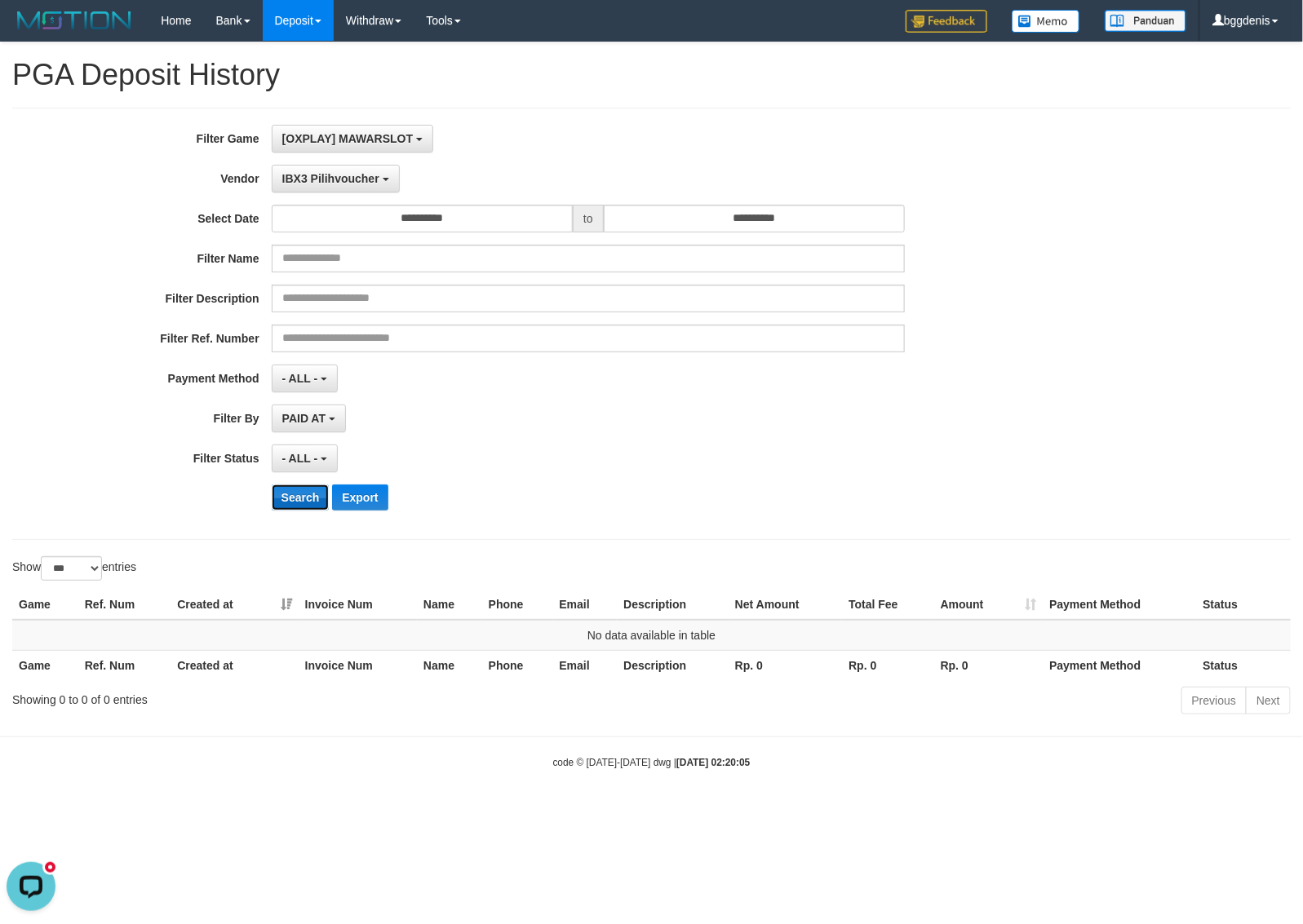
click at [304, 505] on button "Search" at bounding box center [300, 497] width 58 height 26
drag, startPoint x: 316, startPoint y: 173, endPoint x: 335, endPoint y: 359, distance: 187.0
click at [315, 173] on span "IBX3 Pilihvoucher" at bounding box center [331, 179] width 98 height 13
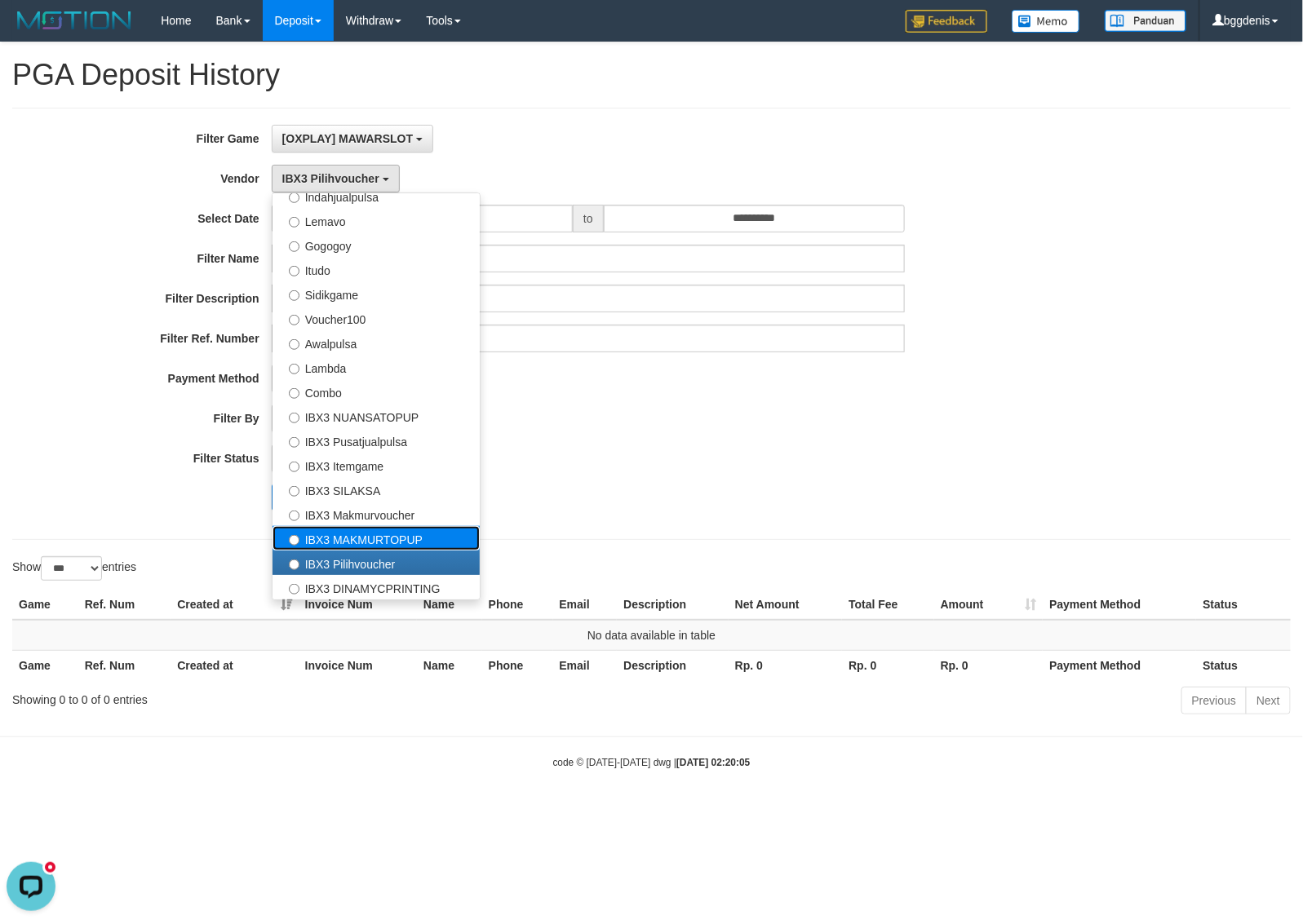
drag, startPoint x: 364, startPoint y: 535, endPoint x: 311, endPoint y: 587, distance: 74.2
click at [364, 537] on label "IBX3 MAKMURTOPUP" at bounding box center [376, 538] width 207 height 25
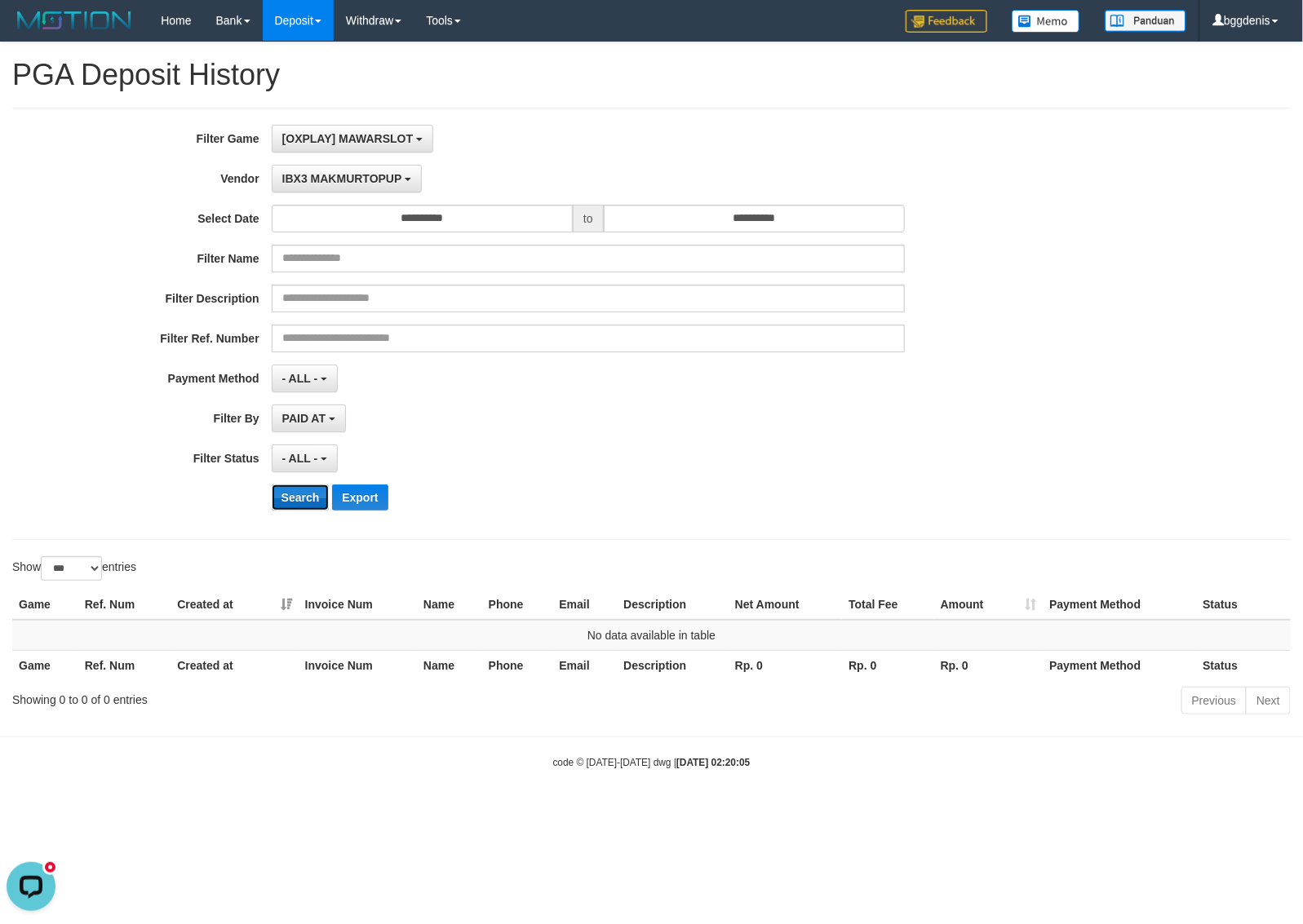
click at [307, 510] on button "Search" at bounding box center [300, 497] width 58 height 26
click at [303, 186] on button "IBX3 MAKMURTOPUP" at bounding box center [346, 178] width 150 height 28
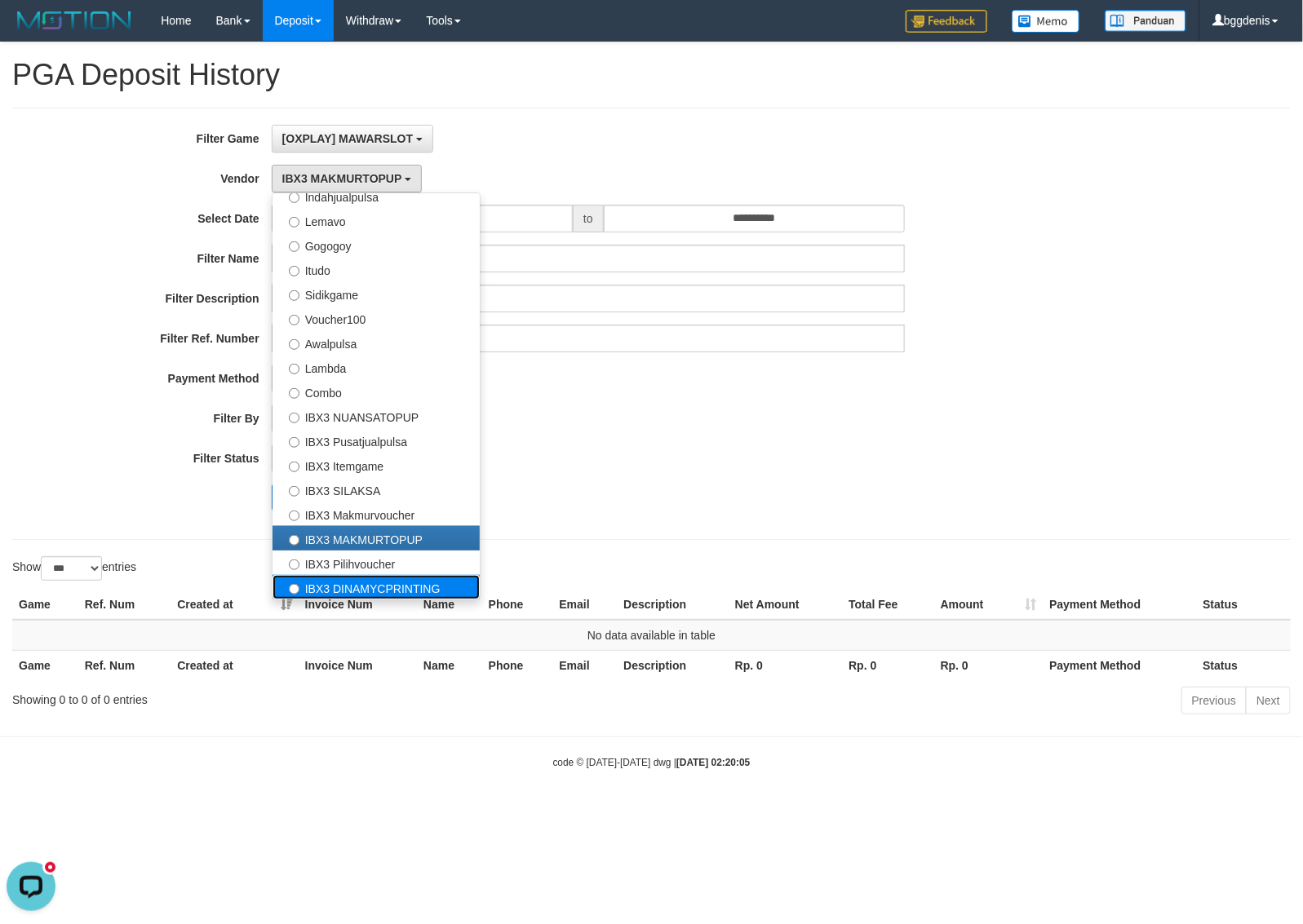
click at [318, 588] on label "IBX3 DINAMYCPRINTING" at bounding box center [376, 588] width 207 height 25
select select "**********"
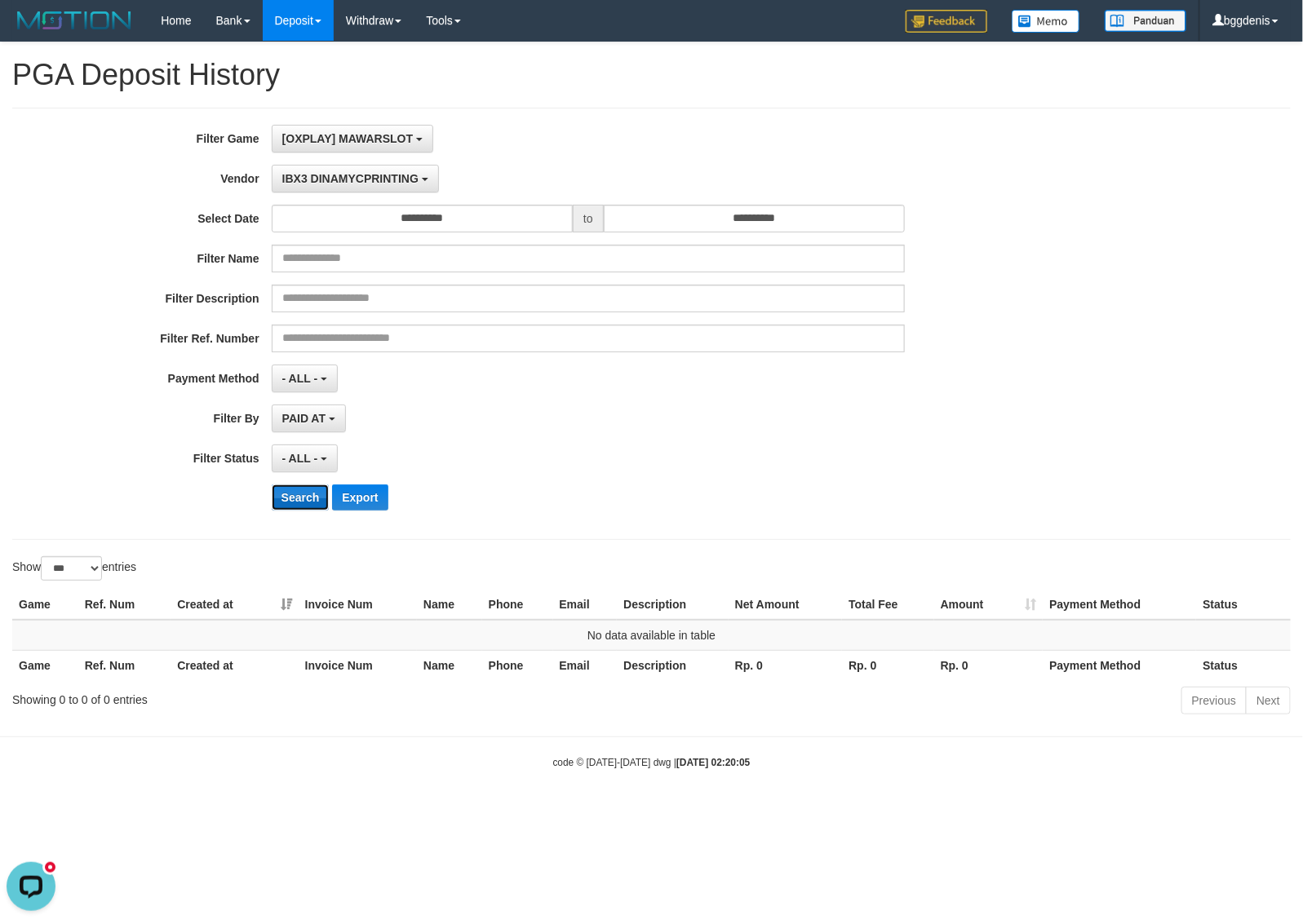
click at [302, 498] on button "Search" at bounding box center [300, 497] width 58 height 26
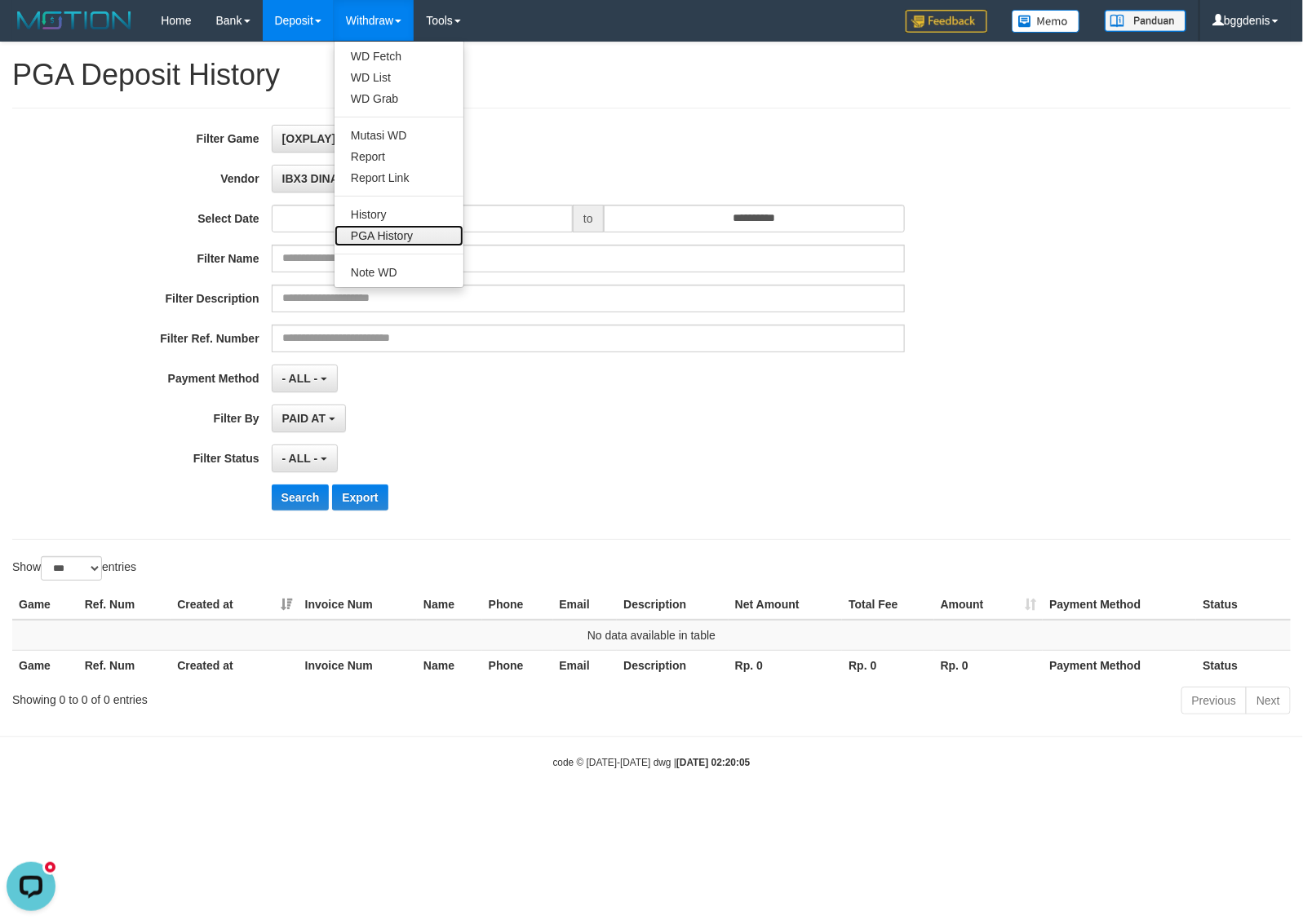
click at [409, 230] on link "PGA History" at bounding box center [399, 236] width 129 height 21
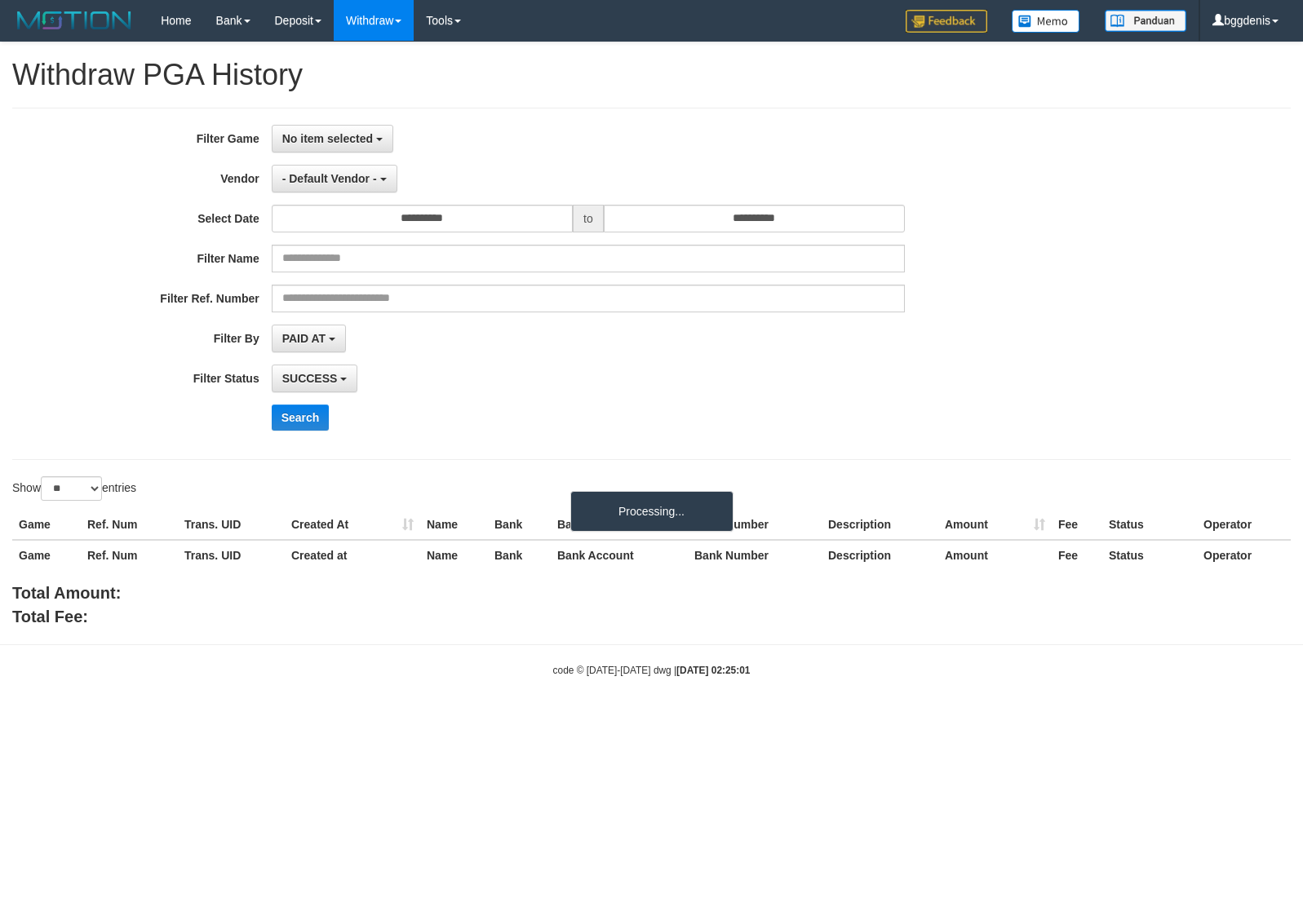
select select
select select "**"
click at [328, 137] on span "No item selected" at bounding box center [327, 139] width 91 height 13
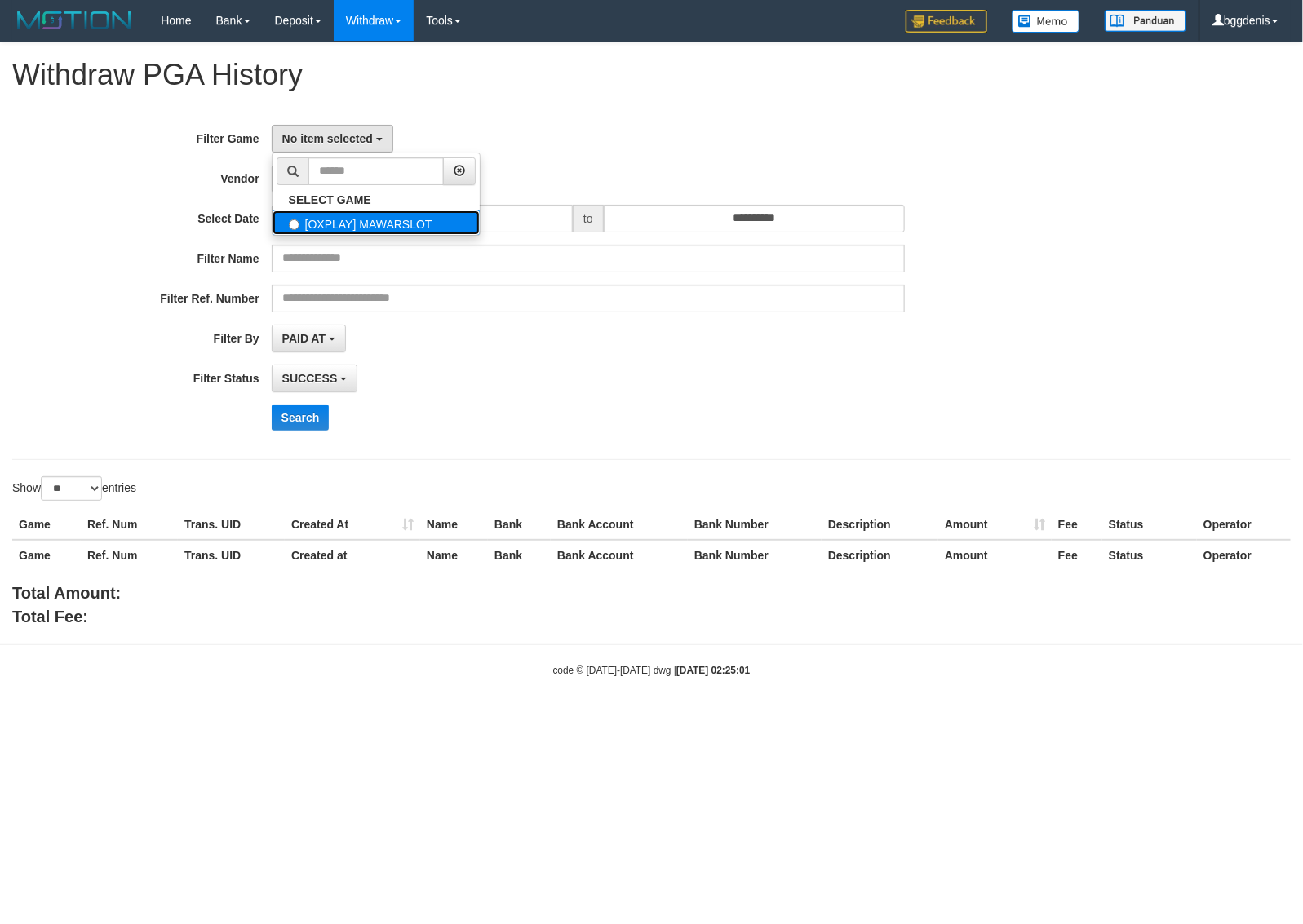
click at [348, 230] on label "[OXPLAY] MAWARSLOT" at bounding box center [376, 223] width 207 height 25
select select "****"
click at [359, 187] on button "- Default Vendor -" at bounding box center [334, 178] width 125 height 28
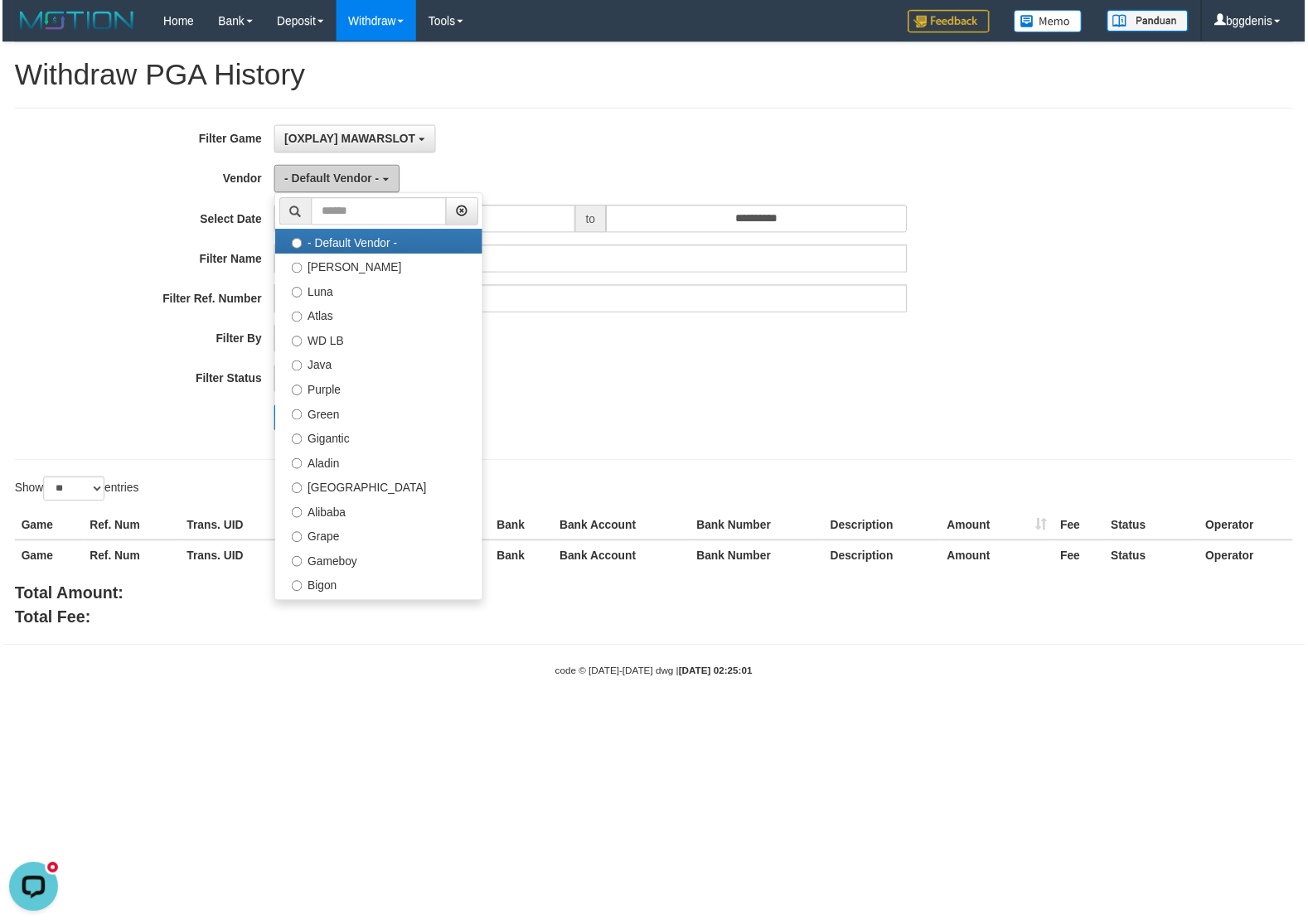
scroll to position [0, 0]
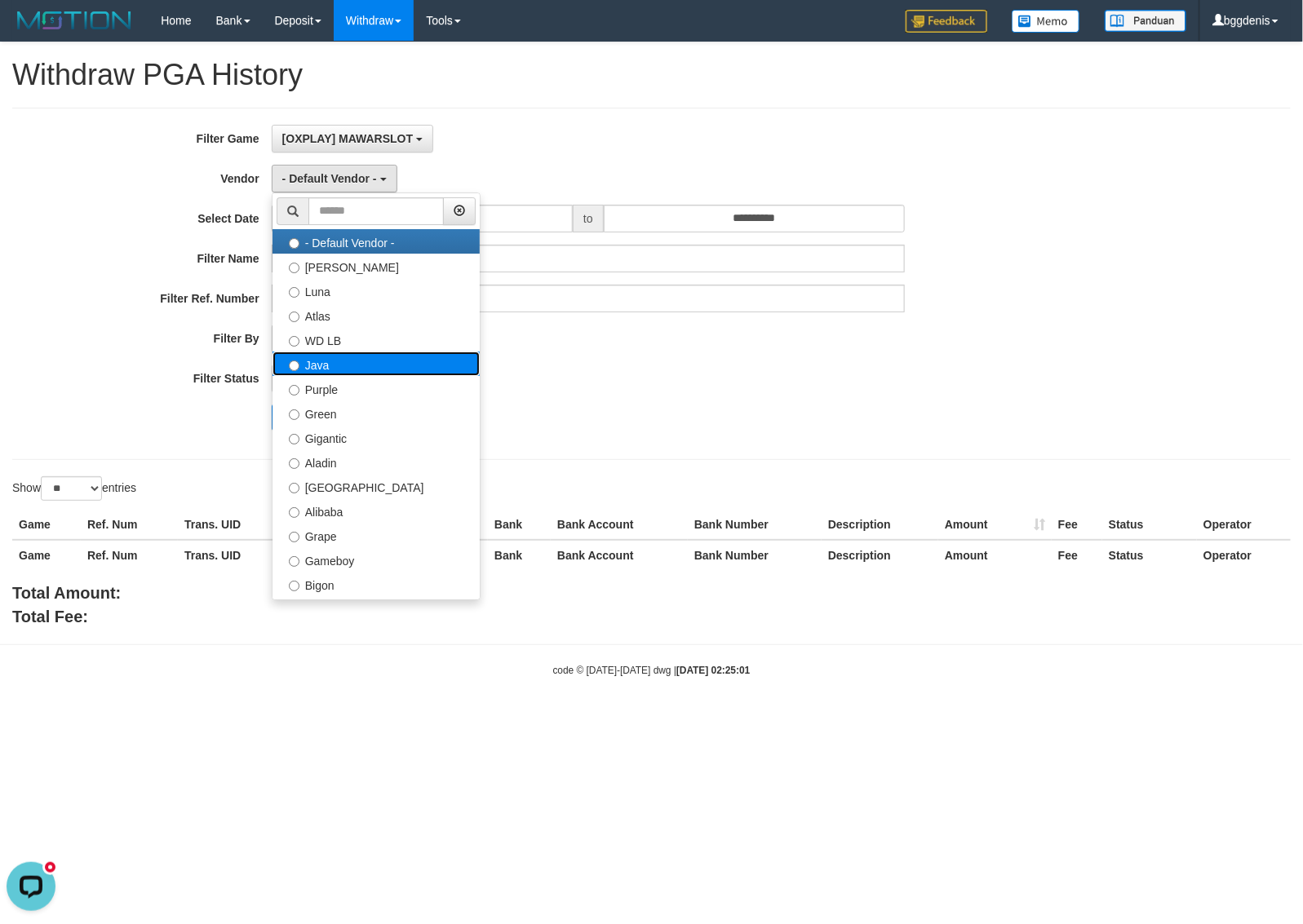
click at [339, 369] on label "Java" at bounding box center [376, 364] width 207 height 25
select select "**********"
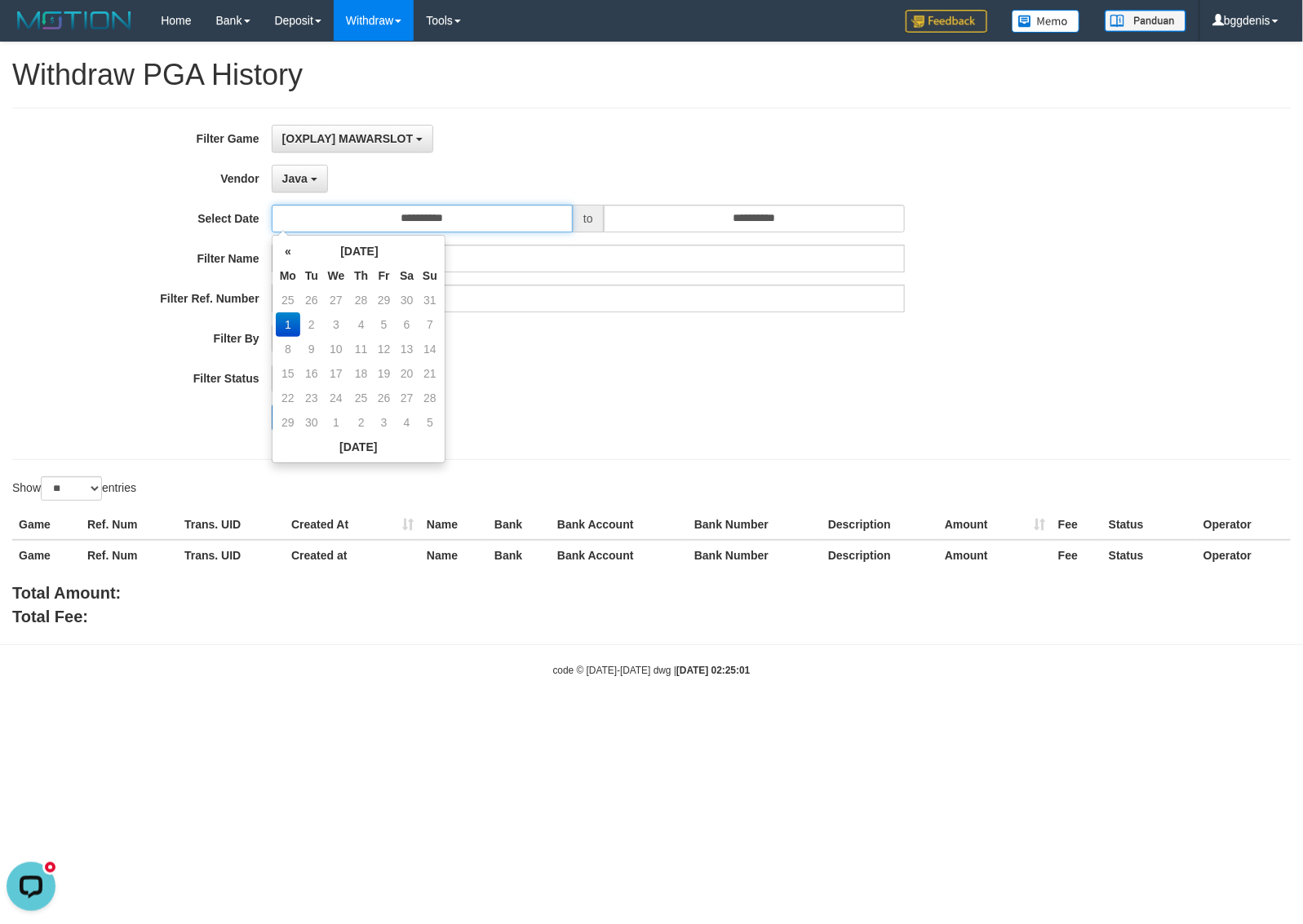
click at [414, 219] on input "**********" at bounding box center [422, 218] width 301 height 28
click at [296, 257] on th "«" at bounding box center [288, 251] width 25 height 25
click at [434, 399] on td "31" at bounding box center [430, 398] width 23 height 25
type input "**********"
click at [719, 232] on input "**********" at bounding box center [754, 218] width 301 height 28
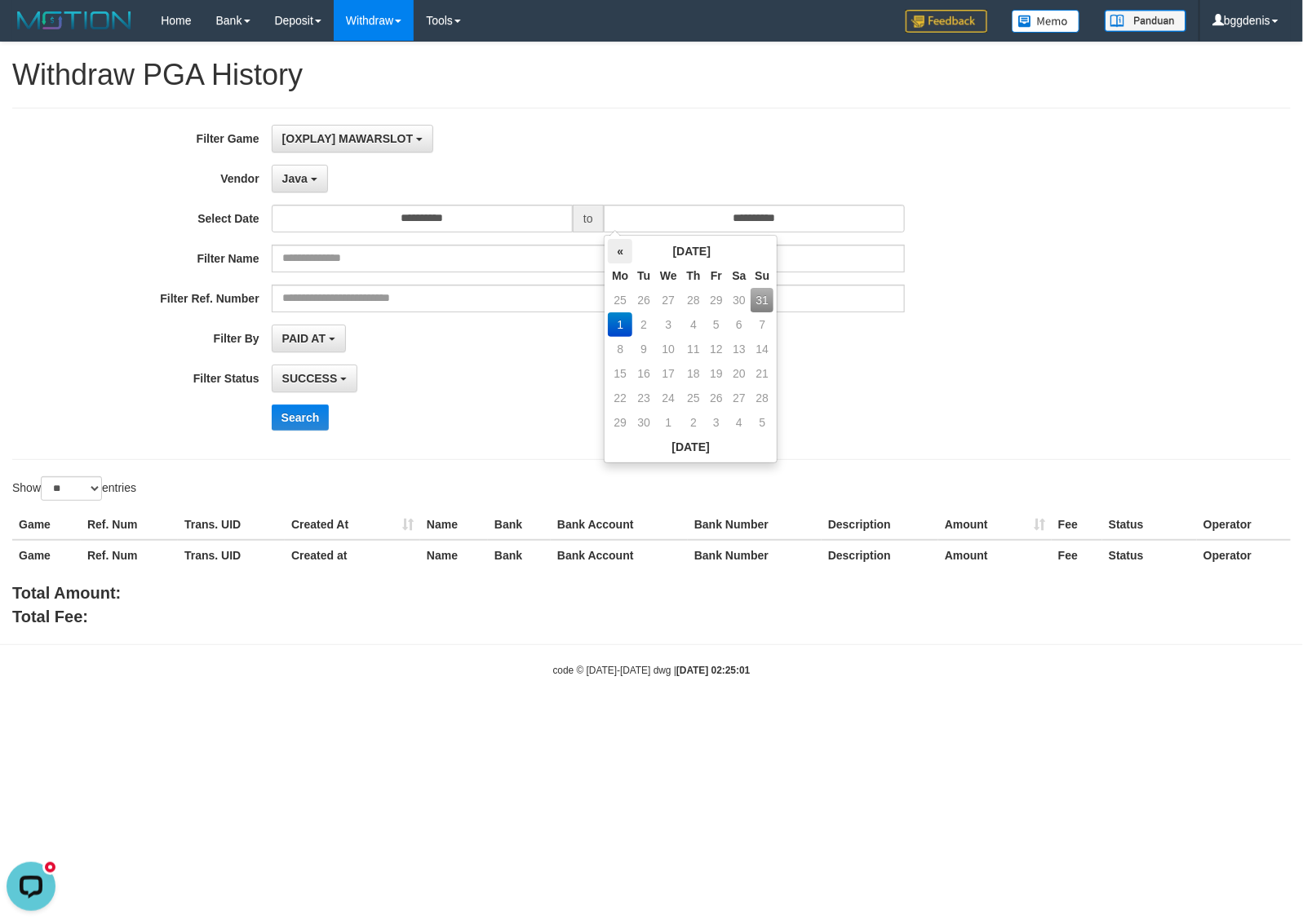
click at [618, 257] on th "«" at bounding box center [620, 251] width 25 height 25
click at [757, 393] on td "31" at bounding box center [762, 398] width 23 height 25
type input "**********"
drag, startPoint x: 91, startPoint y: 487, endPoint x: 79, endPoint y: 470, distance: 20.8
click at [88, 489] on select "** ** ** ***" at bounding box center [72, 488] width 61 height 25
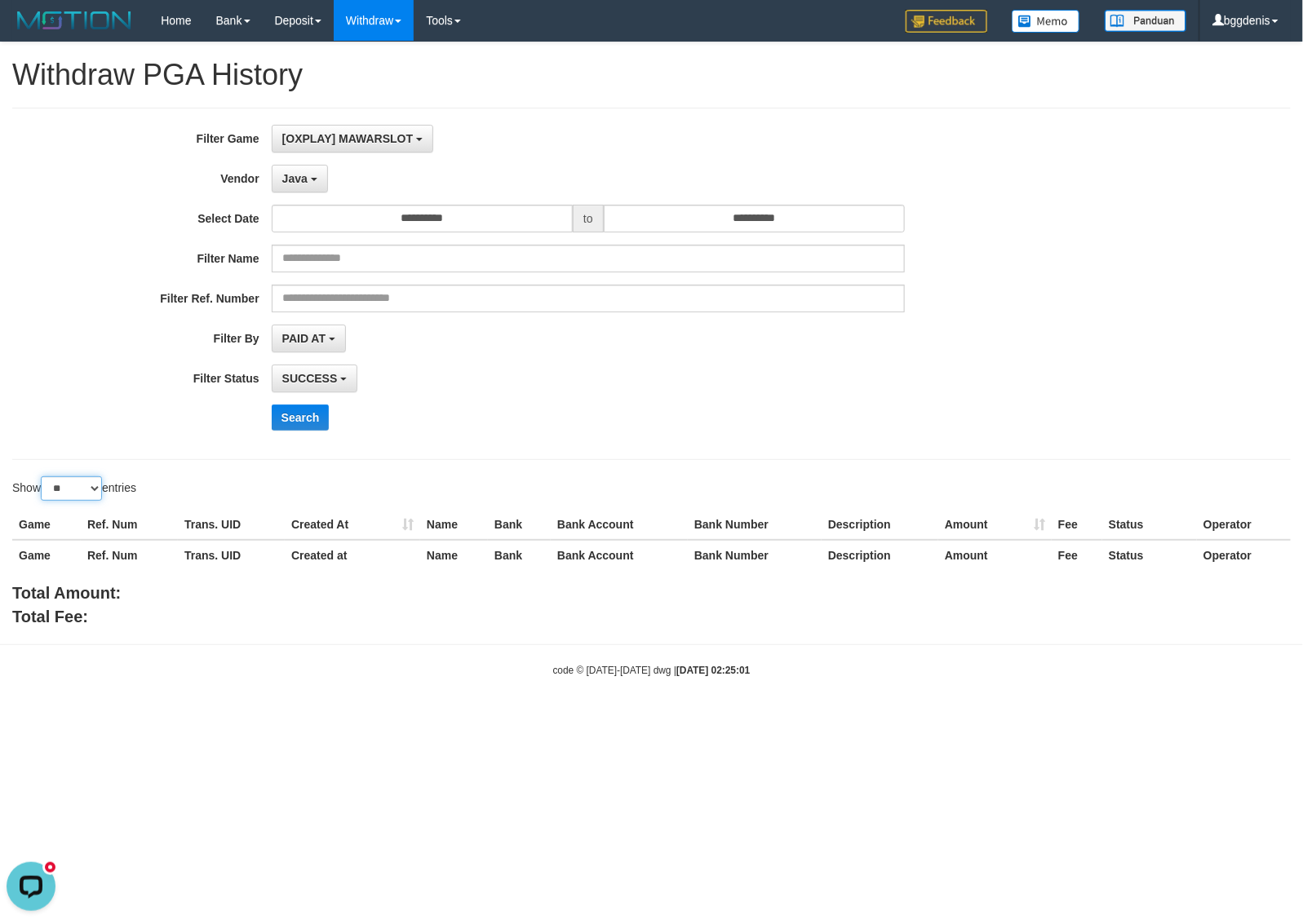
select select "***"
click at [43, 478] on select "** ** ** ***" at bounding box center [72, 488] width 61 height 25
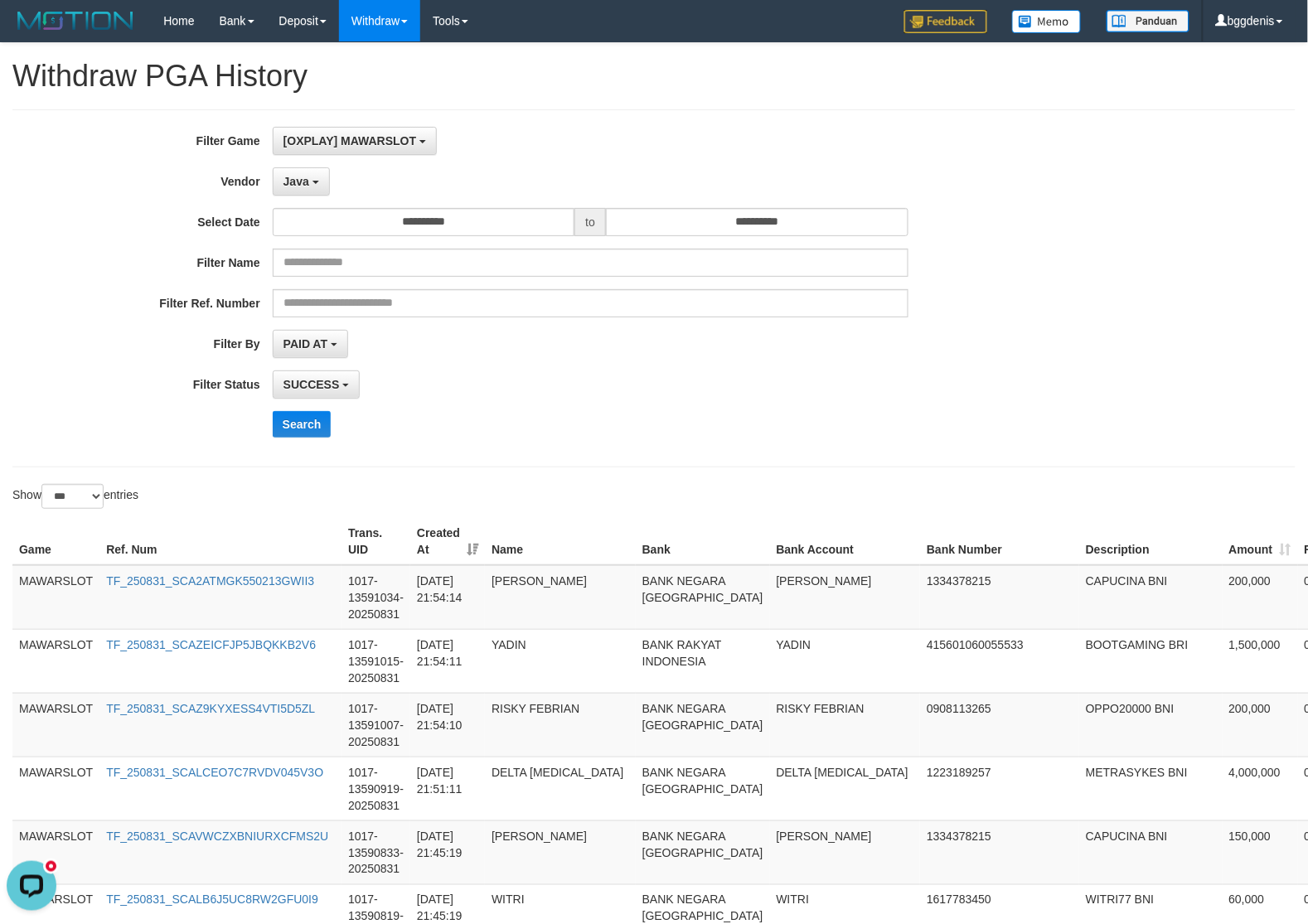
click at [371, 512] on div "Show ** ** ** *** entries" at bounding box center [327, 498] width 629 height 29
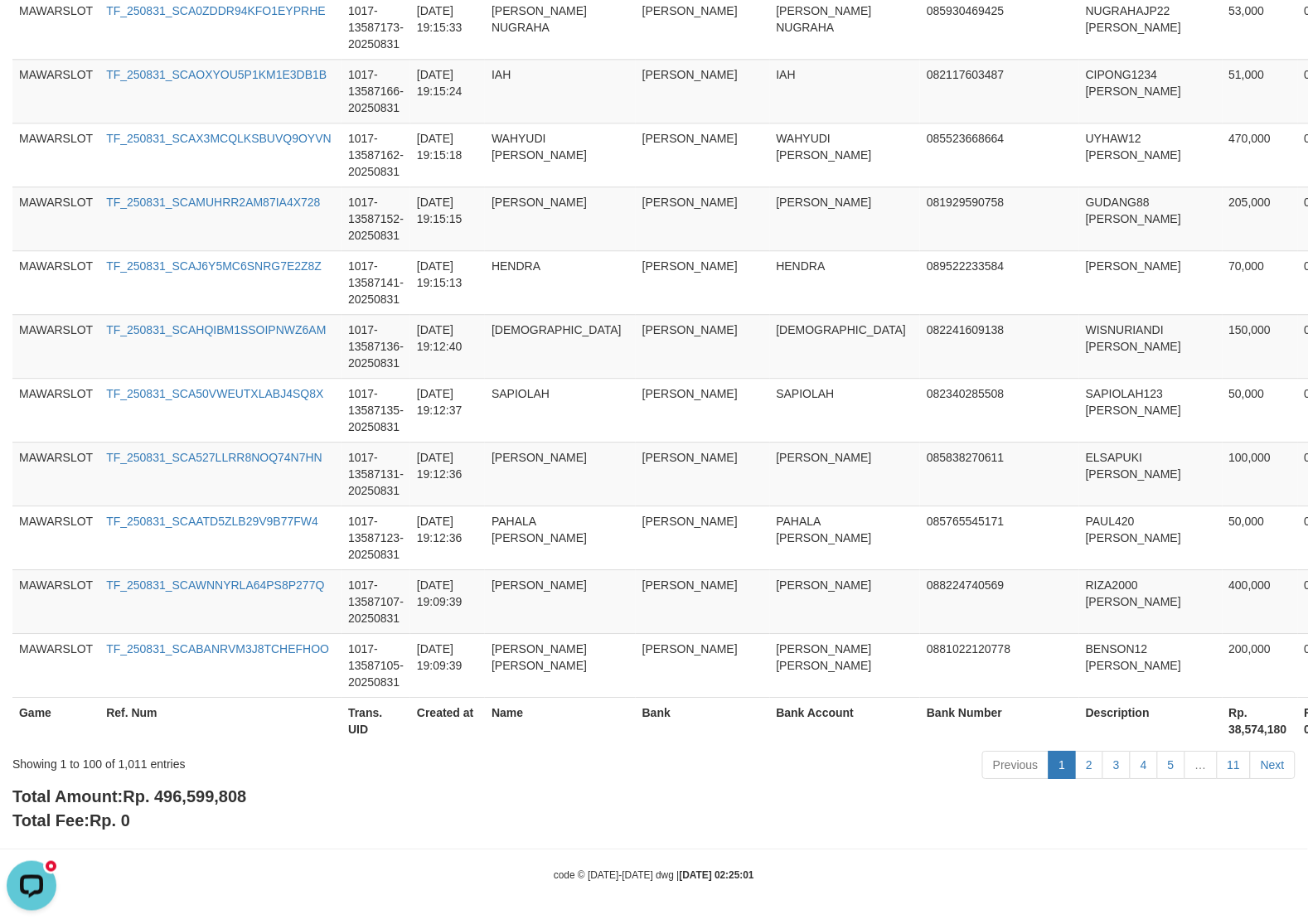
scroll to position [6284, 0]
click at [150, 795] on span "Rp. 496,599,808" at bounding box center [184, 796] width 123 height 18
click at [159, 794] on span "Rp. 496,599,808" at bounding box center [184, 796] width 123 height 18
drag, startPoint x: 159, startPoint y: 794, endPoint x: 307, endPoint y: 794, distance: 148.0
click at [307, 794] on div "Total Amount: Rp. 496,599,808 Total Fee: Rp. 0" at bounding box center [654, 808] width 1283 height 48
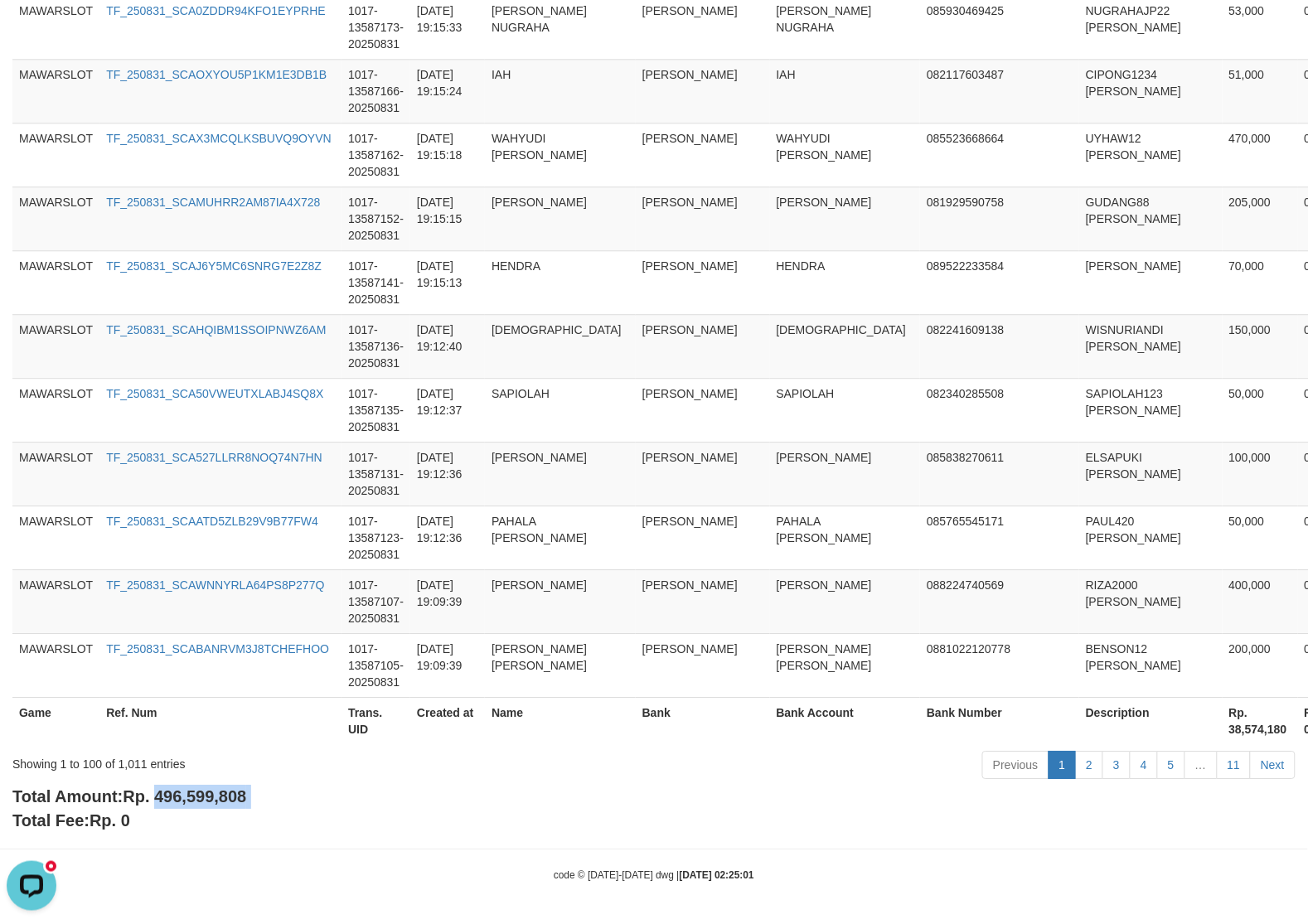
copy span "496,599,808"
drag, startPoint x: 543, startPoint y: 701, endPoint x: 515, endPoint y: 705, distance: 28.3
click at [543, 701] on th "Name" at bounding box center [559, 720] width 151 height 48
click at [121, 767] on div "Showing 1 to 100 of 1,011 entries" at bounding box center [273, 760] width 520 height 23
click at [125, 766] on div "Showing 1 to 100 of 1,011 entries" at bounding box center [273, 760] width 520 height 23
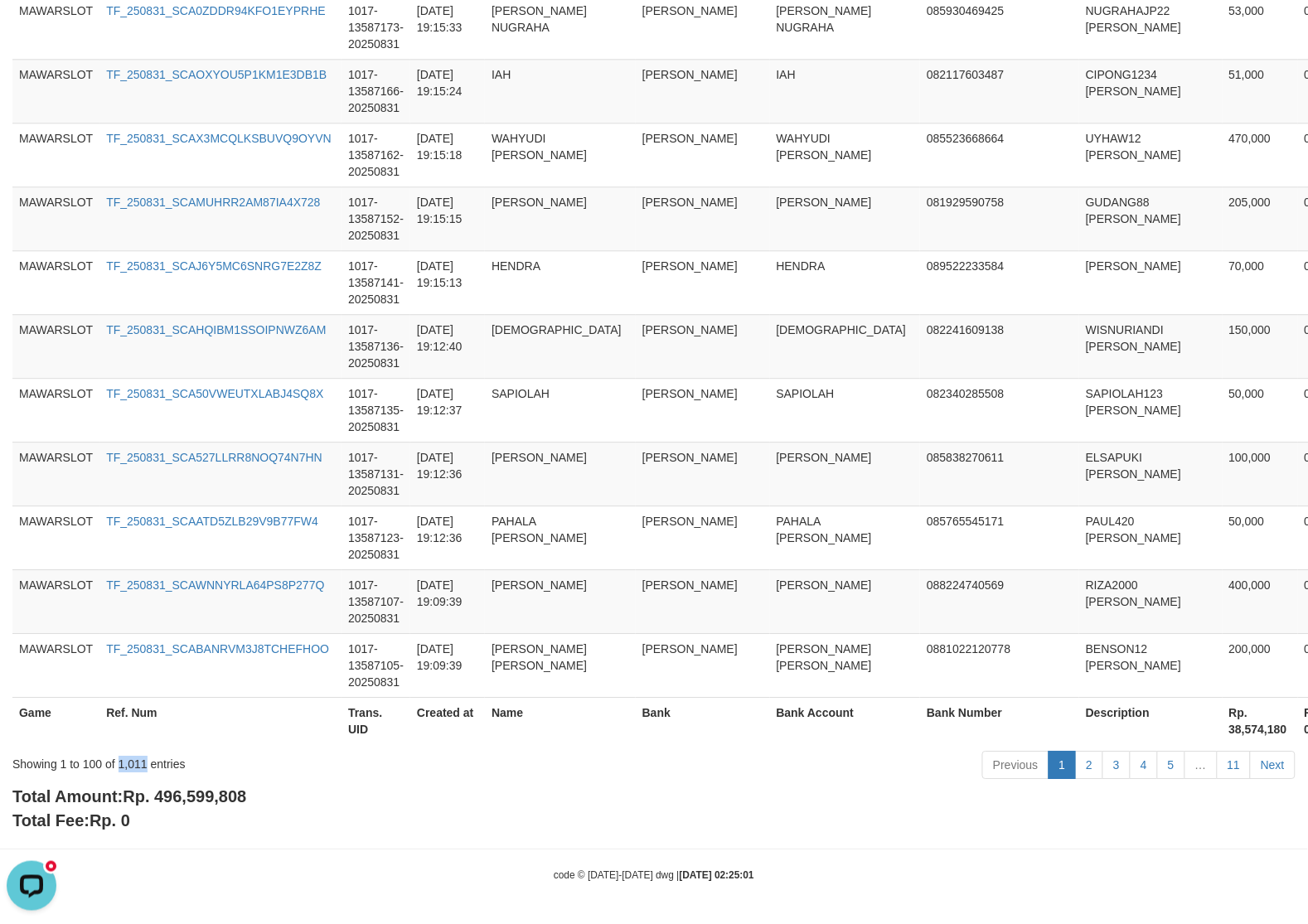
copy div "1,011"
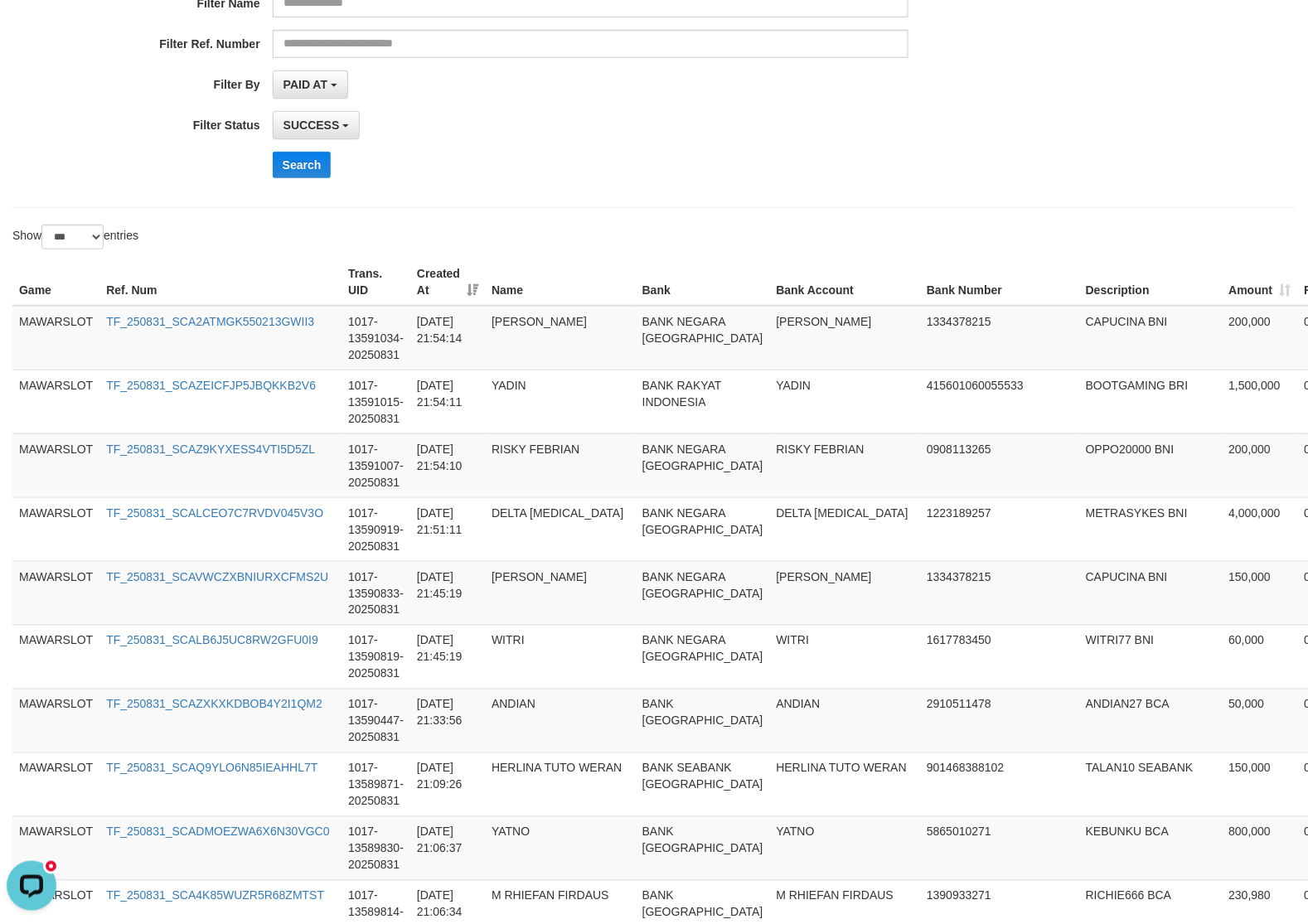
scroll to position [0, 0]
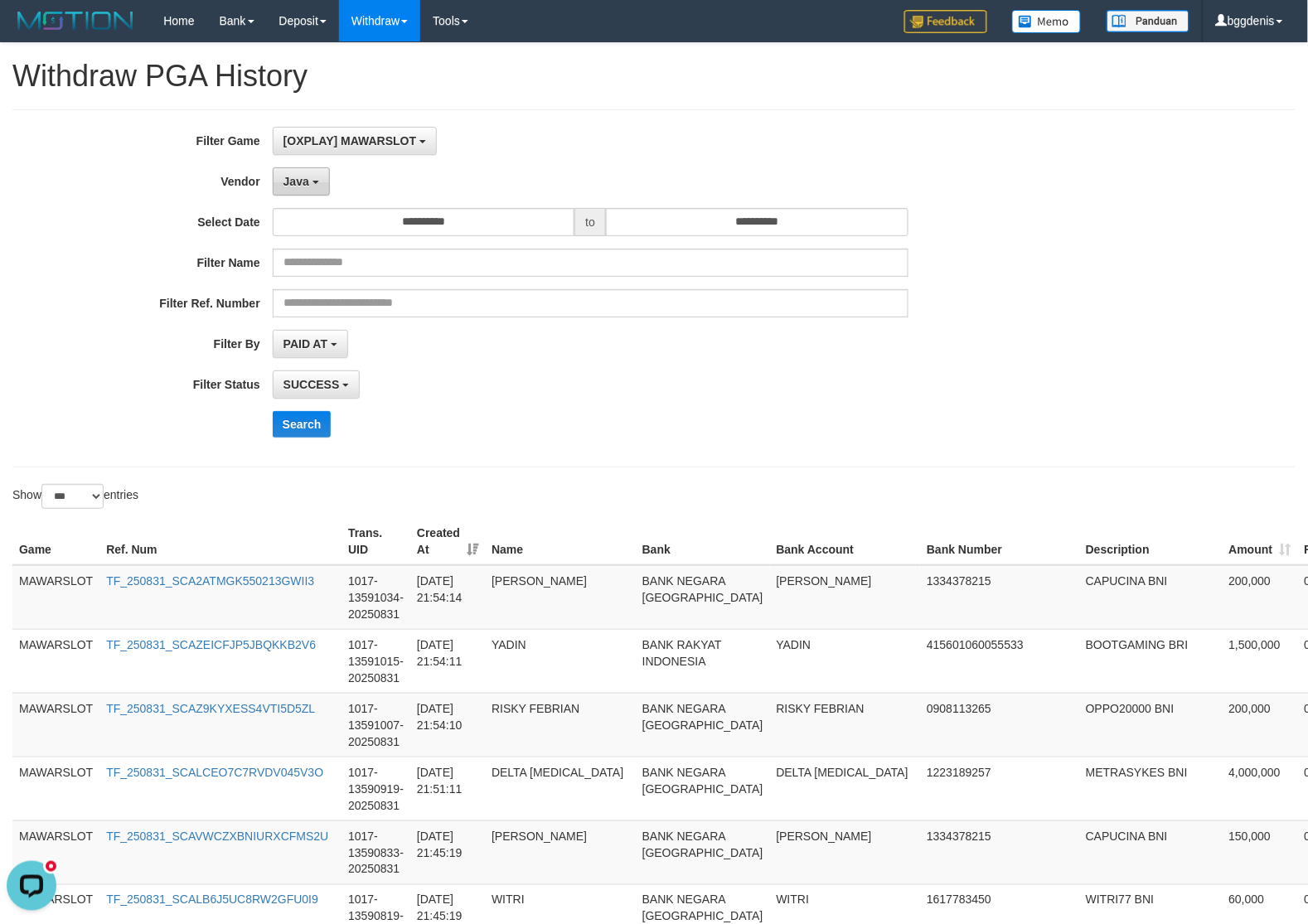
click at [317, 168] on button "Java" at bounding box center [301, 181] width 57 height 28
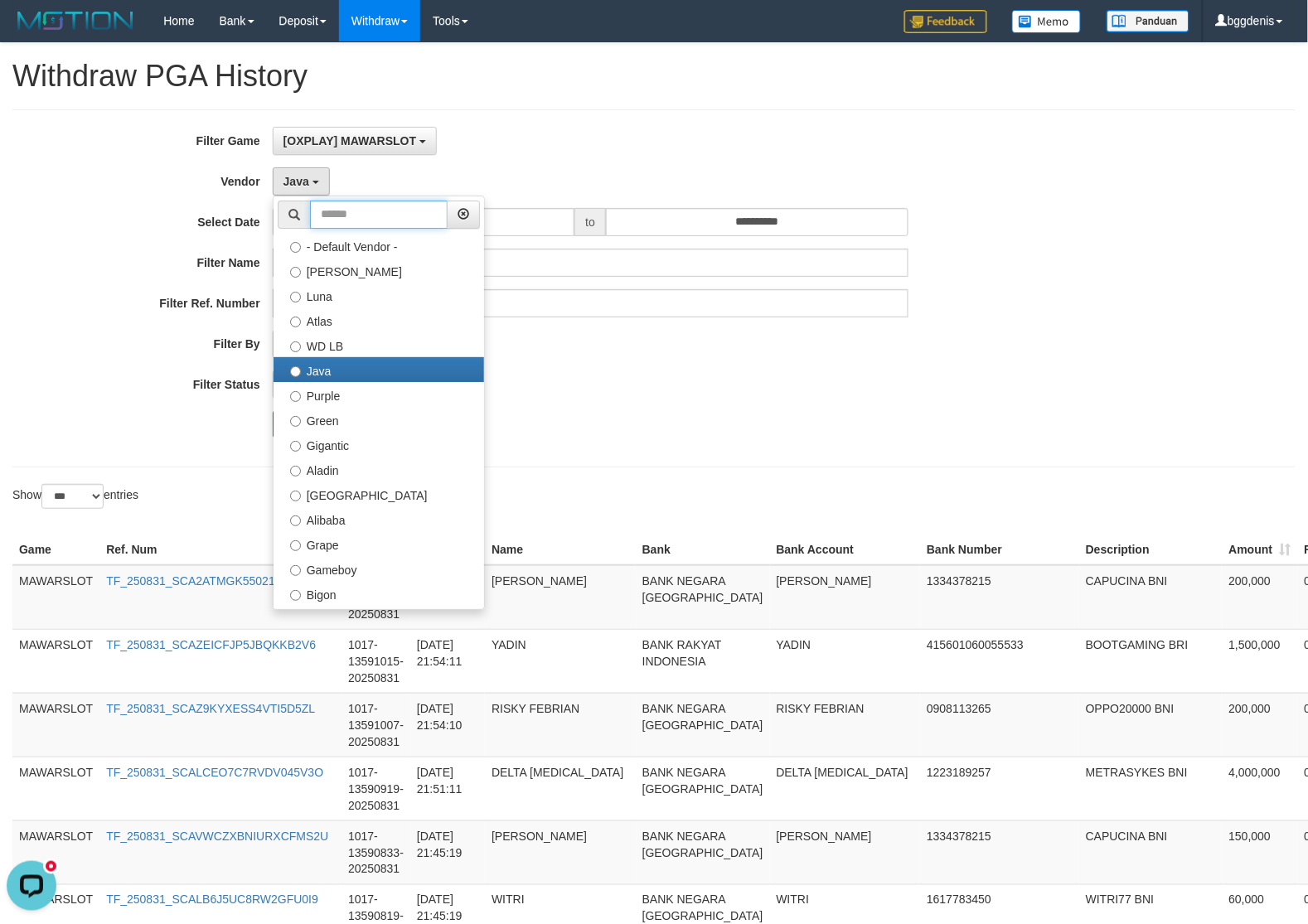
click at [382, 216] on input "text" at bounding box center [379, 214] width 138 height 28
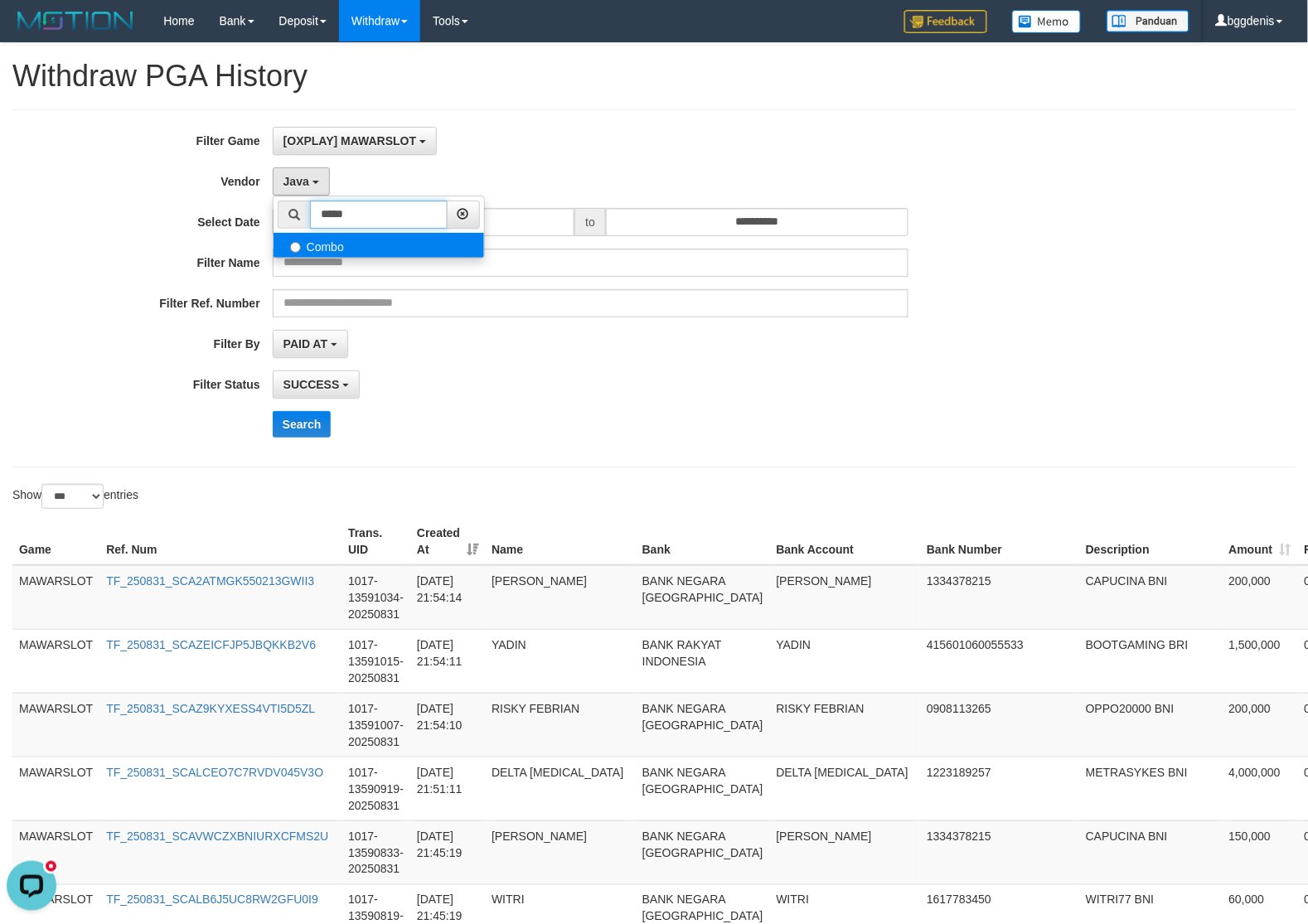
type input "*****"
click at [371, 257] on label "Combo" at bounding box center [379, 246] width 211 height 25
select select "**********"
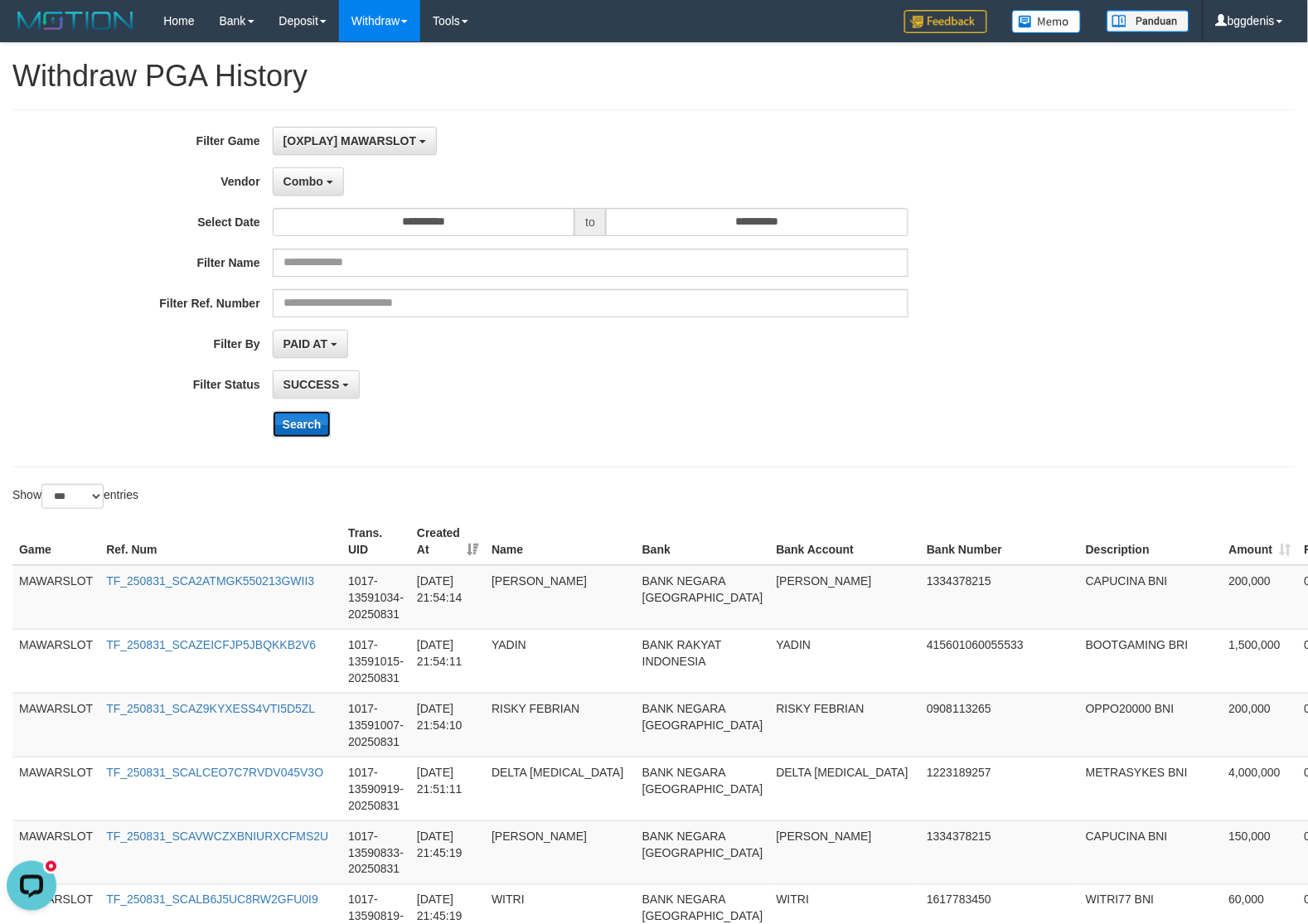
click at [315, 420] on button "Search" at bounding box center [302, 423] width 59 height 26
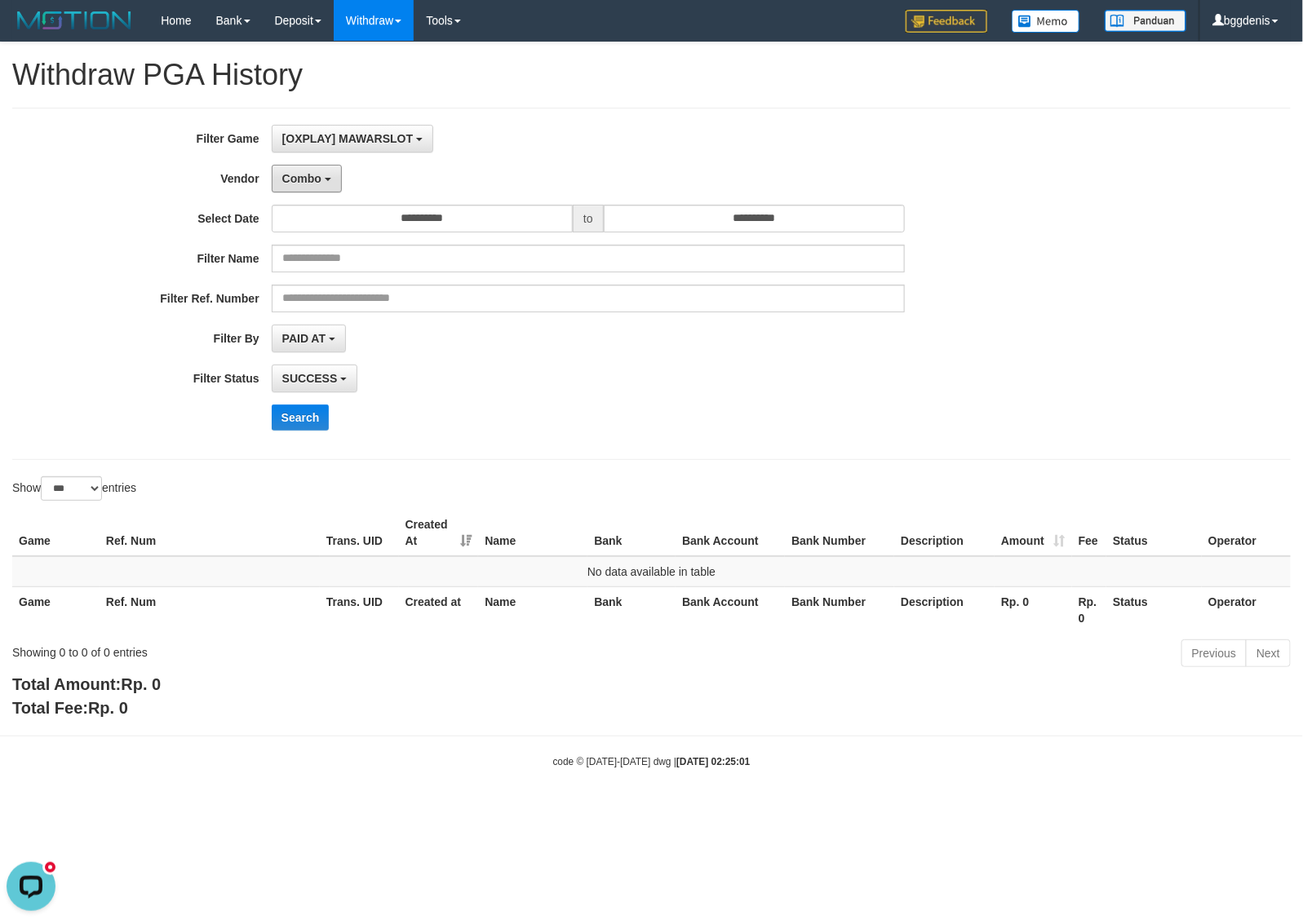
drag, startPoint x: 318, startPoint y: 176, endPoint x: 313, endPoint y: 208, distance: 32.4
click at [319, 176] on span "Combo" at bounding box center [301, 179] width 39 height 13
click at [343, 214] on input "*****" at bounding box center [377, 211] width 136 height 28
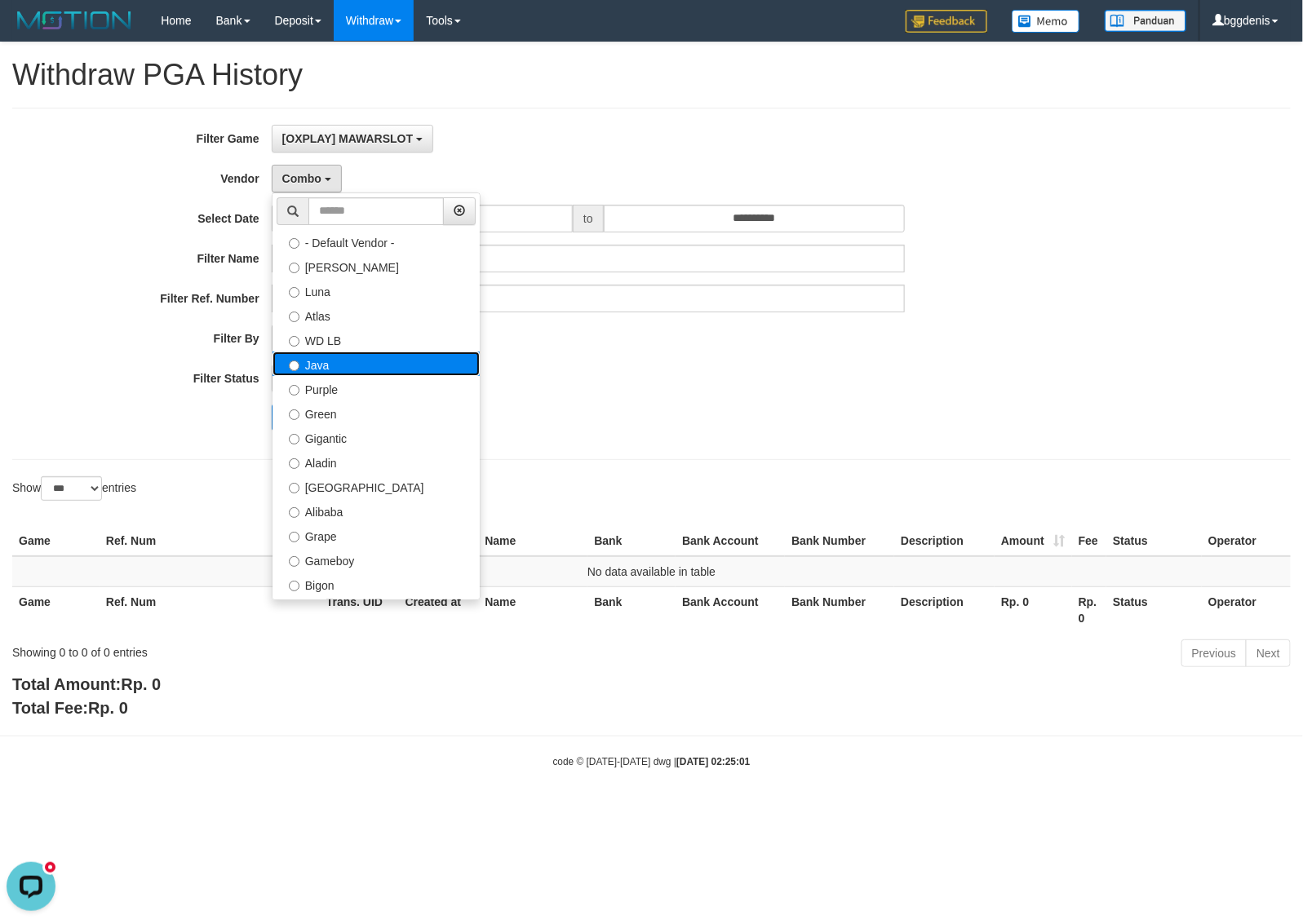
click at [354, 370] on label "Java" at bounding box center [376, 364] width 207 height 25
select select "**********"
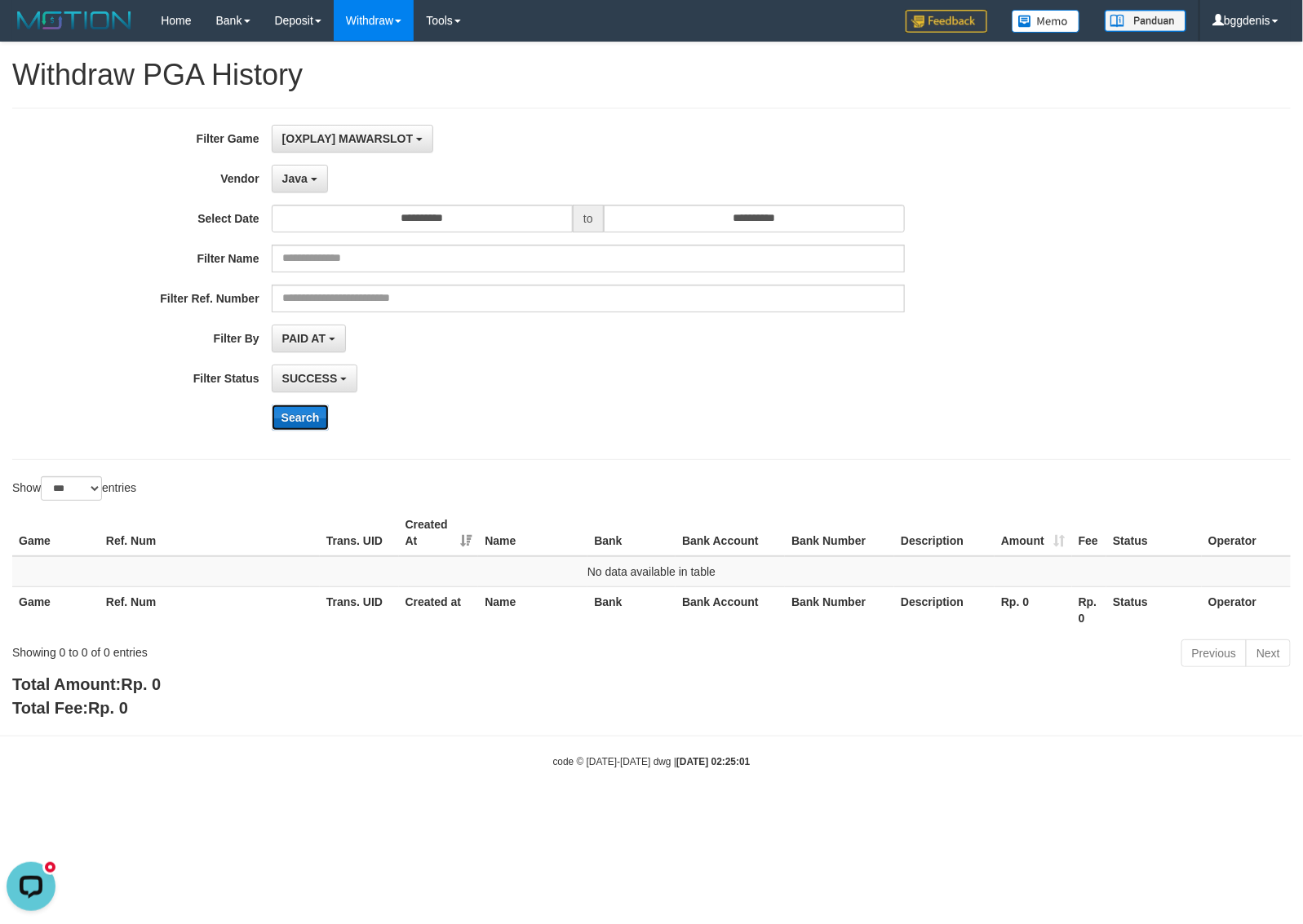
click at [307, 416] on button "Search" at bounding box center [300, 417] width 58 height 26
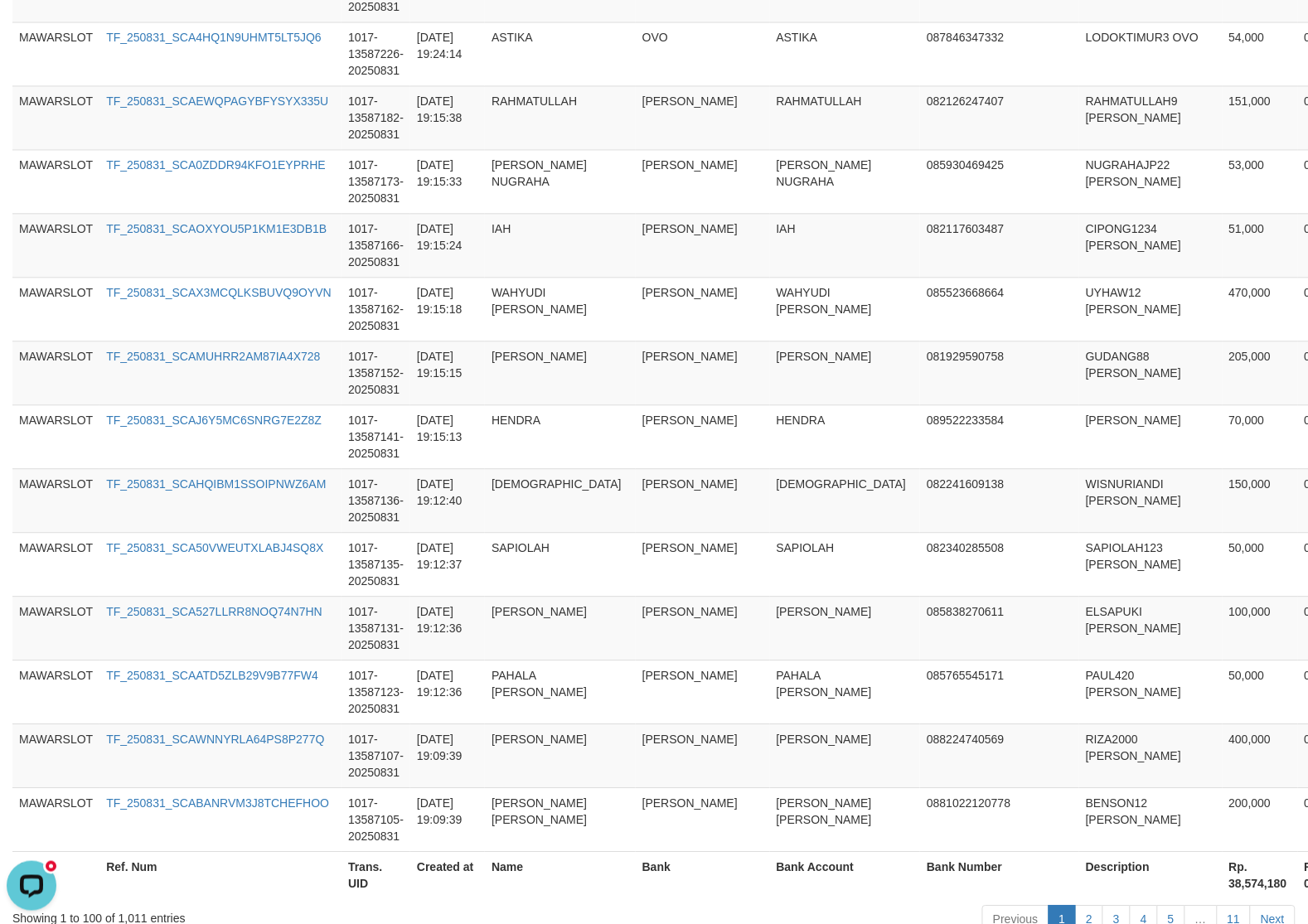
scroll to position [6284, 0]
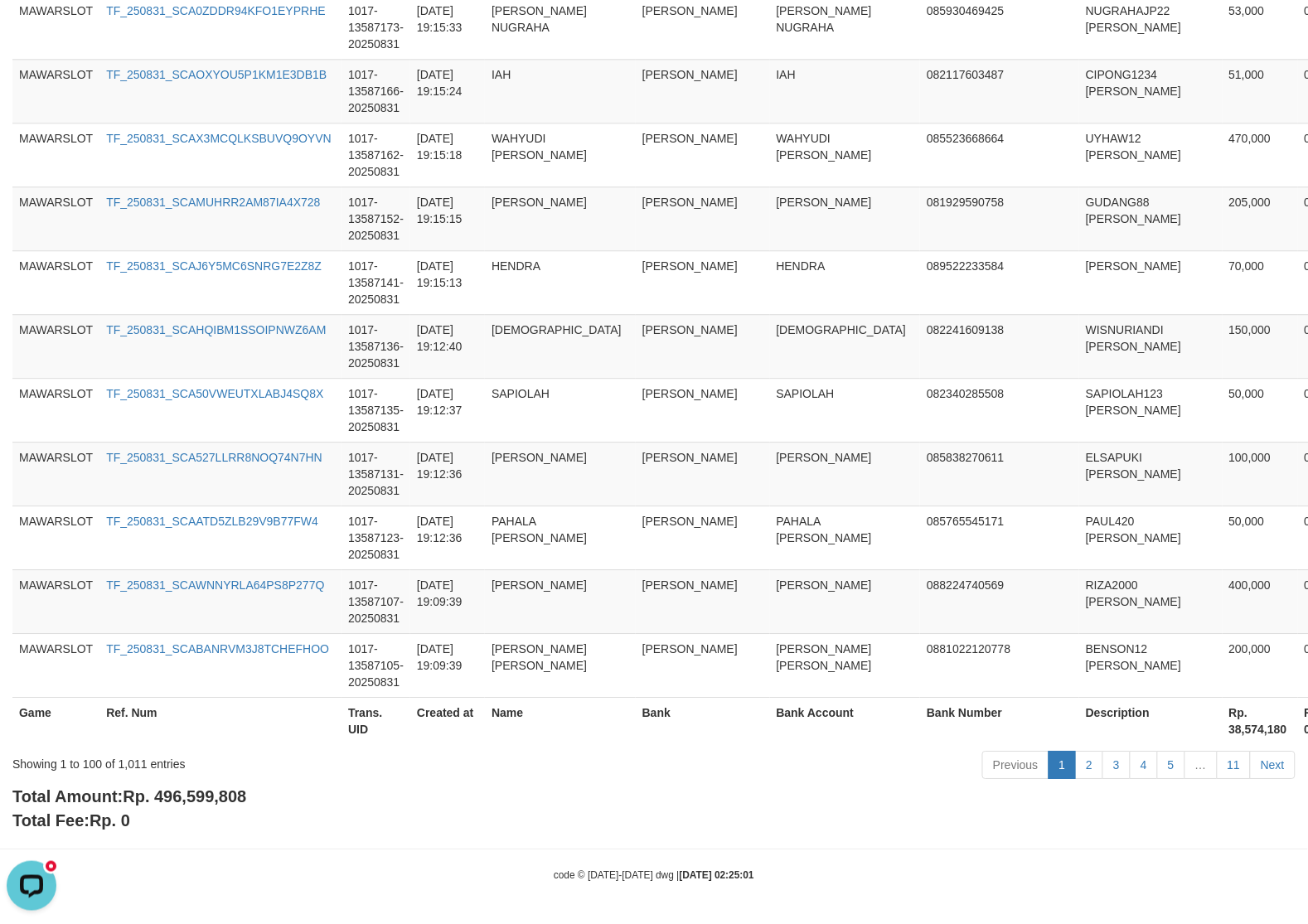
click at [179, 796] on span "Rp. 496,599,808" at bounding box center [184, 796] width 123 height 18
copy b "Total Amount: Rp. 496,599,808"
click at [178, 794] on span "Rp. 496,599,808" at bounding box center [184, 796] width 123 height 18
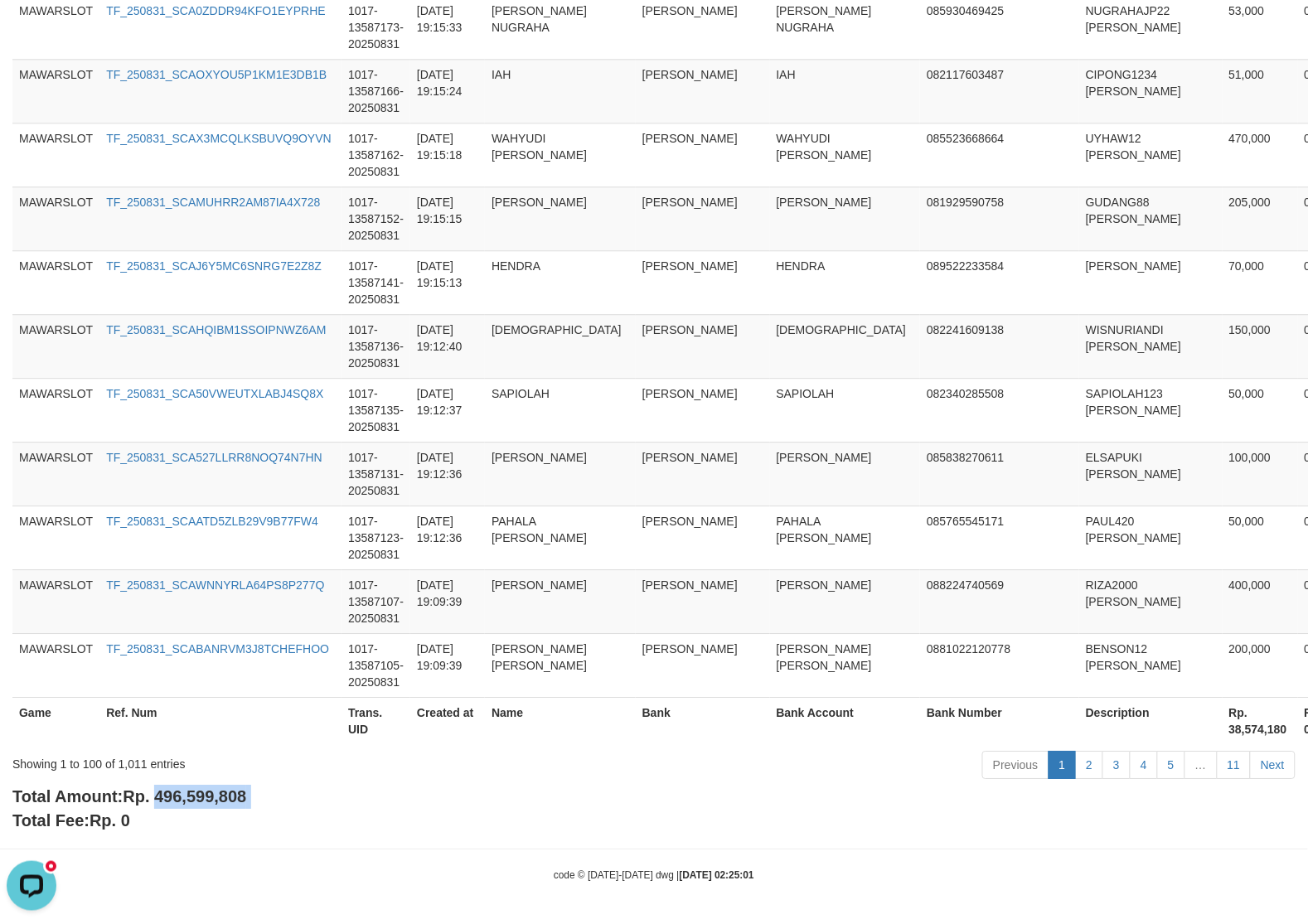
drag, startPoint x: 178, startPoint y: 794, endPoint x: 173, endPoint y: 778, distance: 16.8
click at [263, 798] on div "Total Amount: Rp. 496,599,808 Total Fee: Rp. 0" at bounding box center [654, 808] width 1283 height 48
click at [124, 758] on div "Showing 1 to 100 of 1,011 entries" at bounding box center [273, 760] width 520 height 23
click at [130, 758] on div "Showing 1 to 100 of 1,011 entries" at bounding box center [273, 760] width 520 height 23
copy div "1,011"
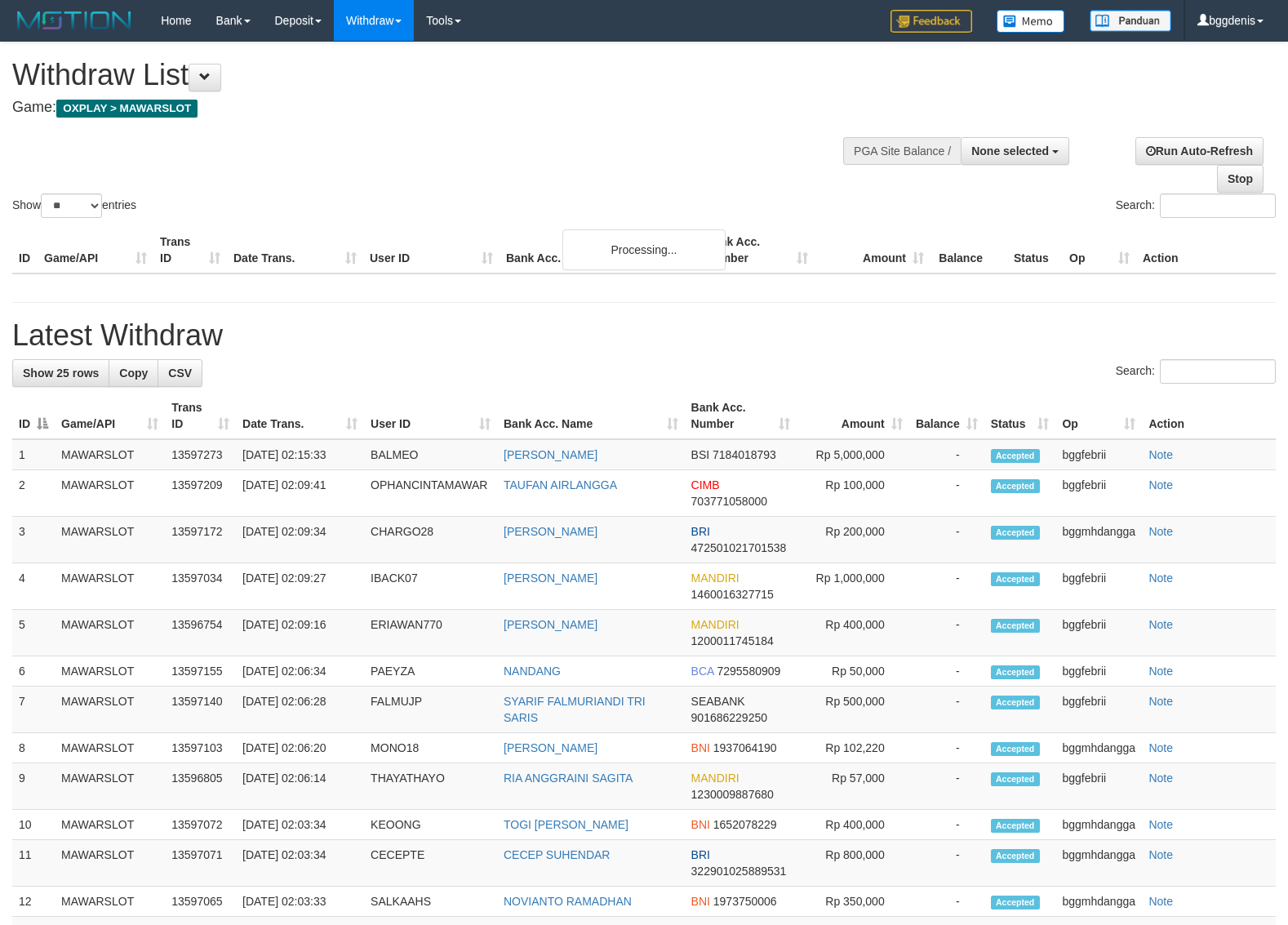
select select
select select "**"
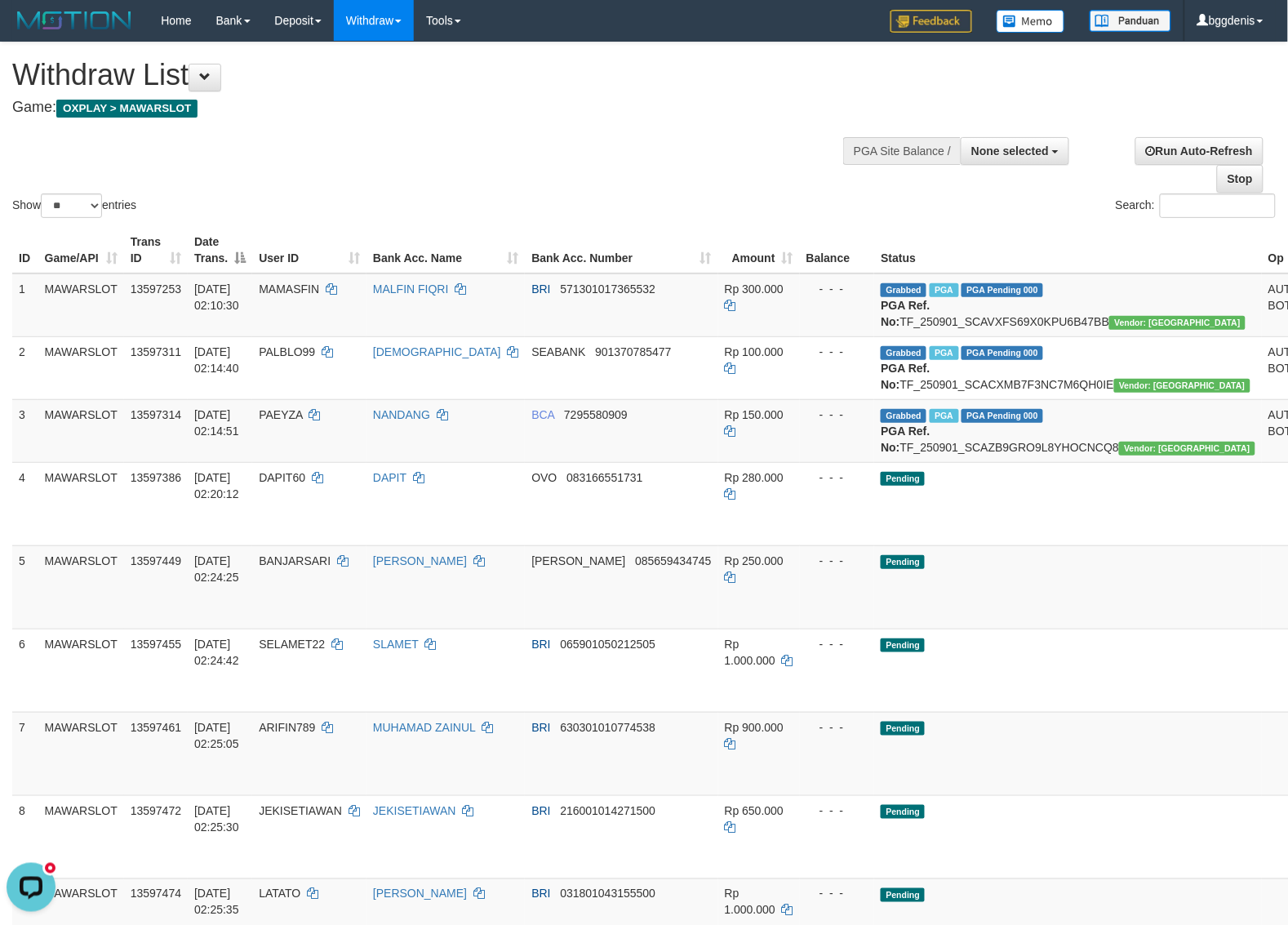
click at [655, 157] on div "Show ** ** ** *** entries Search:" at bounding box center [644, 131] width 1288 height 179
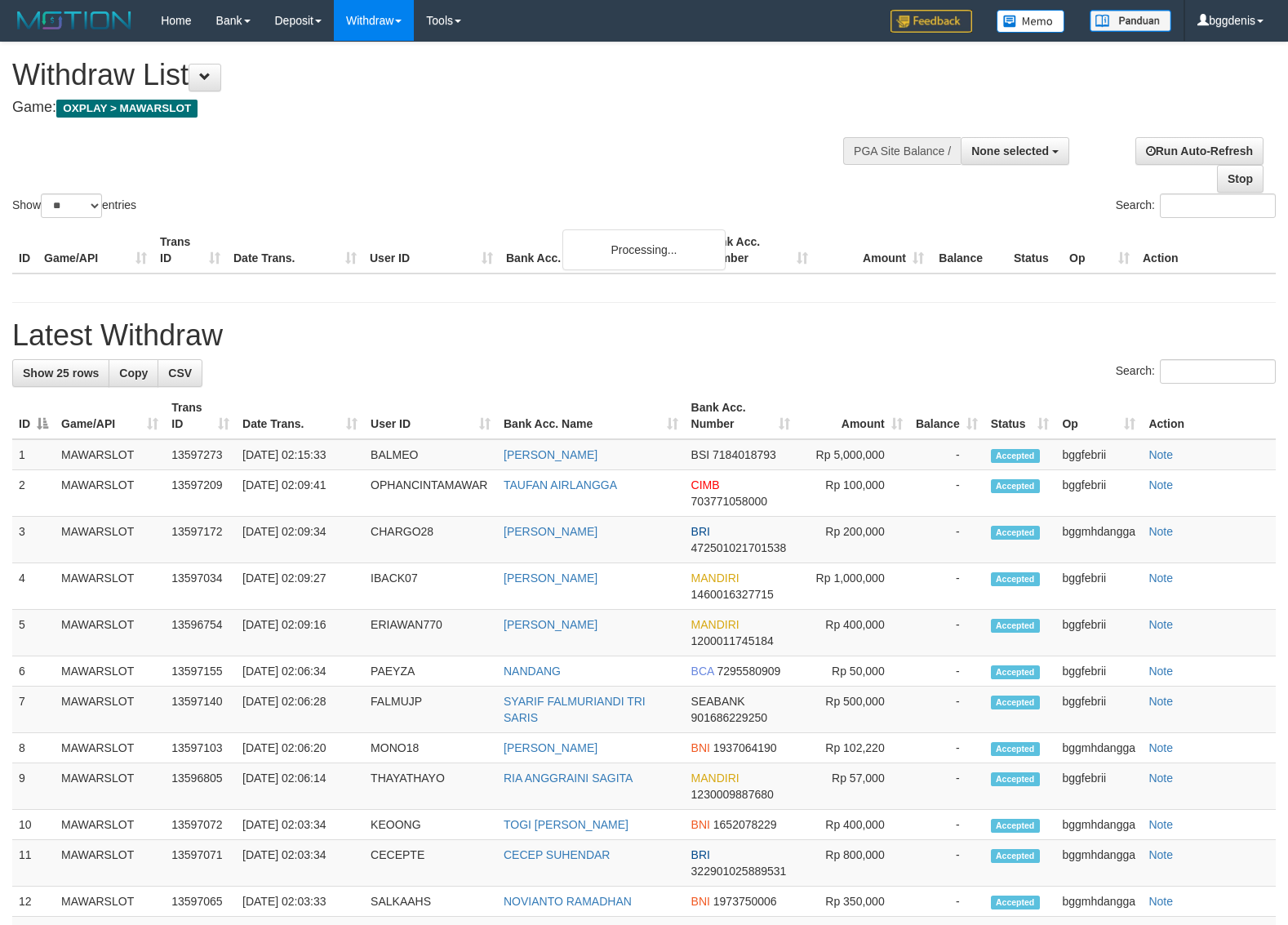
select select
select select "**"
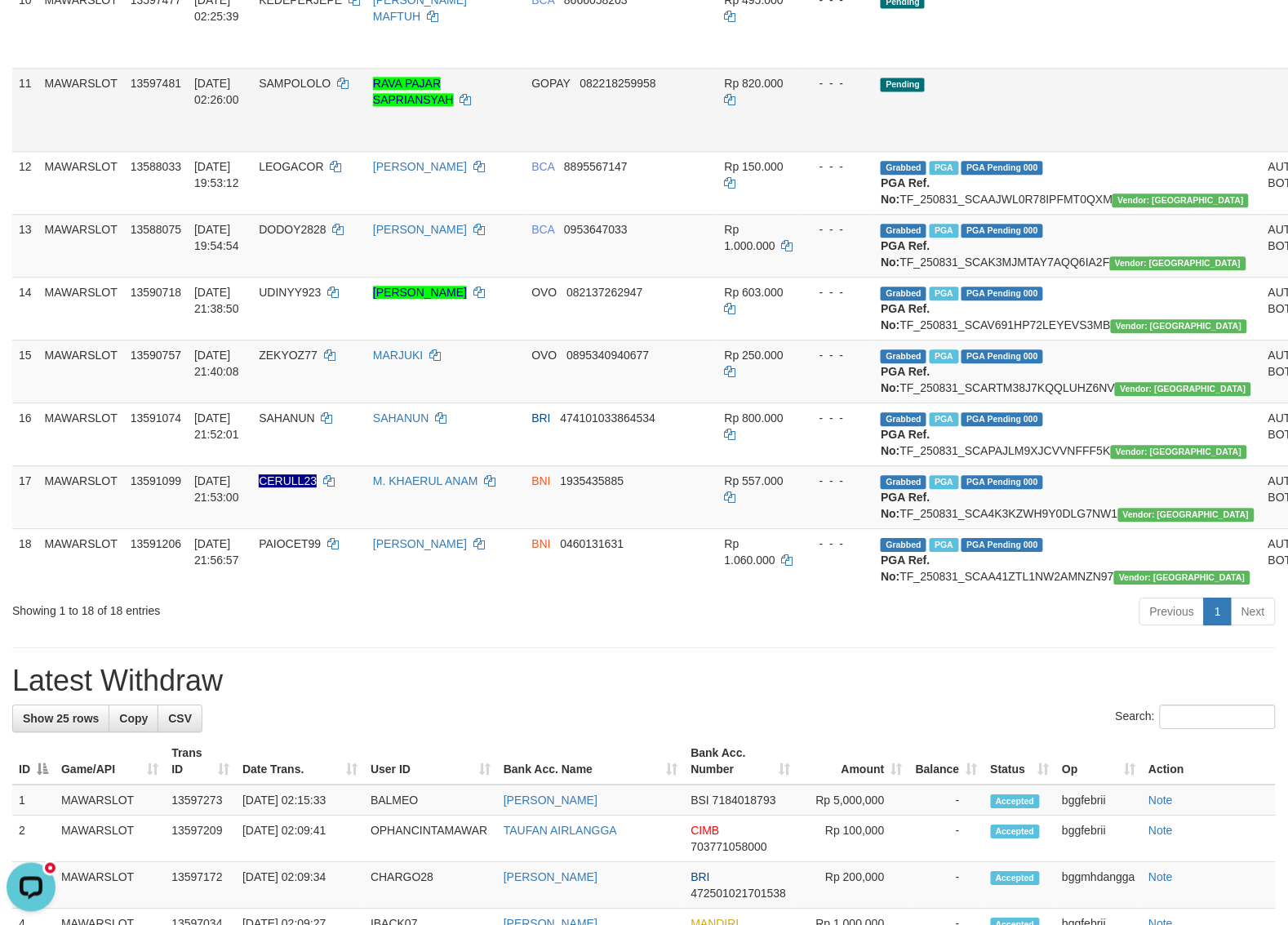
scroll to position [1122, 0]
